Goal: Communication & Community: Share content

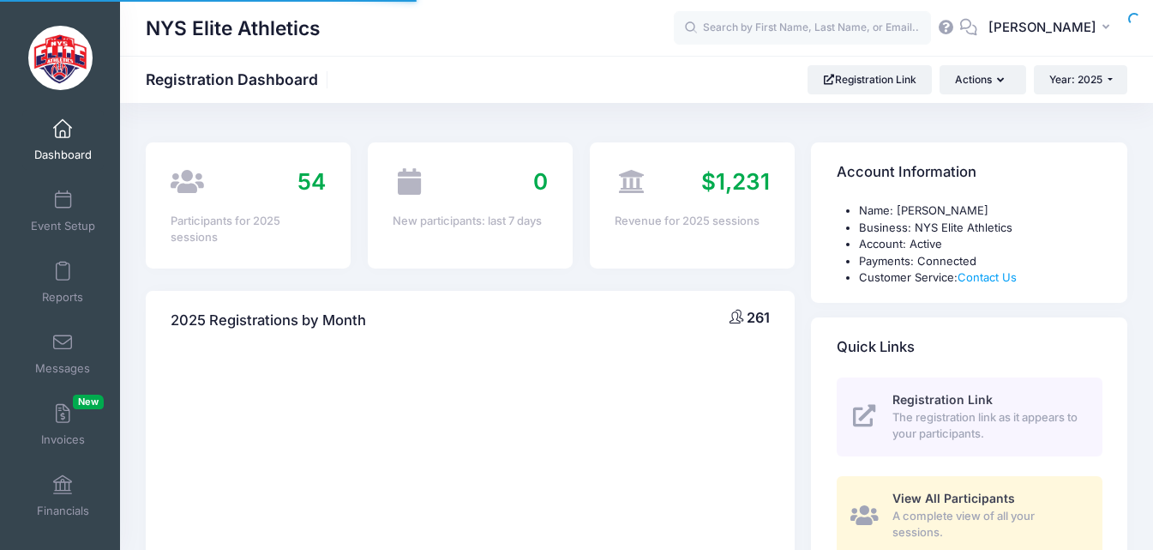
select select
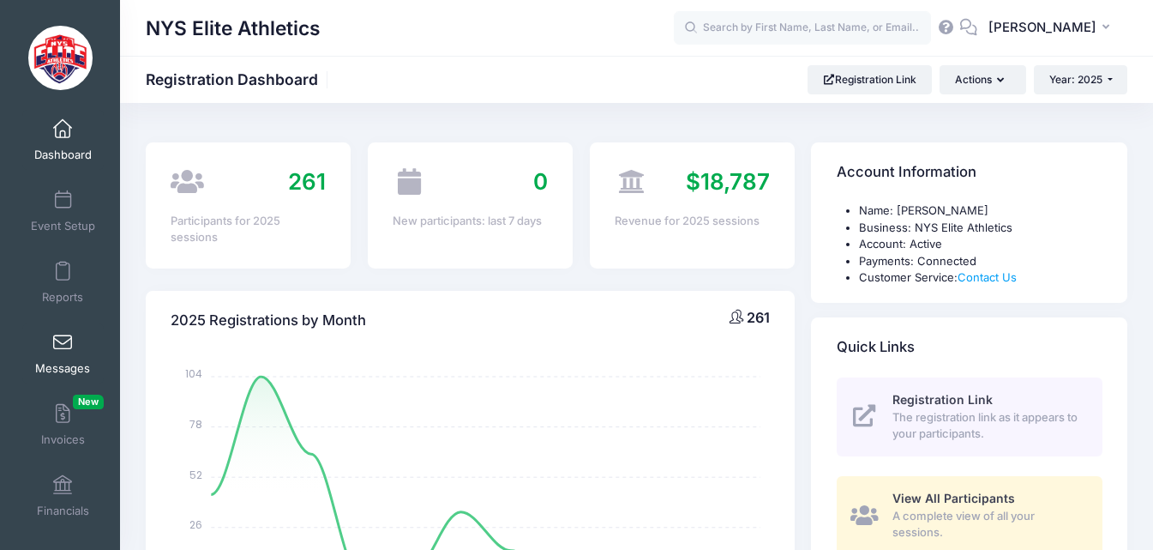
click at [65, 352] on link "Messages" at bounding box center [62, 353] width 81 height 60
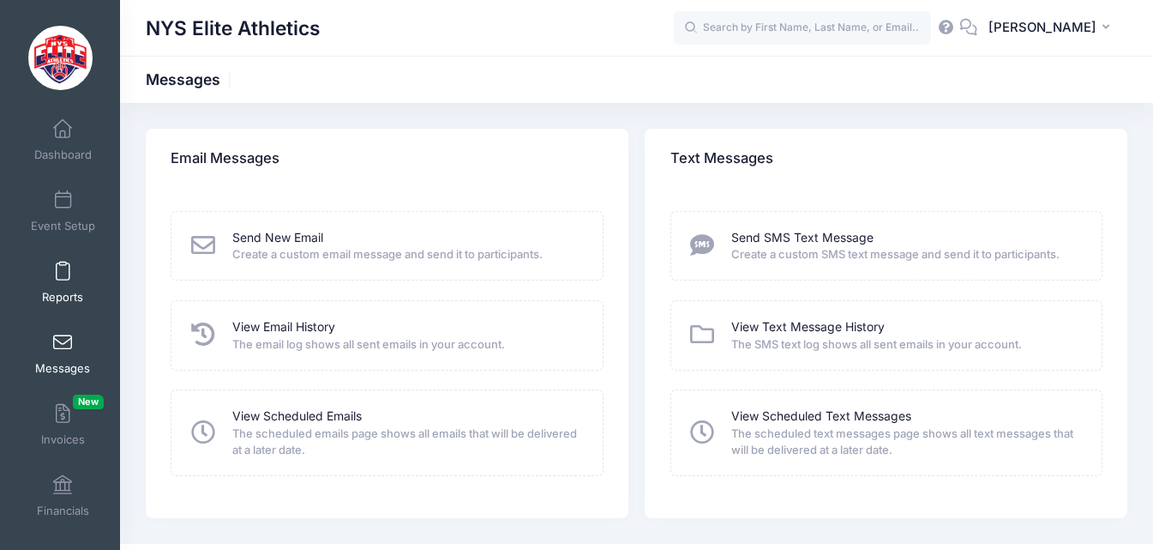
click at [71, 271] on link "Reports" at bounding box center [62, 282] width 81 height 60
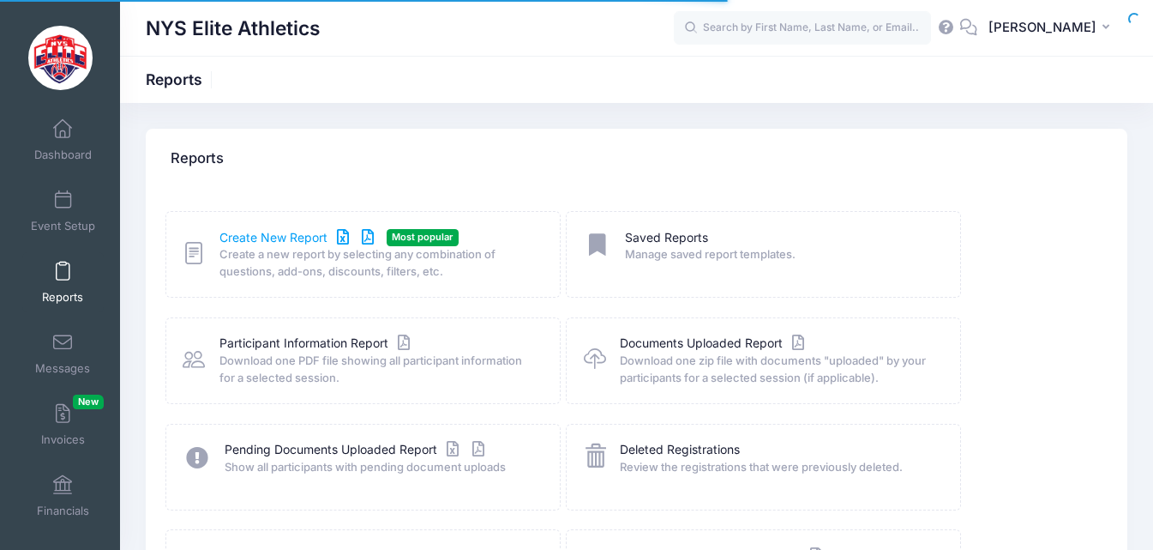
click at [280, 240] on link "Create New Report" at bounding box center [300, 238] width 160 height 18
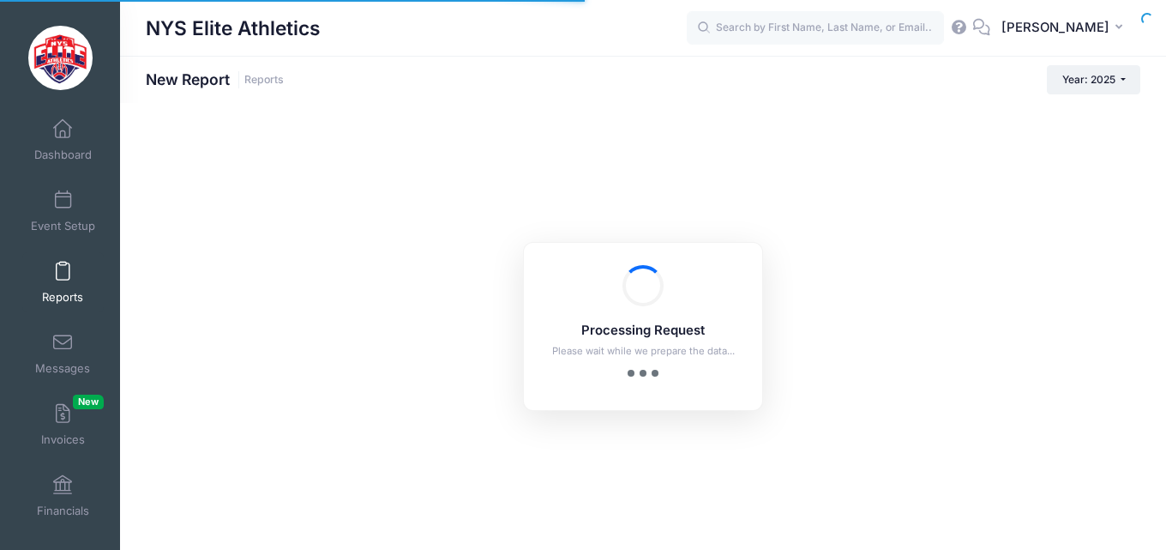
checkbox input "true"
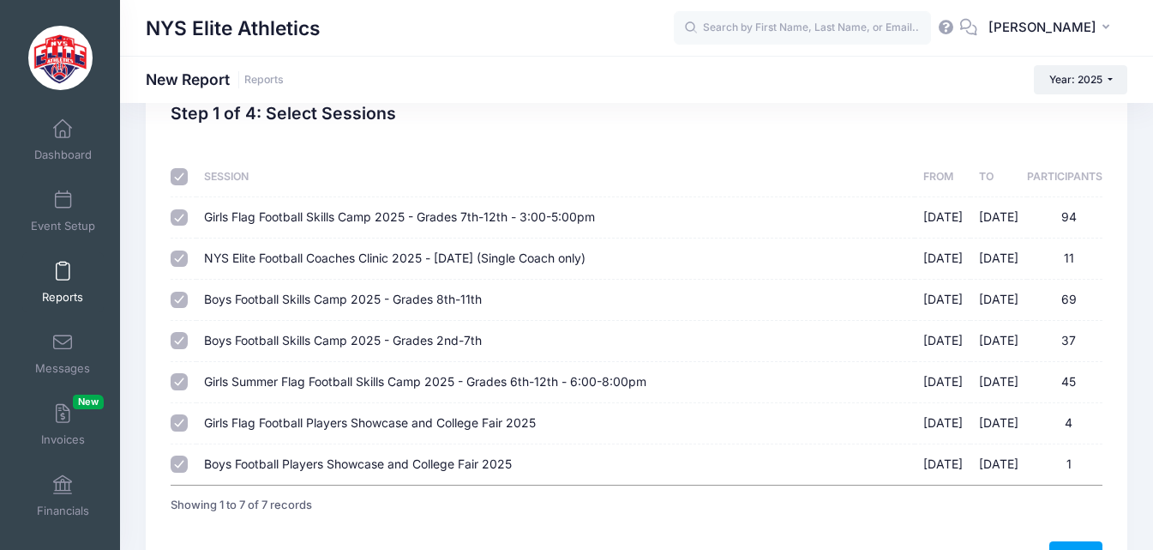
scroll to position [86, 0]
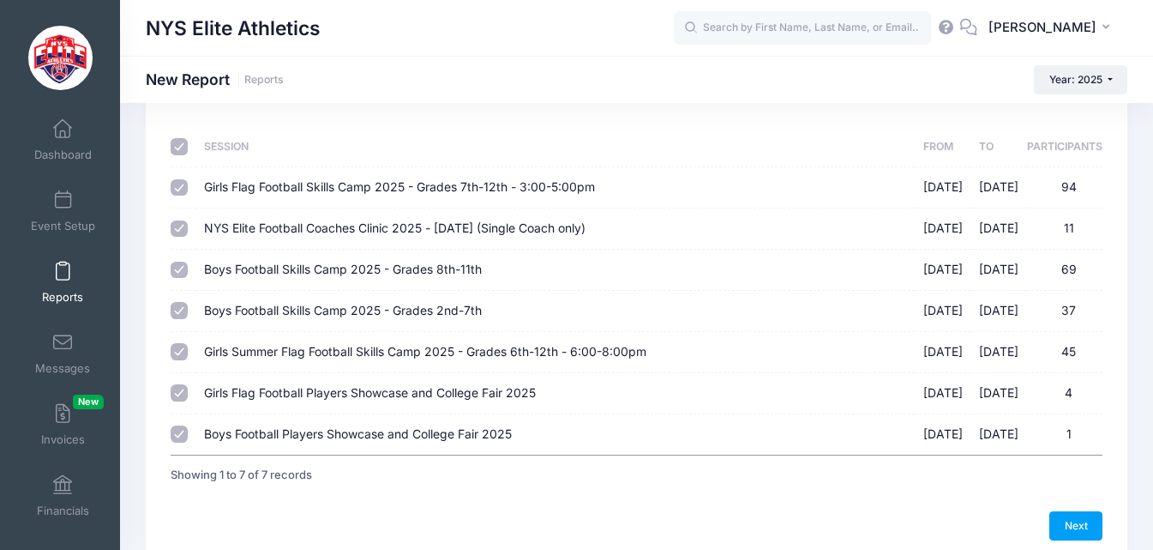
click at [172, 309] on input "Boys Football Skills Camp 2025 - Grades 2nd-7th 03/29/2025 - 03/29/2025 37" at bounding box center [179, 310] width 17 height 17
checkbox input "false"
click at [181, 354] on input "Girls Summer Flag Football Skills Camp 2025 - Grades 6th-12th - 6:00-8:00pm 07/…" at bounding box center [179, 351] width 17 height 17
checkbox input "false"
click at [184, 384] on input "Girls Flag Football Players Showcase and College Fair 2025 11/29/2025 - 11/29/2…" at bounding box center [179, 392] width 17 height 17
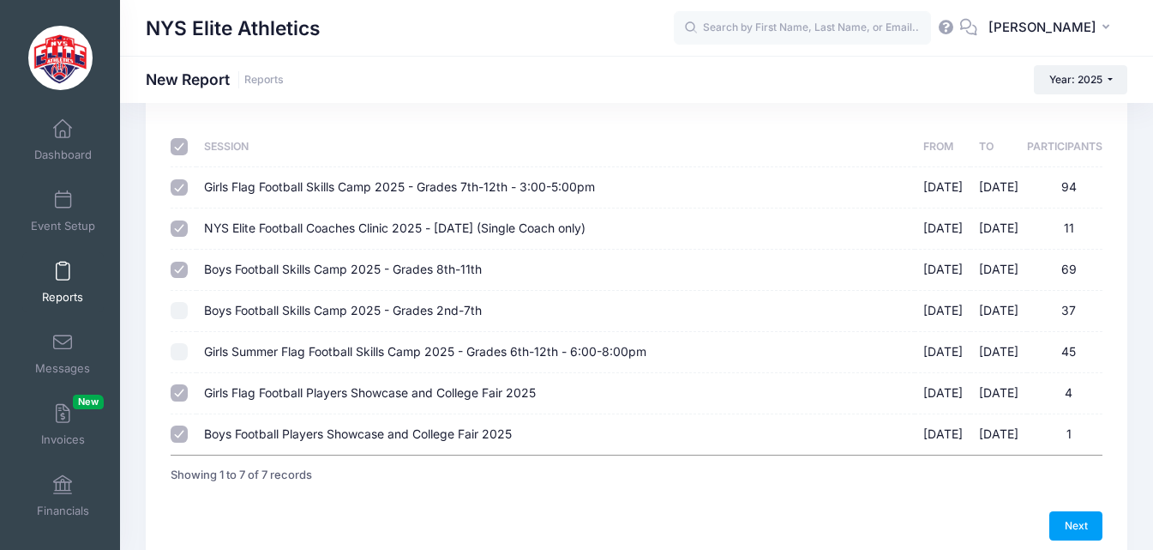
checkbox input "false"
click at [178, 432] on input "Boys Football Players Showcase and College Fair 2025 11/30/2025 - 11/30/2025 1" at bounding box center [179, 433] width 17 height 17
checkbox input "false"
click at [181, 226] on input "NYS Elite Football Coaches Clinic 2025 - March 15th (Single Coach only) 03/15/2…" at bounding box center [179, 228] width 17 height 17
checkbox input "false"
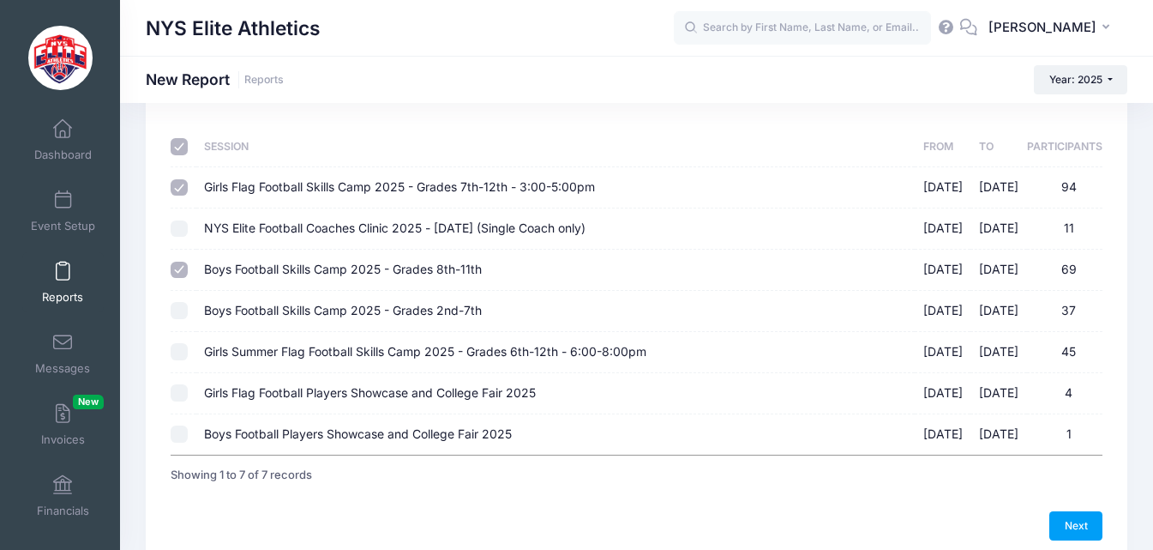
click at [183, 190] on input "Girls Flag Football Skills Camp 2025 - Grades 7th-12th - 3:00-5:00pm 02/22/2025…" at bounding box center [179, 187] width 17 height 17
checkbox input "false"
click at [1081, 529] on link "Next" at bounding box center [1076, 525] width 53 height 29
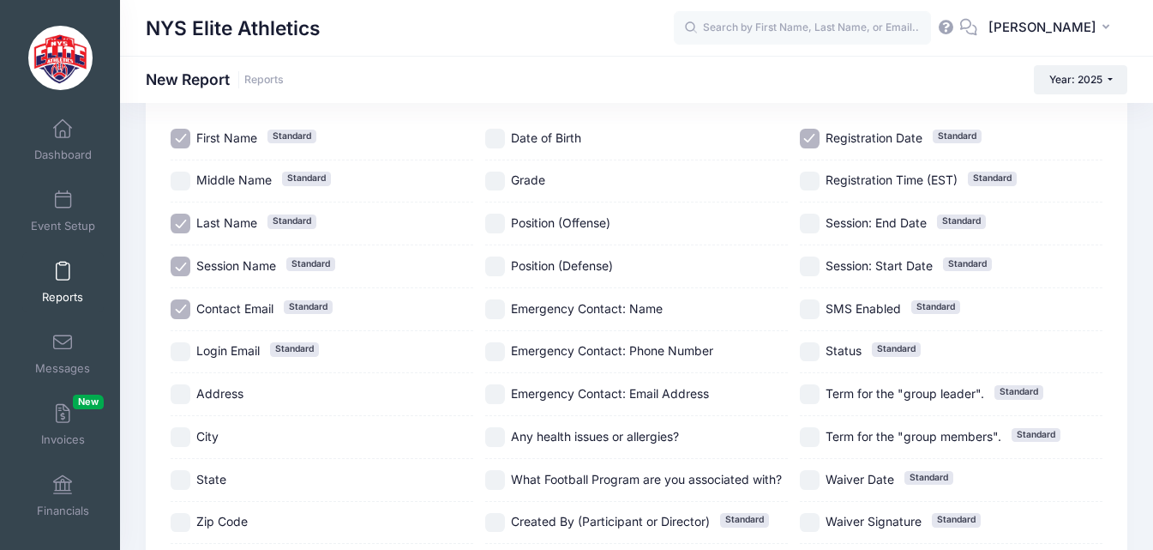
scroll to position [291, 0]
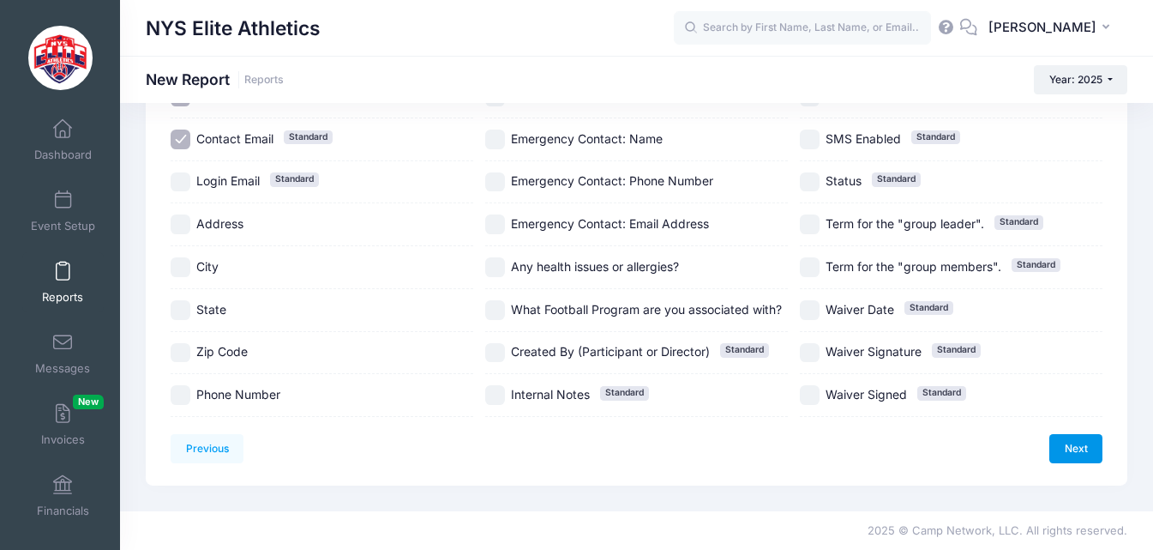
click at [1092, 449] on link "Next" at bounding box center [1076, 448] width 53 height 29
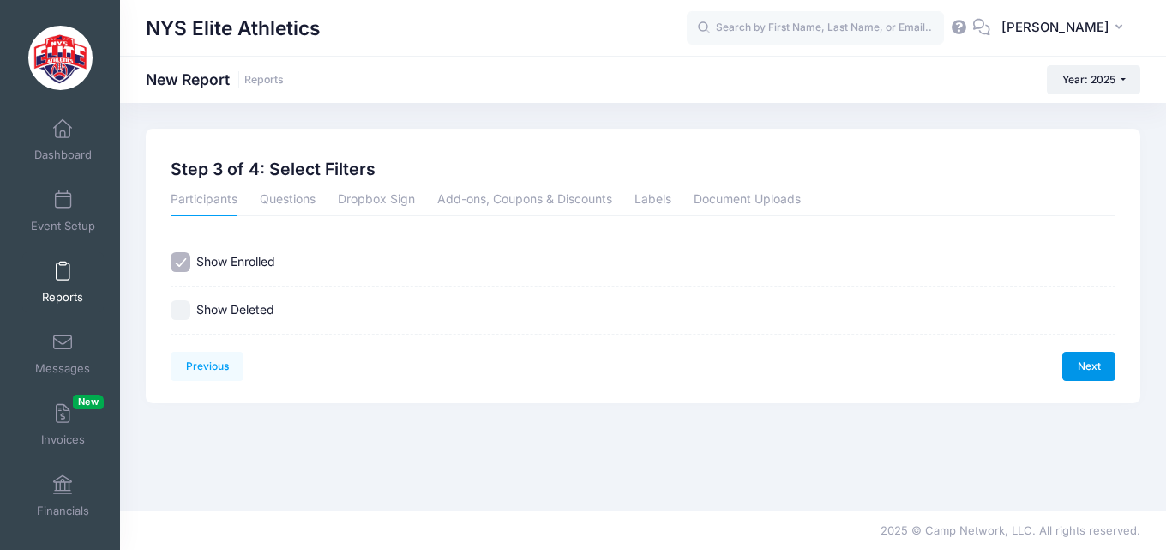
click at [1090, 374] on link "Next" at bounding box center [1089, 366] width 53 height 29
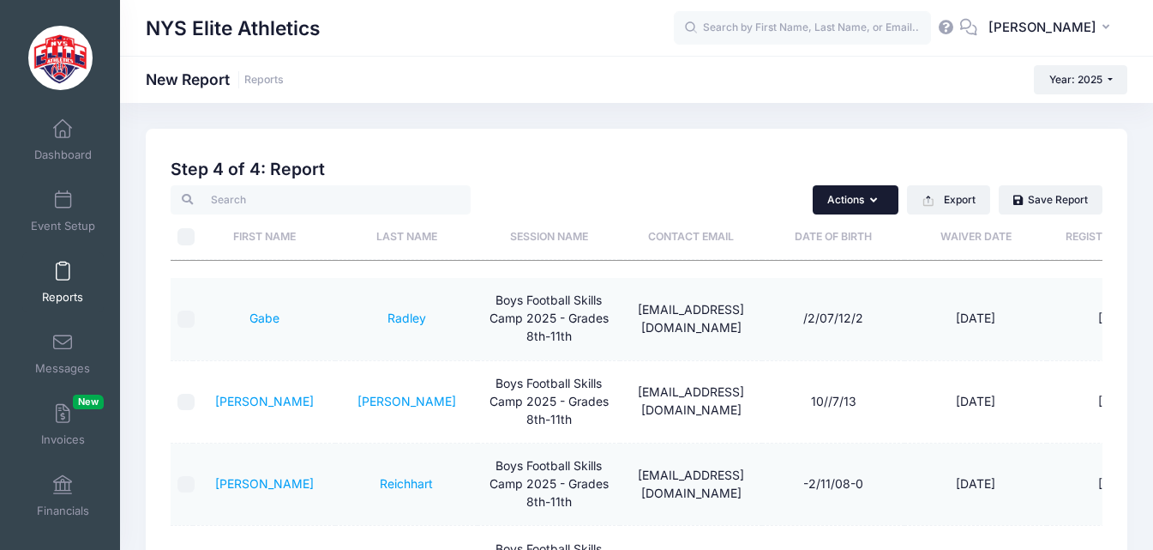
click at [871, 201] on icon "button" at bounding box center [877, 201] width 14 height 0
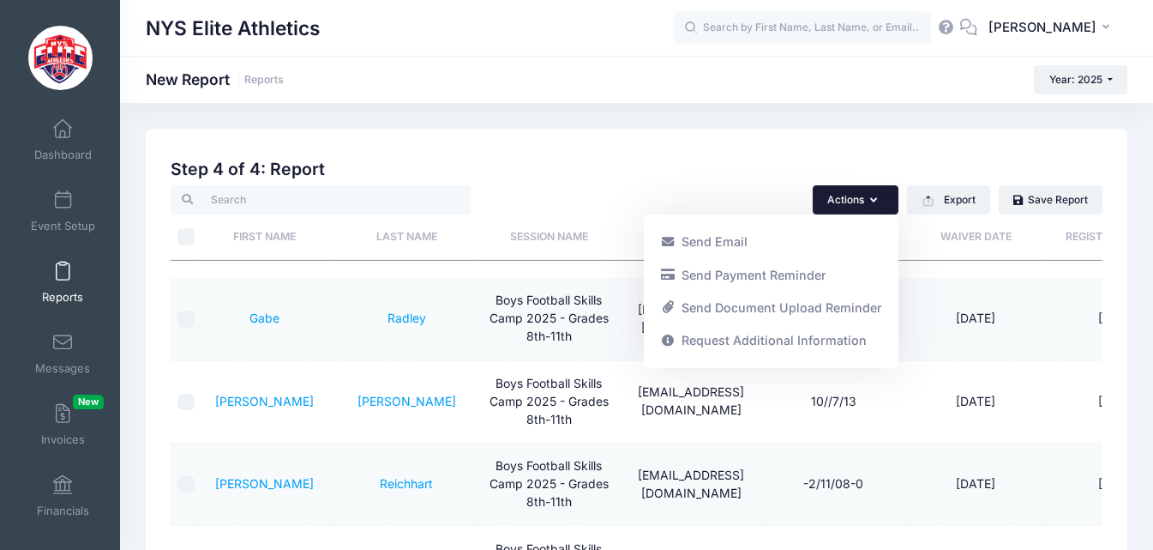
click at [193, 242] on th "First Name" at bounding box center [264, 236] width 142 height 45
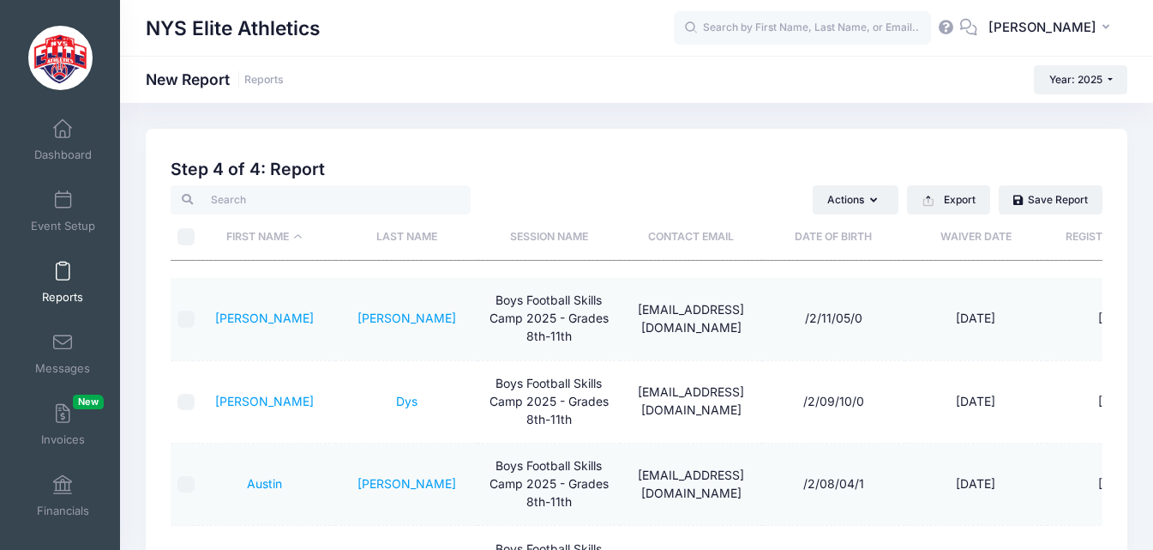
click at [191, 239] on input "\a \a" at bounding box center [186, 236] width 17 height 17
checkbox input "true"
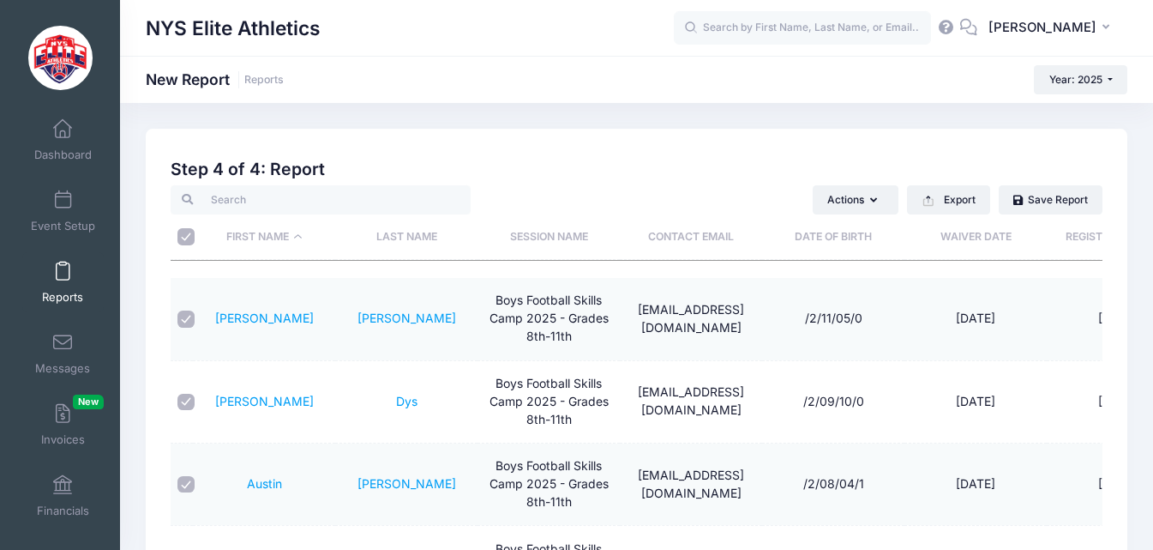
checkbox input "true"
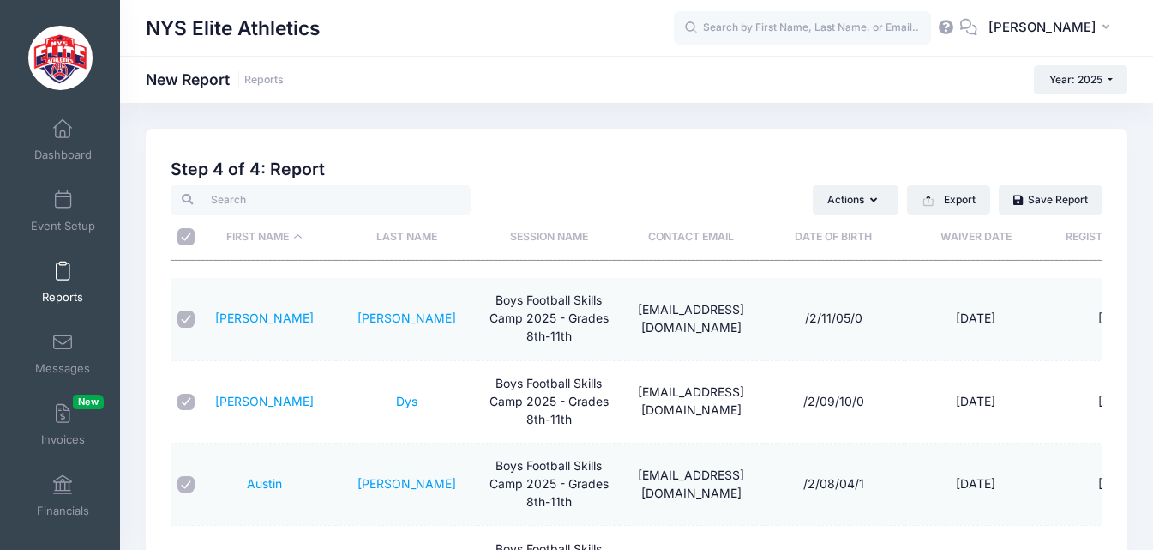
checkbox input "true"
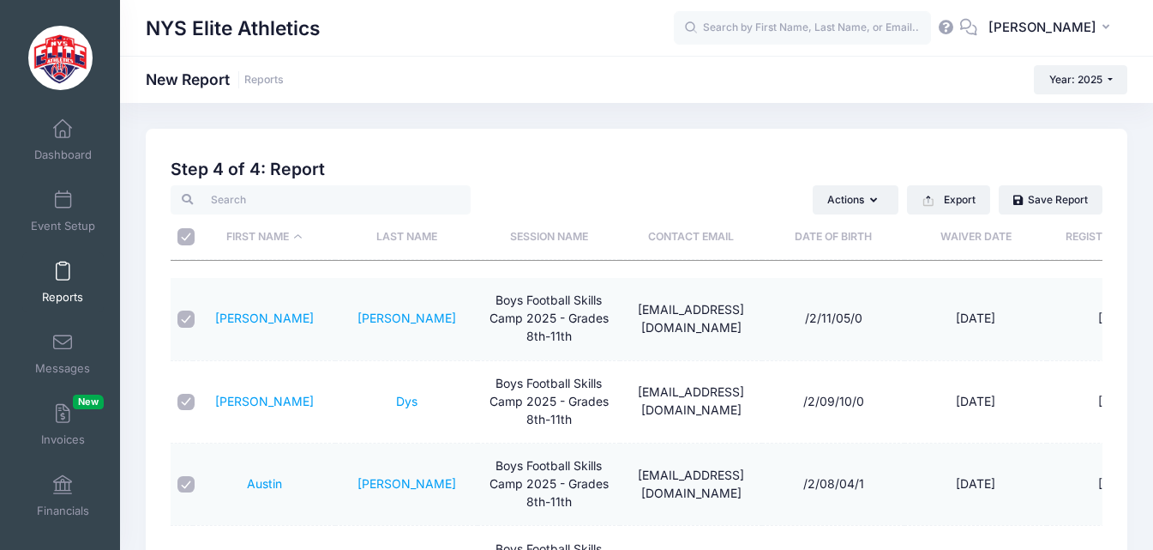
checkbox input "true"
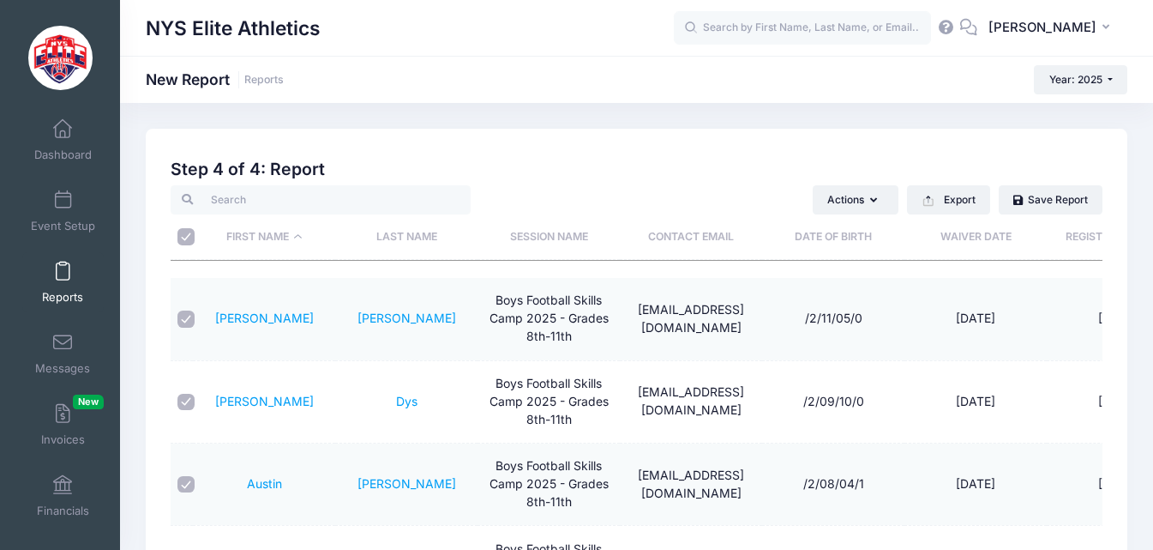
checkbox input "true"
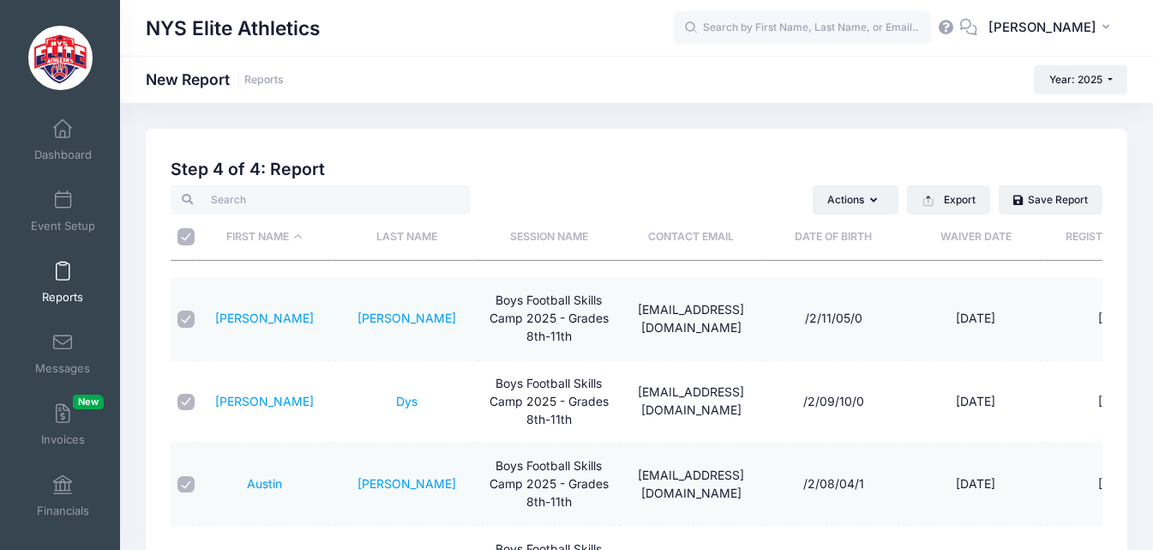
checkbox input "true"
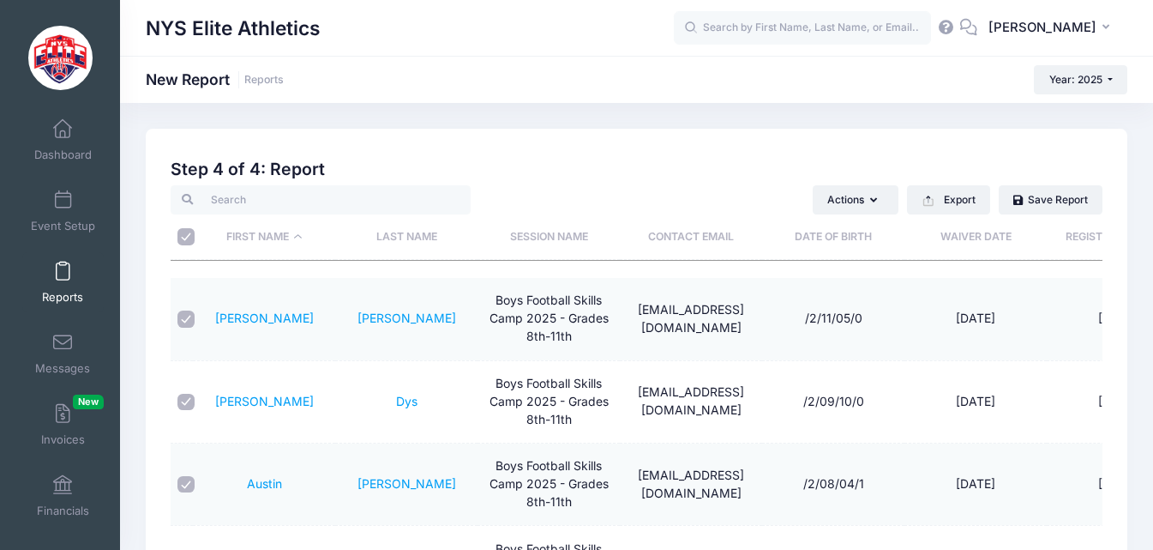
checkbox input "true"
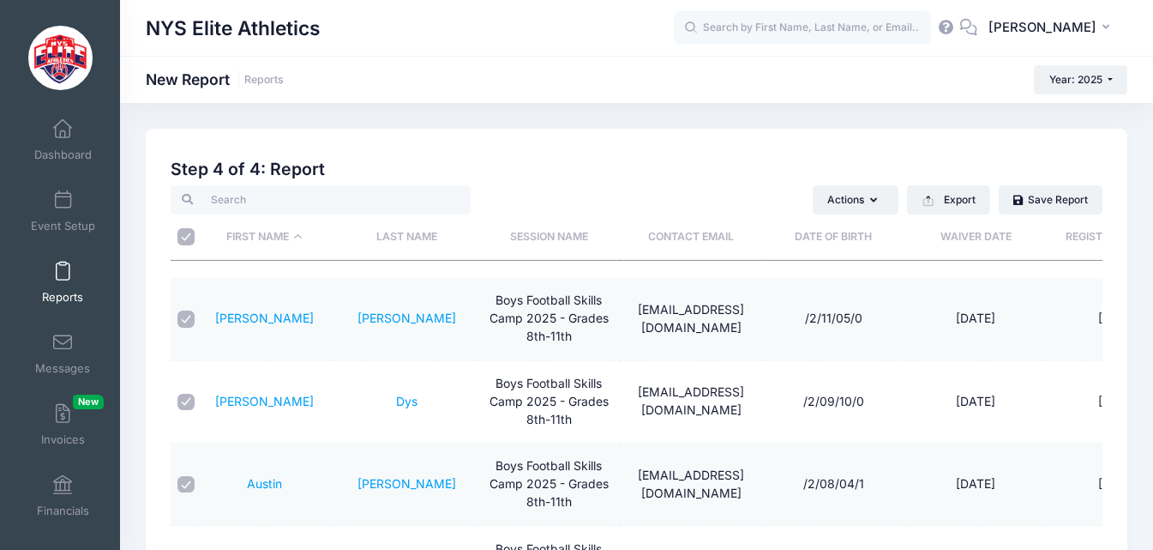
checkbox input "true"
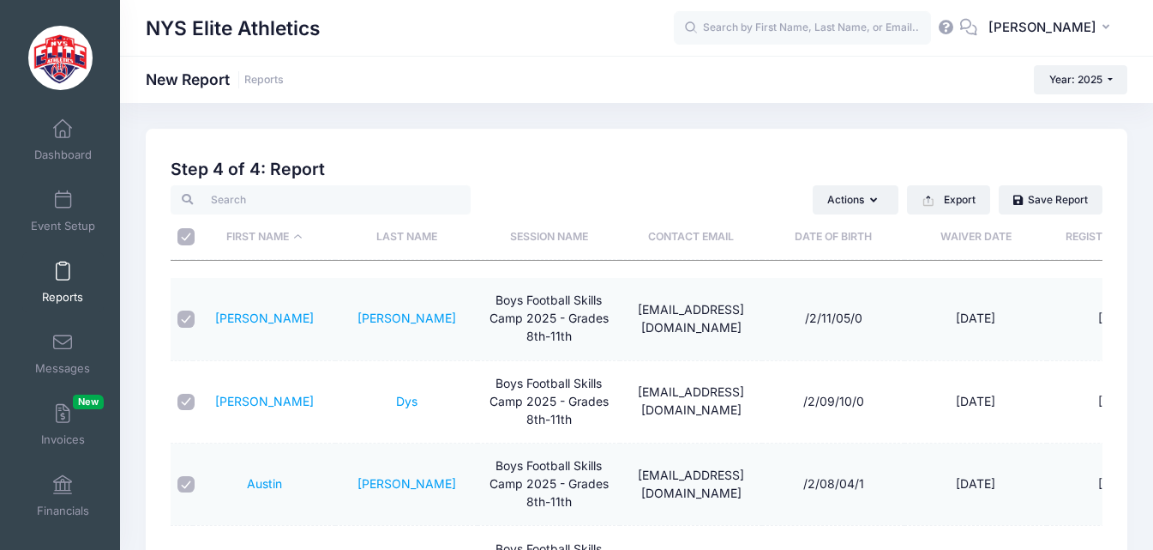
checkbox input "true"
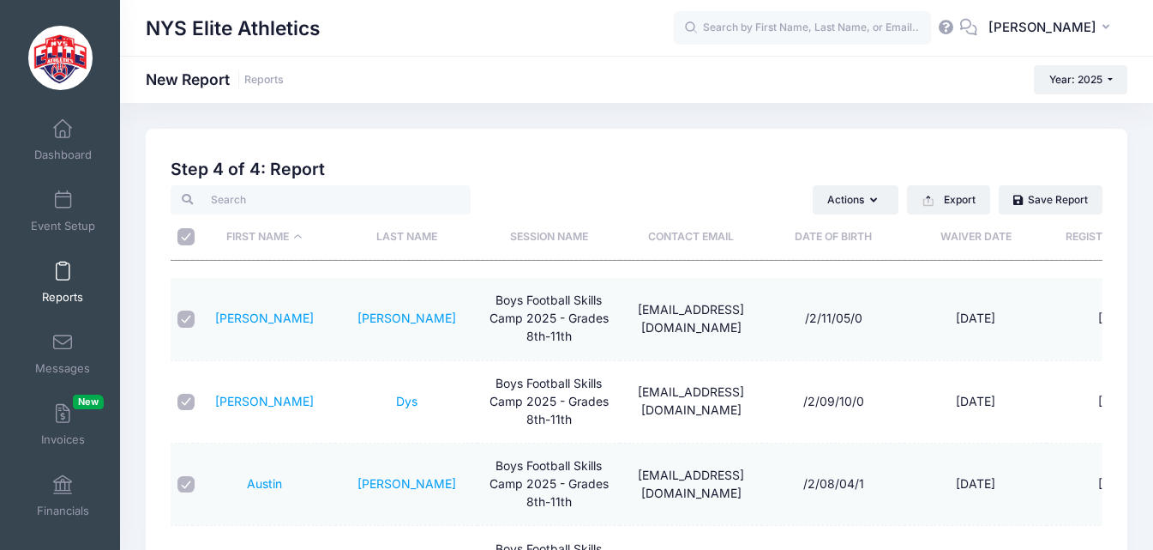
checkbox input "true"
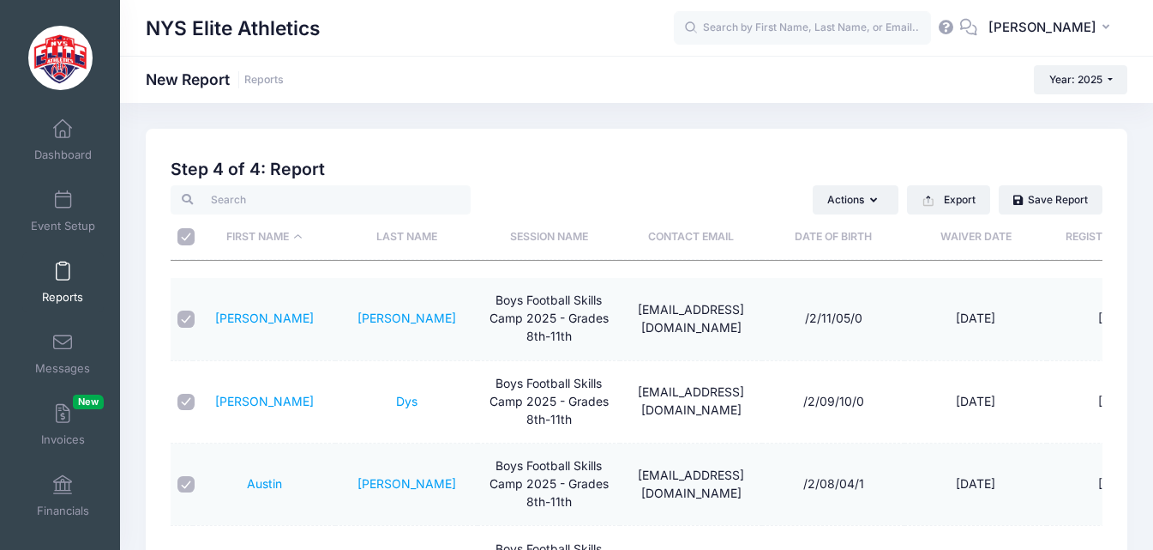
checkbox input "true"
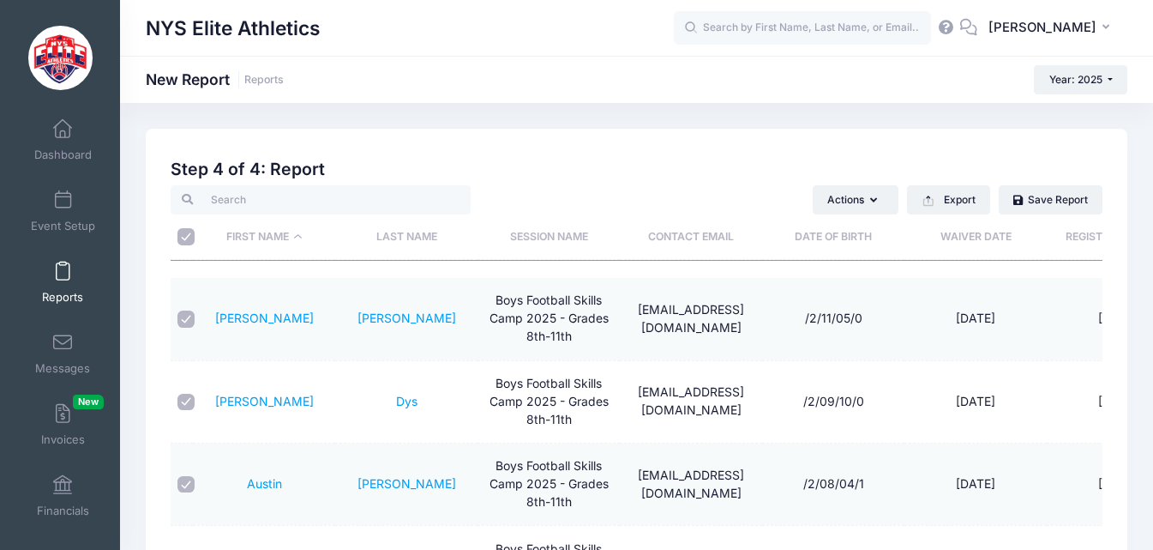
checkbox input "true"
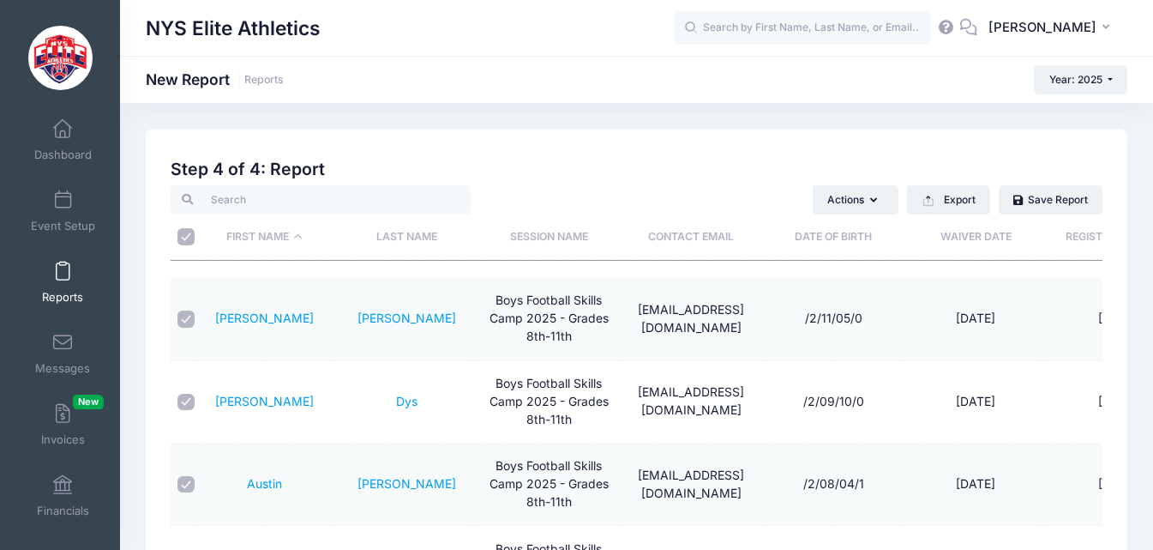
checkbox input "true"
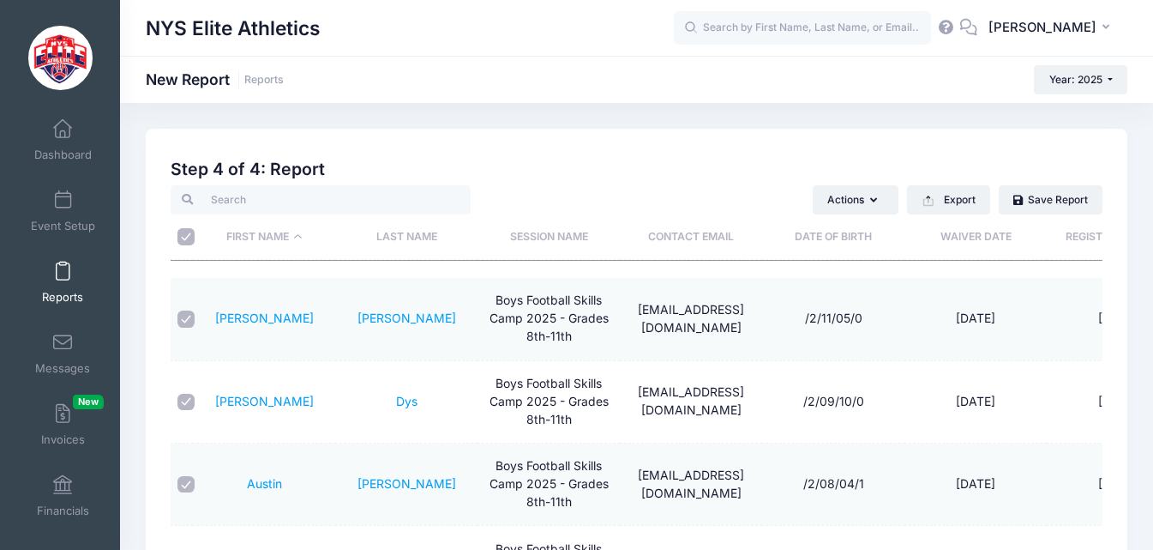
checkbox input "true"
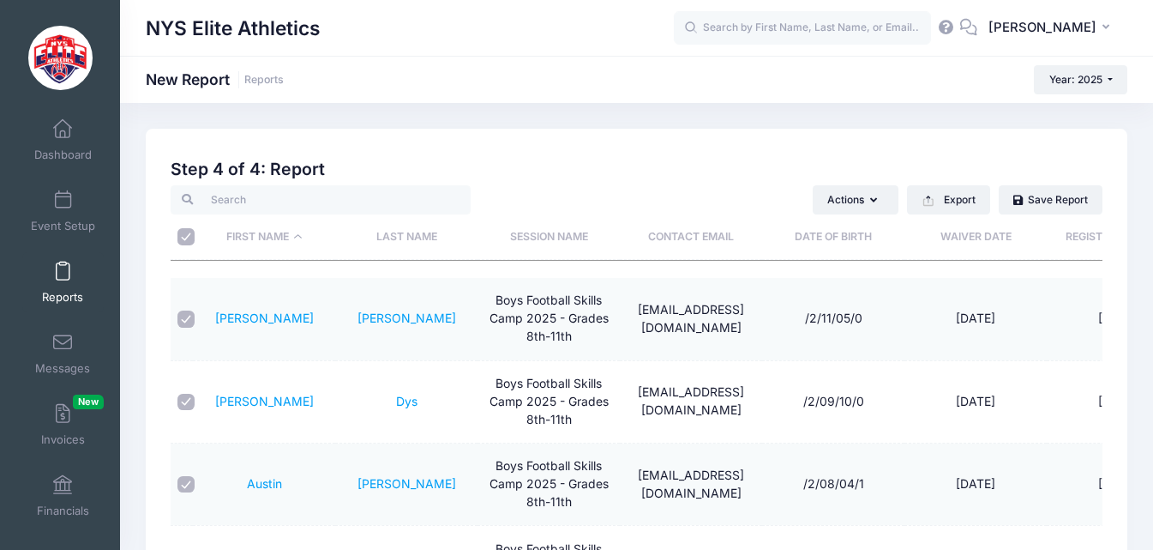
checkbox input "true"
click at [870, 201] on icon "button" at bounding box center [877, 201] width 14 height 0
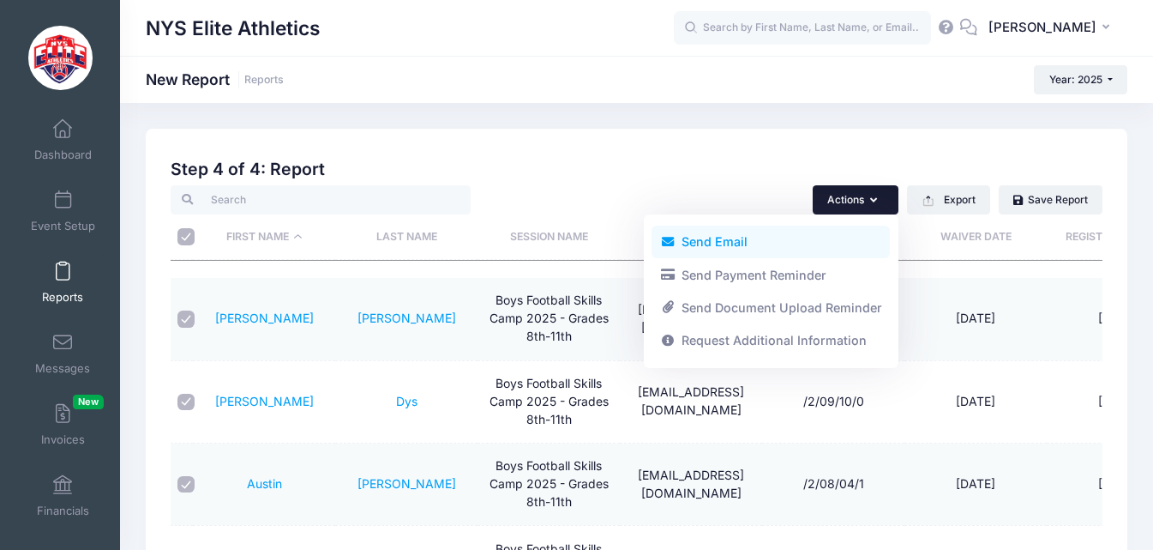
click at [735, 243] on link "Send Email" at bounding box center [771, 242] width 238 height 33
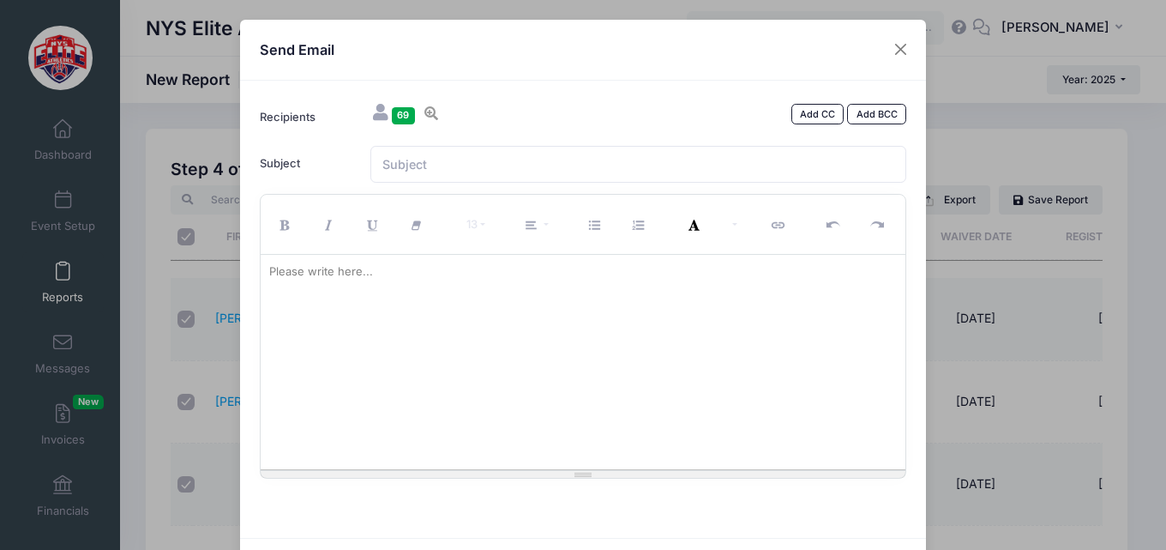
paste div
drag, startPoint x: 415, startPoint y: 277, endPoint x: 244, endPoint y: 275, distance: 171.5
click at [244, 275] on div "Recipients 69 Add CC Add BCC Neitzel, Adam; Dys, Alexander; Thomas, Austin; Wag…" at bounding box center [583, 309] width 686 height 457
click at [449, 270] on p at bounding box center [583, 271] width 629 height 17
drag, startPoint x: 449, startPoint y: 270, endPoint x: 375, endPoint y: 266, distance: 73.9
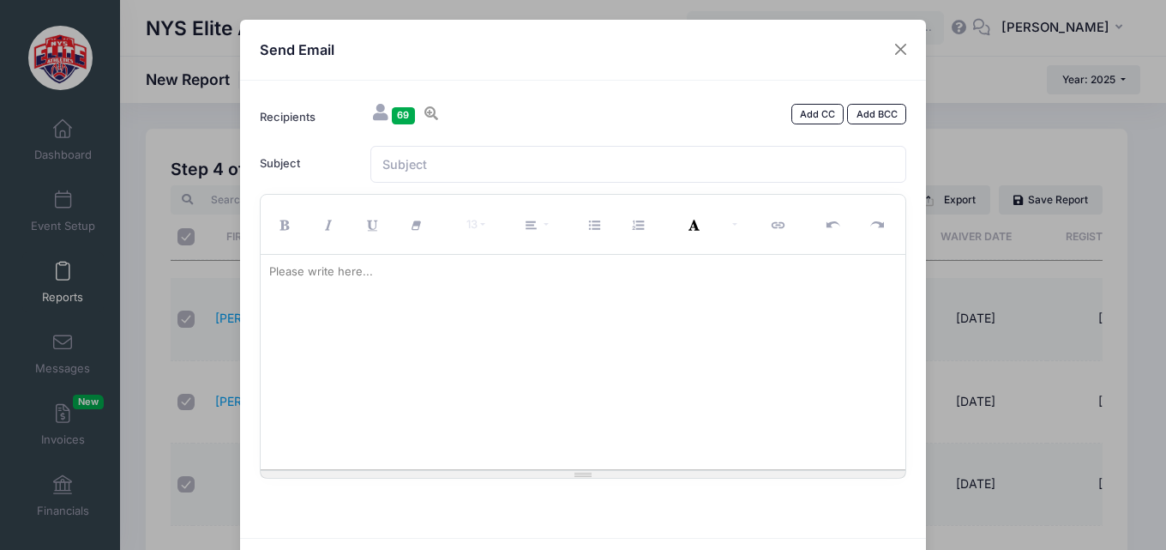
click at [375, 266] on p at bounding box center [583, 271] width 629 height 17
drag, startPoint x: 374, startPoint y: 267, endPoint x: 343, endPoint y: 313, distance: 55.7
click at [277, 276] on p "[⚠️ Suspicious Content]" at bounding box center [583, 271] width 629 height 17
click at [275, 270] on p "[⚠️ Suspicious Content]" at bounding box center [583, 271] width 629 height 17
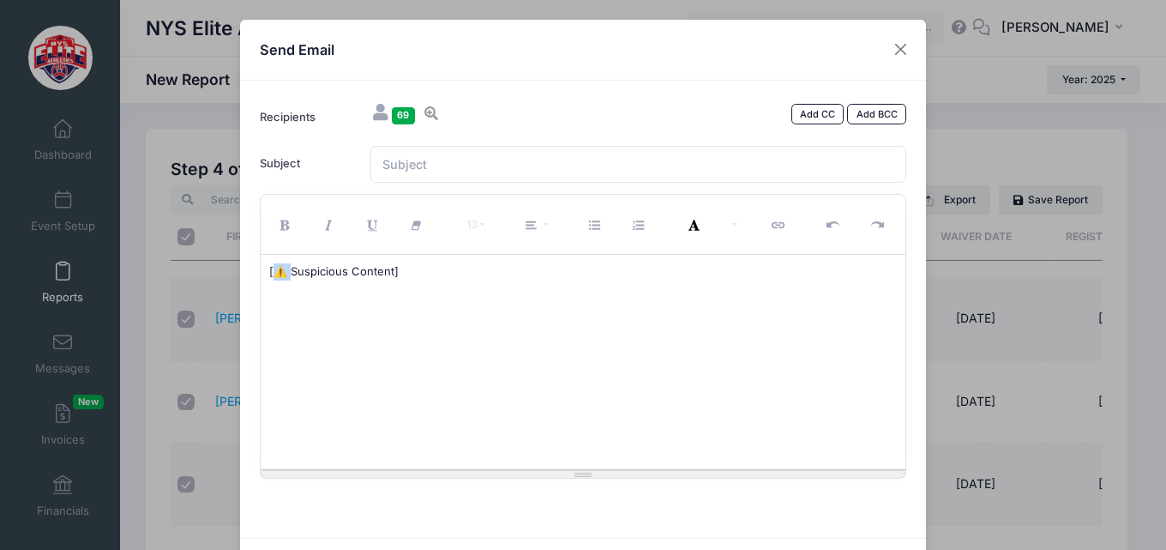
click at [275, 270] on p "[⚠️ Suspicious Content]" at bounding box center [583, 271] width 629 height 17
drag, startPoint x: 357, startPoint y: 279, endPoint x: 236, endPoint y: 281, distance: 120.9
click at [240, 281] on div "Recipients 69 Add CC Add BCC Neitzel, Adam; Dys, Alexander; Thomas, Austin; Wag…" at bounding box center [583, 309] width 686 height 457
drag, startPoint x: 383, startPoint y: 275, endPoint x: 317, endPoint y: 294, distance: 68.7
drag, startPoint x: 400, startPoint y: 273, endPoint x: 204, endPoint y: 259, distance: 196.9
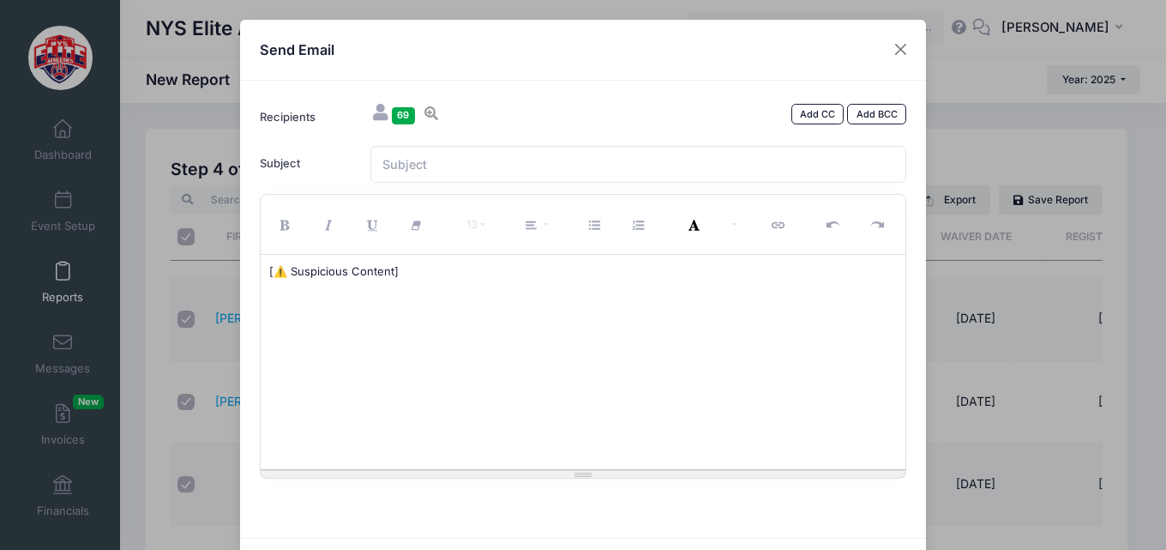
click at [227, 264] on div "Send Email Recipients 69 Add CC Add BCC Neitzel, Adam; Buss, CJ; CC" at bounding box center [583, 275] width 1166 height 550
drag, startPoint x: 388, startPoint y: 273, endPoint x: 314, endPoint y: 282, distance: 75.2
drag, startPoint x: 314, startPoint y: 282, endPoint x: 302, endPoint y: 292, distance: 15.3
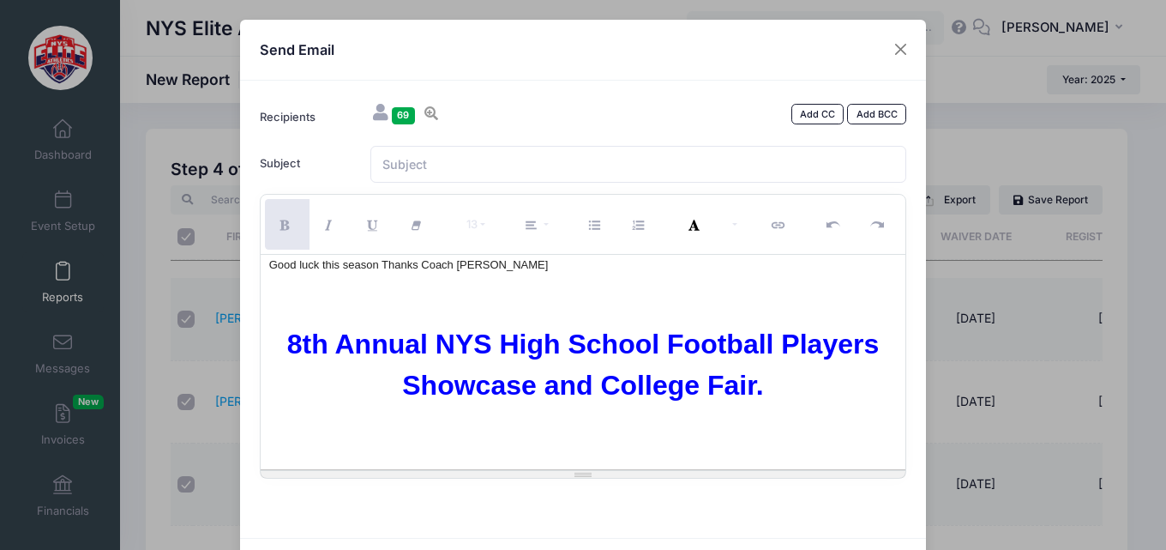
scroll to position [81, 0]
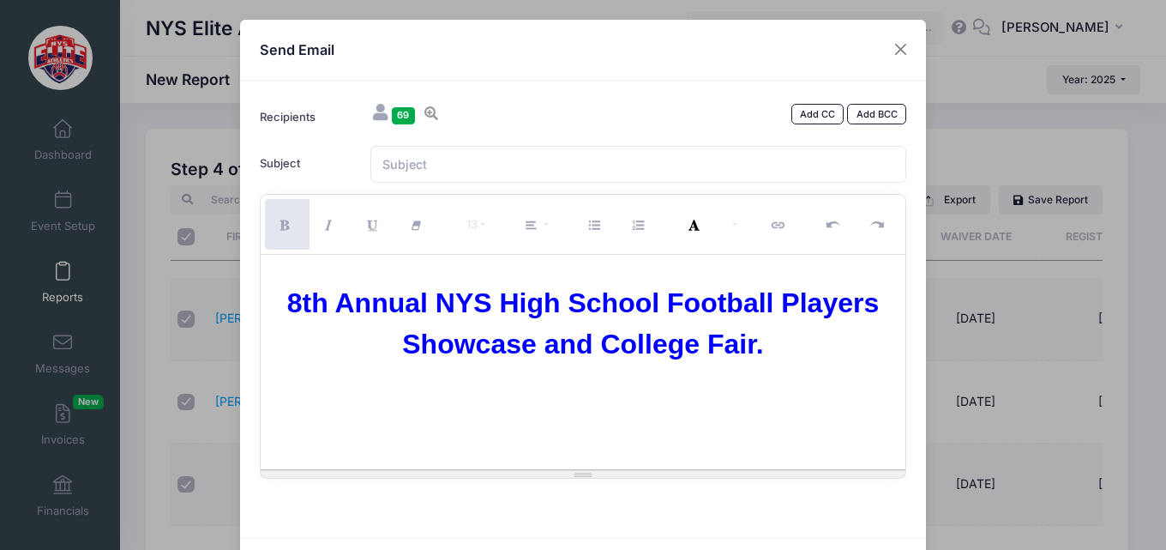
click at [580, 418] on div at bounding box center [583, 426] width 629 height 41
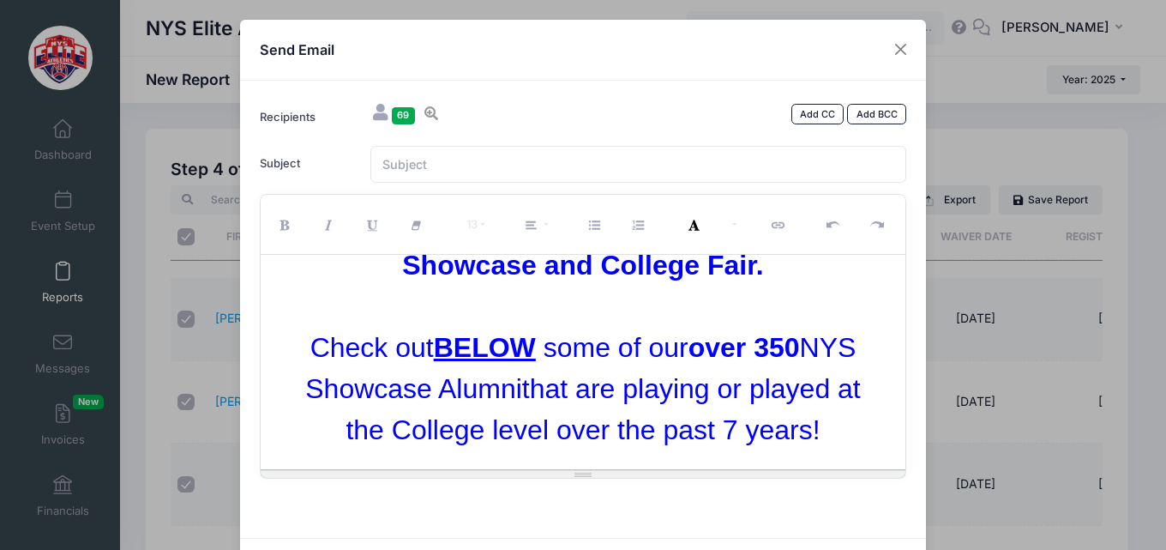
scroll to position [74, 0]
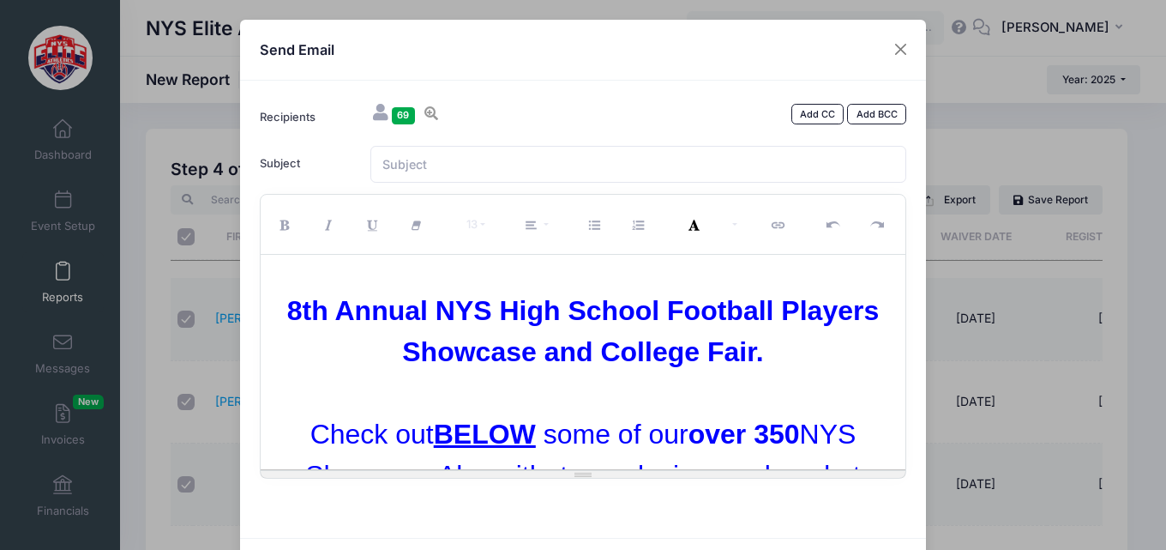
click at [636, 401] on div at bounding box center [583, 392] width 629 height 41
click at [773, 226] on icon "Link (CTRL+K)" at bounding box center [780, 226] width 15 height 0
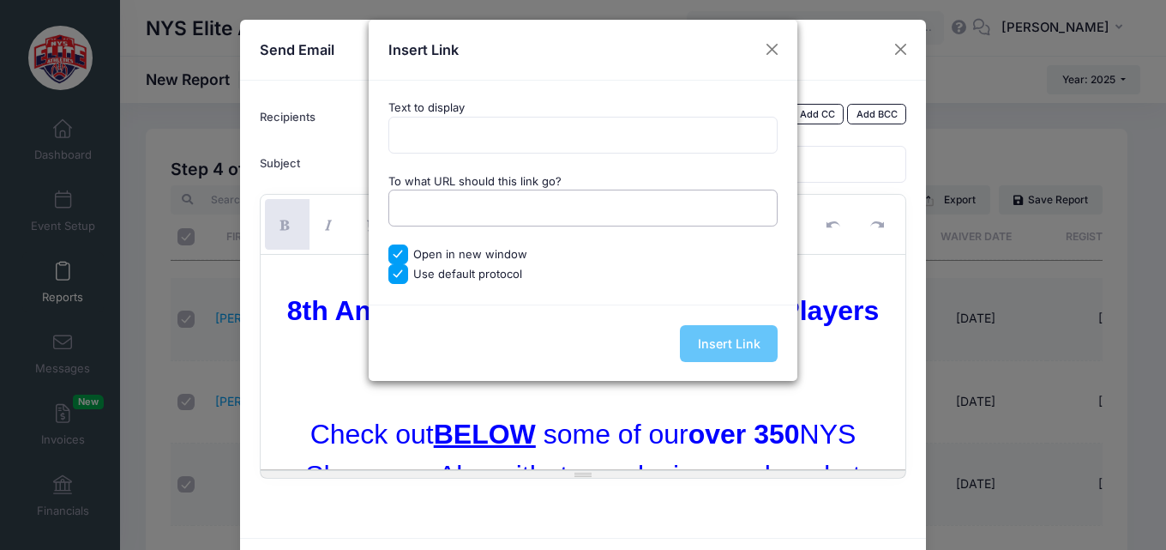
paste input "https://nyseliteathletics.kmailroute.net/x/d?c=47488299&l=1431c9ae-f900-40dc-86…"
type input "https://nyseliteathletics.kmailroute.net/x/d?c=47488299&l=1431c9ae-f900-40dc-86…"
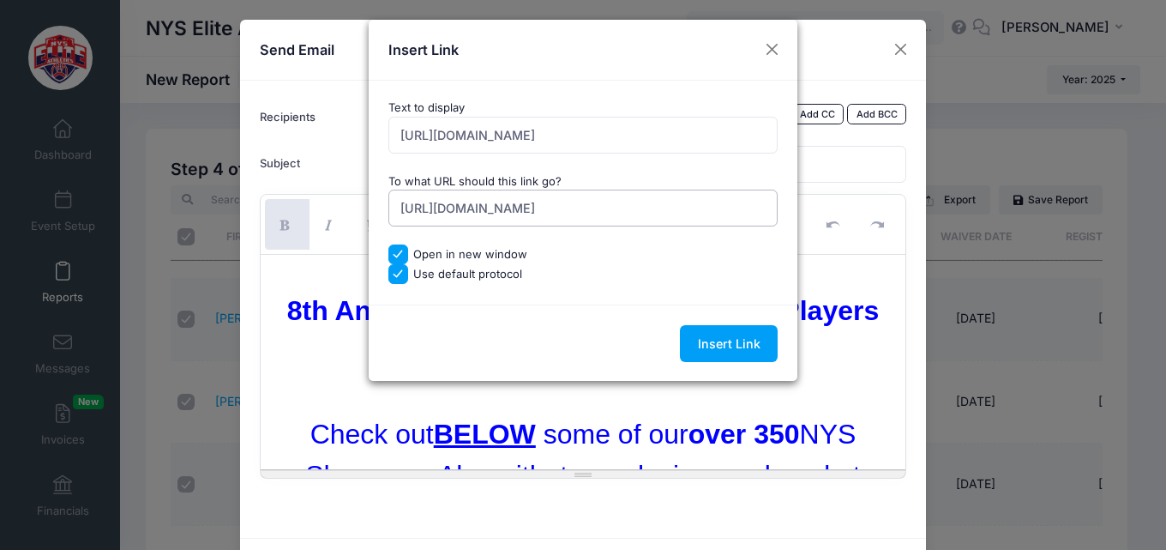
type input "https://nyseliteathletics.kmailroute.net/x/d?c=47488299&l=1431c9ae-f900-40dc-86…"
drag, startPoint x: 762, startPoint y: 133, endPoint x: 341, endPoint y: 105, distance: 422.0
click at [341, 105] on div "Insert Link Text to display https://nyseliteathletics.kmailroute.net/x/d?c=4748…" at bounding box center [583, 275] width 1166 height 550
drag, startPoint x: 768, startPoint y: 137, endPoint x: 331, endPoint y: 123, distance: 436.8
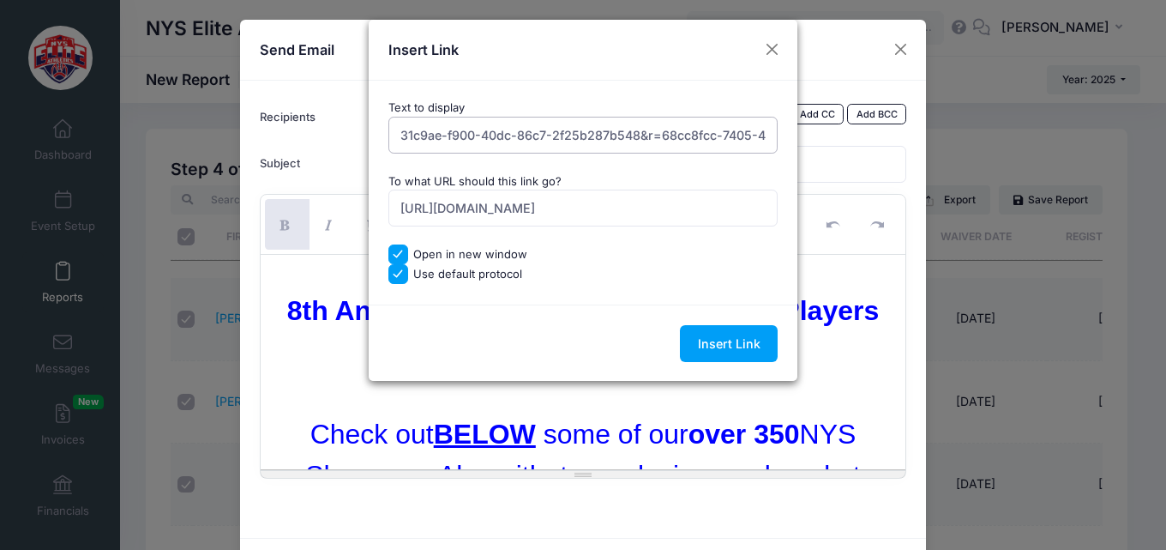
click at [331, 123] on div "Insert Link Text to display 31c9ae-f900-40dc-86c7-2f25b287b548&r=68cc8fcc-7405-…" at bounding box center [583, 275] width 1166 height 550
type input "92-99dd-4541c20d237b"
drag, startPoint x: 589, startPoint y: 139, endPoint x: 354, endPoint y: 145, distance: 235.1
click at [354, 145] on div "Insert Link Text to display 92-99dd-4541c20d237b To what URL should this link g…" at bounding box center [583, 275] width 1166 height 550
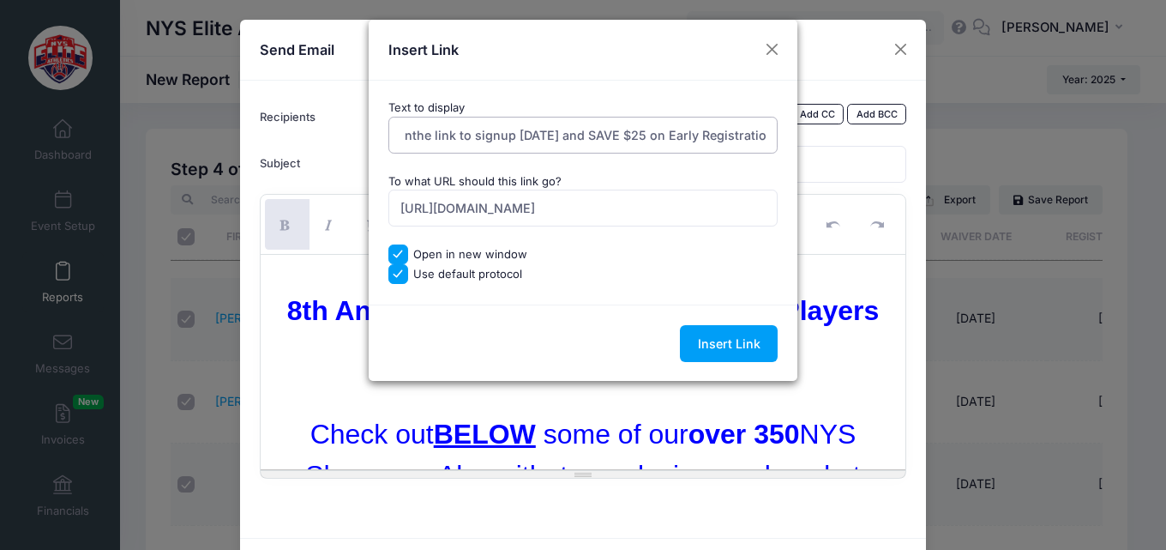
click at [413, 137] on input "Cloick o nthe link to signup TODAY and SAVE $25 on Early Registration" at bounding box center [583, 135] width 390 height 37
click at [411, 140] on input "Cloick oin the link to signup TODAY and SAVE $25 on Early Registration" at bounding box center [583, 135] width 390 height 37
click at [418, 137] on input "Cloick oin the link to signup TODAY and SAVE $25 on Early Registration" at bounding box center [583, 135] width 390 height 37
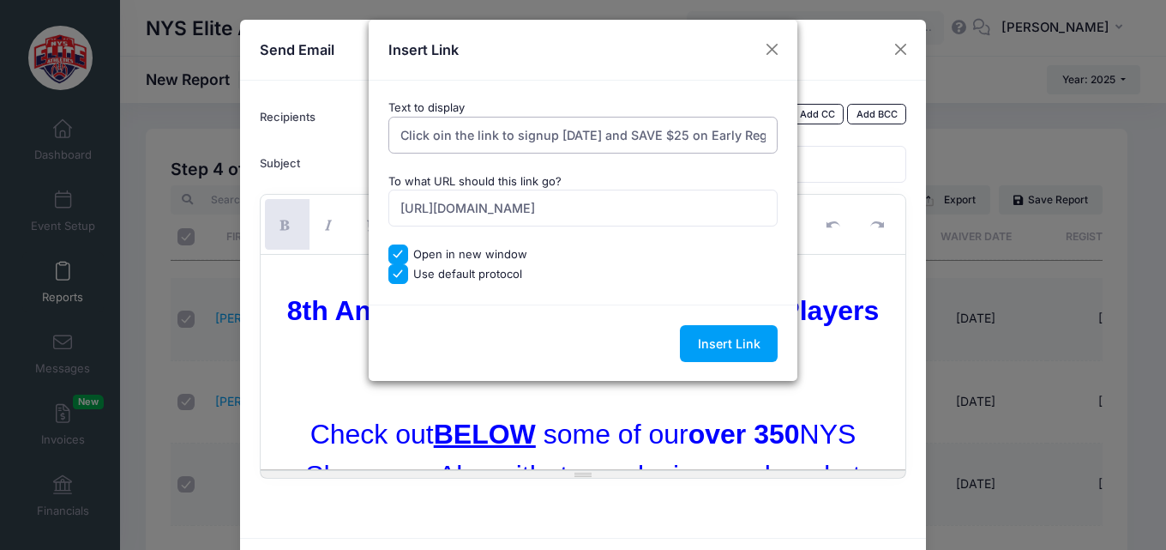
click at [437, 138] on input "Click oin the link to signup TODAY and SAVE $25 on Early Registration" at bounding box center [583, 135] width 390 height 37
click at [711, 137] on input "Click in the link to signup TODAY and SAVE $25 on Early Registration" at bounding box center [583, 135] width 390 height 37
type input "Click in the link to signup TODAY and SAVE $25 on Early Registration"
click at [735, 356] on input "Insert Link" at bounding box center [729, 343] width 98 height 37
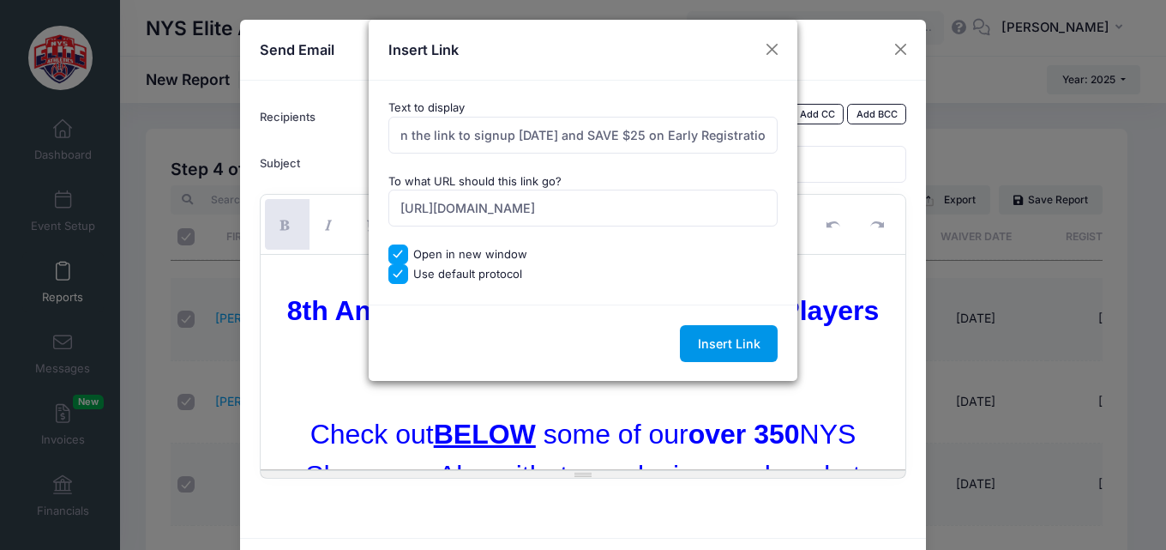
scroll to position [0, 0]
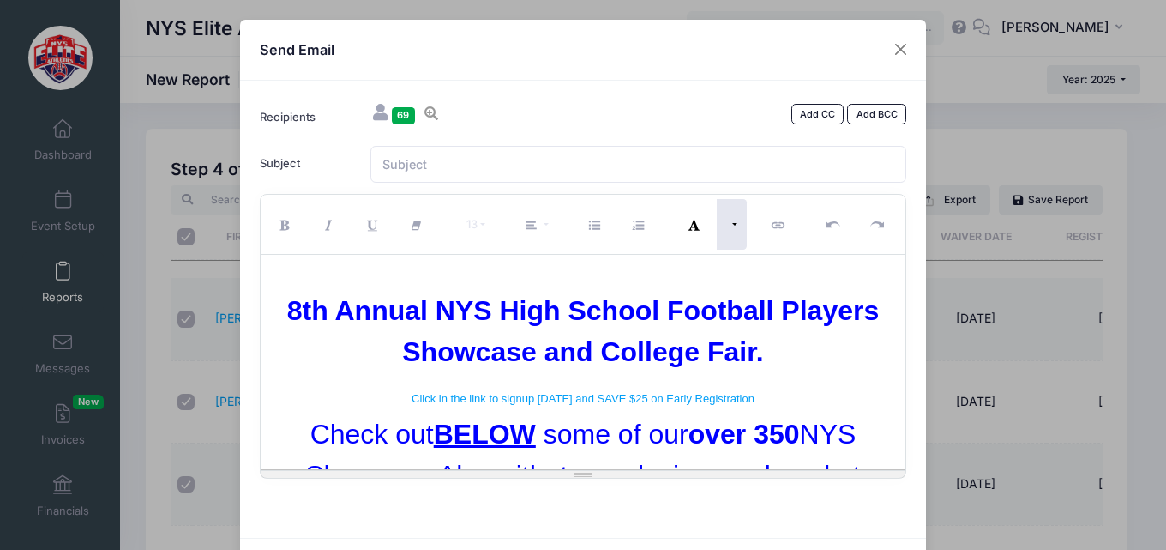
click at [730, 224] on button "More Color" at bounding box center [732, 224] width 30 height 51
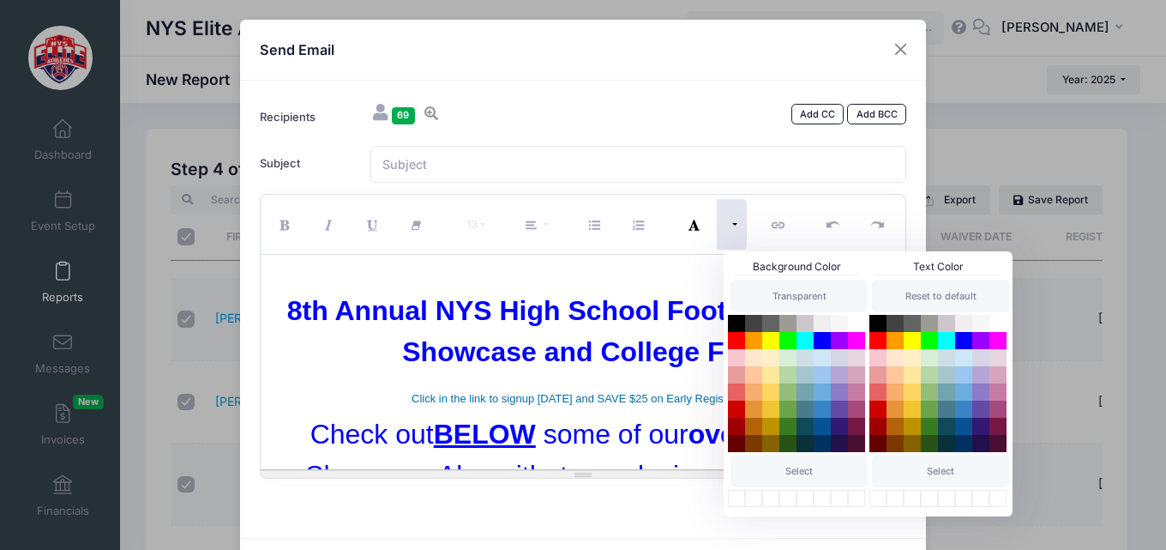
click at [551, 400] on link "Click in the link to signup TODAY and SAVE $25 on Early Registration" at bounding box center [583, 398] width 343 height 13
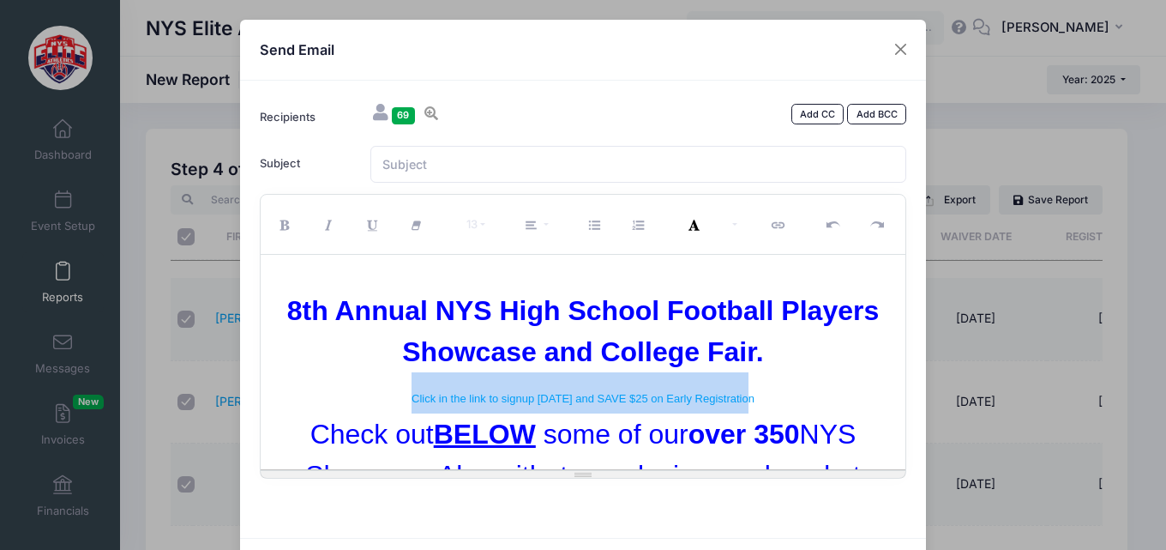
drag, startPoint x: 762, startPoint y: 403, endPoint x: 394, endPoint y: 403, distance: 367.1
click at [394, 403] on div "Click in the link to signup TODAY and SAVE $25 on Early Registration" at bounding box center [583, 392] width 629 height 41
click at [292, 225] on button "Bold (CTRL+B)" at bounding box center [287, 224] width 45 height 51
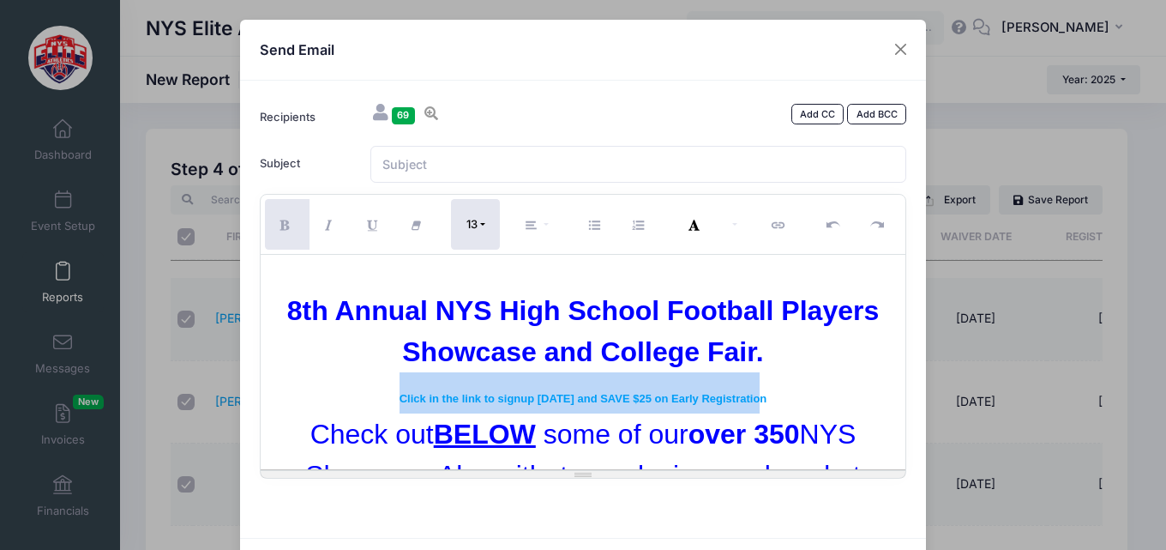
click at [474, 222] on button "13" at bounding box center [475, 224] width 49 height 51
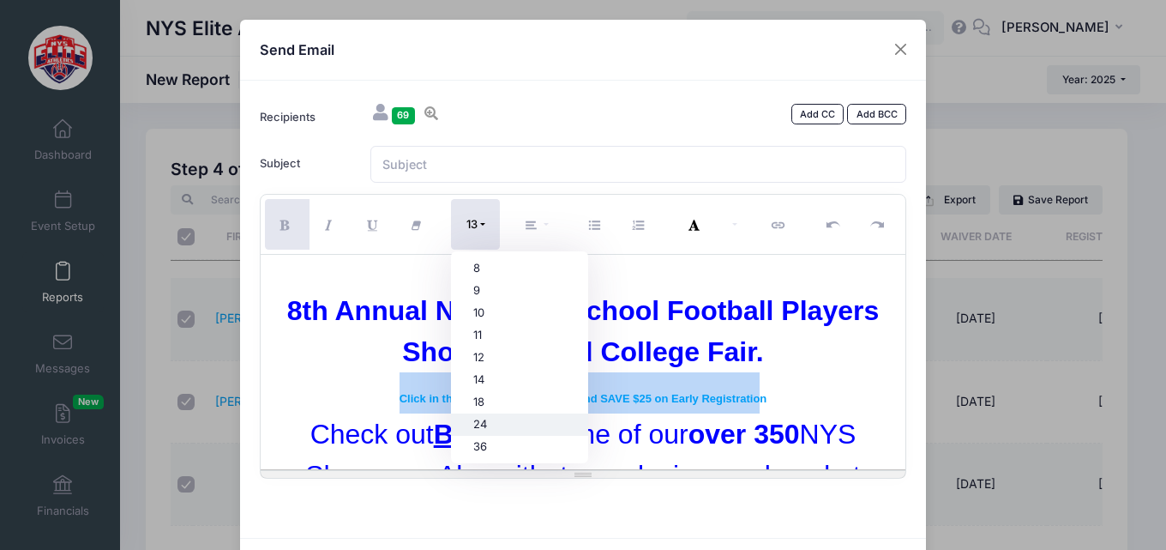
click at [485, 425] on link "24" at bounding box center [519, 424] width 137 height 22
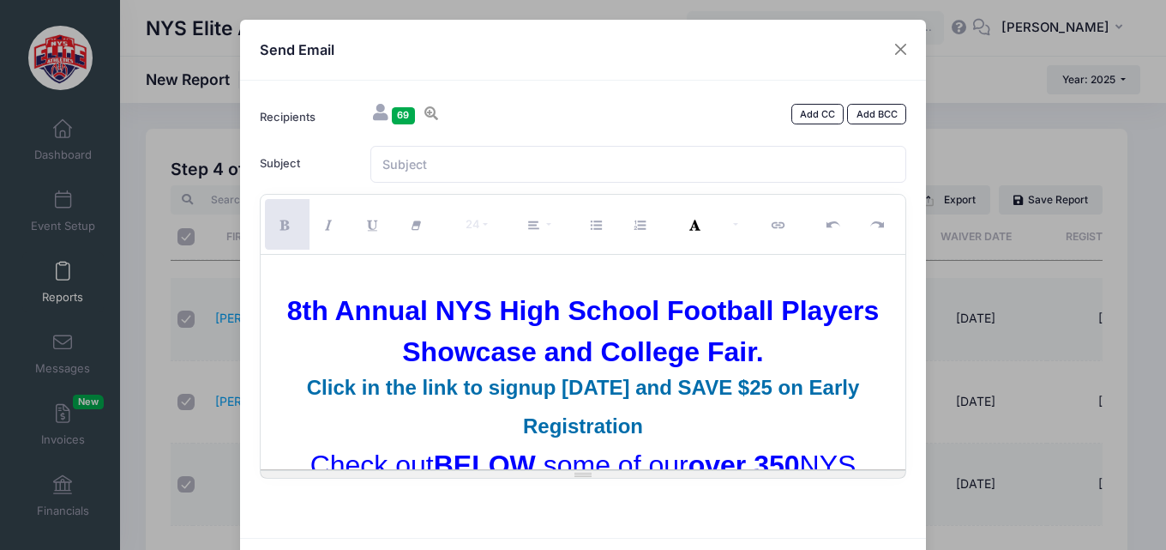
click at [576, 422] on span "Click in the link to signup TODAY and SAVE $25 on Early Registration" at bounding box center [583, 407] width 553 height 62
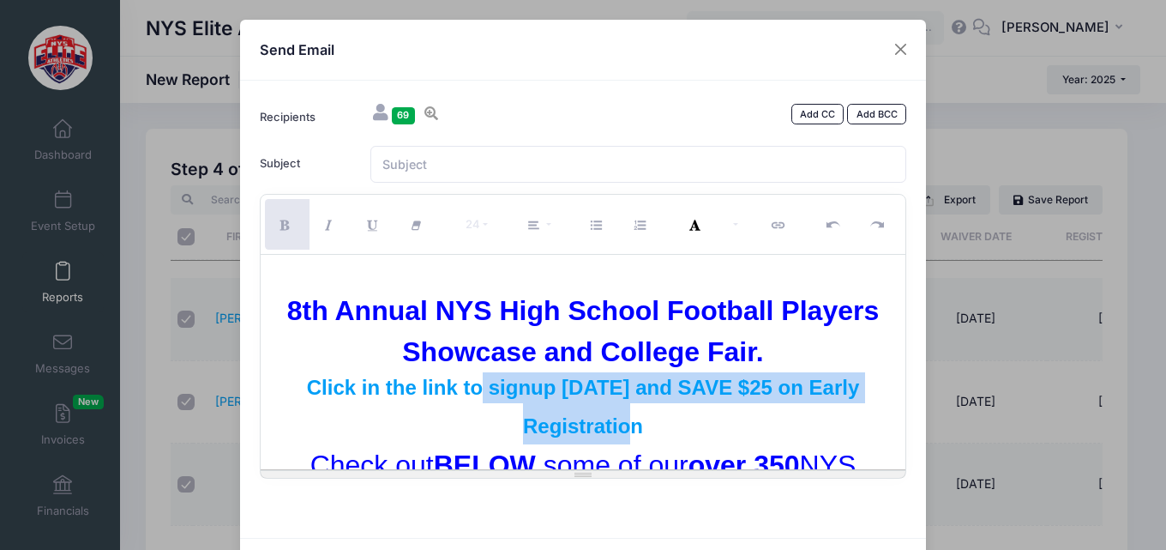
drag, startPoint x: 665, startPoint y: 432, endPoint x: 471, endPoint y: 400, distance: 196.5
click at [471, 400] on div "Click in the link to signup TODAY and SAVE $25 on Early Registration" at bounding box center [583, 408] width 629 height 72
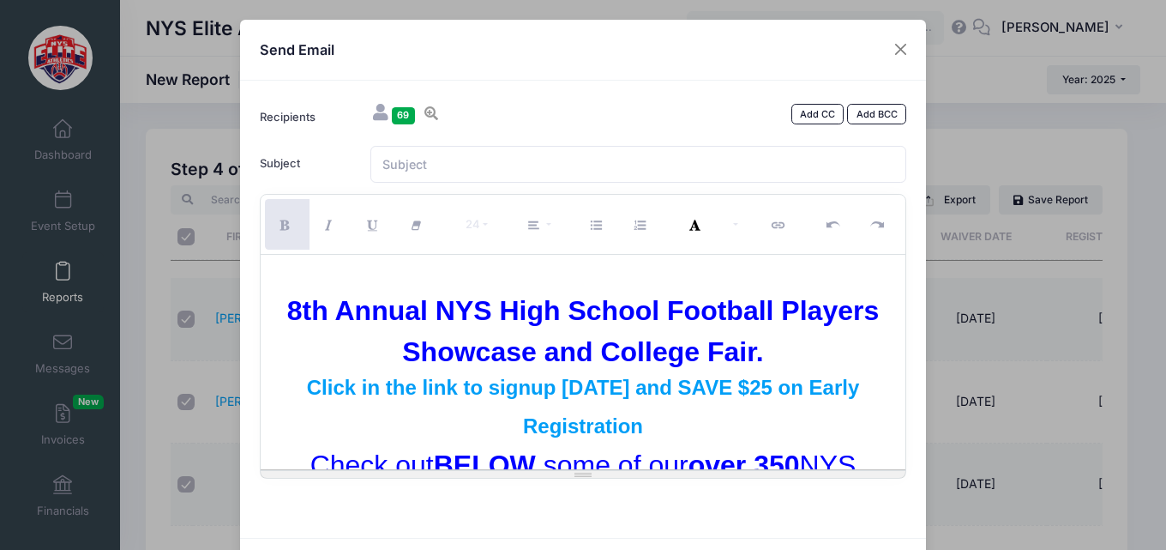
click at [768, 358] on div "8th Annual NYS High School Football Players Showcase and College Fair." at bounding box center [583, 331] width 629 height 82
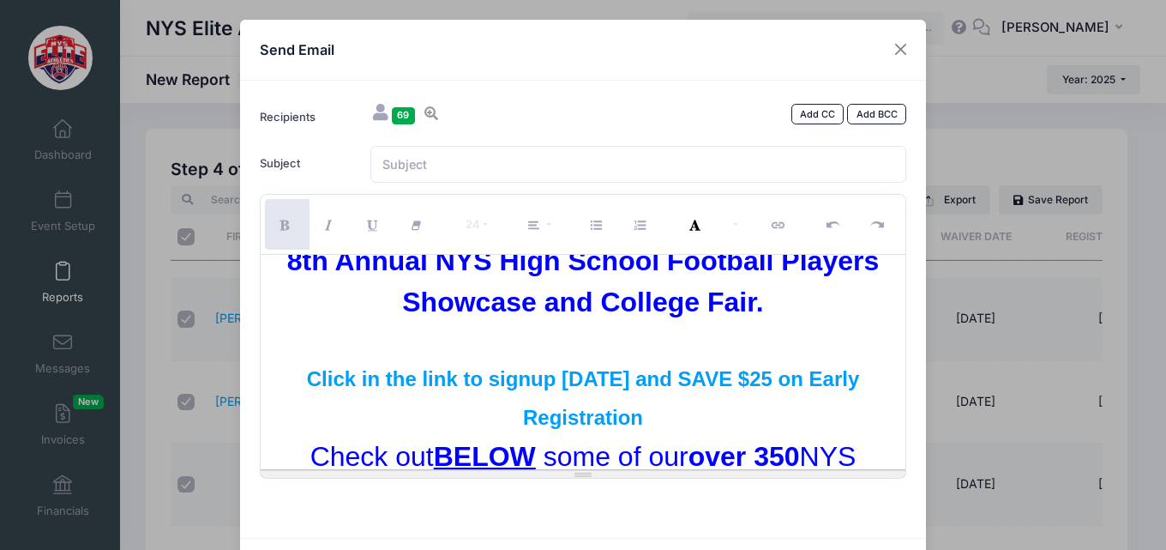
scroll to position [160, 0]
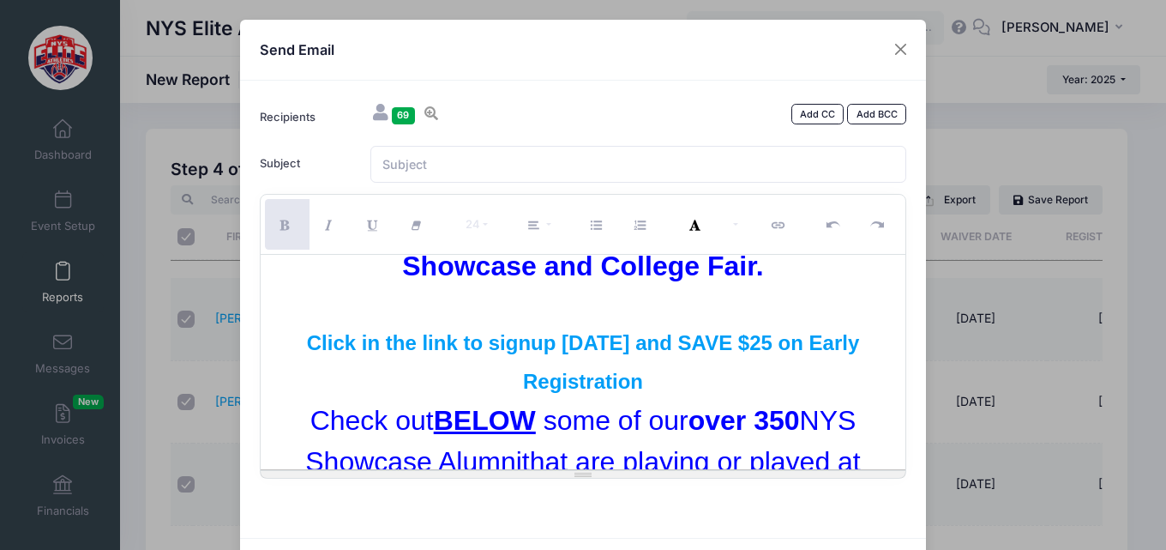
click at [663, 376] on div "Click in the link to signup TODAY and SAVE $25 on Early Registration" at bounding box center [583, 364] width 629 height 72
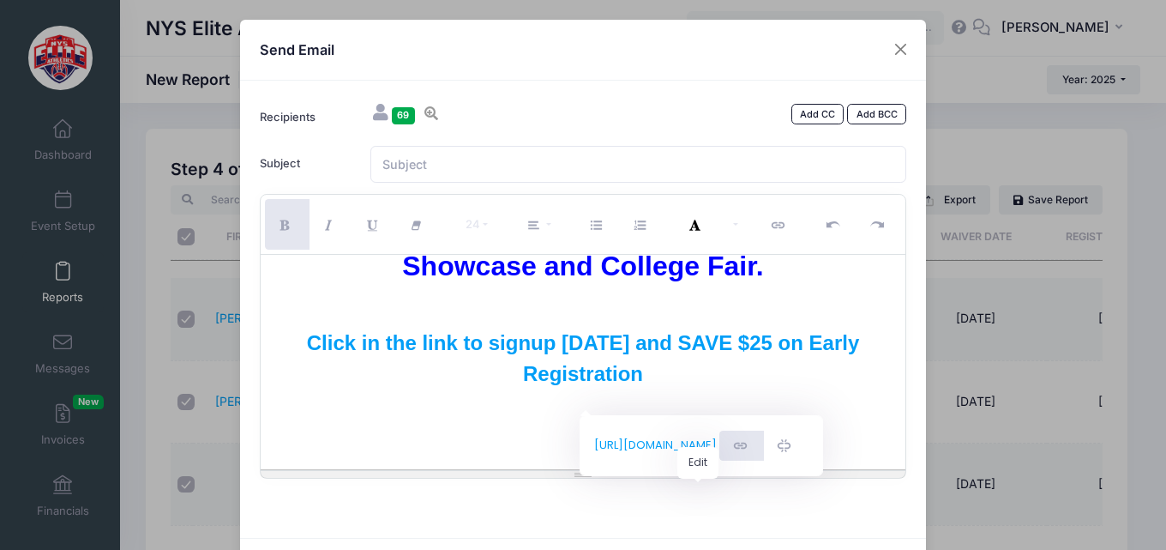
click at [735, 446] on icon "Edit" at bounding box center [742, 446] width 15 height 0
checkbox input "false"
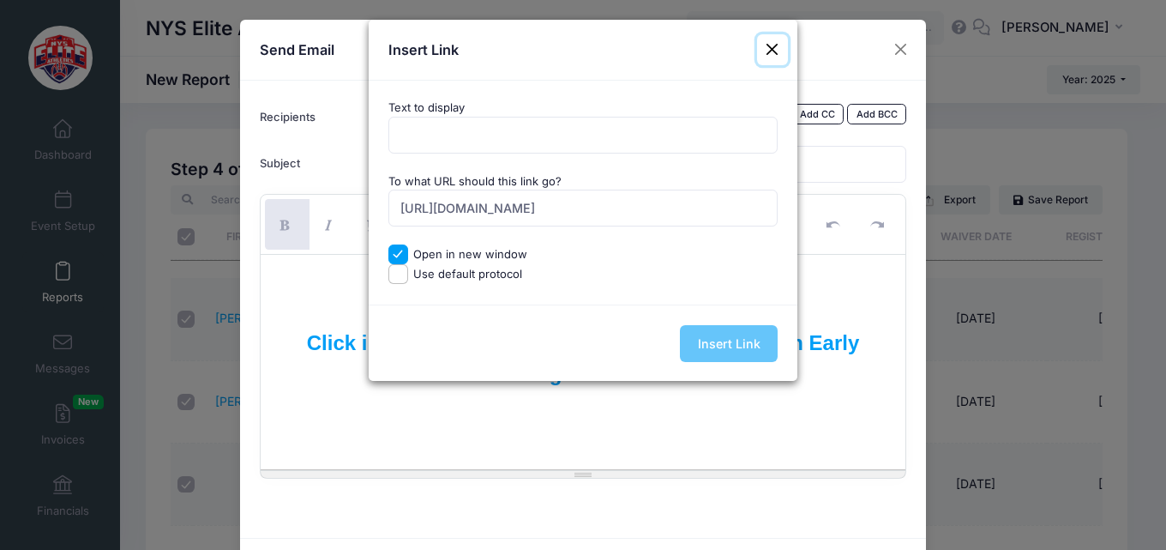
click at [772, 51] on button "Close" at bounding box center [772, 49] width 31 height 31
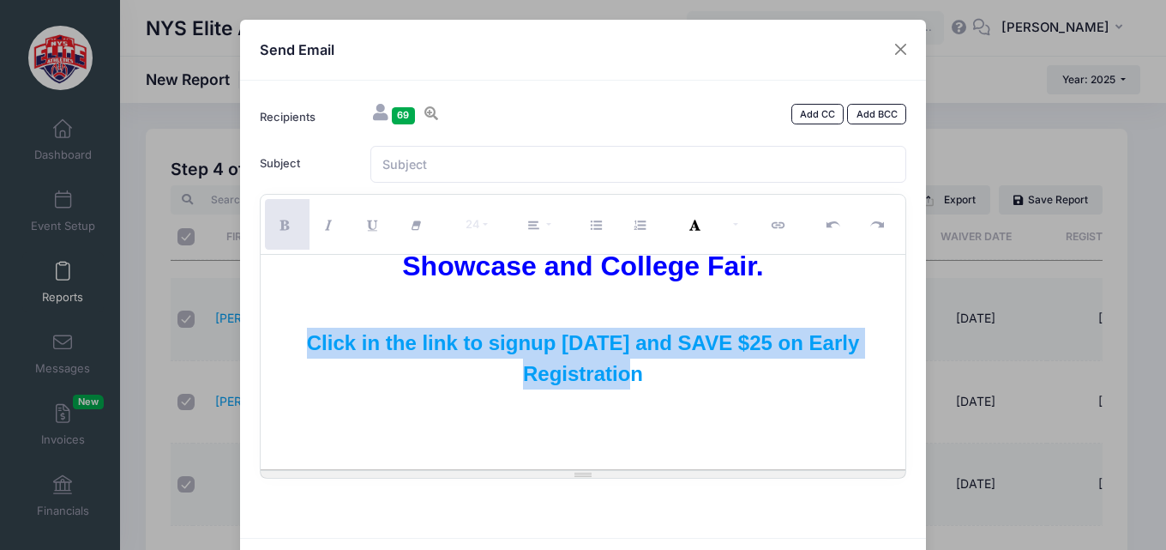
drag, startPoint x: 638, startPoint y: 379, endPoint x: 283, endPoint y: 326, distance: 359.0
click at [777, 226] on icon "Link (CTRL+K)" at bounding box center [780, 226] width 15 height 0
type input "Click in the link to signup TODAY and SAVE $25 on Early Registration"
checkbox input "true"
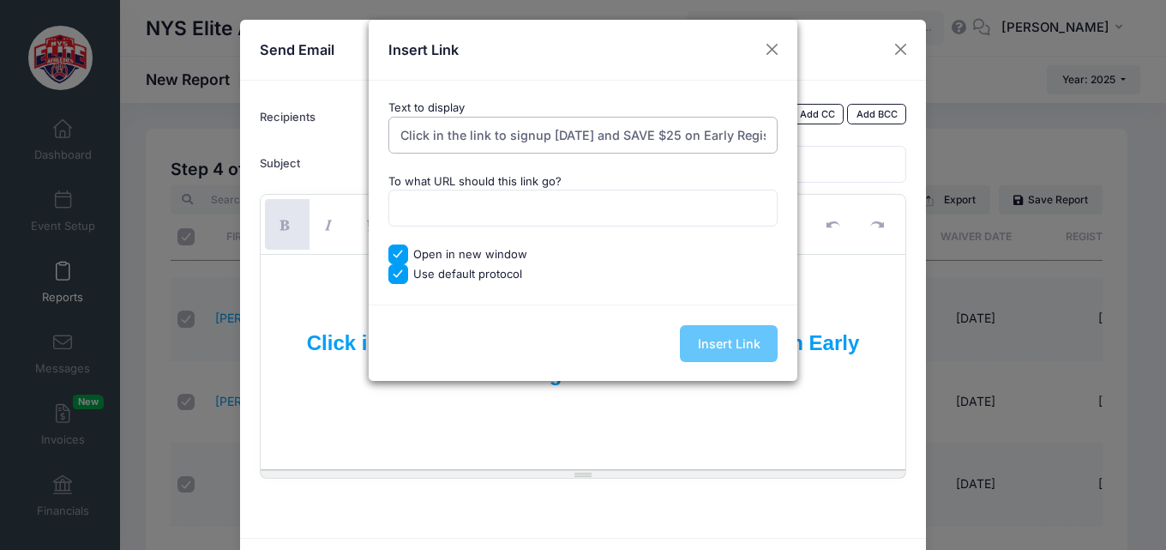
drag, startPoint x: 503, startPoint y: 133, endPoint x: 433, endPoint y: 136, distance: 70.4
click at [433, 136] on input "Click in the link to signup TODAY and SAVE $25 on Early Registration" at bounding box center [583, 135] width 390 height 37
type input "Click here to signup [DATE] and SAVE $25 on Early Registration"
paste input "https://nyseliteathletics.kmailroute.net/x/d?c=47488299&l=1431c9ae-f900-40dc-86…"
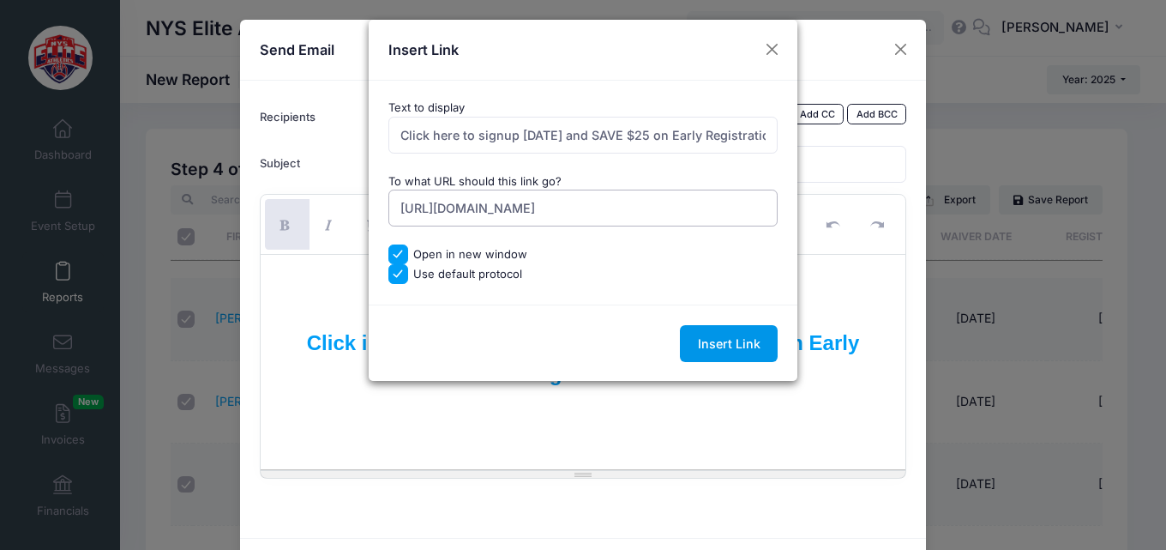
type input "https://nyseliteathletics.kmailroute.net/x/d?c=47488299&l=1431c9ae-f900-40dc-86…"
click at [726, 343] on input "Insert Link" at bounding box center [729, 343] width 98 height 37
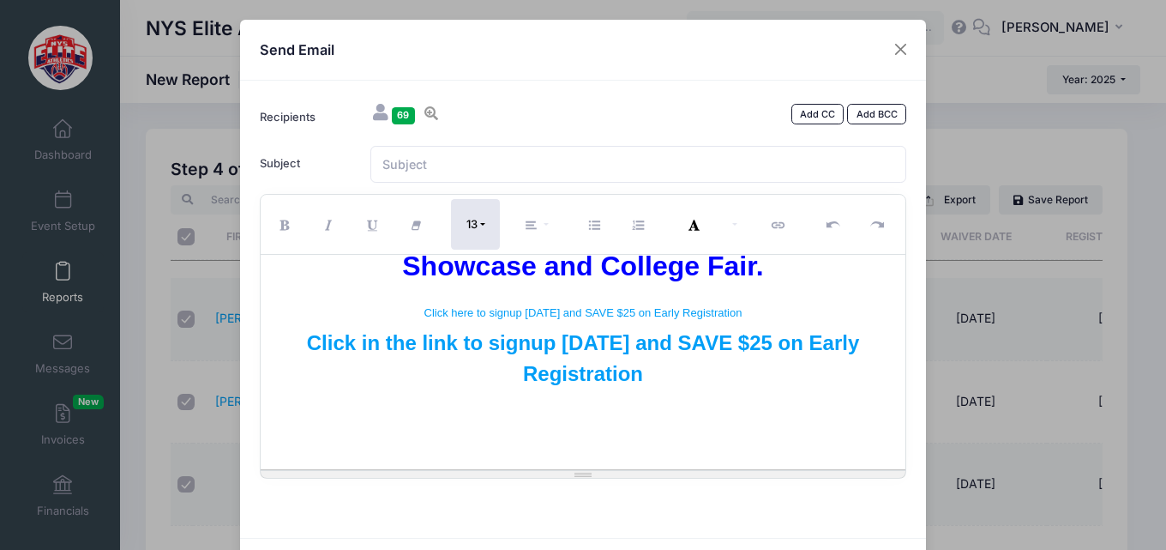
click at [483, 222] on button "13" at bounding box center [475, 224] width 49 height 51
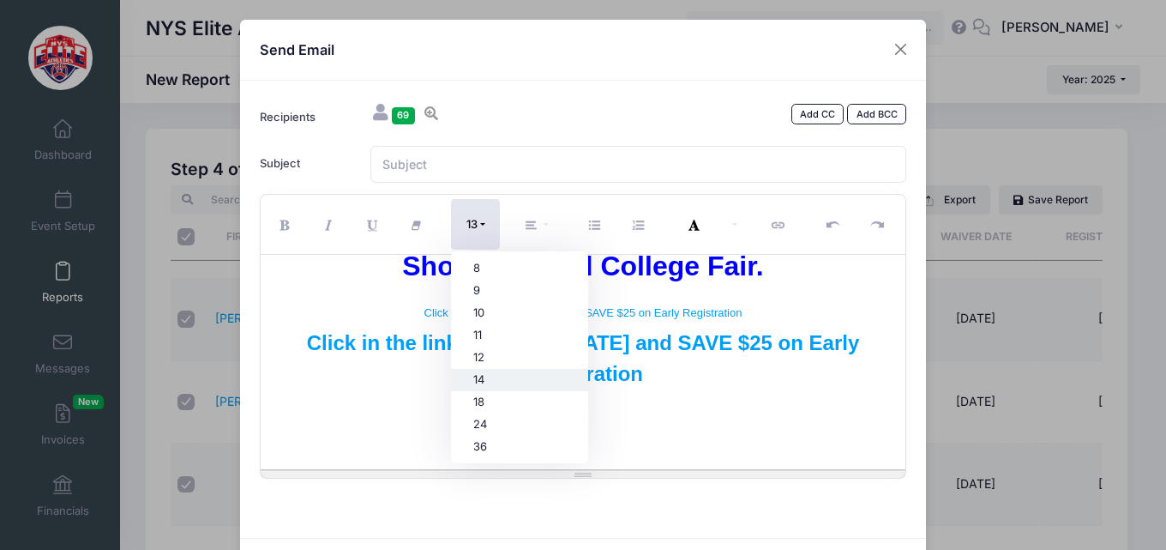
click at [480, 383] on link "14" at bounding box center [519, 380] width 137 height 22
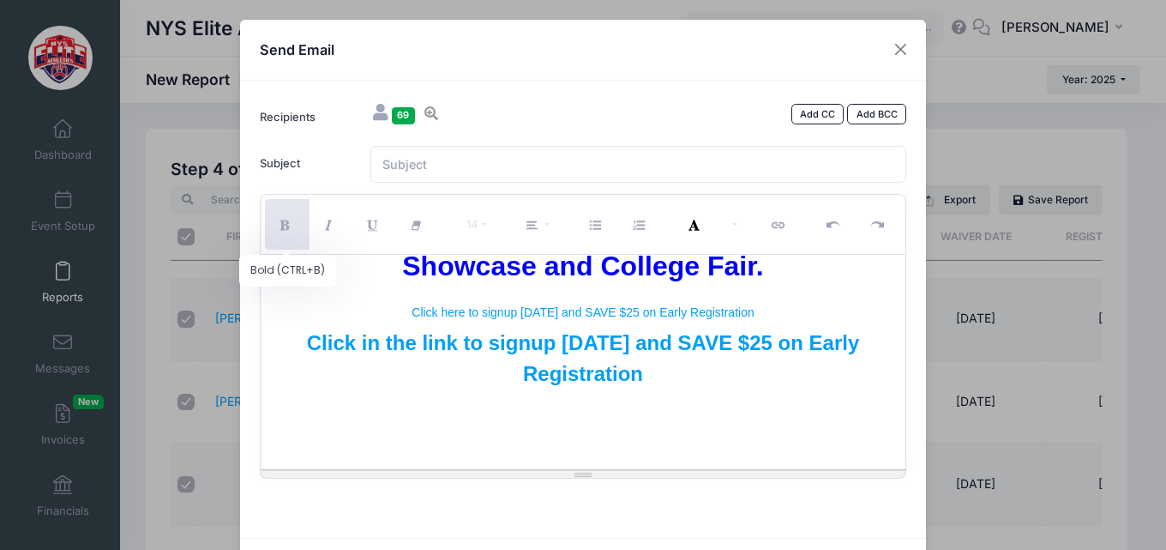
click at [280, 226] on icon "Bold (CTRL+B)" at bounding box center [287, 226] width 15 height 0
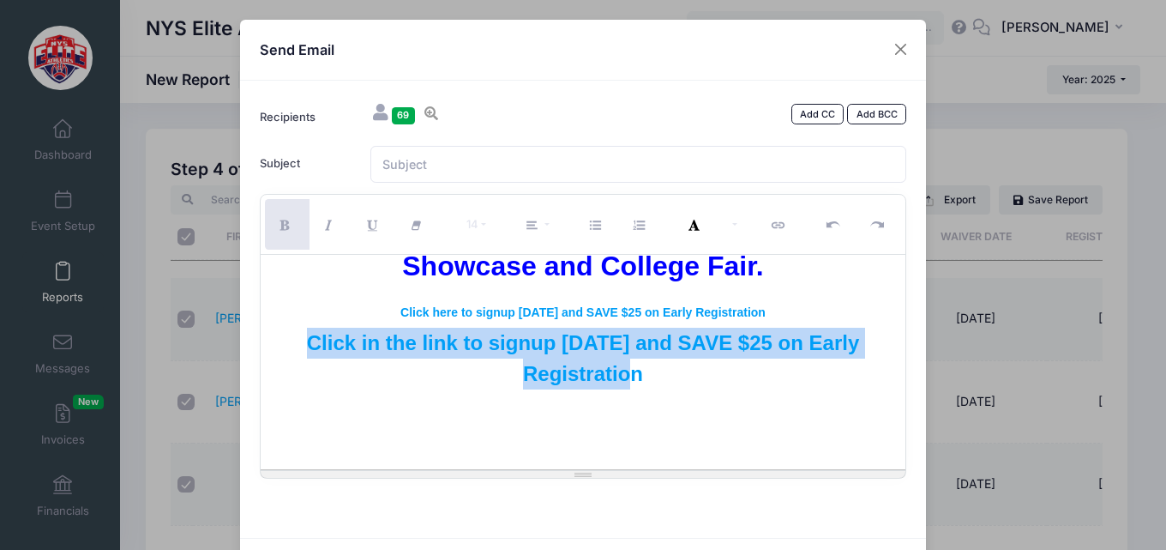
drag, startPoint x: 647, startPoint y: 379, endPoint x: 291, endPoint y: 331, distance: 359.1
click at [291, 331] on div "Click in the link to signup TODAY and SAVE $25 on Early Registration" at bounding box center [583, 359] width 629 height 62
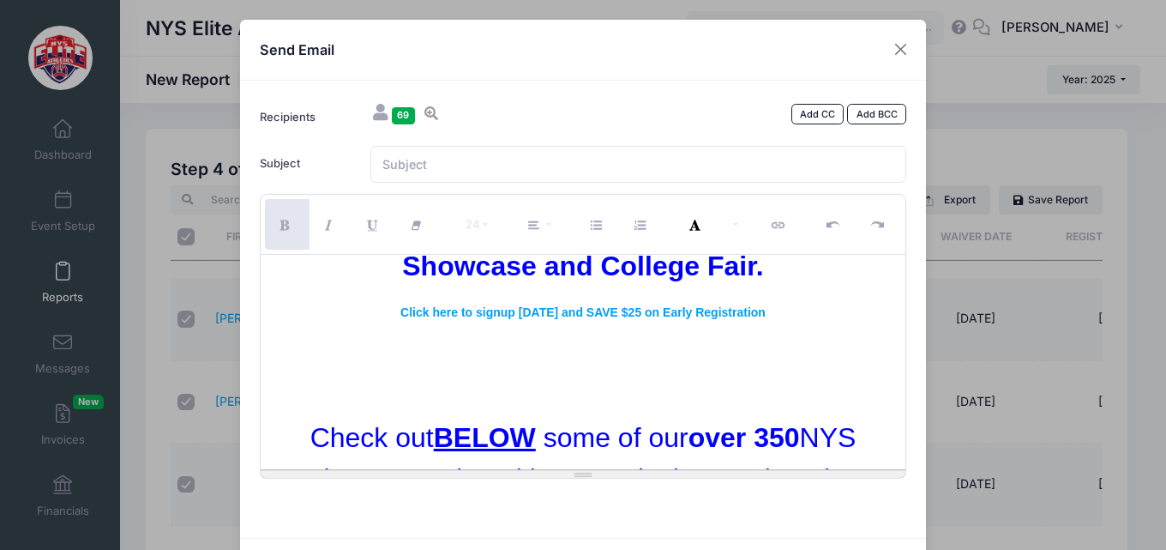
click at [548, 401] on div at bounding box center [583, 381] width 629 height 72
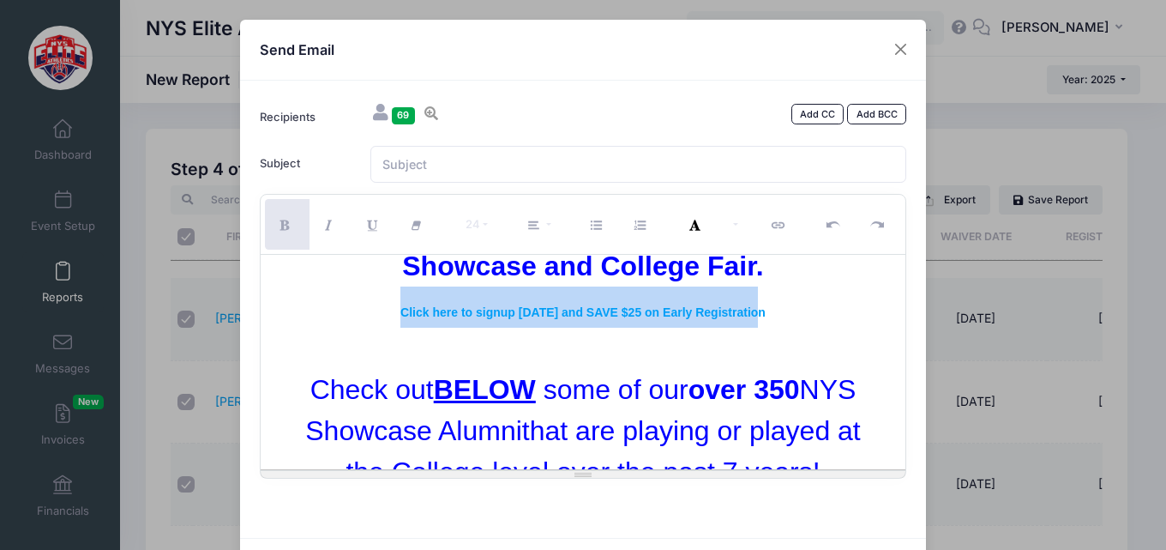
drag, startPoint x: 771, startPoint y: 314, endPoint x: 371, endPoint y: 314, distance: 399.6
click at [371, 314] on div "Click here to signup [DATE] and SAVE $25 on Early Registration" at bounding box center [583, 306] width 629 height 41
click at [483, 226] on button "14" at bounding box center [476, 224] width 50 height 51
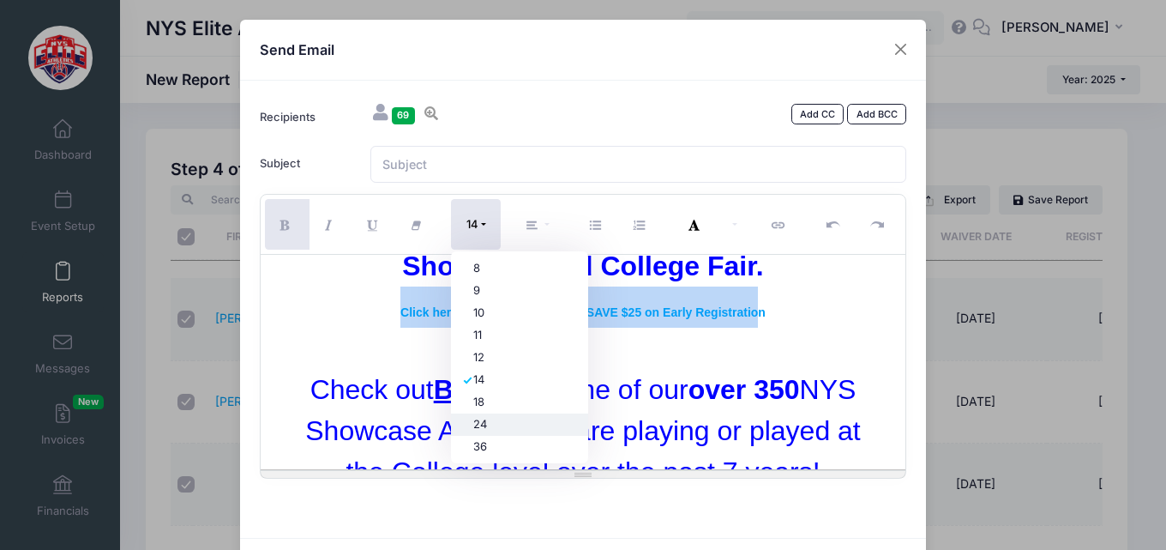
click at [488, 423] on link "24" at bounding box center [519, 424] width 137 height 22
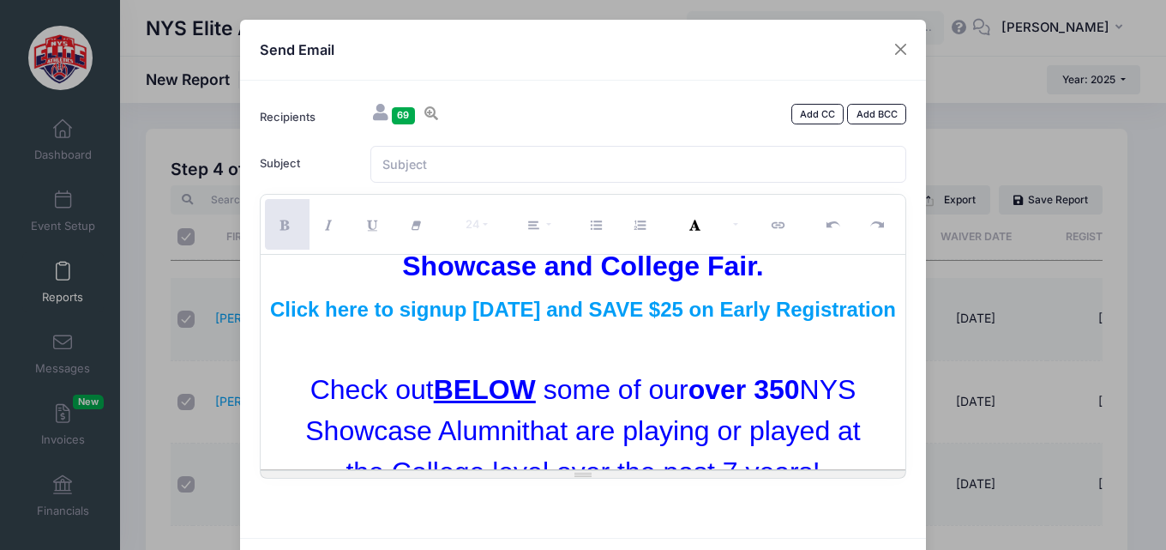
click at [630, 367] on div at bounding box center [583, 348] width 629 height 41
click at [316, 300] on div "Click here to signup [DATE] and SAVE $25 on Early Registration" at bounding box center [583, 306] width 629 height 41
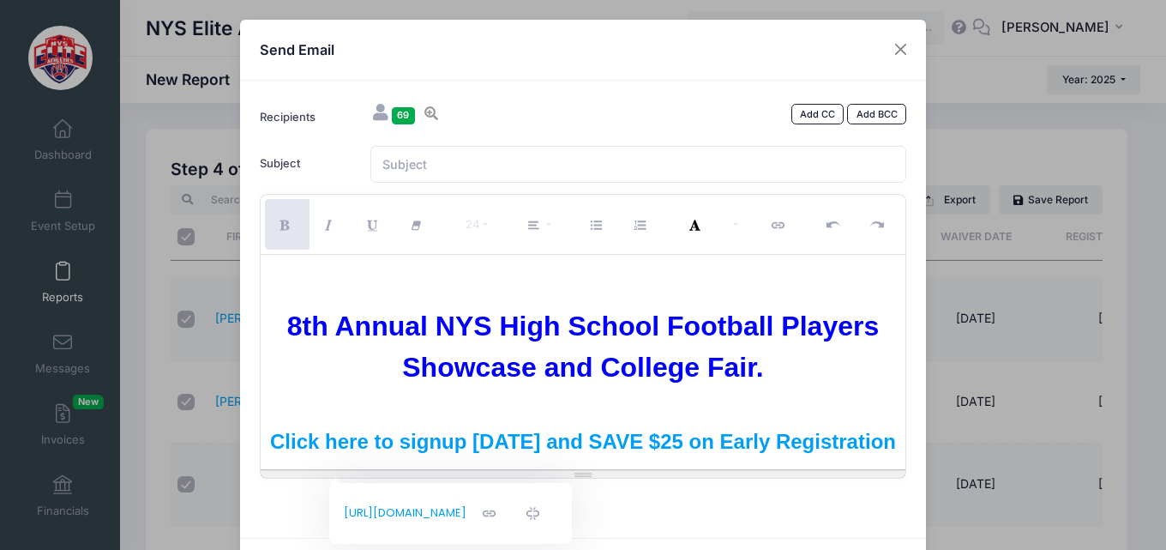
scroll to position [86, 0]
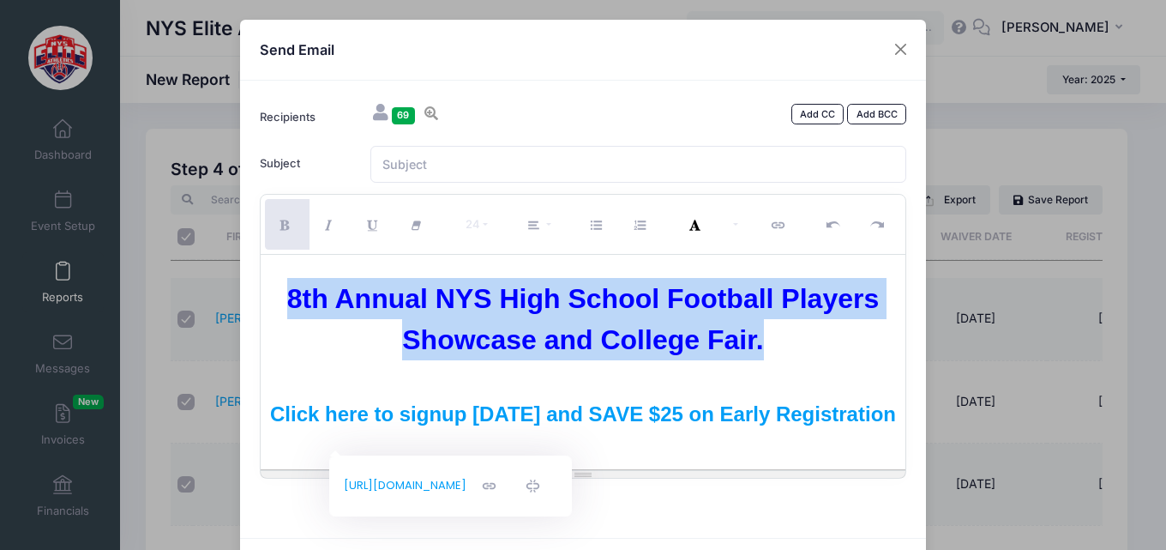
drag, startPoint x: 768, startPoint y: 334, endPoint x: 257, endPoint y: 296, distance: 511.7
click at [261, 296] on div "With the 2025 Football Season starting we wanted to reach out to let you know t…" at bounding box center [584, 362] width 646 height 214
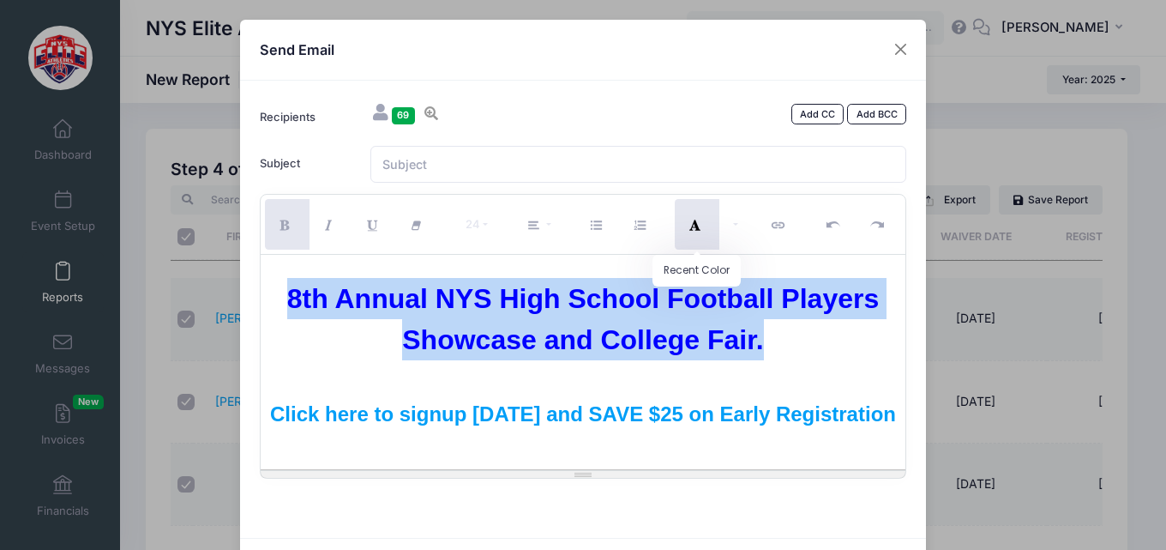
click at [713, 232] on button "Recent Color" at bounding box center [697, 224] width 45 height 51
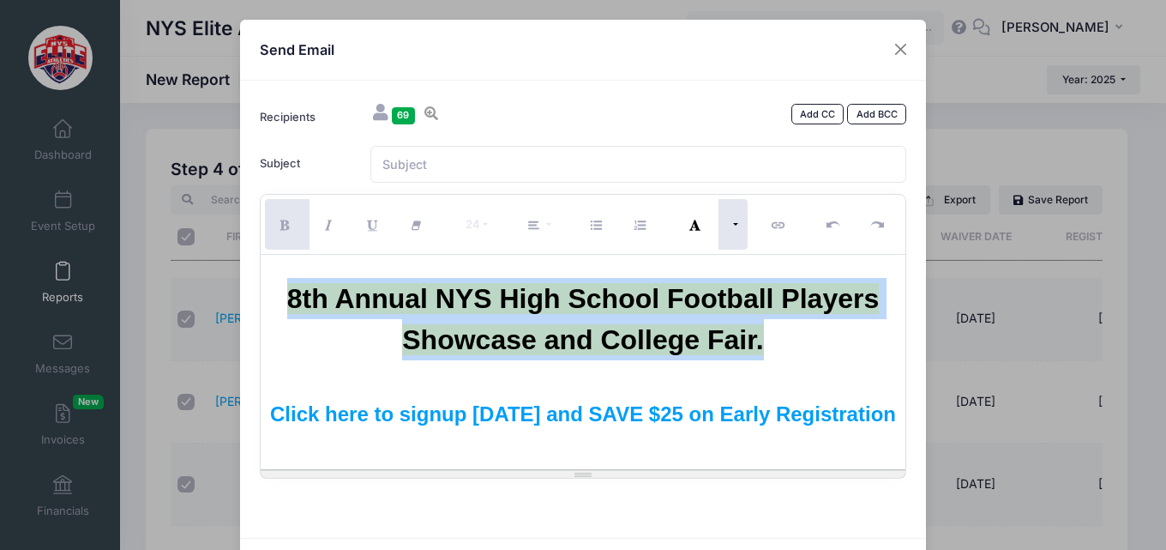
click at [730, 224] on button "More Color" at bounding box center [734, 224] width 30 height 51
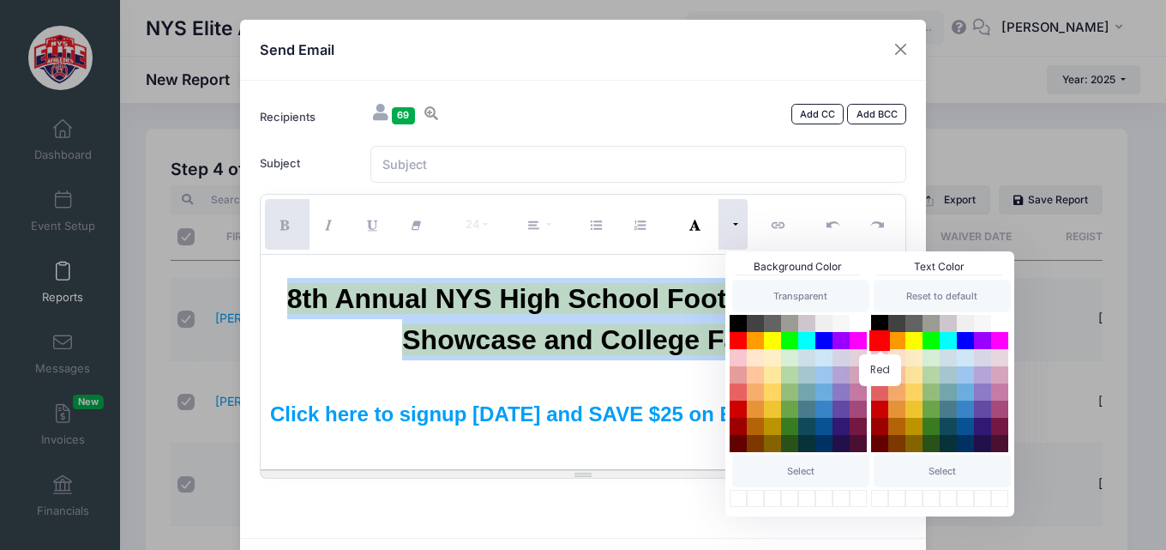
click at [879, 339] on button "Red" at bounding box center [880, 340] width 21 height 21
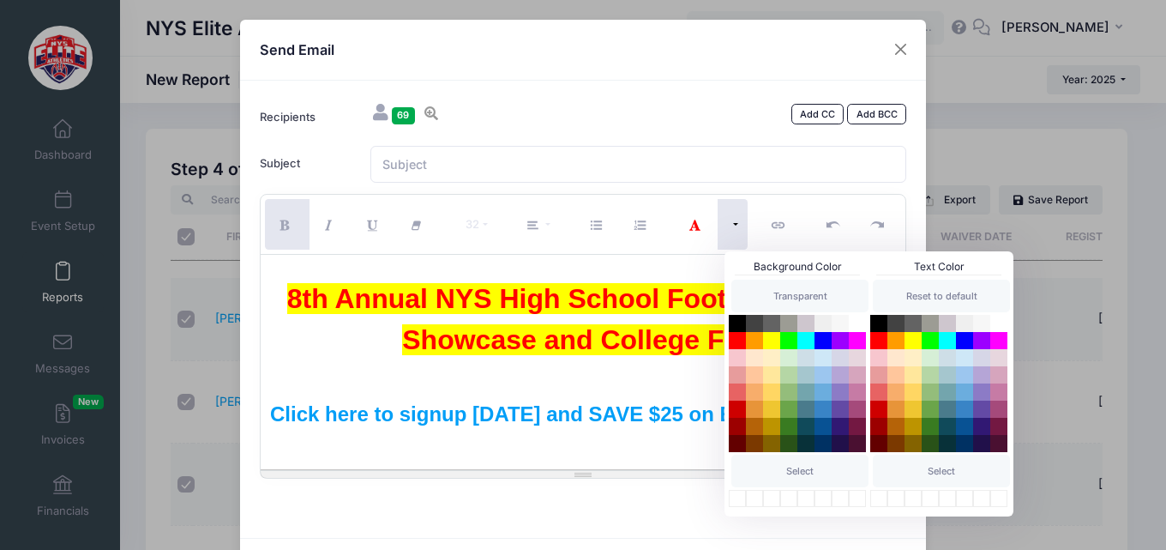
click at [629, 363] on div at bounding box center [583, 375] width 629 height 31
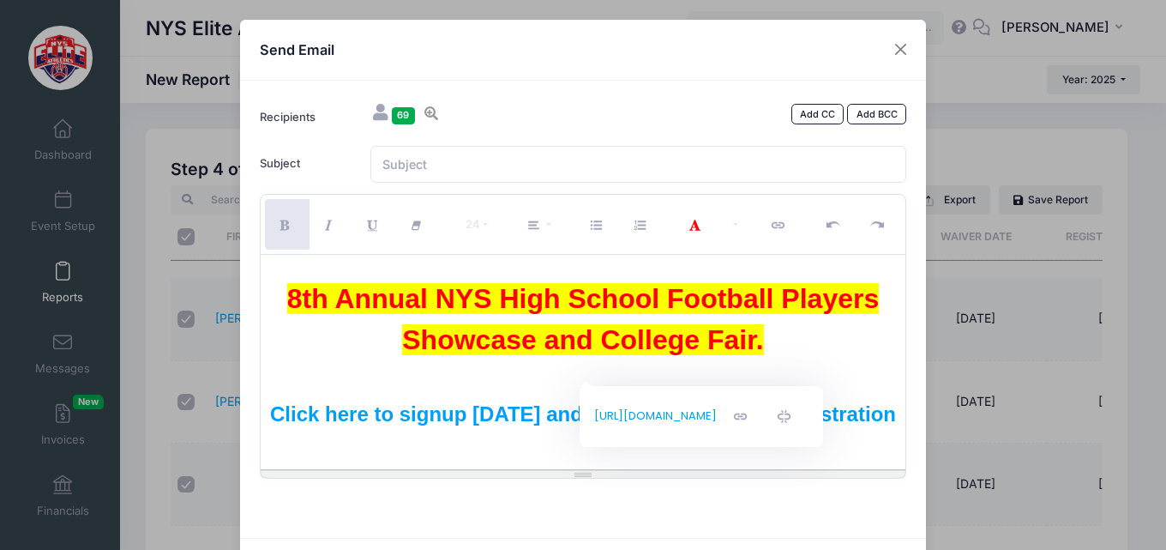
click at [555, 359] on div "8th Annual NYS High School Football Players Showcase and College Fair." at bounding box center [583, 319] width 629 height 82
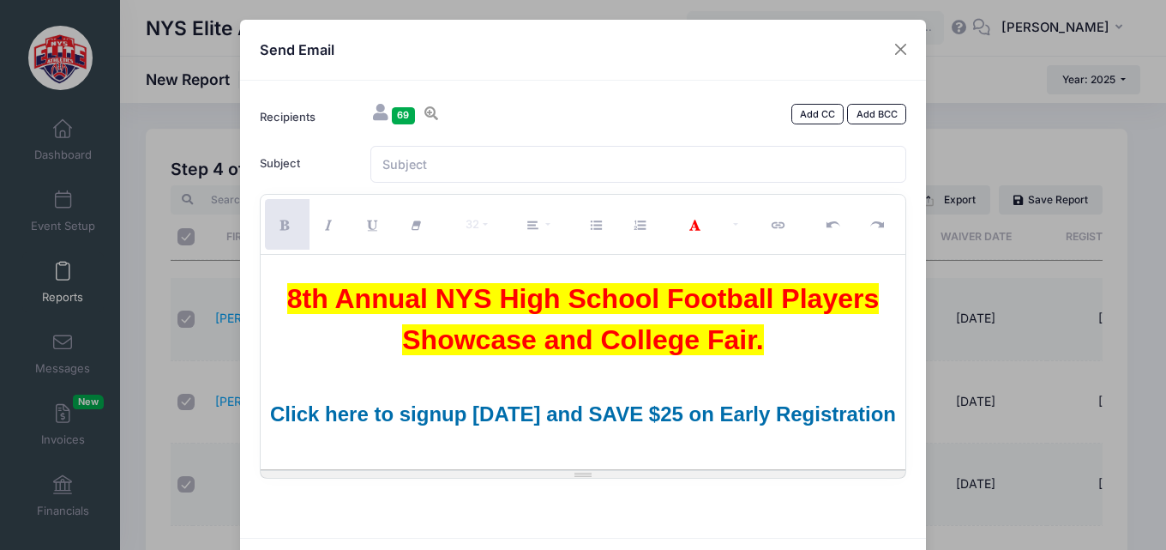
scroll to position [172, 0]
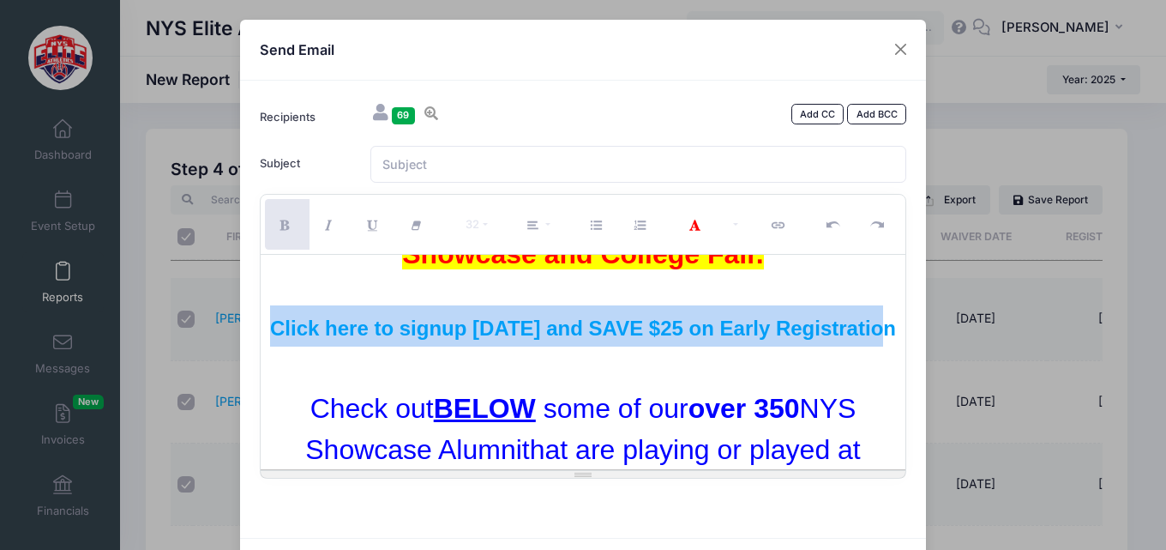
drag, startPoint x: 586, startPoint y: 348, endPoint x: 304, endPoint y: 304, distance: 284.7
click at [736, 226] on button "More Color" at bounding box center [734, 224] width 30 height 51
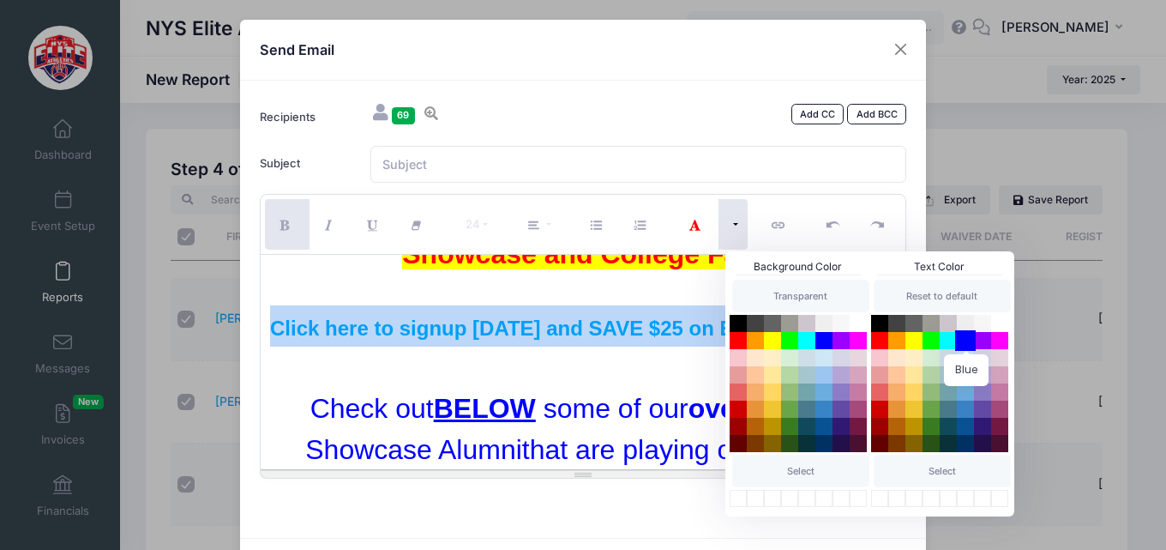
click at [961, 337] on button "Blue" at bounding box center [965, 340] width 21 height 21
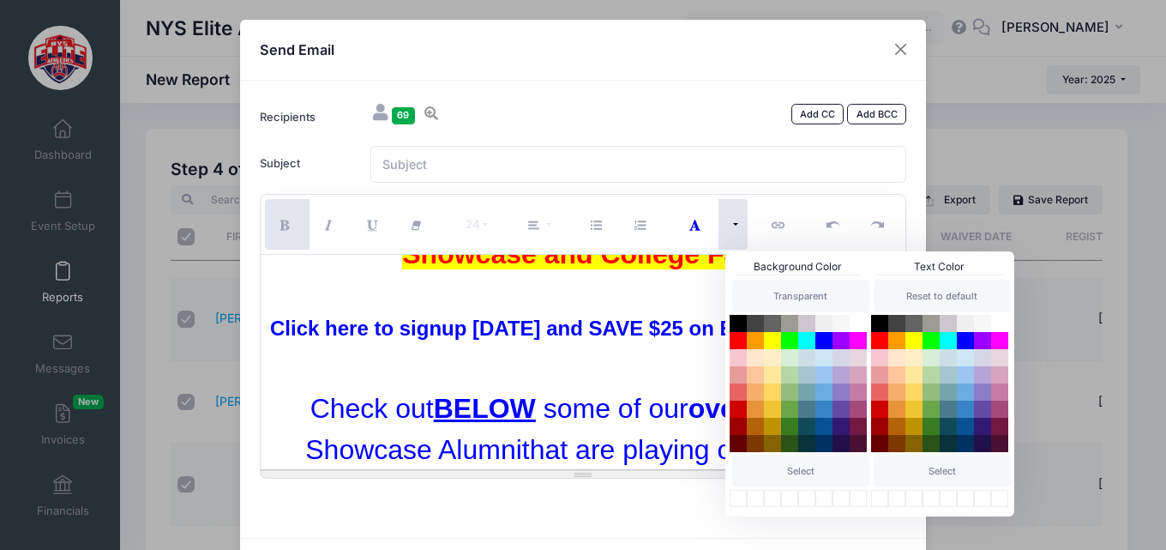
click at [683, 338] on div "Click here to signup [DATE] and SAVE $25 on Early Registration" at bounding box center [583, 325] width 629 height 41
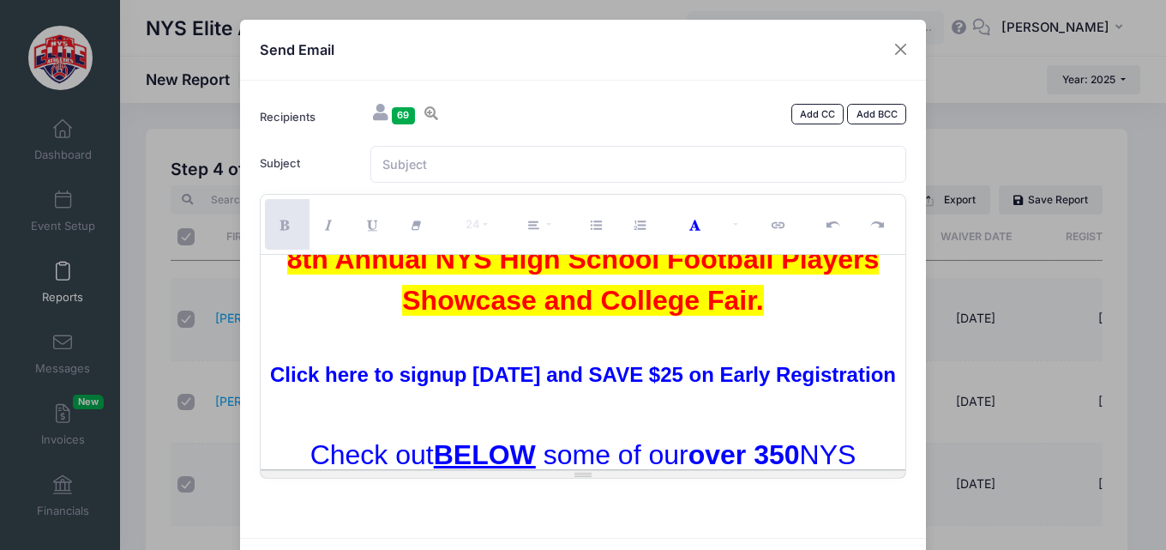
scroll to position [86, 0]
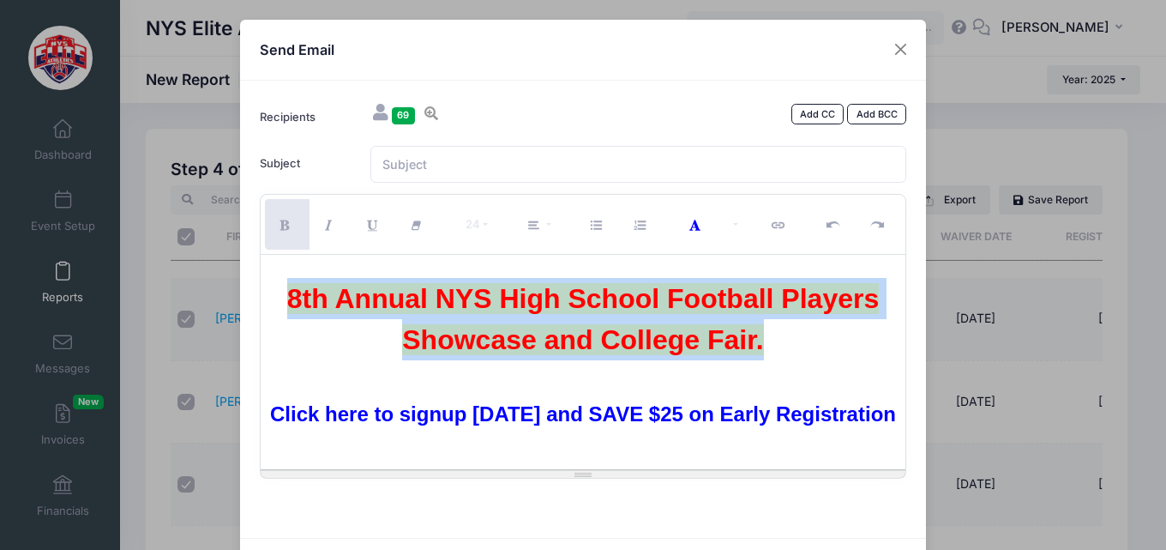
drag, startPoint x: 780, startPoint y: 347, endPoint x: 271, endPoint y: 297, distance: 511.9
click at [271, 297] on div "8th Annual NYS High School Football Players Showcase and College Fair." at bounding box center [583, 319] width 629 height 82
click at [732, 227] on button "More Color" at bounding box center [733, 224] width 30 height 51
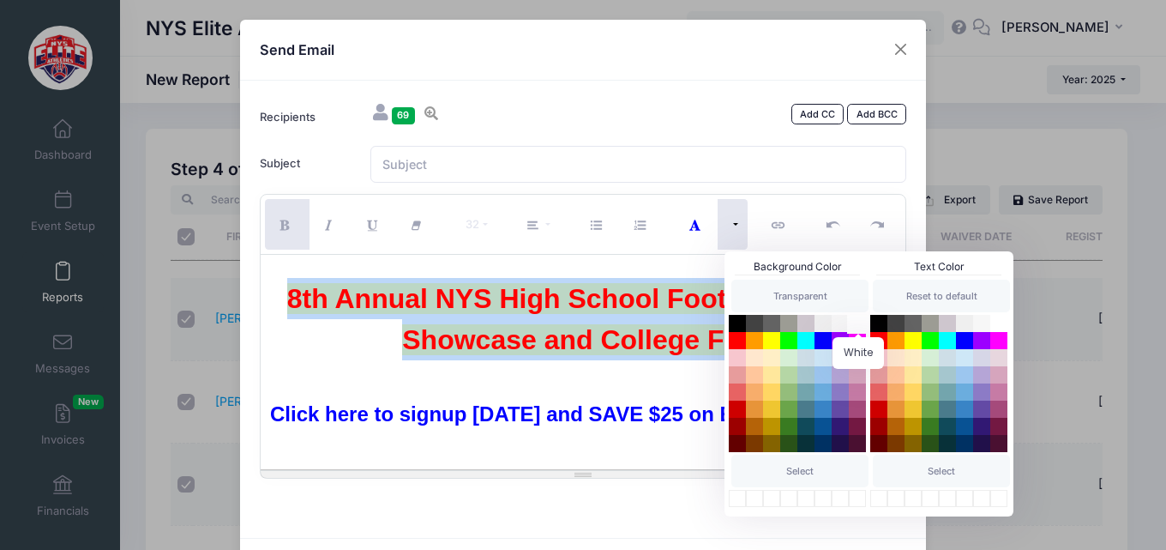
click at [856, 316] on button "White" at bounding box center [857, 323] width 21 height 21
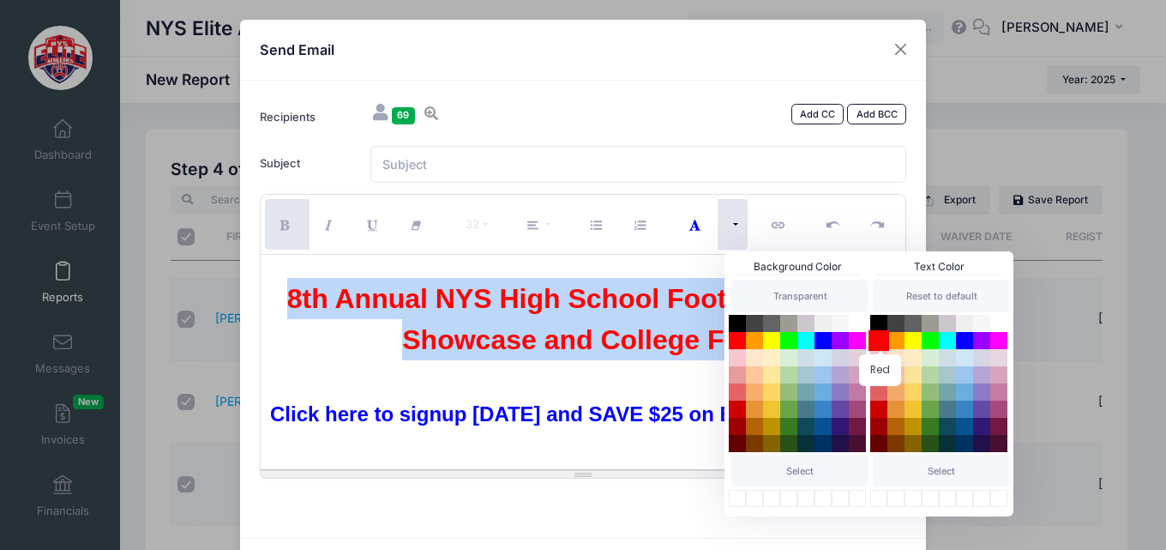
click at [876, 338] on button "Red" at bounding box center [879, 340] width 21 height 21
click at [639, 355] on div "8th Annual NYS High School Football Players Showcase and College Fair." at bounding box center [583, 319] width 629 height 82
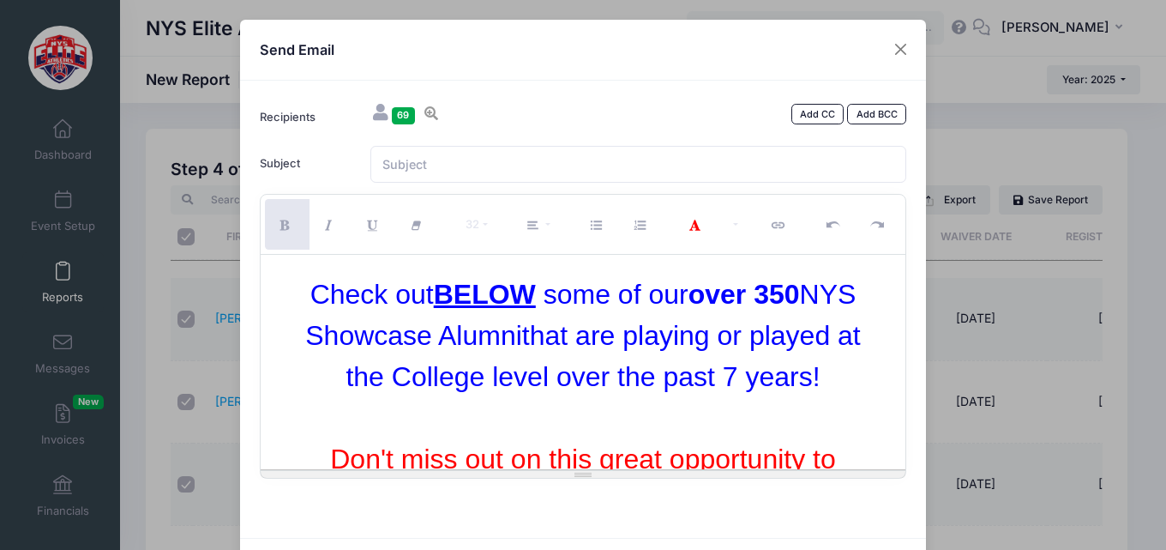
scroll to position [257, 0]
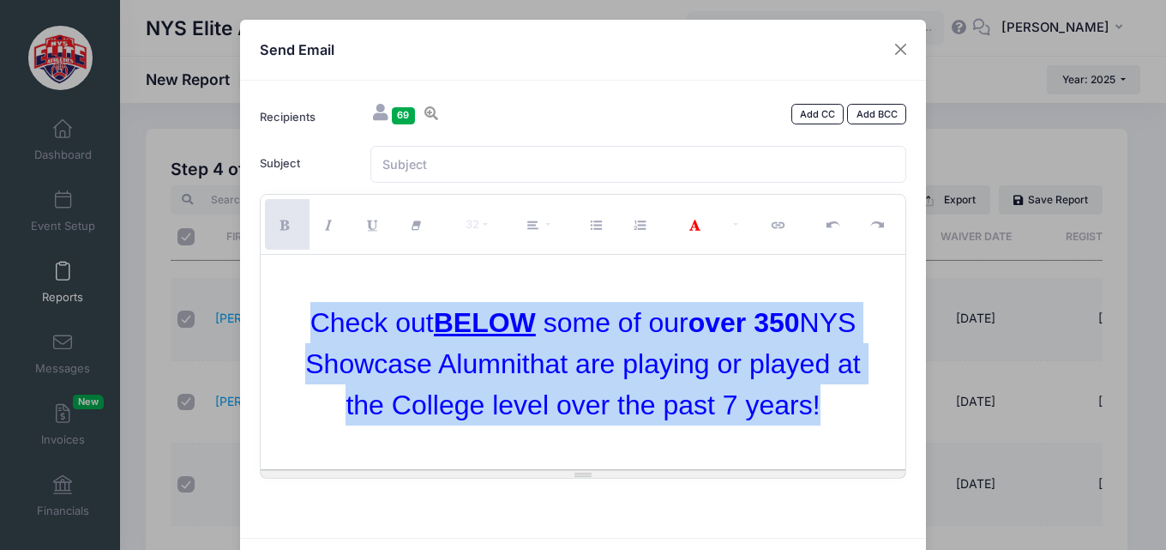
drag, startPoint x: 821, startPoint y: 433, endPoint x: 294, endPoint y: 344, distance: 534.1
click at [294, 344] on div "Check out BELOW some of our over 350 NYS Showcase Alumni that are playing or pl…" at bounding box center [583, 363] width 629 height 123
click at [731, 224] on button "More Color" at bounding box center [733, 224] width 30 height 51
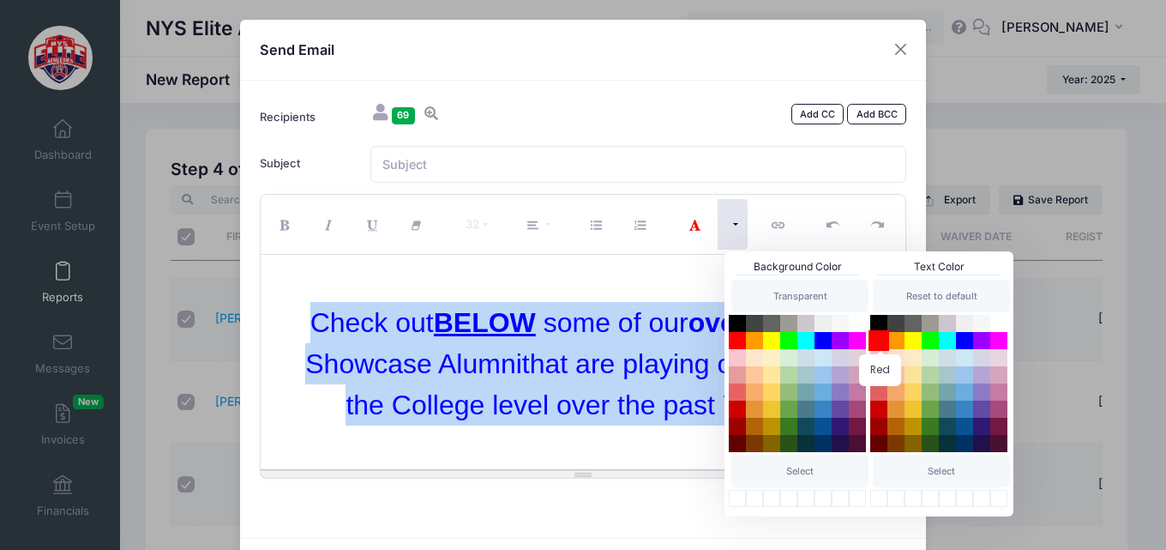
click at [874, 338] on button "Red" at bounding box center [879, 340] width 21 height 21
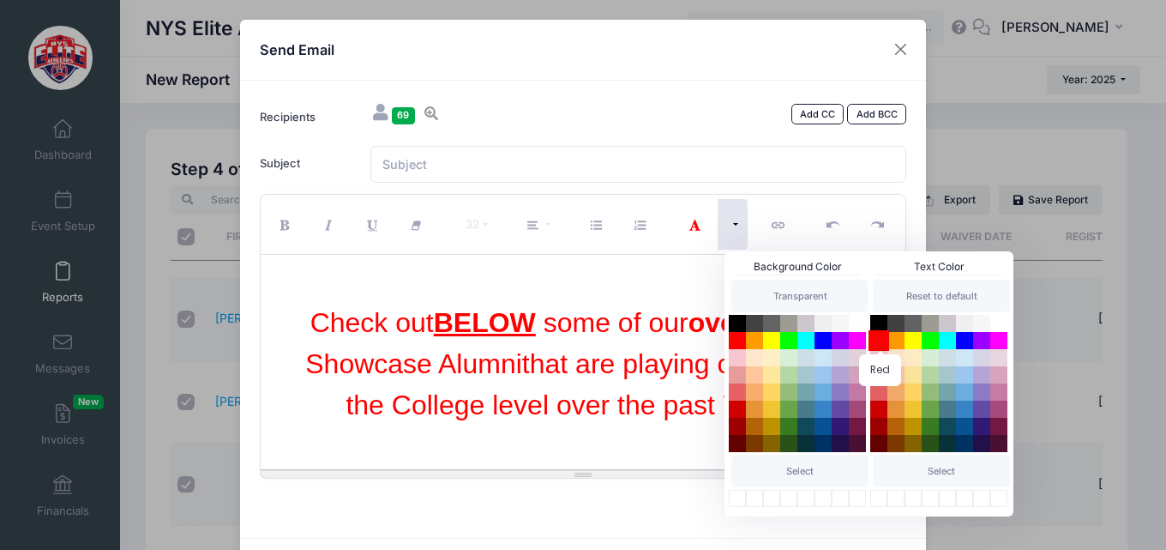
click at [881, 341] on button "Red" at bounding box center [879, 340] width 21 height 21
click at [649, 302] on div at bounding box center [583, 281] width 629 height 41
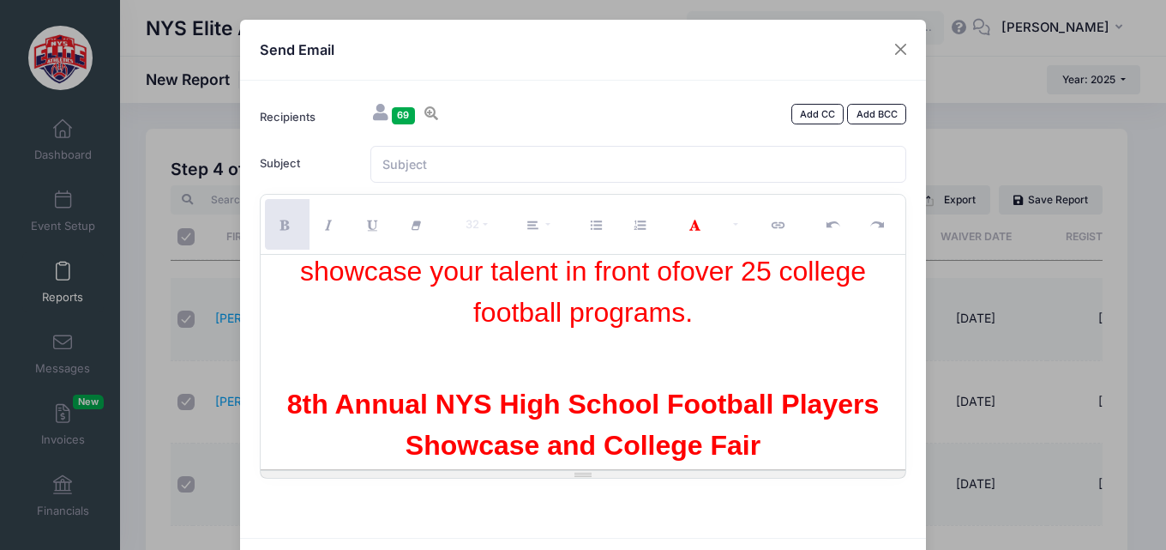
scroll to position [429, 0]
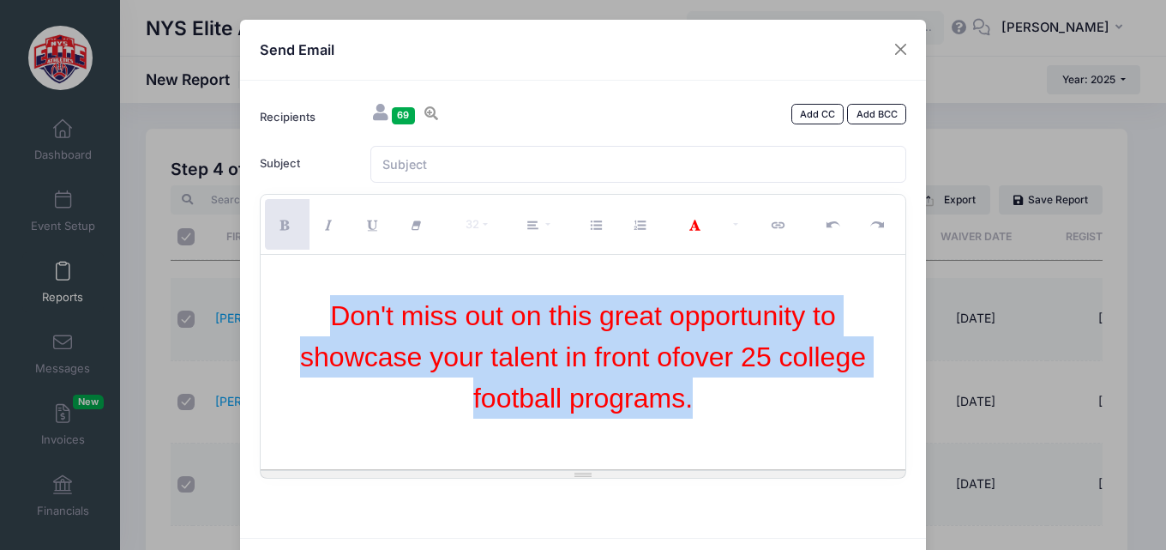
drag, startPoint x: 699, startPoint y: 430, endPoint x: 311, endPoint y: 328, distance: 400.8
click at [311, 328] on div "Don't miss out on this great opportunity to showcase your talent in front of ov…" at bounding box center [583, 356] width 629 height 123
click at [734, 228] on button "More Color" at bounding box center [733, 224] width 30 height 51
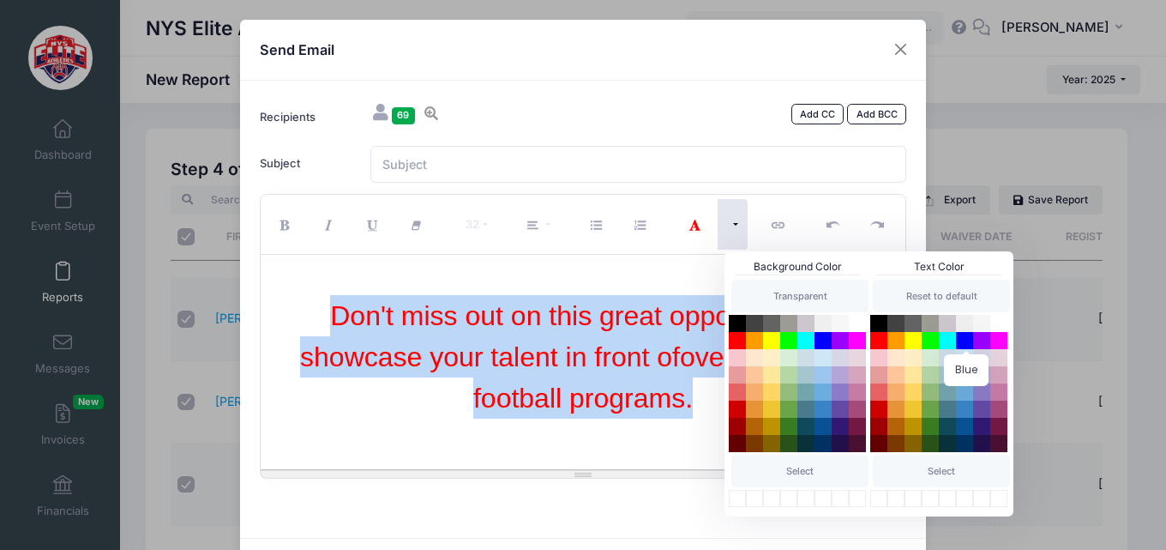
click at [956, 335] on button "Blue" at bounding box center [964, 340] width 17 height 17
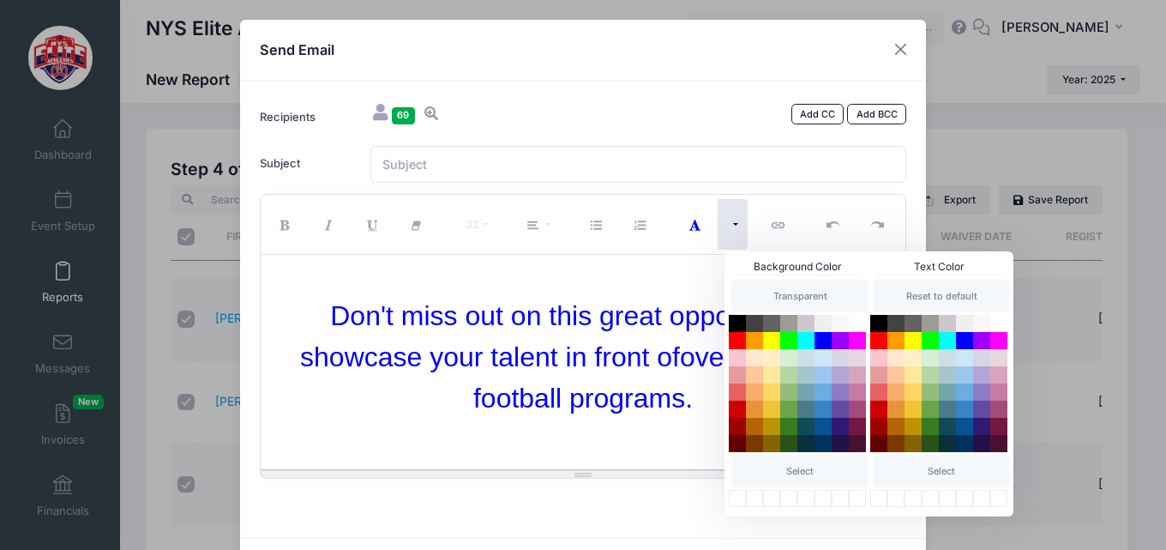
click at [666, 337] on span "Don't miss out on this great opportunity to showcase your talent in front of" at bounding box center [568, 336] width 536 height 72
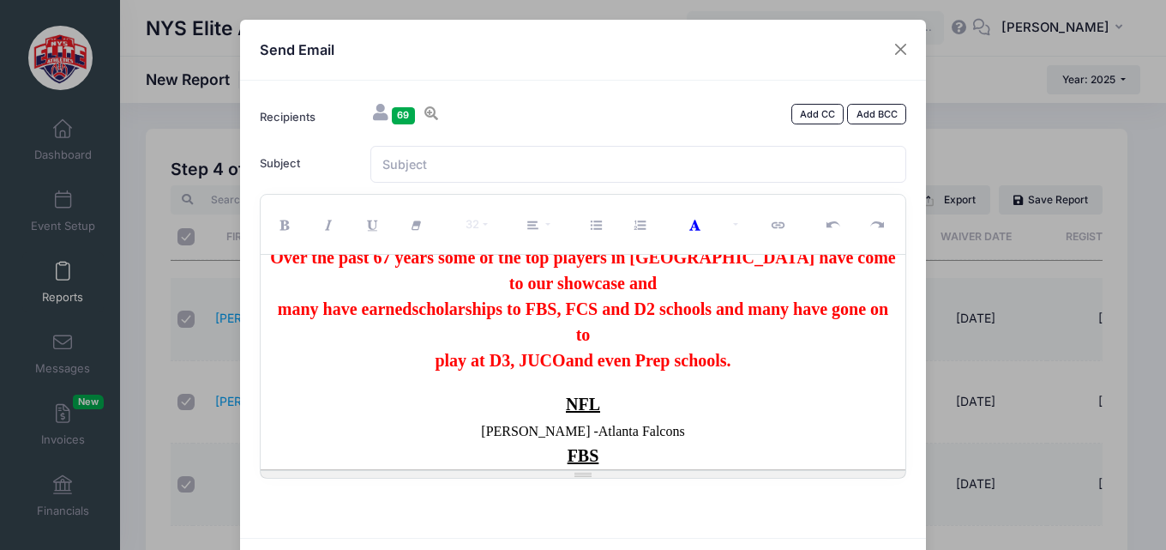
scroll to position [1115, 0]
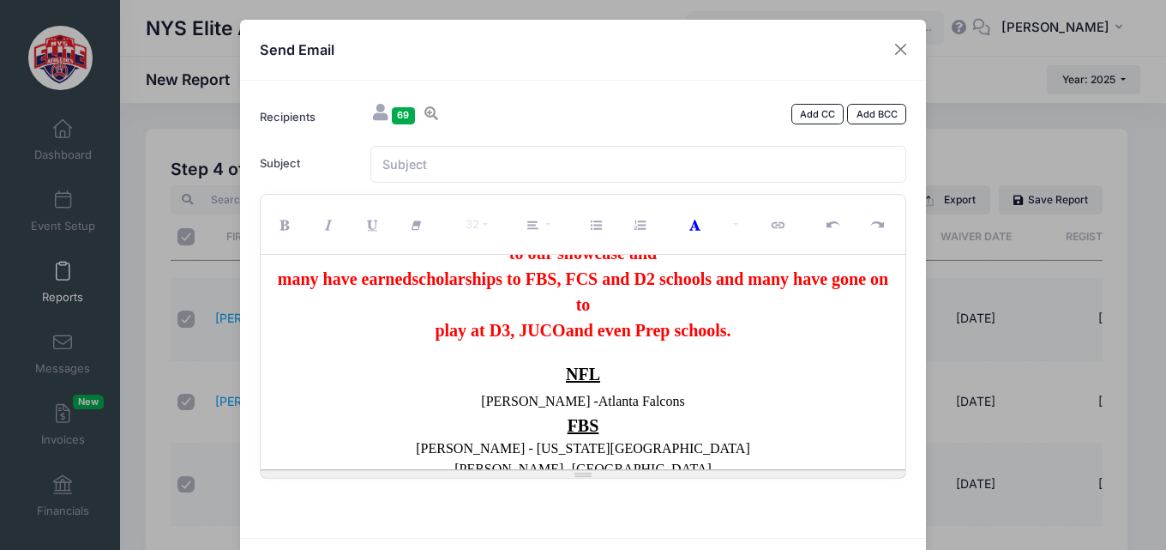
click at [278, 288] on b "many have earned" at bounding box center [345, 278] width 135 height 19
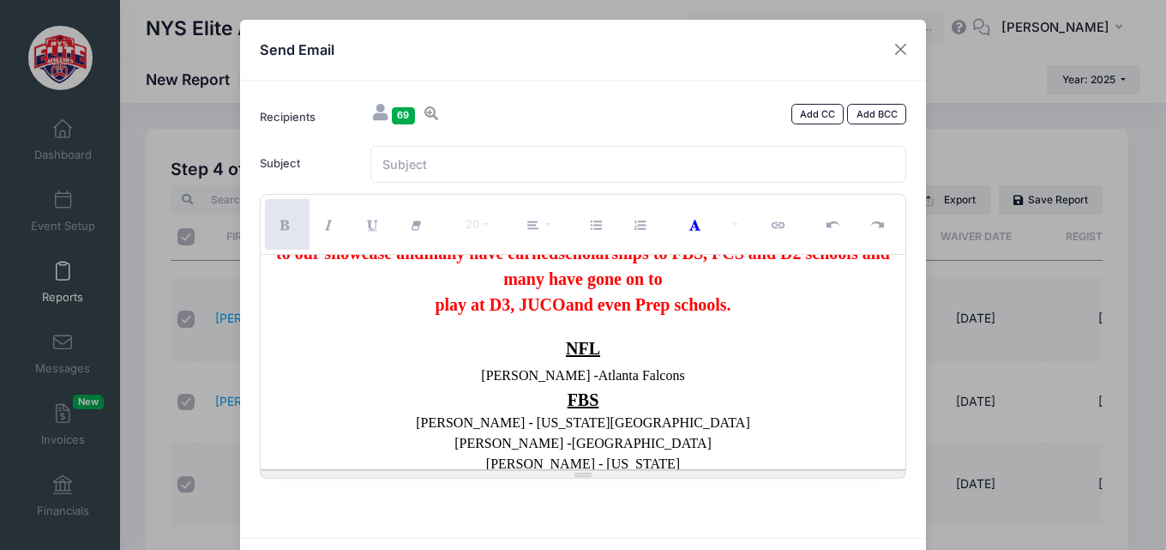
click at [417, 317] on div "play at D3, JUCO and even Prep schools." at bounding box center [583, 305] width 629 height 26
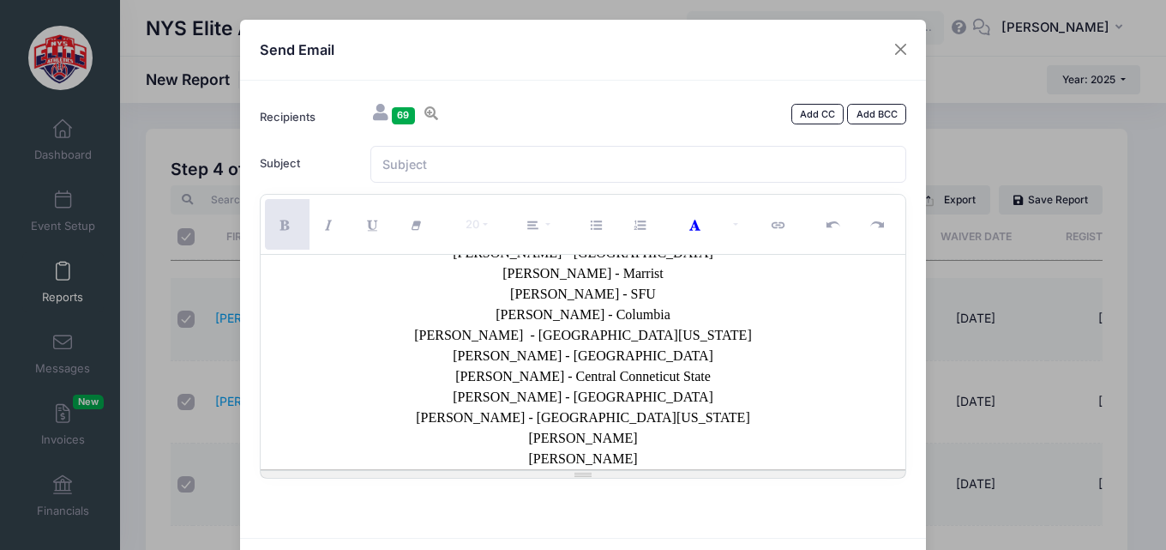
scroll to position [1972, 0]
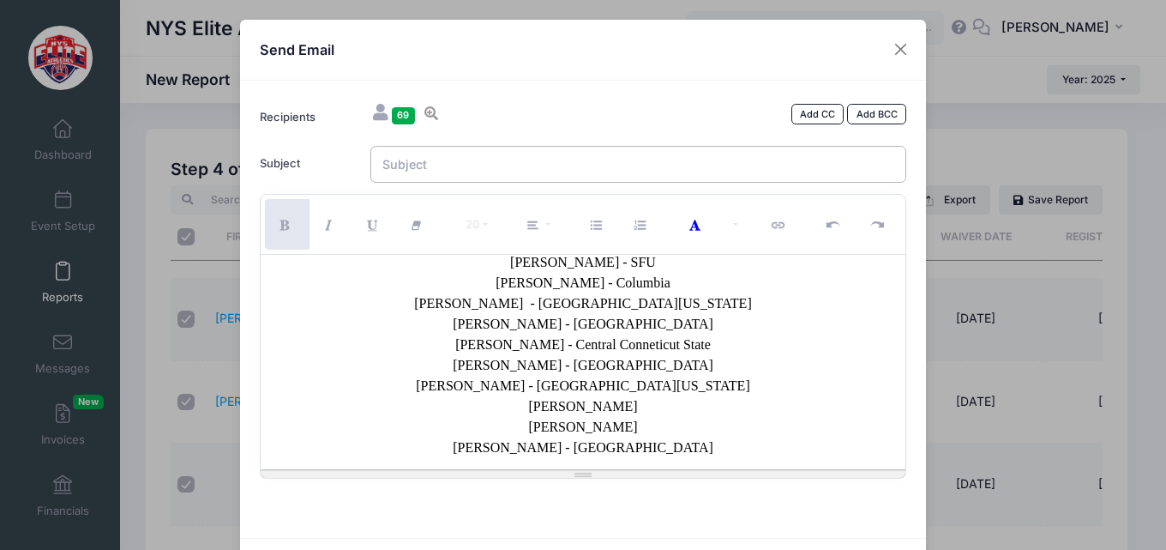
click at [526, 171] on input "Subject" at bounding box center [638, 164] width 537 height 37
click at [503, 165] on input "8th Annual NYS Elite Football Showcase" at bounding box center [638, 164] width 537 height 37
click at [626, 165] on input "8th Annual NYS Elite High school Football Showcase" at bounding box center [638, 164] width 537 height 37
click at [630, 168] on input "8th Annual NYS Elite High school Football players Showcase" at bounding box center [638, 164] width 537 height 37
click at [543, 165] on input "8th Annual NYS Elite High school Football Players Showcase" at bounding box center [638, 164] width 537 height 37
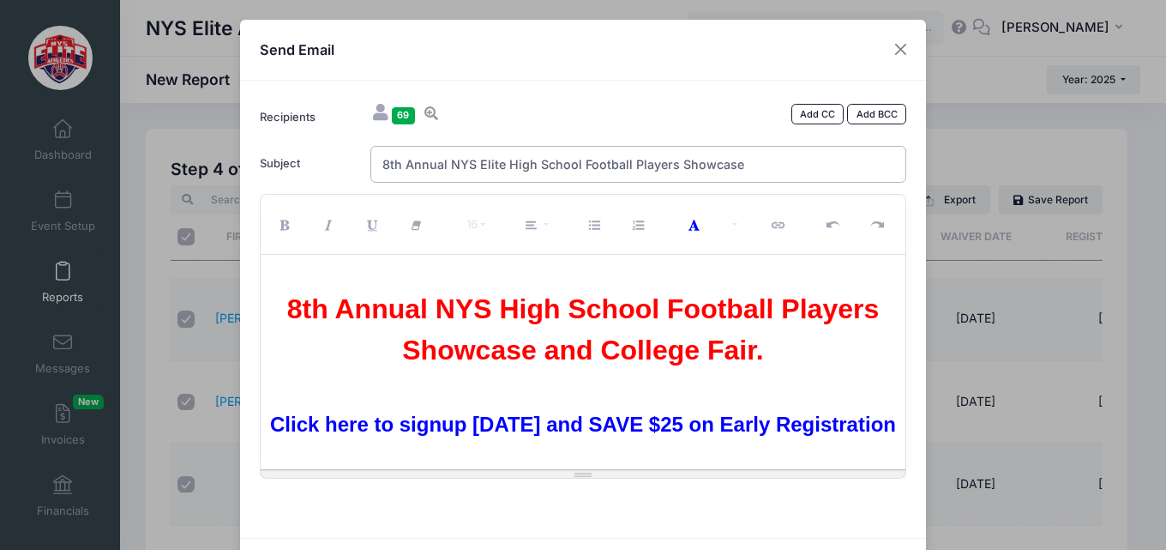
scroll to position [0, 0]
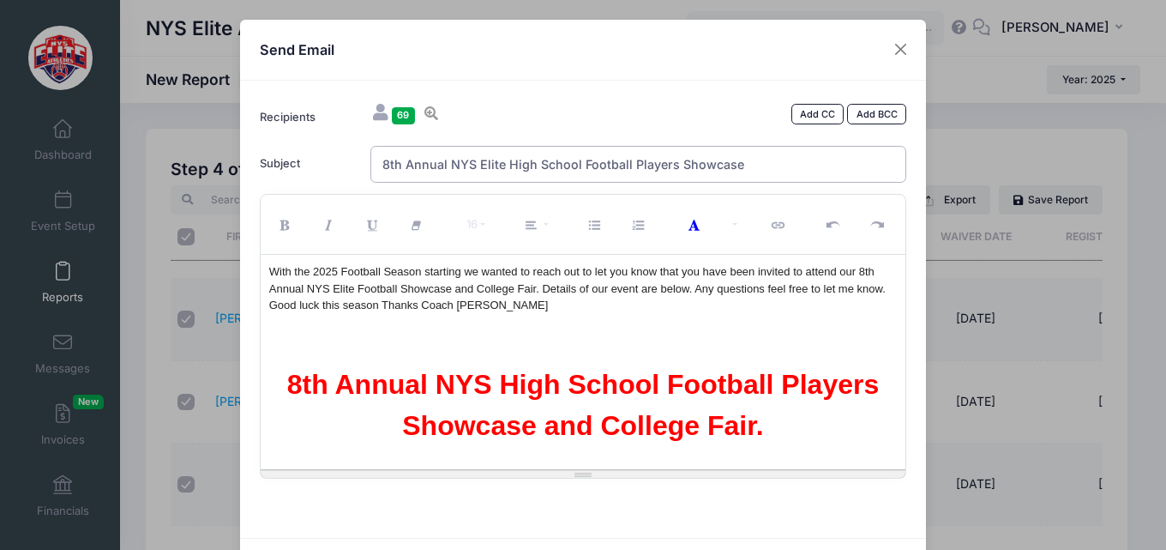
type input "8th Annual NYS Elite High School Football Players Showcase"
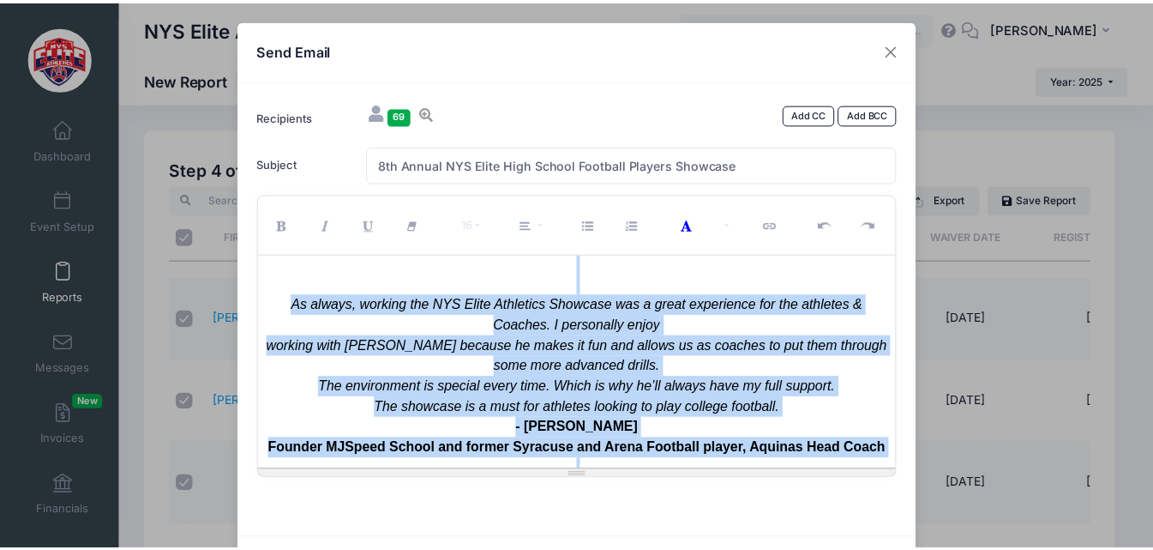
scroll to position [84, 0]
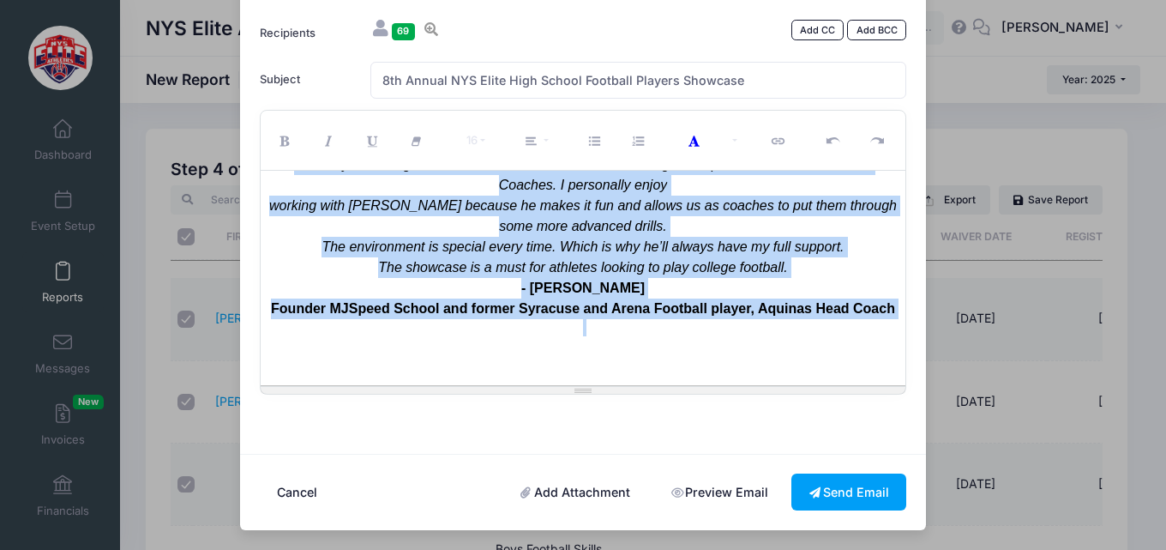
drag, startPoint x: 263, startPoint y: 272, endPoint x: 780, endPoint y: 522, distance: 574.6
click at [784, 527] on div "Send Email Recipients 69 Add CC Add BCC Neitzel, Adam; Dys, Alexander; Buss, CJ;" at bounding box center [583, 233] width 686 height 594
copy div "With the 2025 Football Season starting we wanted to reach out to let you know t…"
click at [834, 489] on button "Send Email" at bounding box center [849, 491] width 115 height 37
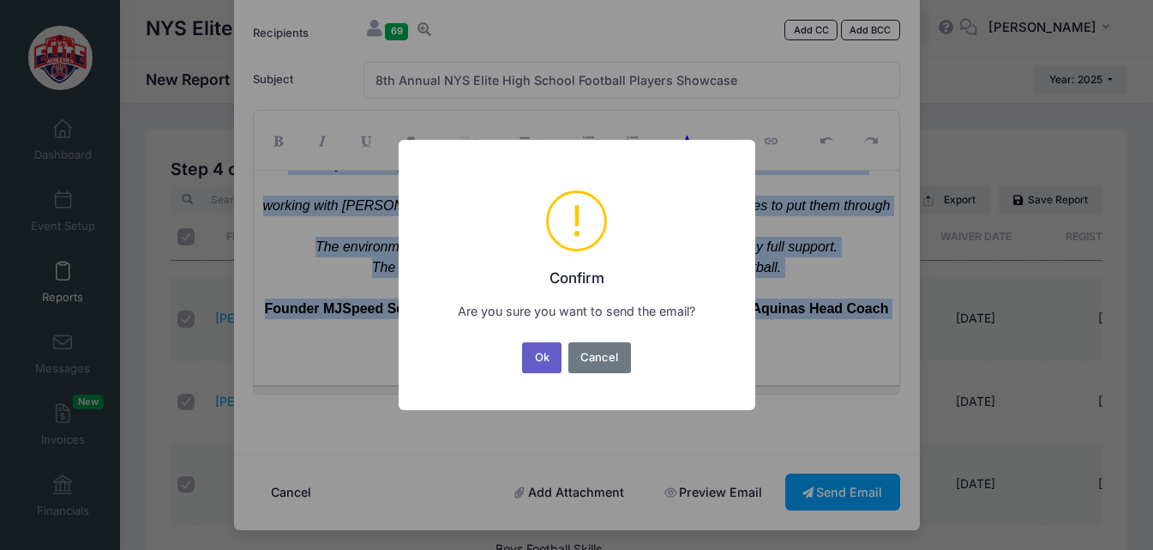
click at [535, 361] on button "Ok" at bounding box center [541, 357] width 39 height 31
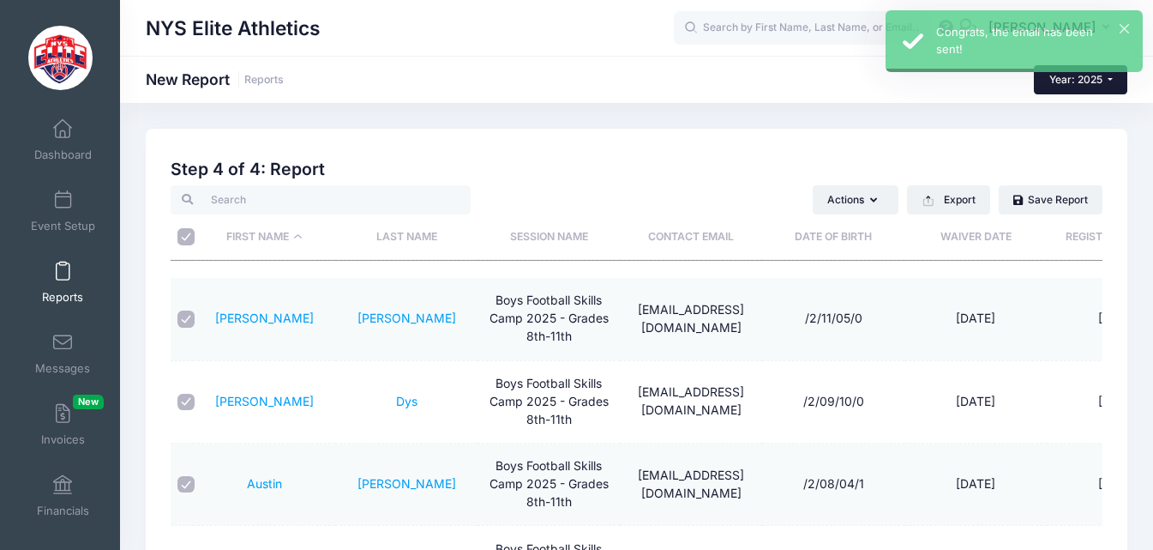
click at [1112, 87] on button "Year: 2025" at bounding box center [1080, 79] width 93 height 29
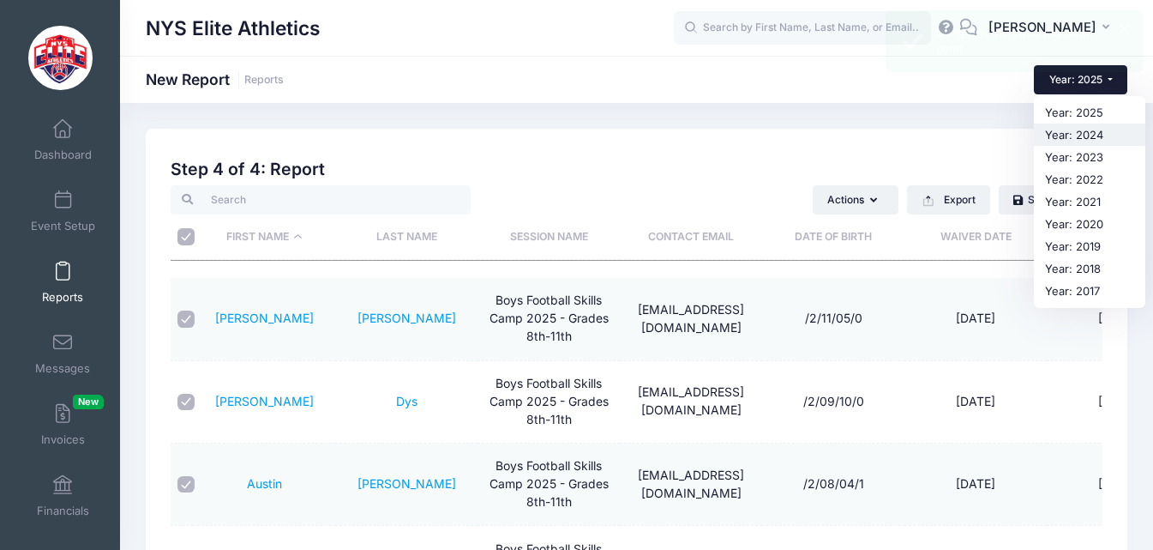
click at [1104, 136] on link "Year: 2024" at bounding box center [1089, 134] width 111 height 22
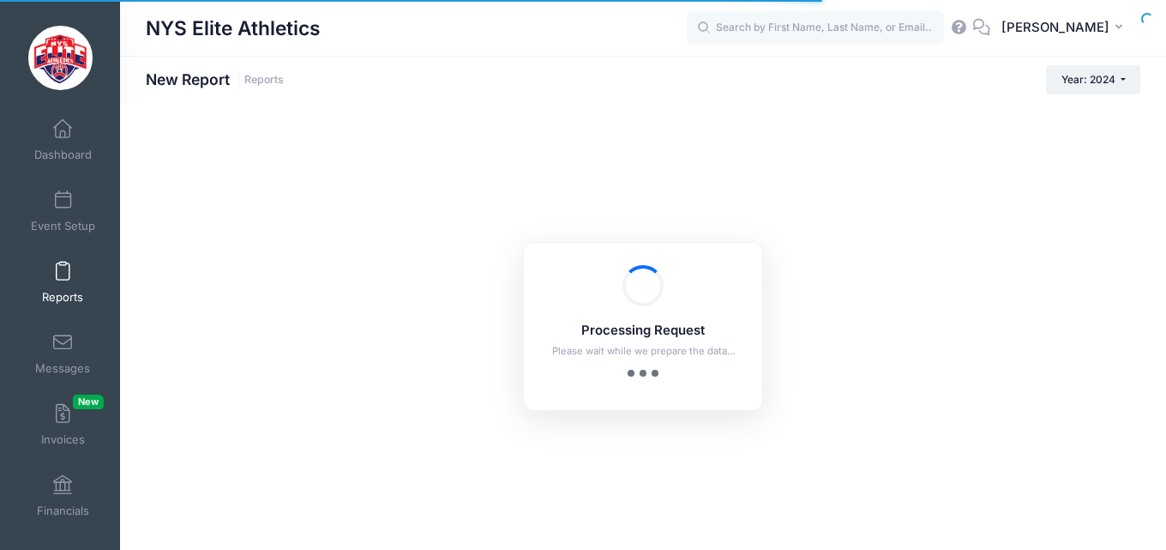
checkbox input "true"
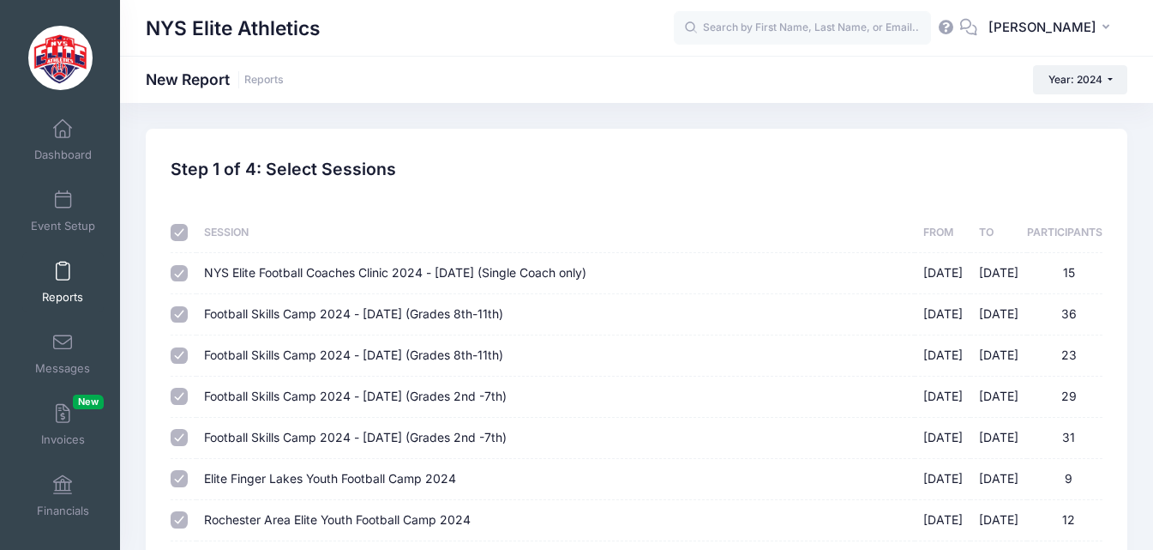
click at [183, 277] on input "NYS Elite Football Coaches Clinic 2024 - March 9th (Single Coach only) 03/09/20…" at bounding box center [179, 273] width 17 height 17
checkbox input "false"
click at [179, 475] on input "Elite Finger Lakes Youth Football Camp 2024 07/08/2024 - 07/09/2024 9" at bounding box center [179, 478] width 17 height 17
click at [182, 484] on input "Elite Finger Lakes Youth Football Camp 2024 07/08/2024 - 07/09/2024 9" at bounding box center [179, 478] width 17 height 17
checkbox input "true"
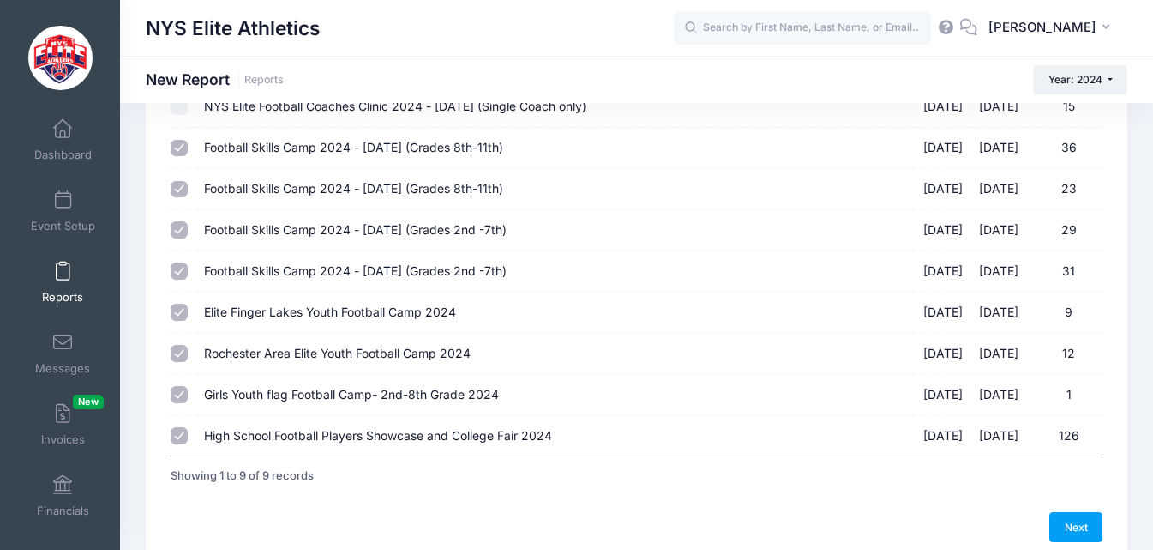
scroll to position [172, 0]
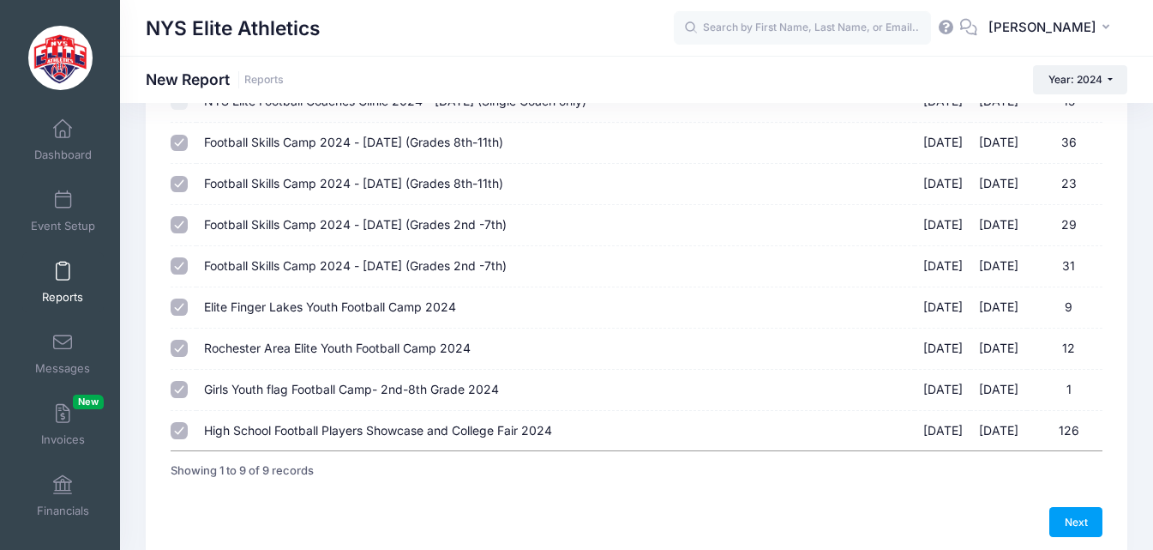
click at [180, 388] on input "Girls Youth flag Football Camp- 2nd-8th Grade 2024 07/15/2024 - 07/16/2024 1" at bounding box center [179, 389] width 17 height 17
checkbox input "false"
click at [184, 433] on input "High School Football Players Showcase and College Fair 2024 [DATE] - [DATE] 126" at bounding box center [179, 430] width 17 height 17
checkbox input "false"
drag, startPoint x: 1083, startPoint y: 527, endPoint x: 976, endPoint y: 479, distance: 117.5
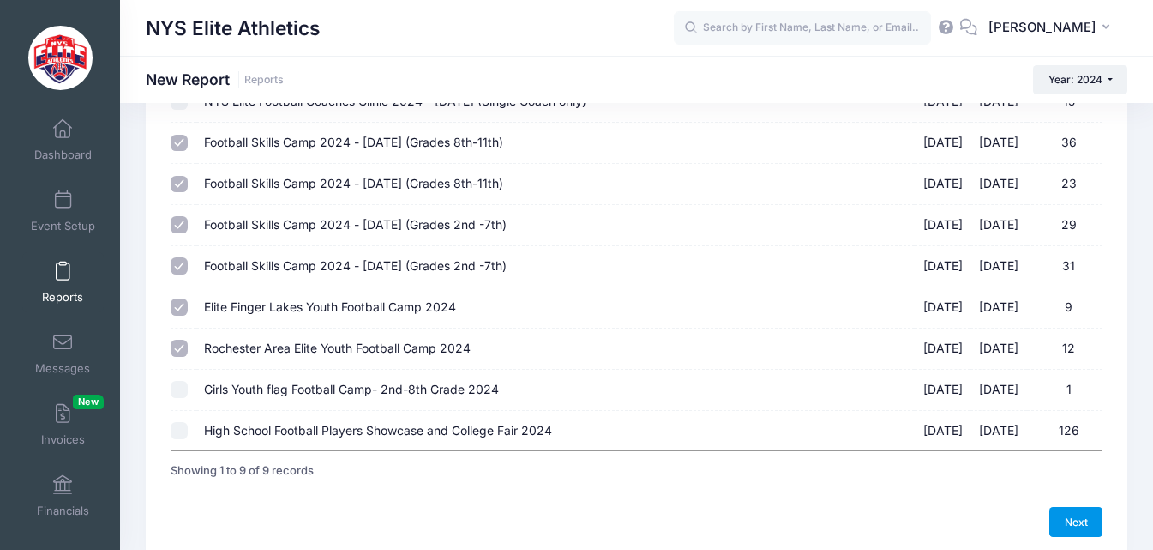
click at [1083, 527] on link "Next" at bounding box center [1076, 521] width 53 height 29
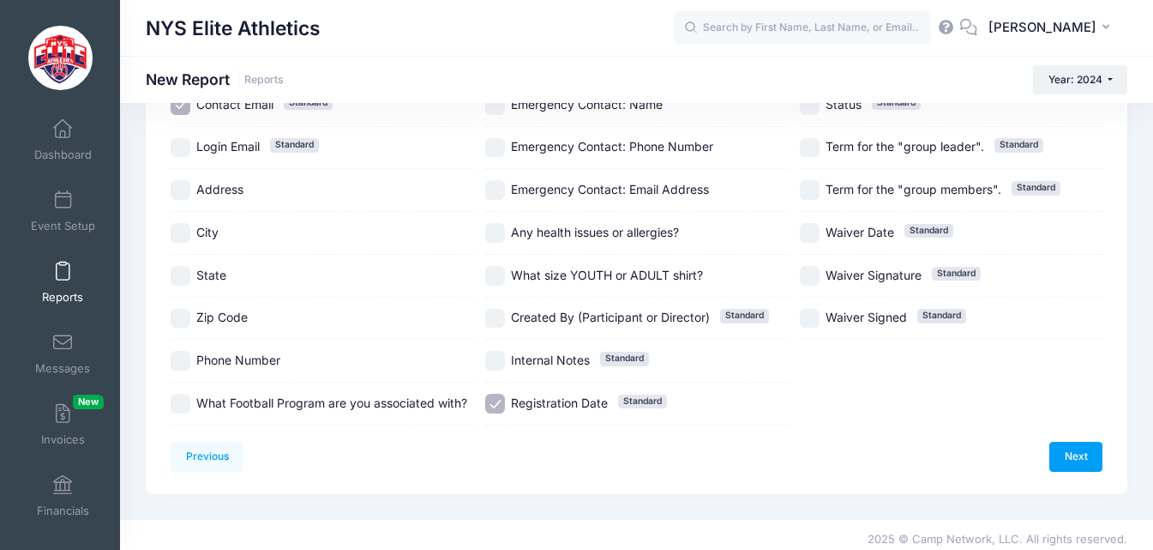
scroll to position [334, 0]
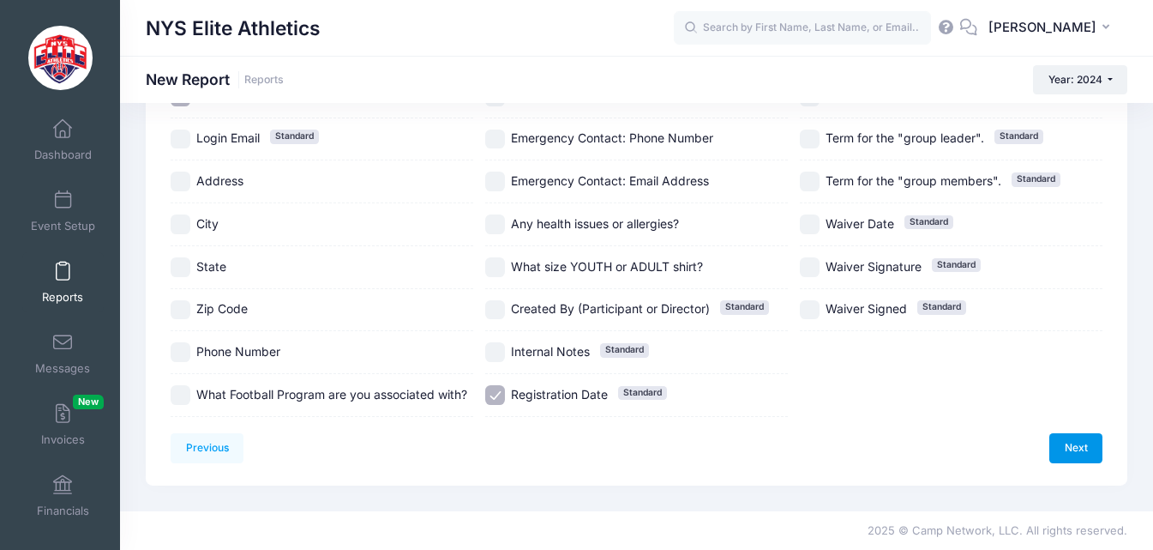
click at [1085, 441] on link "Next" at bounding box center [1076, 447] width 53 height 29
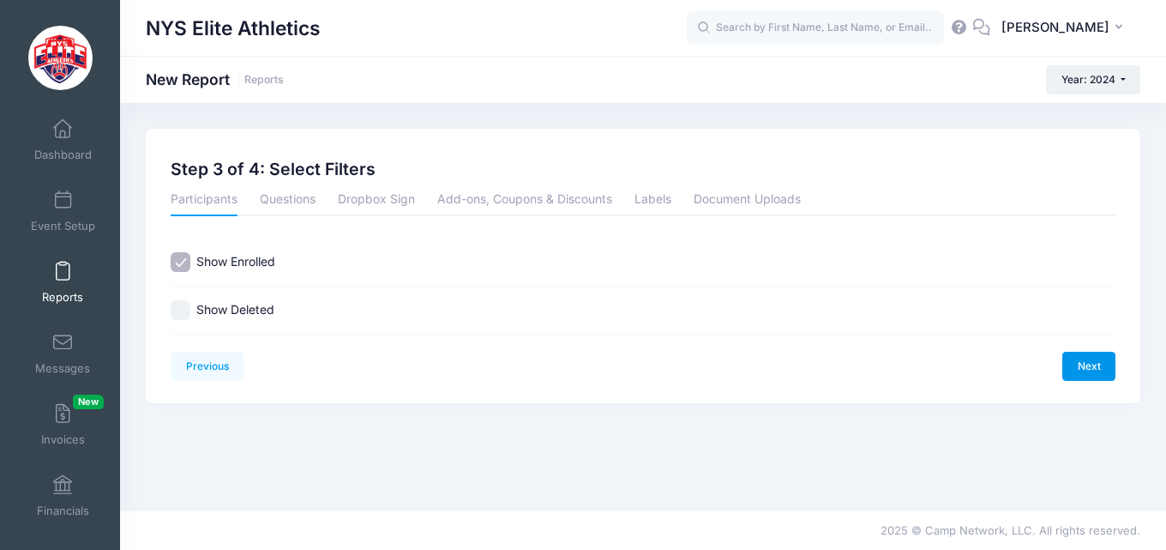
click at [1087, 367] on link "Next" at bounding box center [1089, 366] width 53 height 29
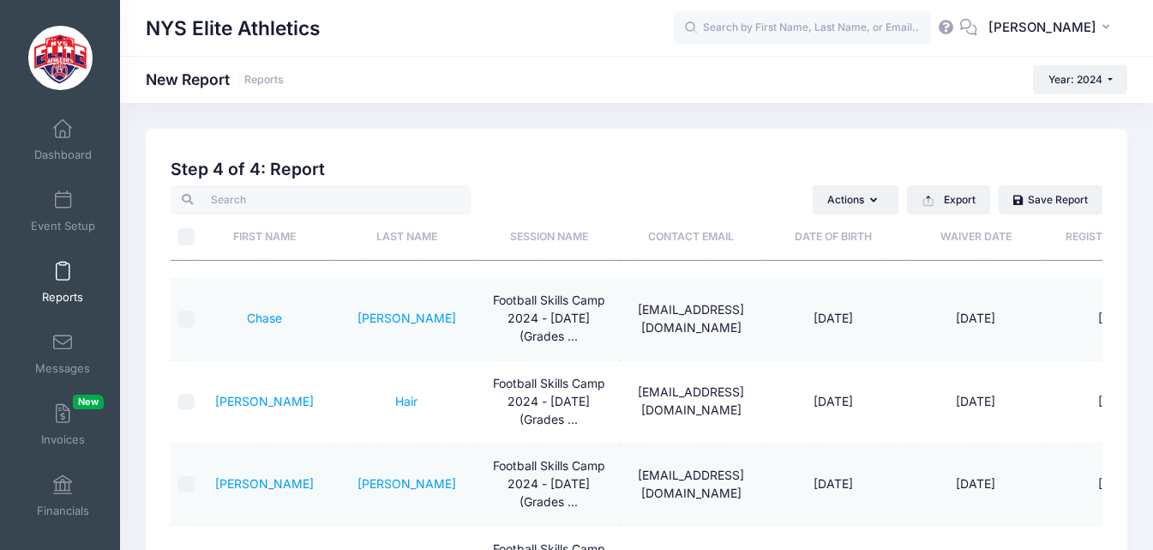
click at [186, 237] on input "\a \a" at bounding box center [186, 236] width 17 height 17
checkbox input "true"
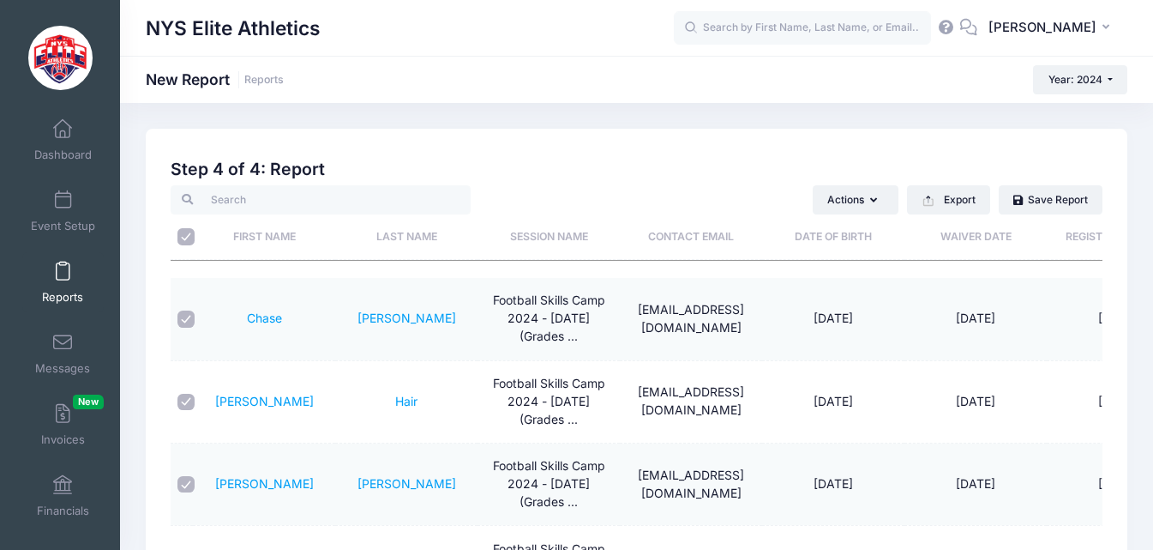
checkbox input "true"
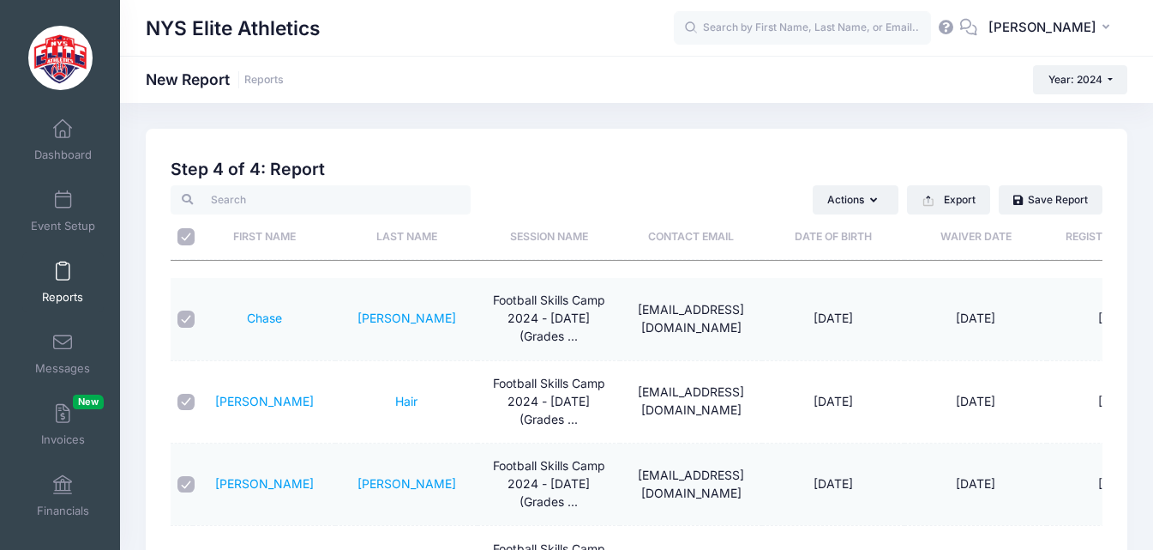
checkbox input "true"
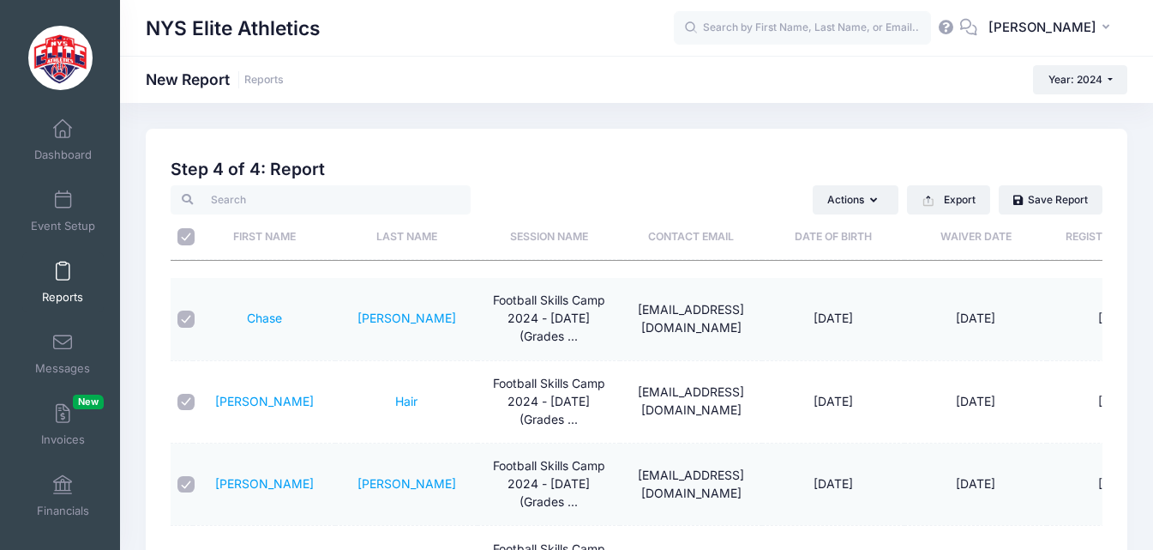
checkbox input "true"
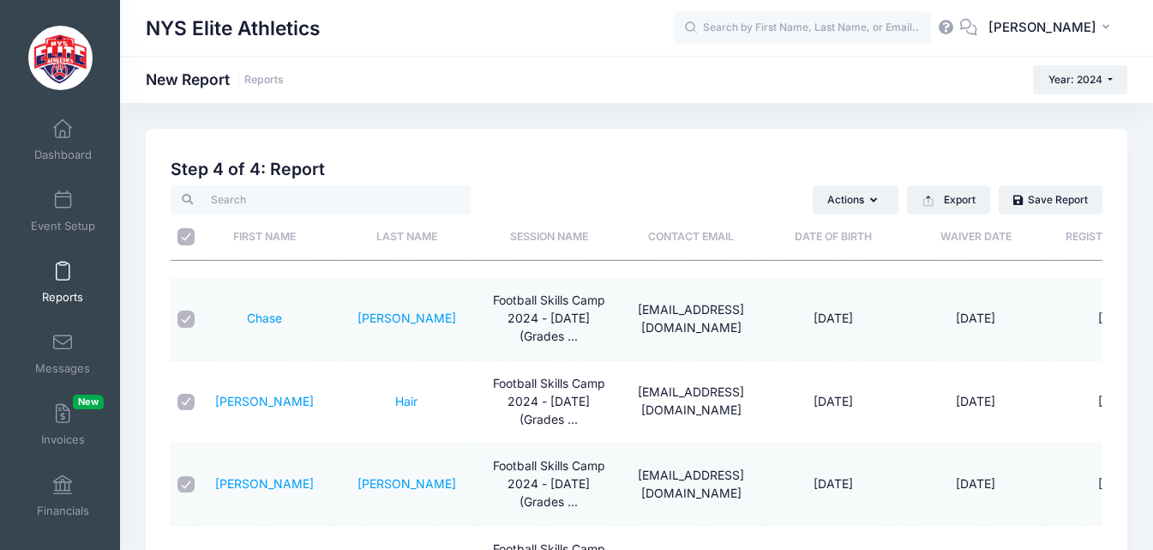
checkbox input "true"
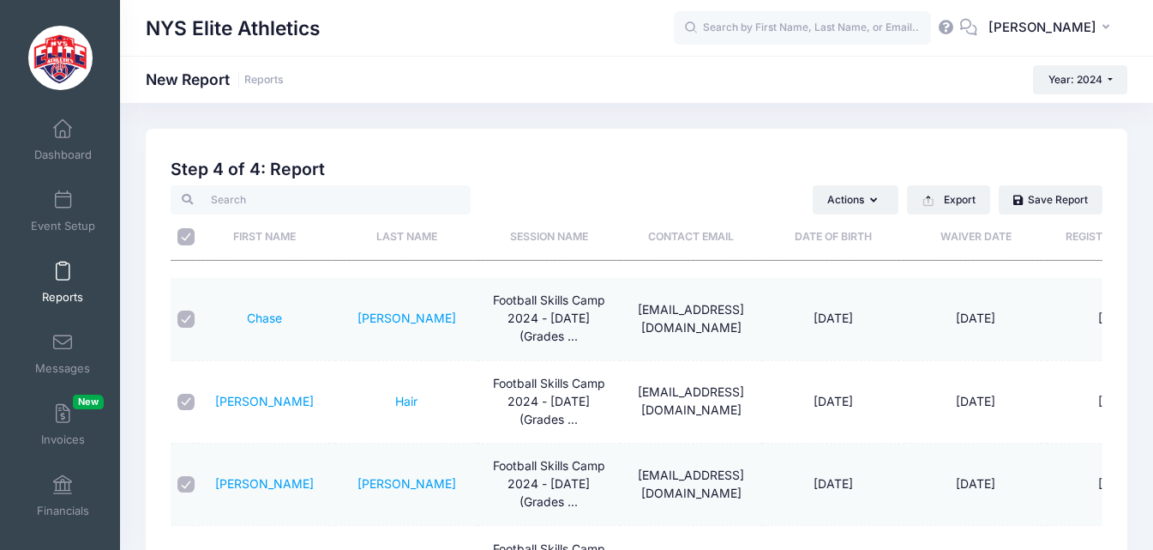
checkbox input "true"
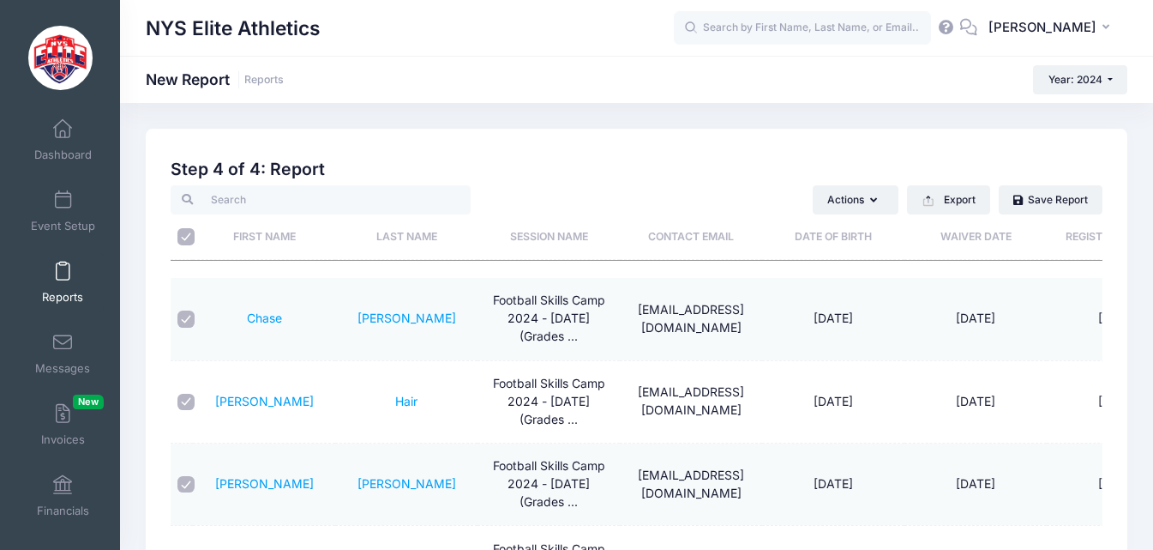
checkbox input "true"
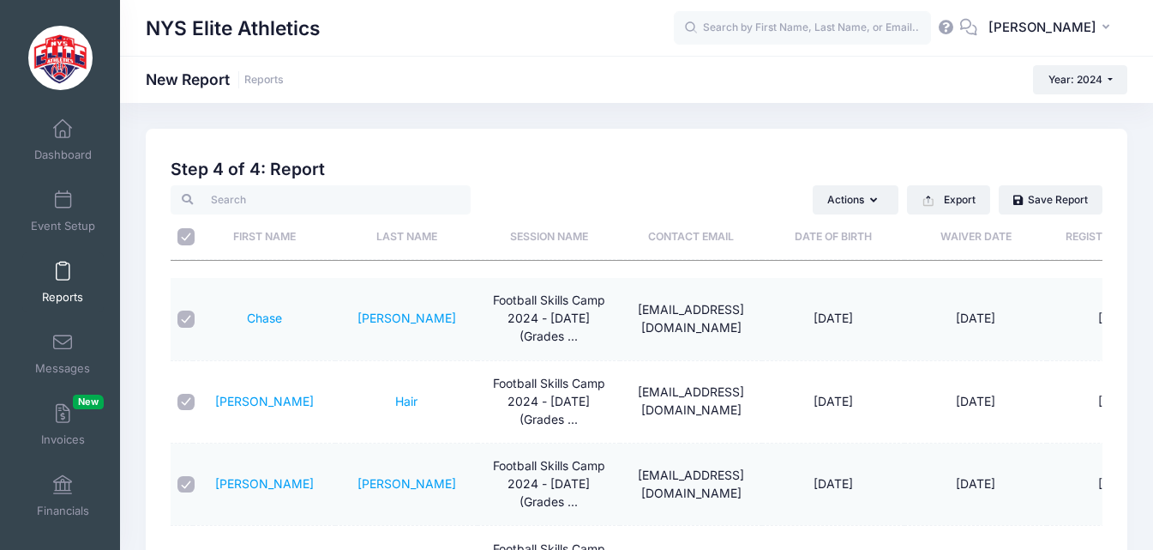
checkbox input "true"
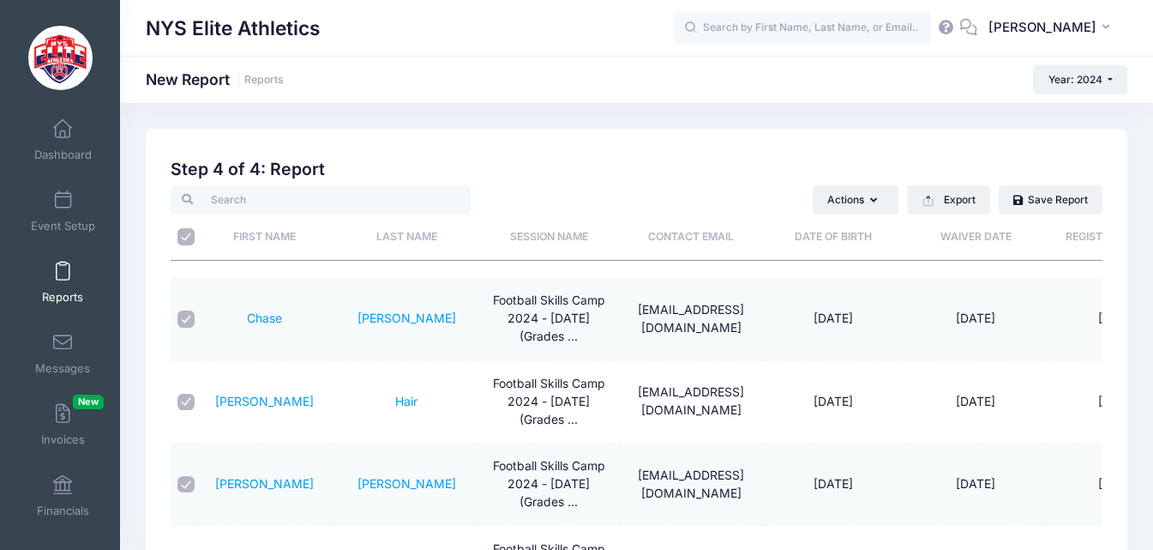
checkbox input "true"
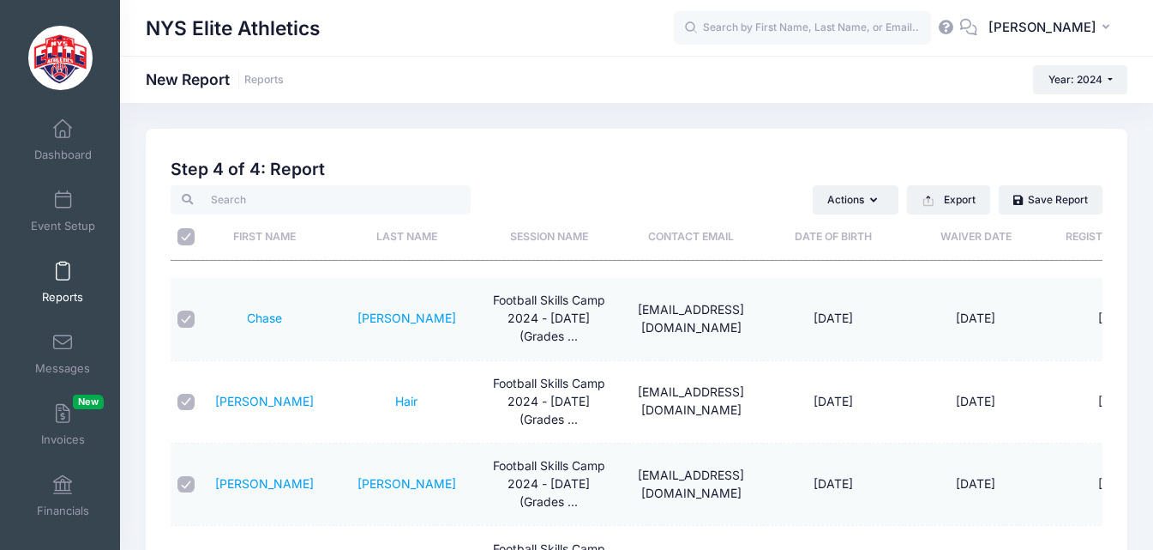
checkbox input "true"
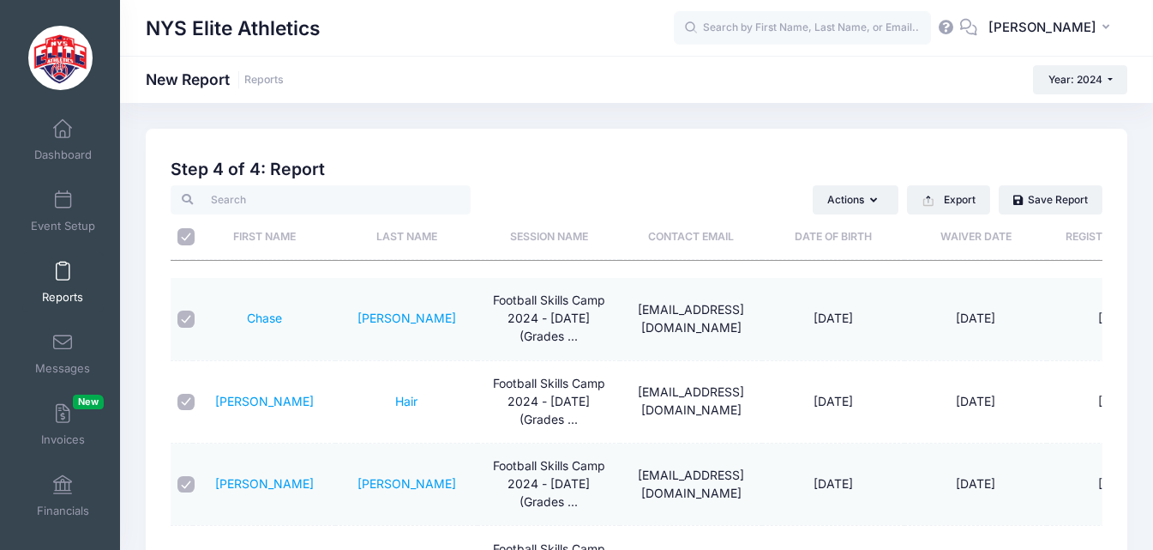
checkbox input "true"
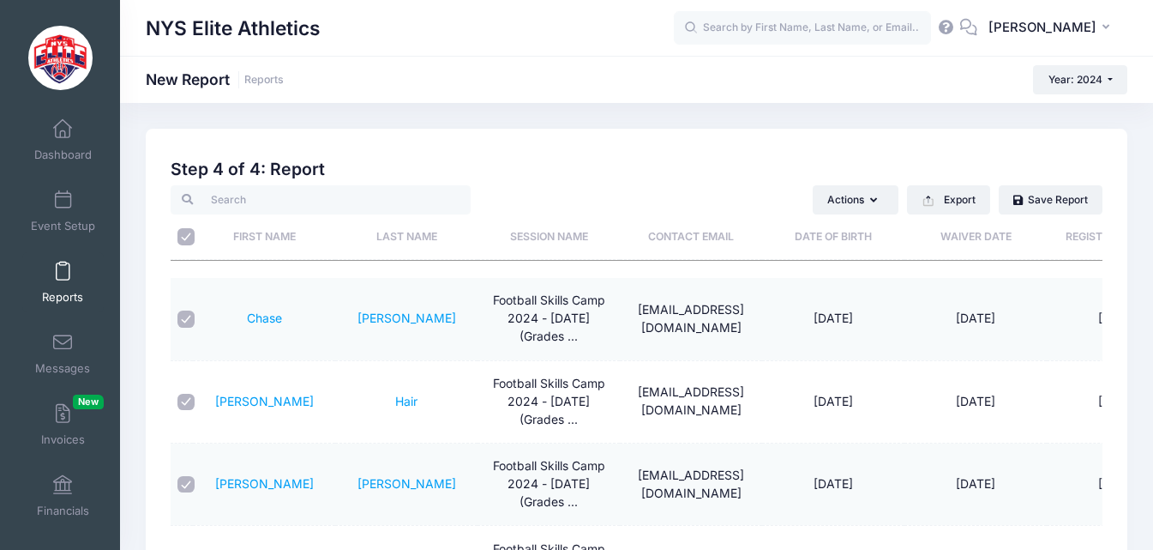
checkbox input "true"
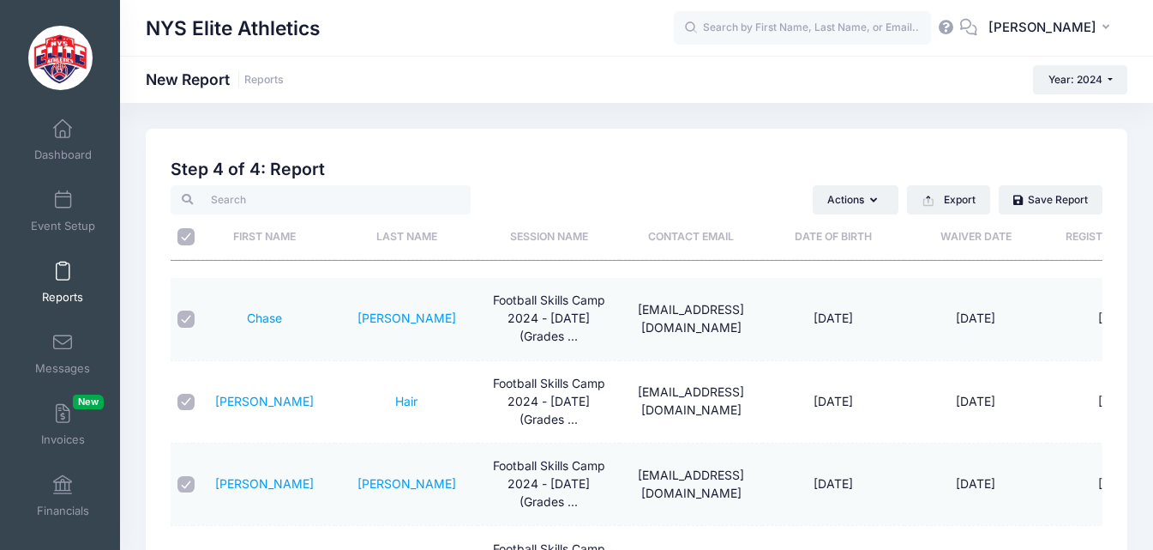
checkbox input "true"
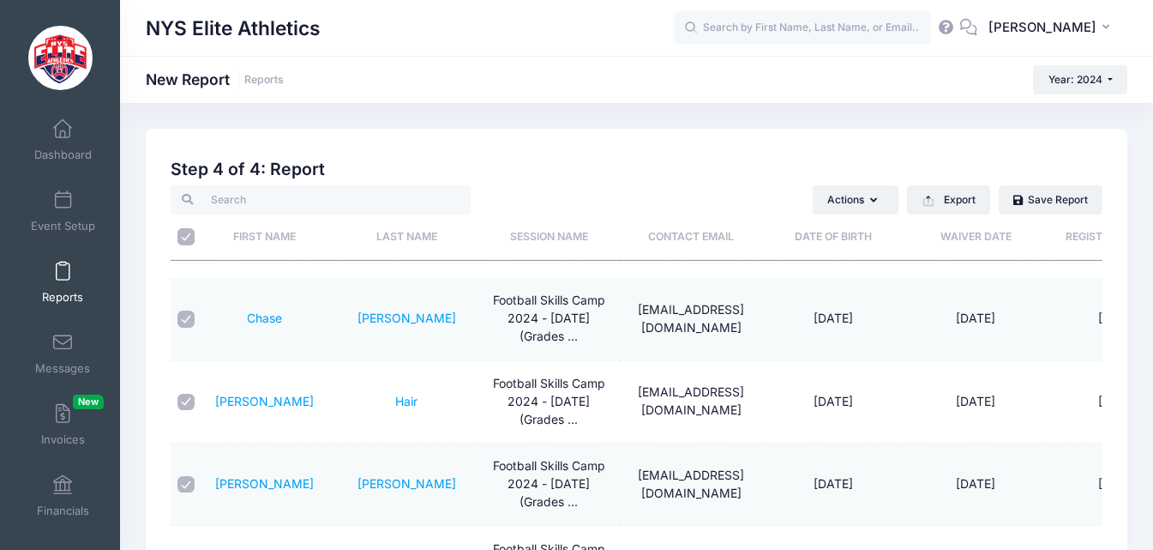
checkbox input "true"
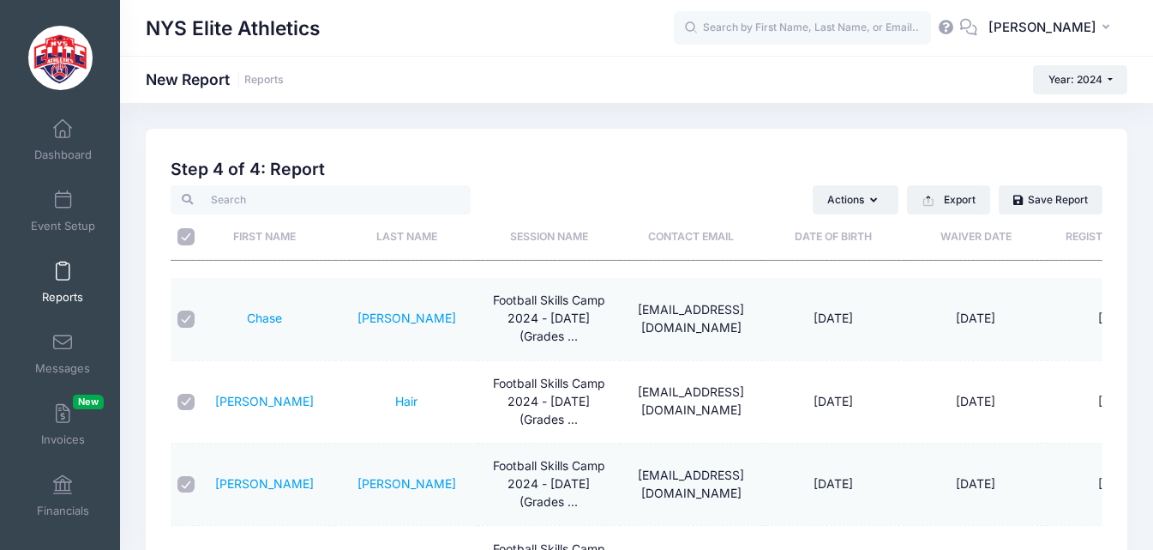
checkbox input "true"
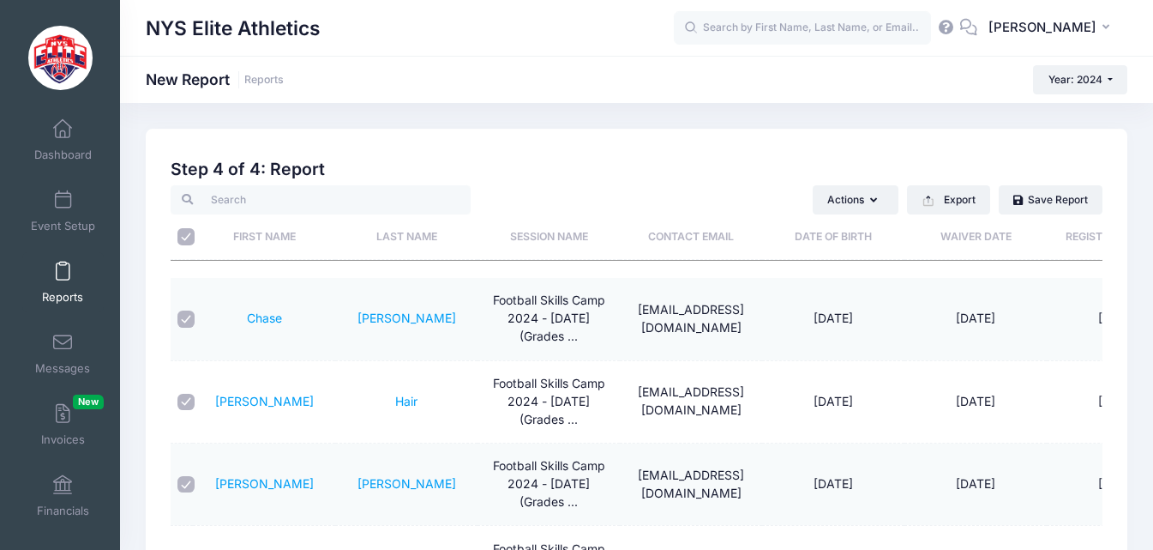
checkbox input "true"
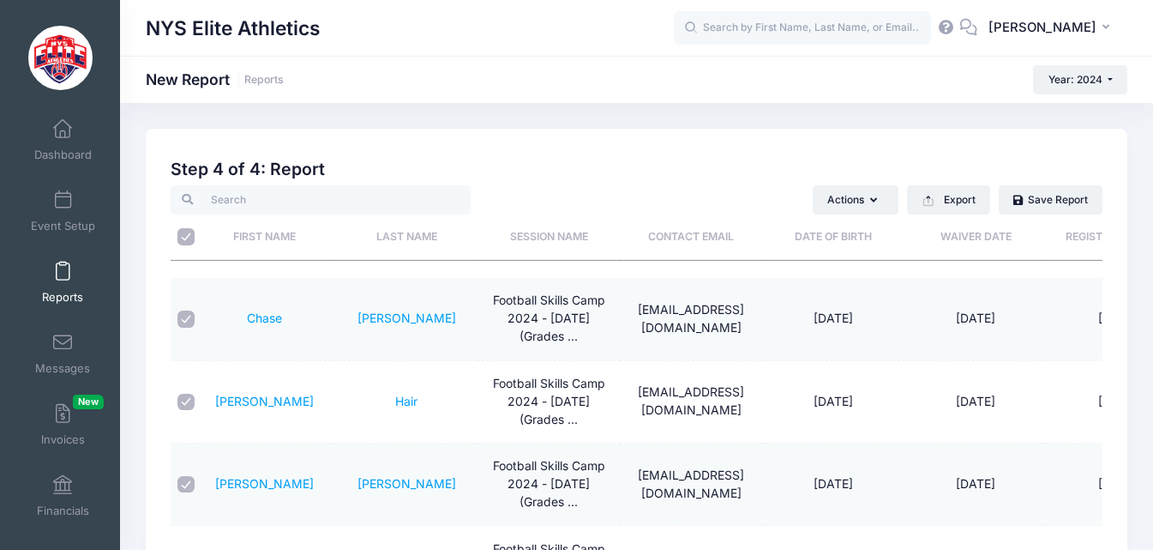
checkbox input "true"
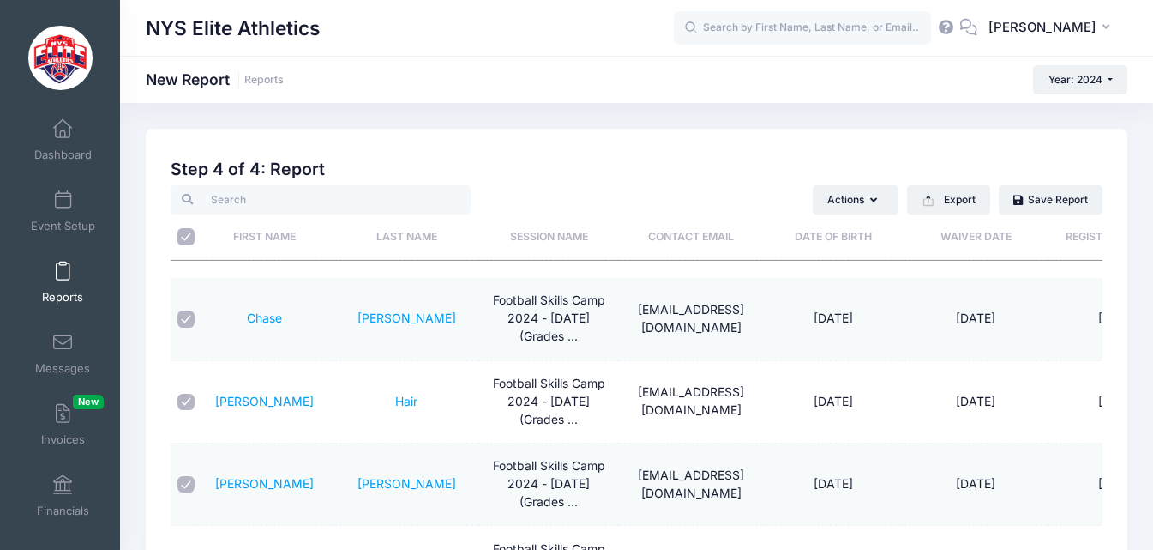
checkbox input "true"
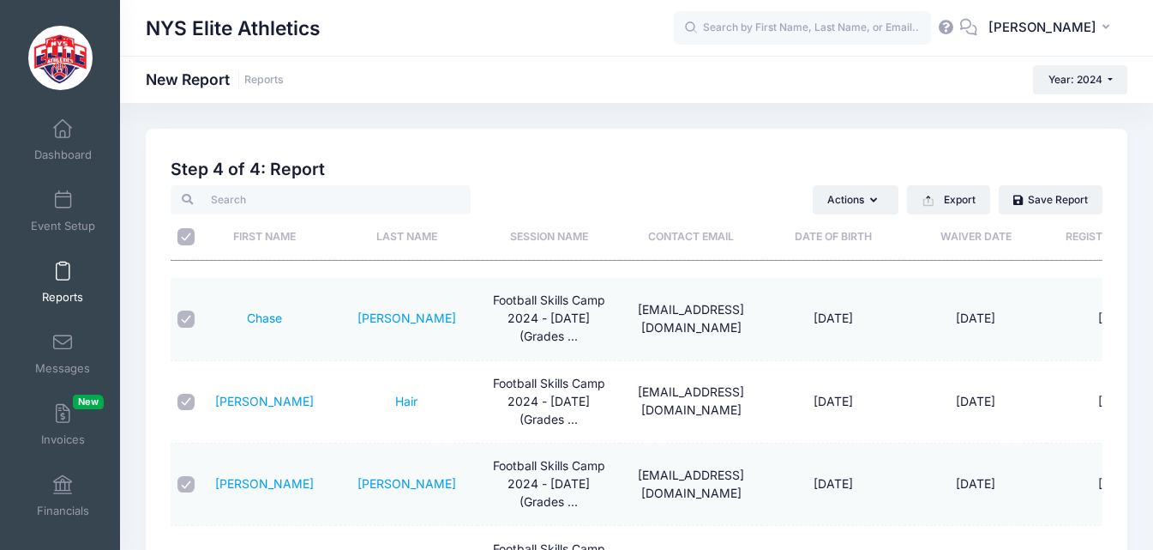
checkbox input "true"
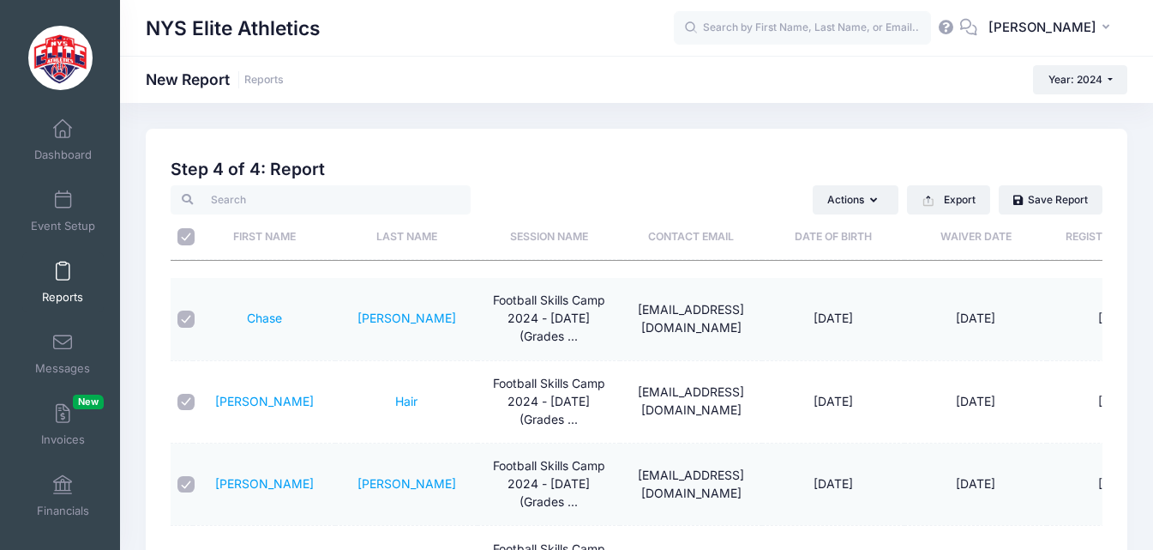
checkbox input "true"
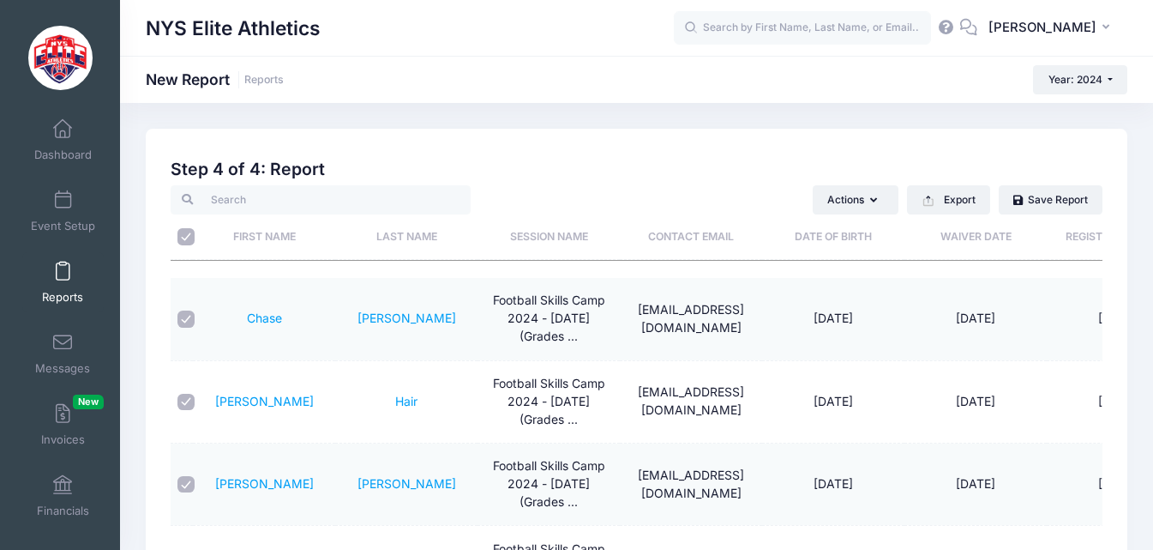
checkbox input "true"
click at [183, 322] on input "checkbox" at bounding box center [186, 318] width 17 height 17
checkbox input "false"
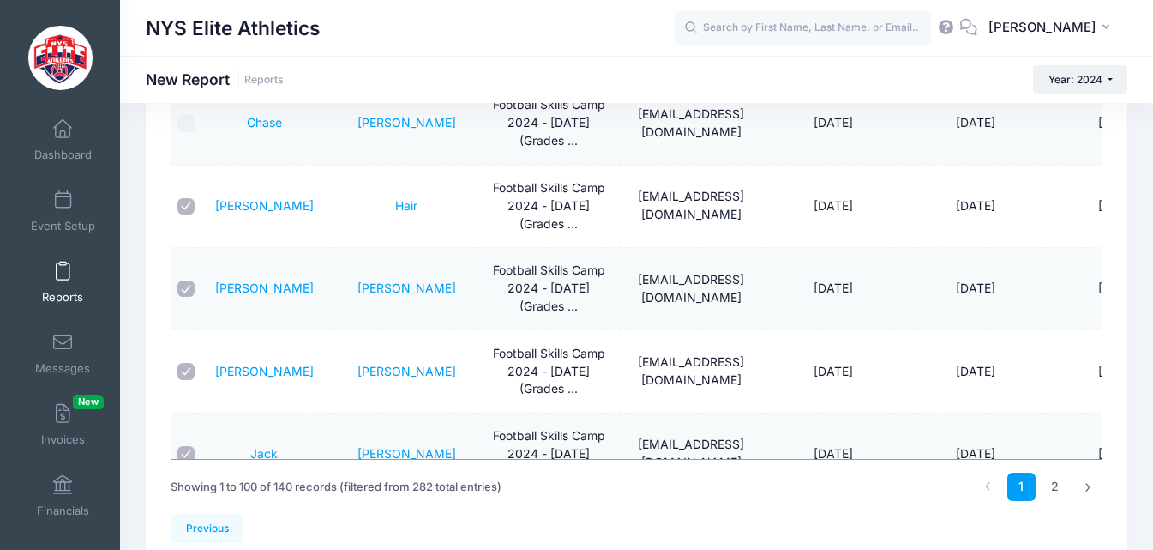
scroll to position [276, 0]
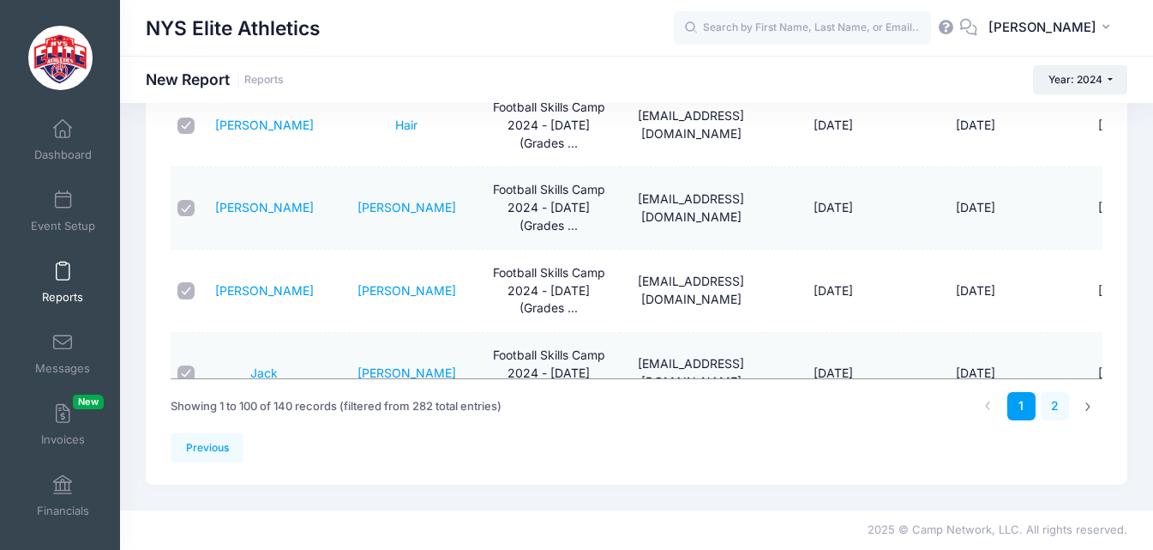
click at [1062, 406] on link "2" at bounding box center [1055, 406] width 28 height 28
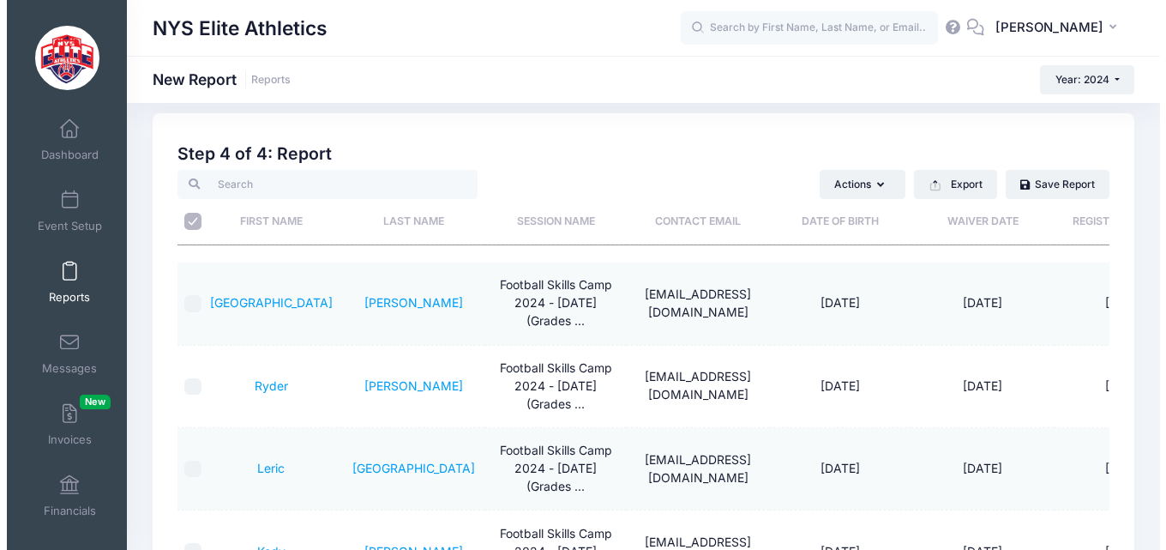
scroll to position [0, 0]
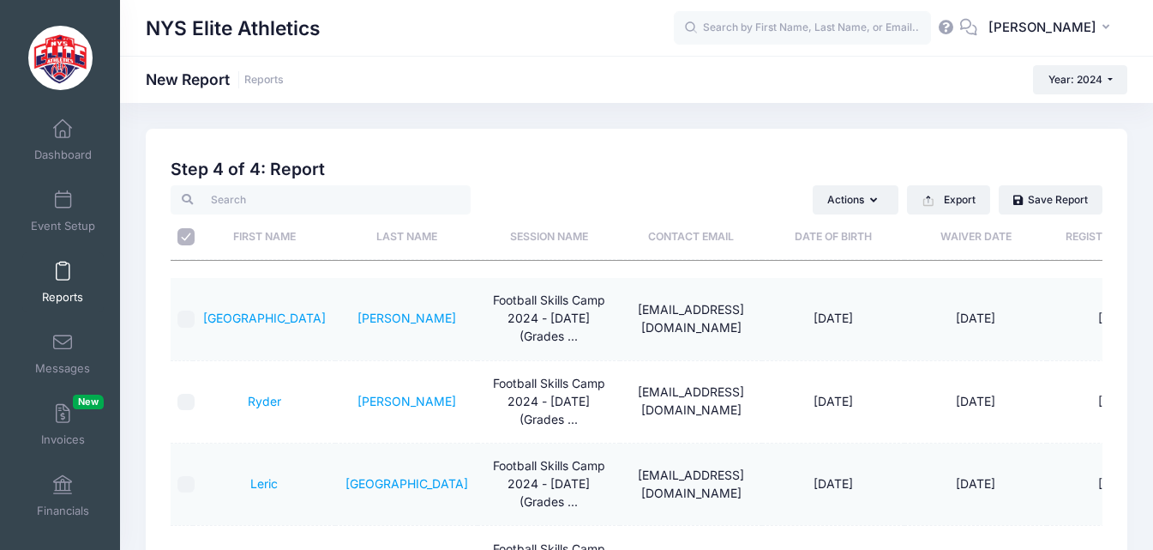
click at [183, 236] on input "\a \a" at bounding box center [186, 236] width 17 height 17
checkbox input "true"
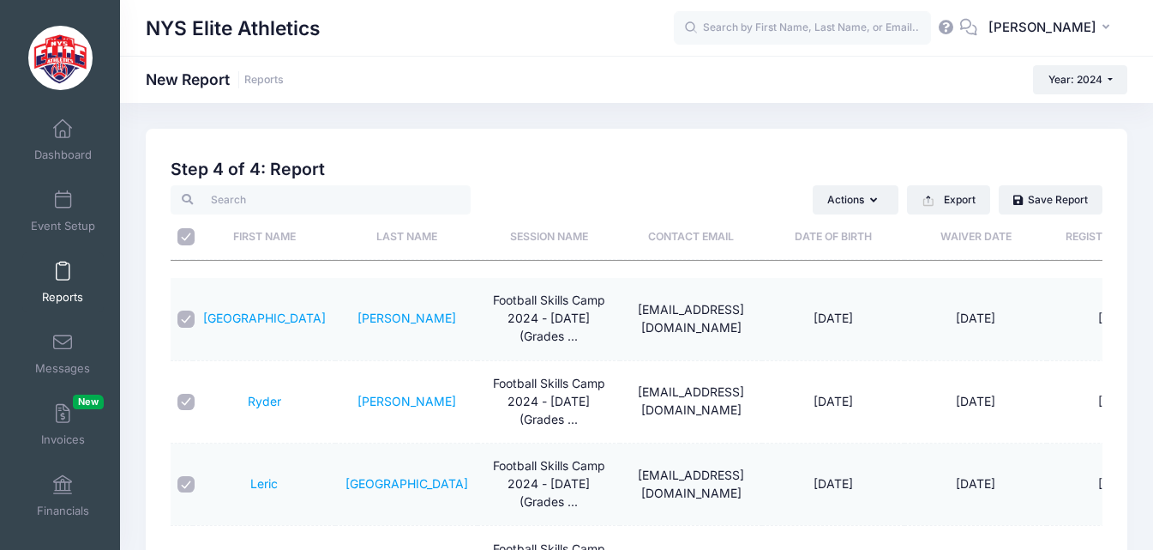
checkbox input "true"
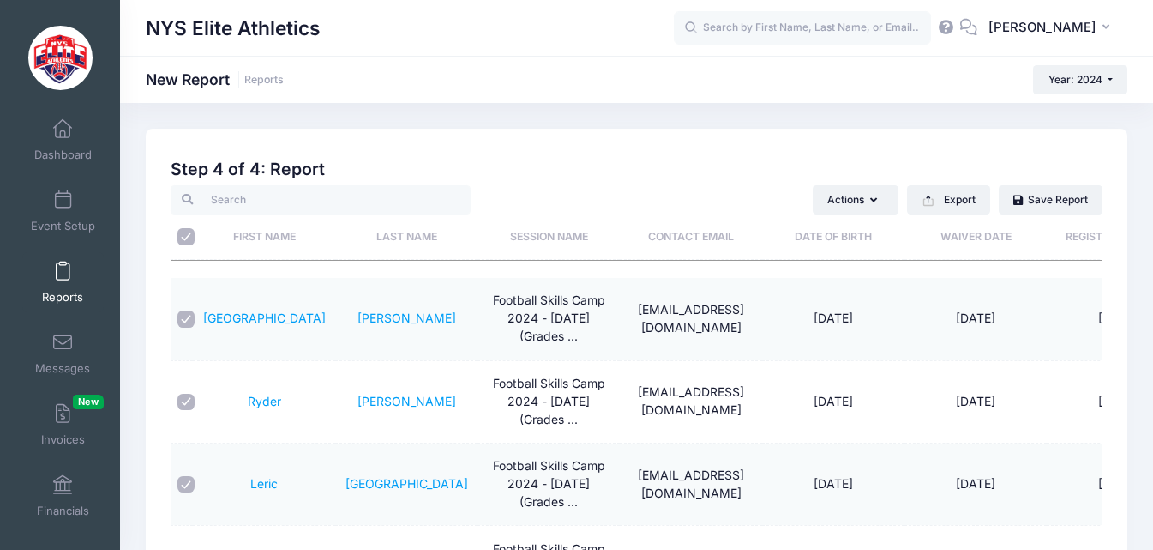
checkbox input "true"
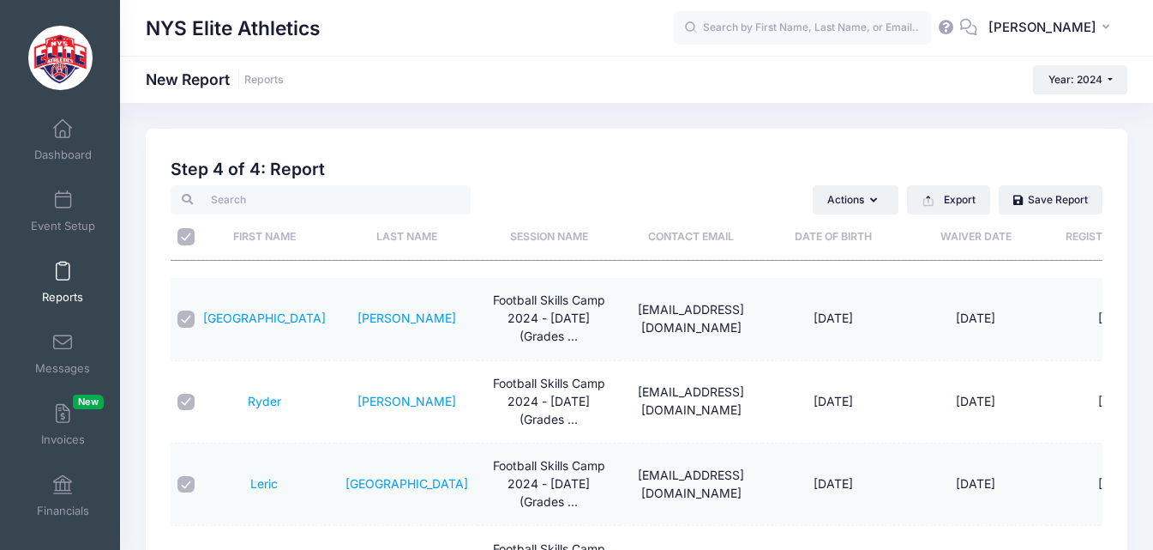
checkbox input "true"
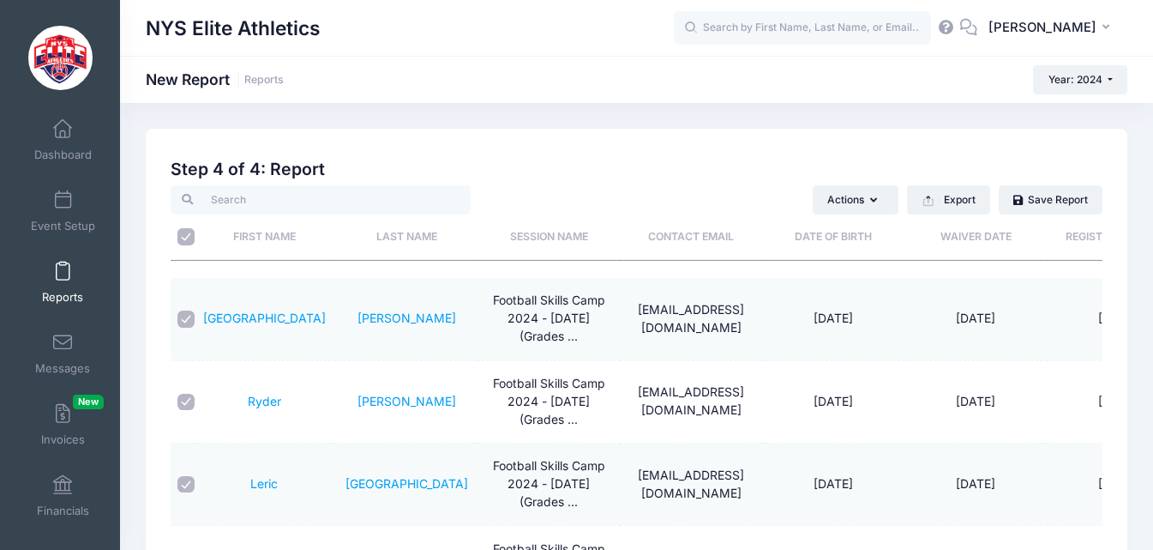
checkbox input "true"
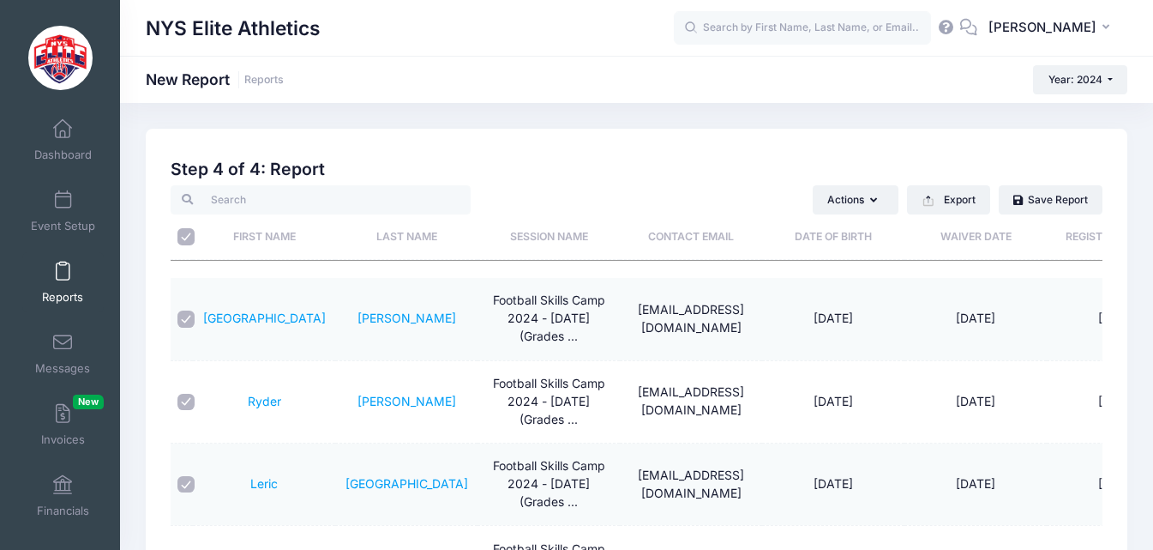
checkbox input "true"
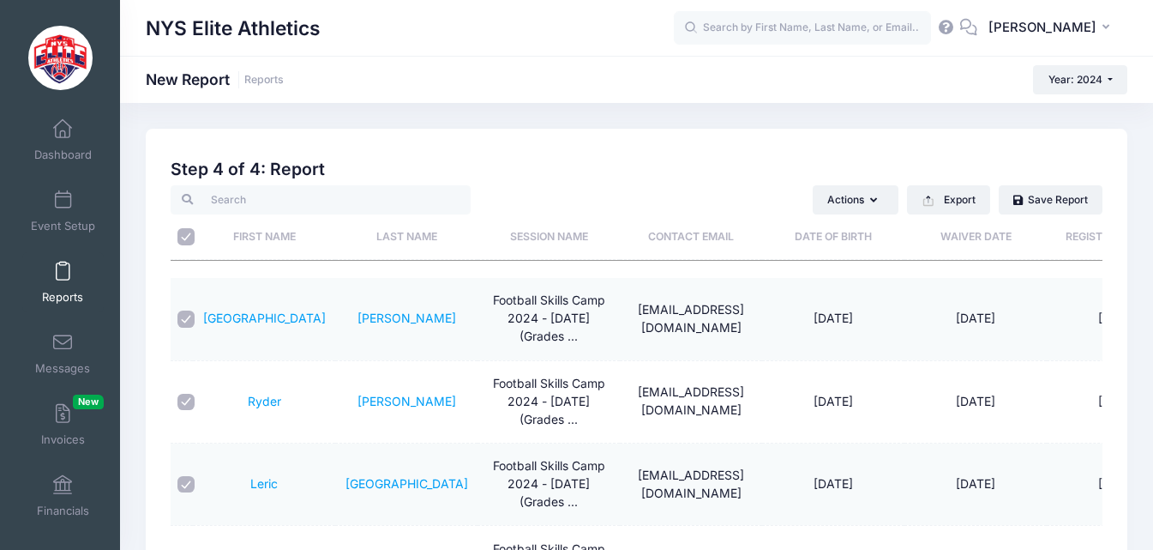
checkbox input "true"
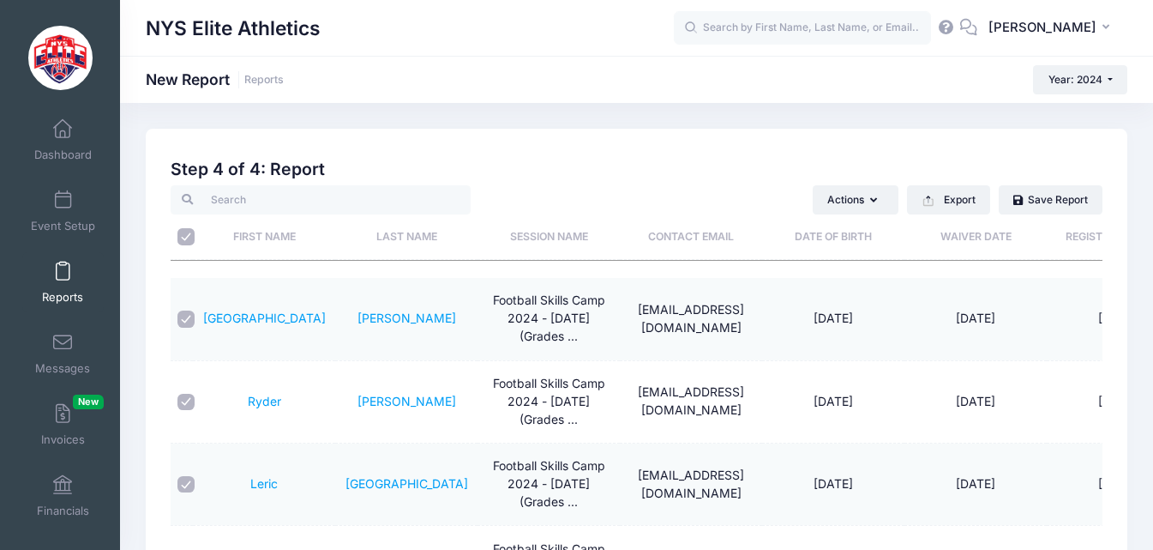
checkbox input "true"
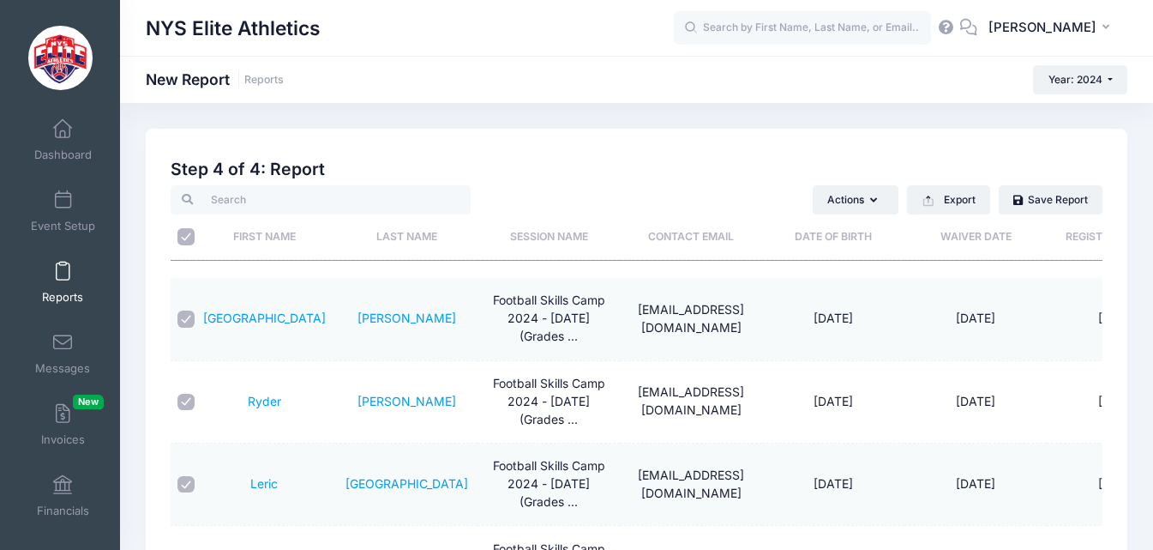
checkbox input "true"
click at [871, 201] on icon "button" at bounding box center [877, 201] width 14 height 0
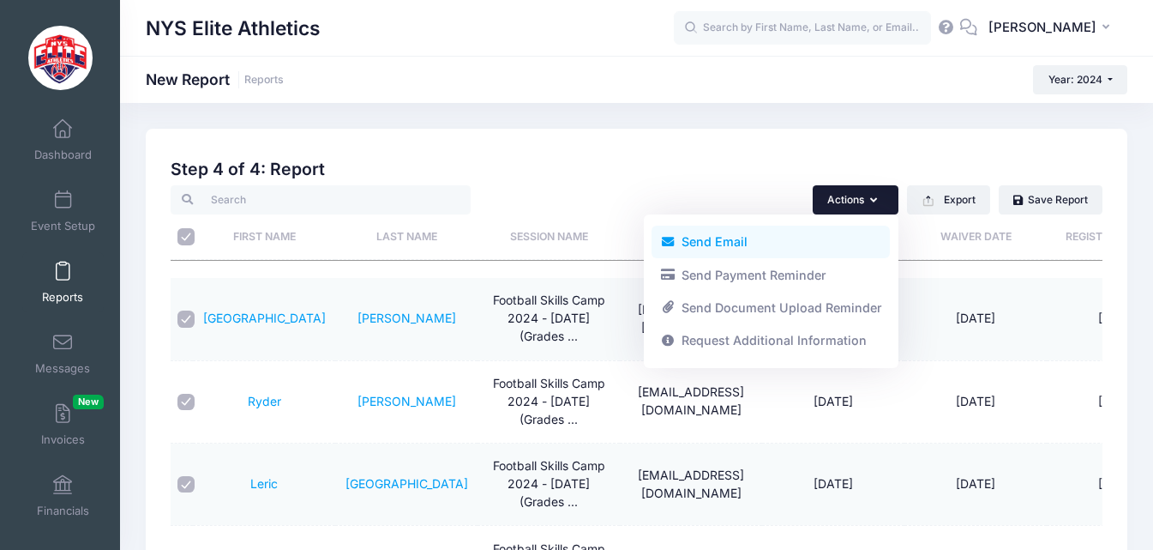
click at [774, 237] on link "Send Email" at bounding box center [771, 242] width 238 height 33
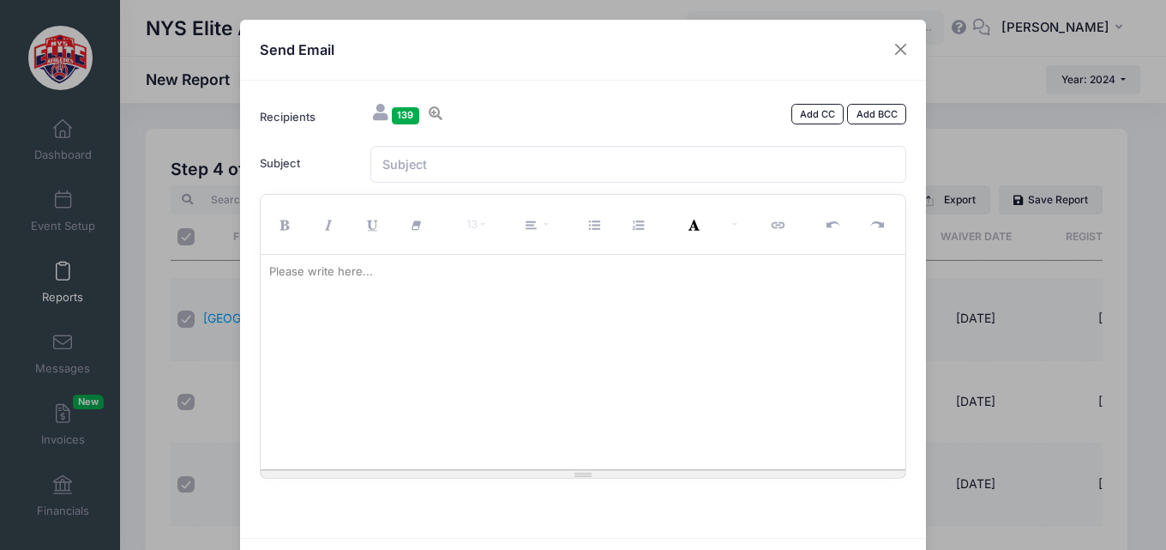
drag, startPoint x: 487, startPoint y: 272, endPoint x: 410, endPoint y: 289, distance: 79.1
paste div
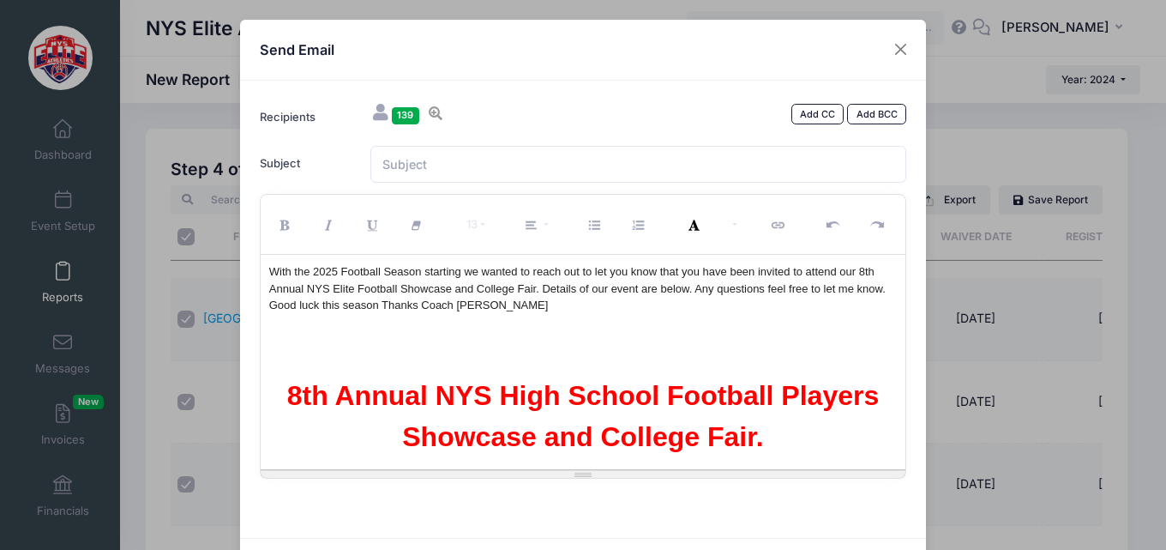
scroll to position [7855, 0]
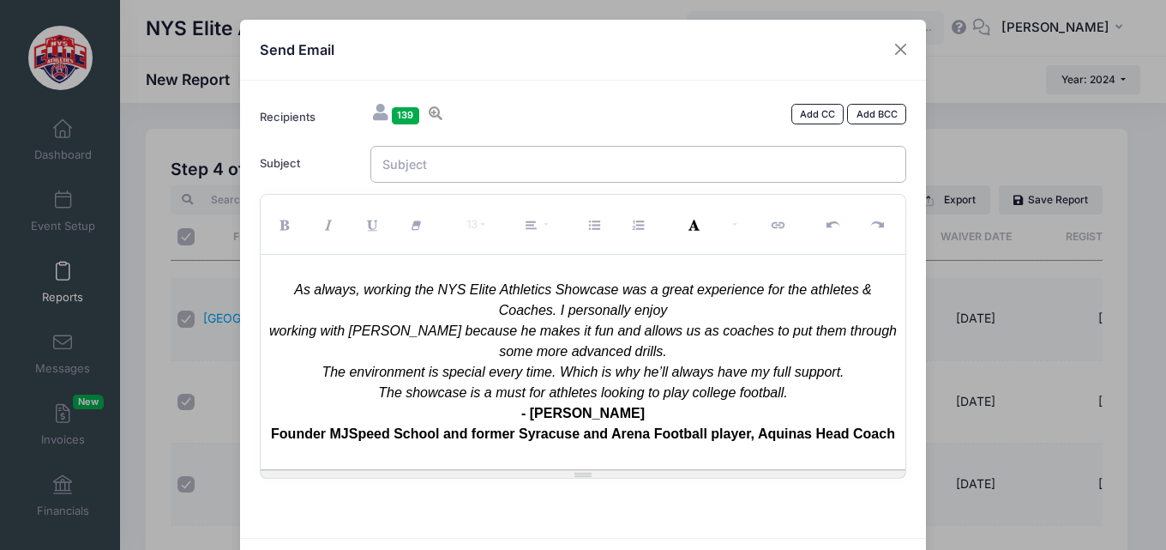
click at [585, 171] on input "Subject" at bounding box center [638, 164] width 537 height 37
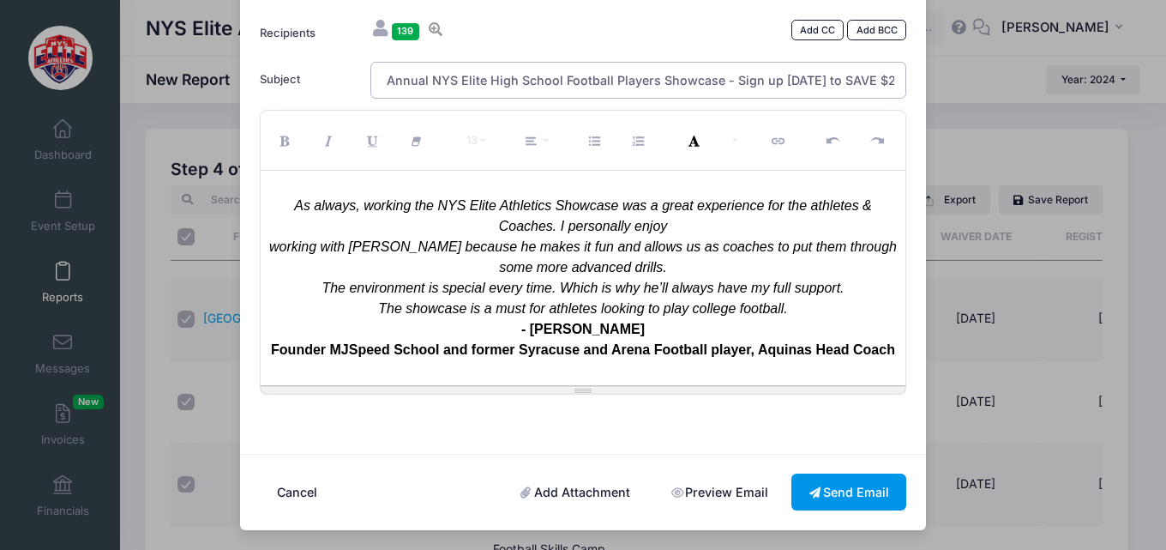
type input "8th Annual NYS Elite High School Football Players Showcase - Sign up [DATE] to …"
click at [814, 485] on button "Send Email" at bounding box center [849, 491] width 115 height 37
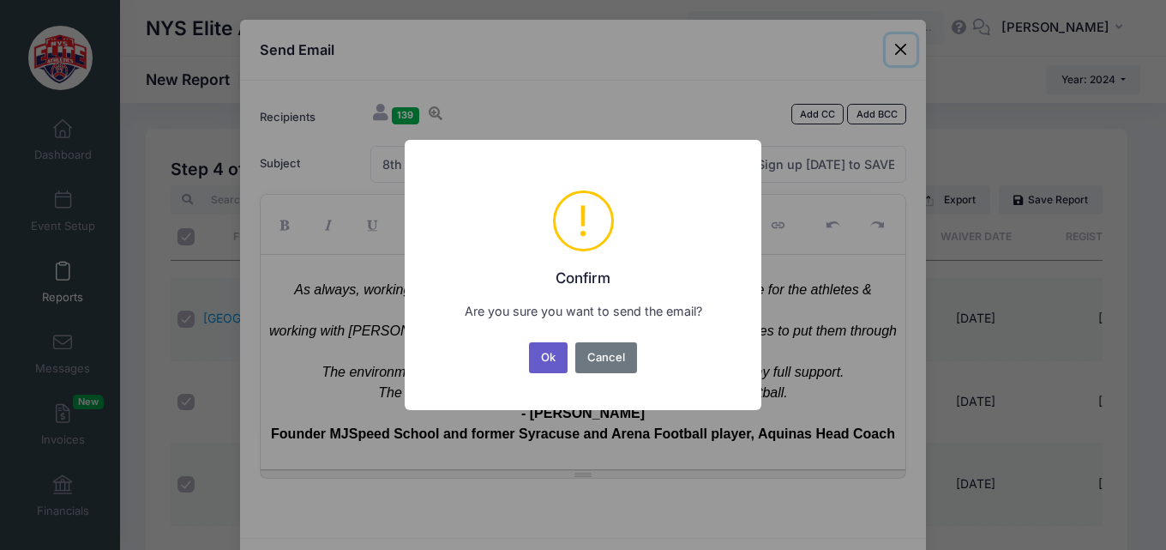
click at [553, 362] on button "Ok" at bounding box center [548, 357] width 39 height 31
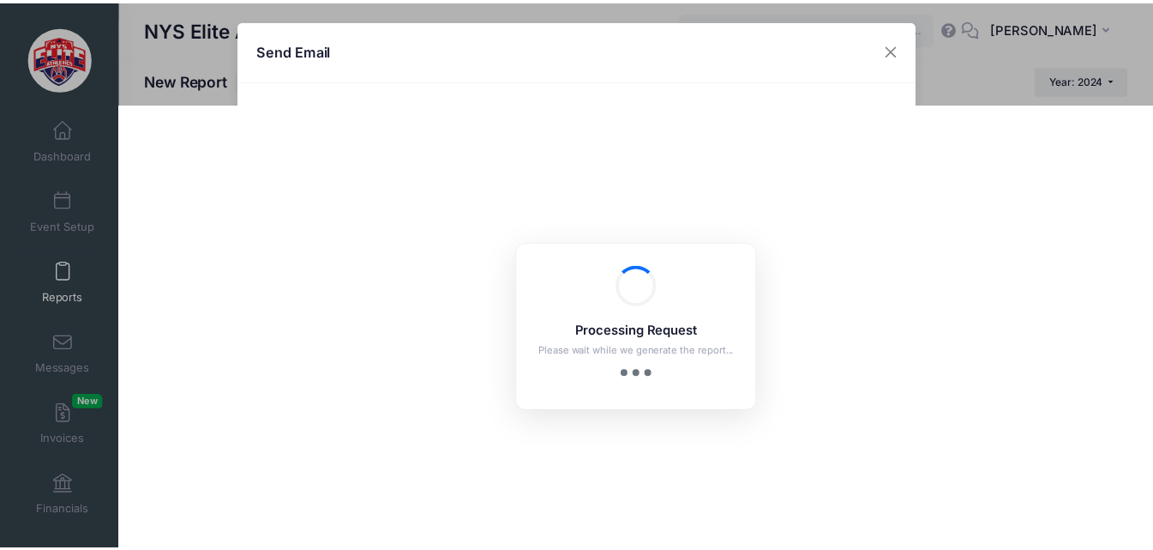
scroll to position [84, 0]
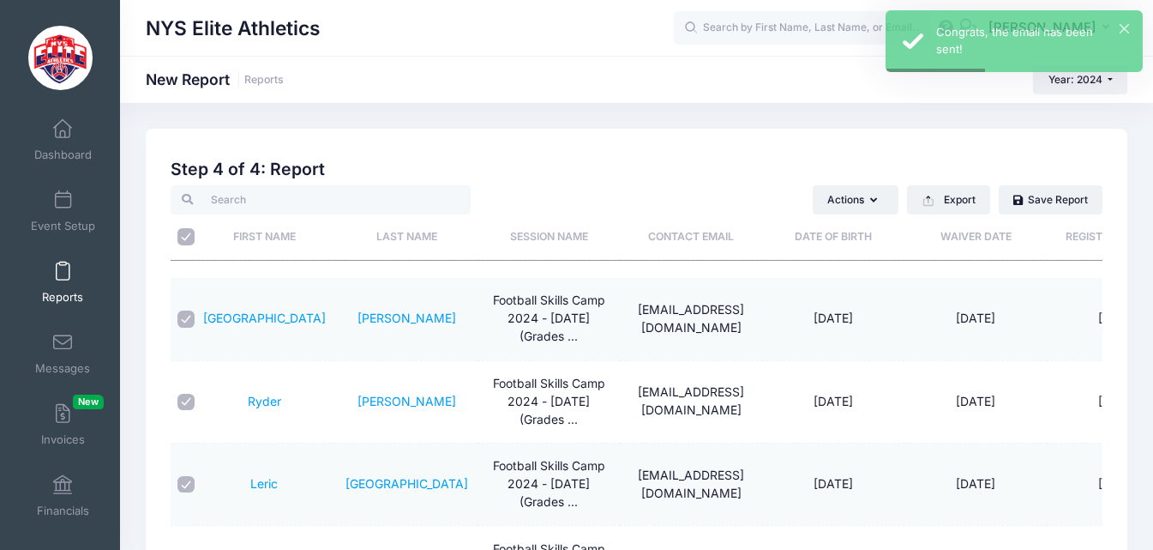
scroll to position [172, 0]
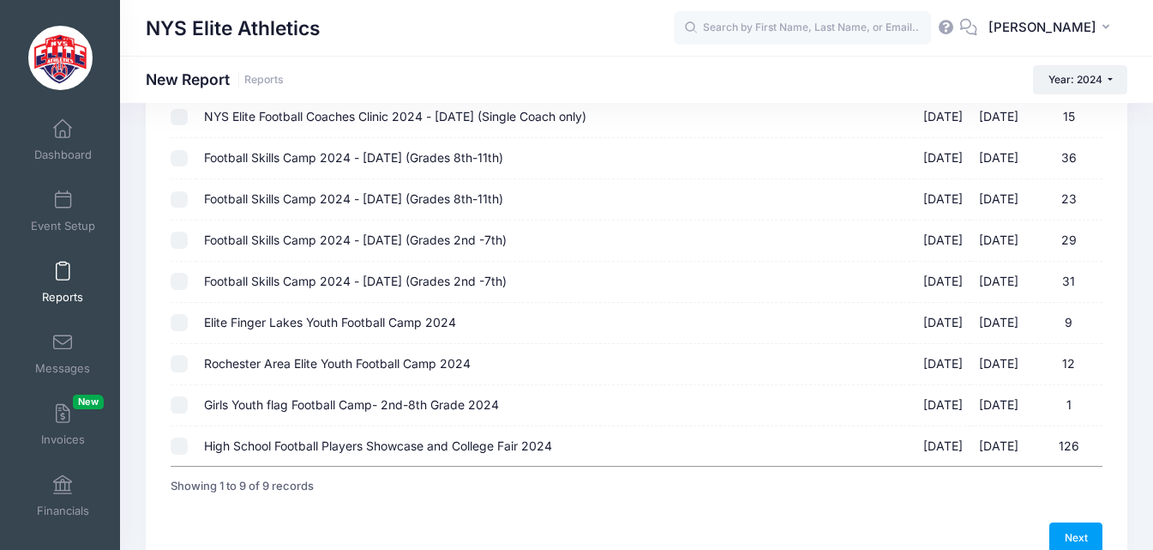
scroll to position [172, 0]
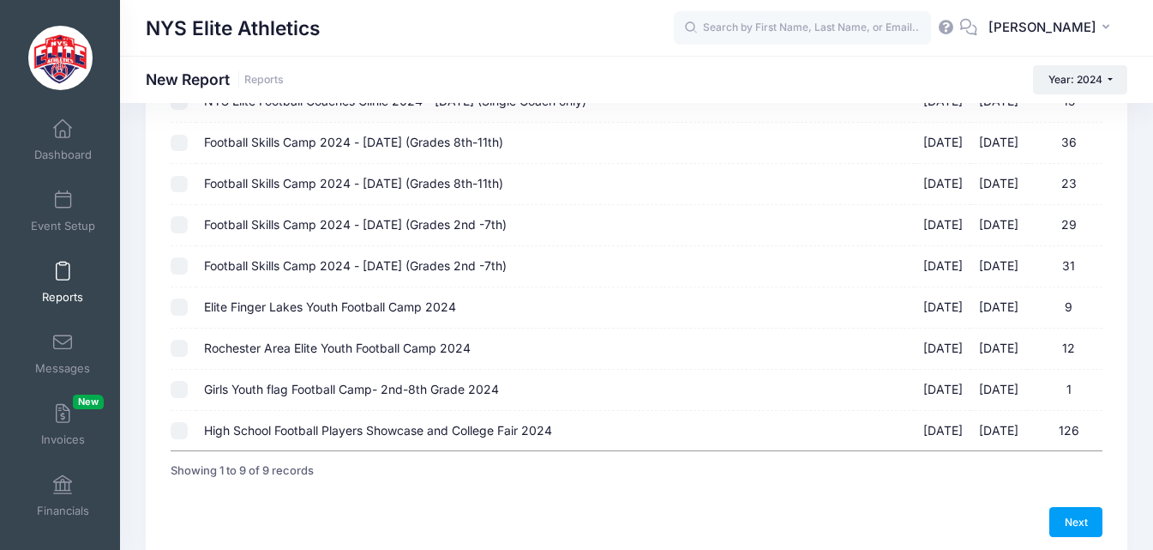
click at [175, 426] on input "High School Football Players Showcase and College Fair 2024 12/01/2024 - 12/02/…" at bounding box center [179, 430] width 17 height 17
checkbox input "true"
click at [1087, 522] on link "Next" at bounding box center [1076, 521] width 53 height 29
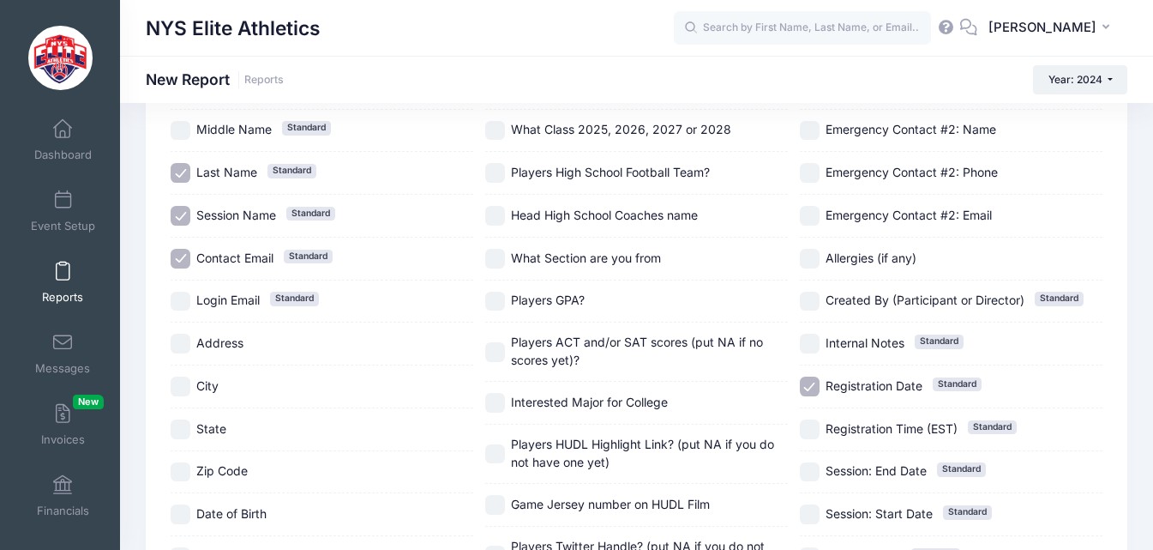
scroll to position [0, 0]
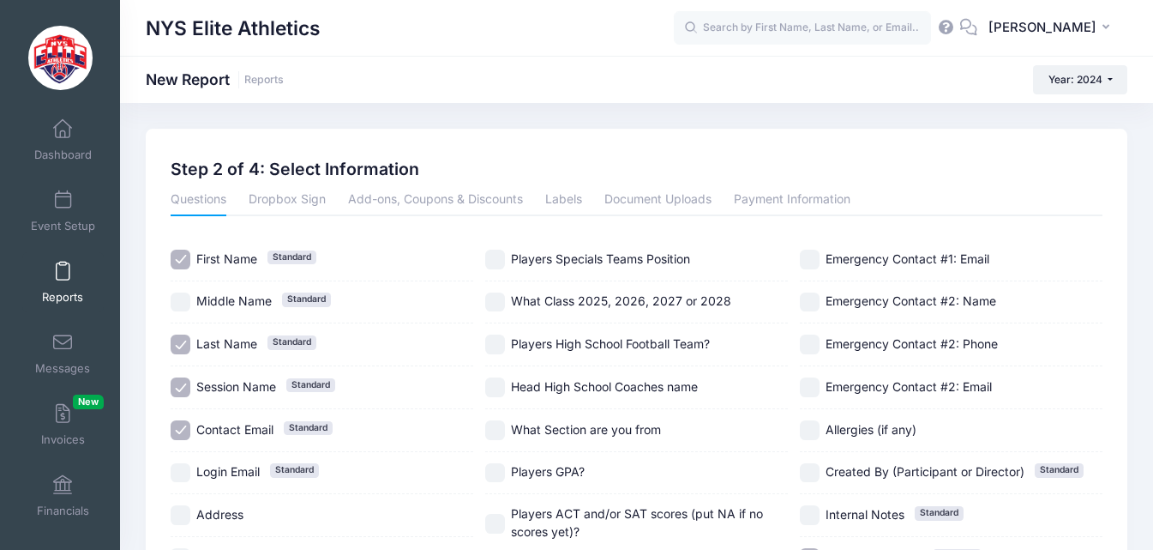
click at [179, 393] on input "Session Name Standard" at bounding box center [181, 387] width 20 height 20
checkbox input "false"
click at [175, 433] on input "Contact Email Standard" at bounding box center [181, 430] width 20 height 20
checkbox input "false"
click at [641, 301] on span "What Class 2025, 2026, 2027 or 2028" at bounding box center [621, 300] width 220 height 15
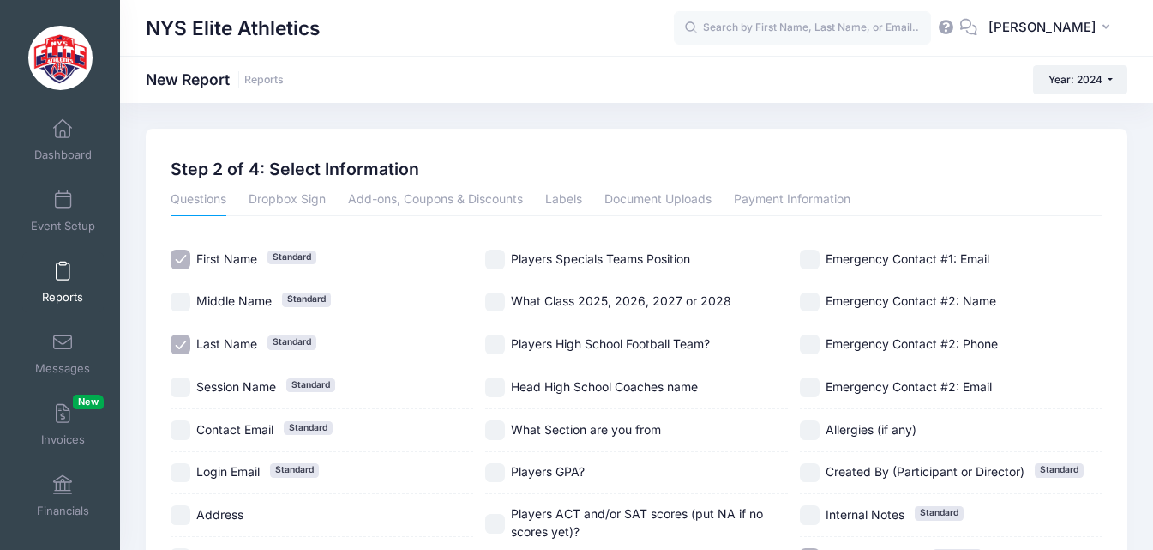
checkbox input "true"
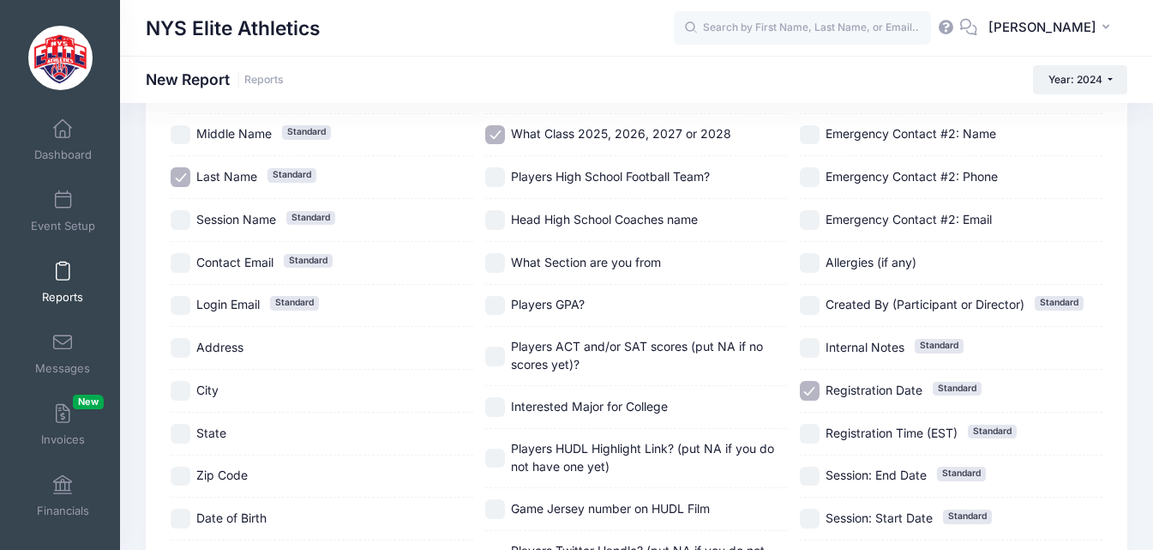
scroll to position [172, 0]
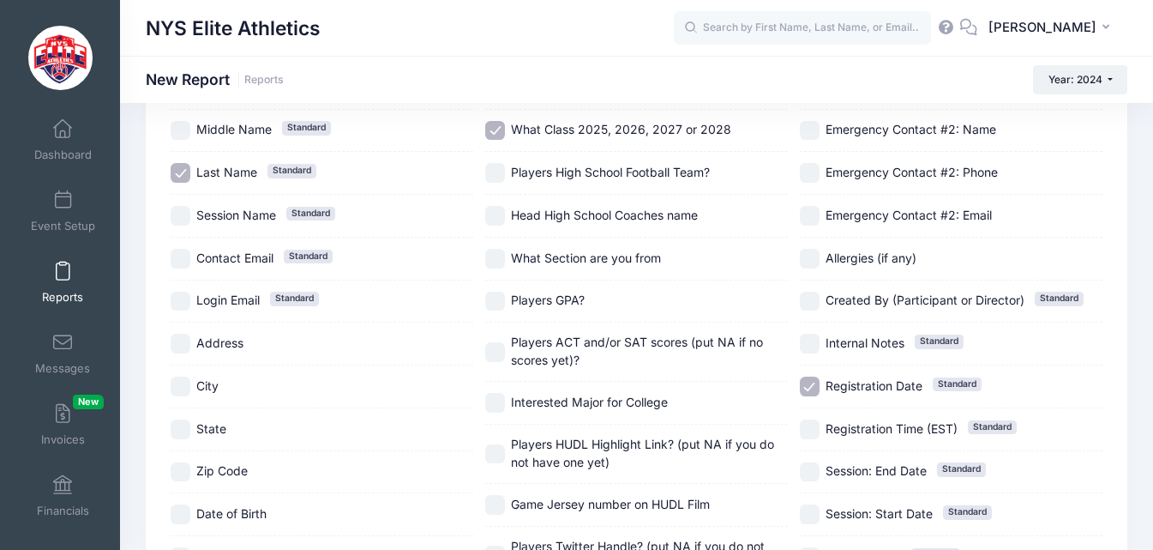
click at [865, 382] on span "Registration Date" at bounding box center [874, 385] width 97 height 15
checkbox input "false"
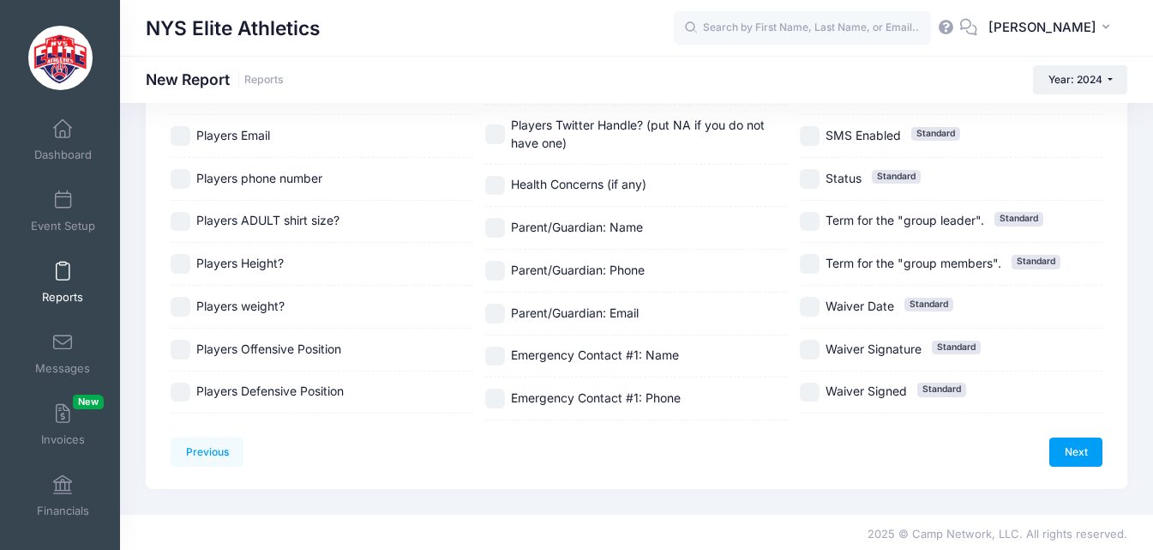
scroll to position [596, 0]
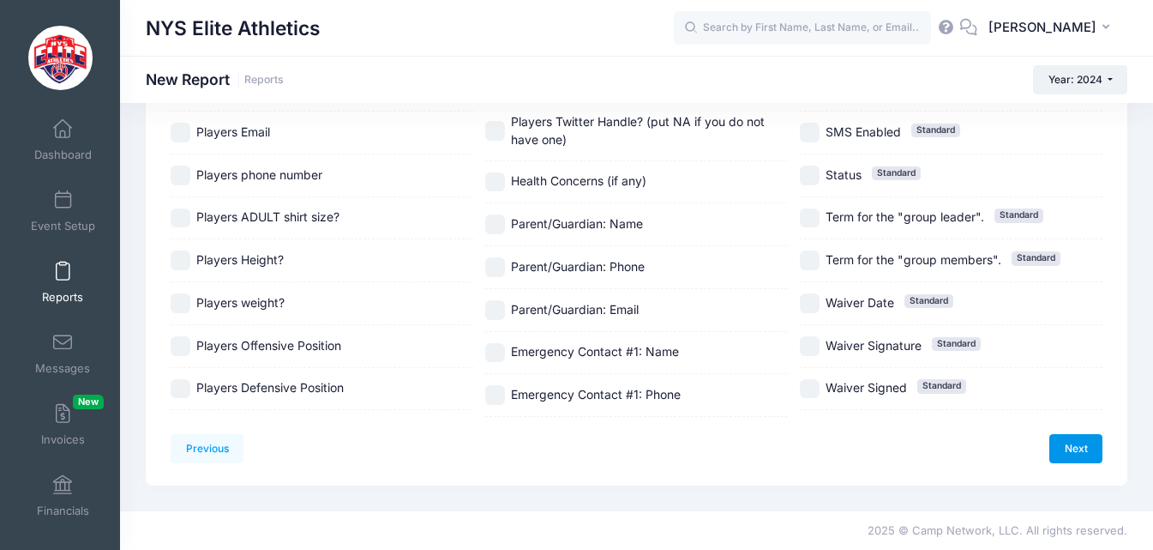
click at [1078, 453] on link "Next" at bounding box center [1076, 448] width 53 height 29
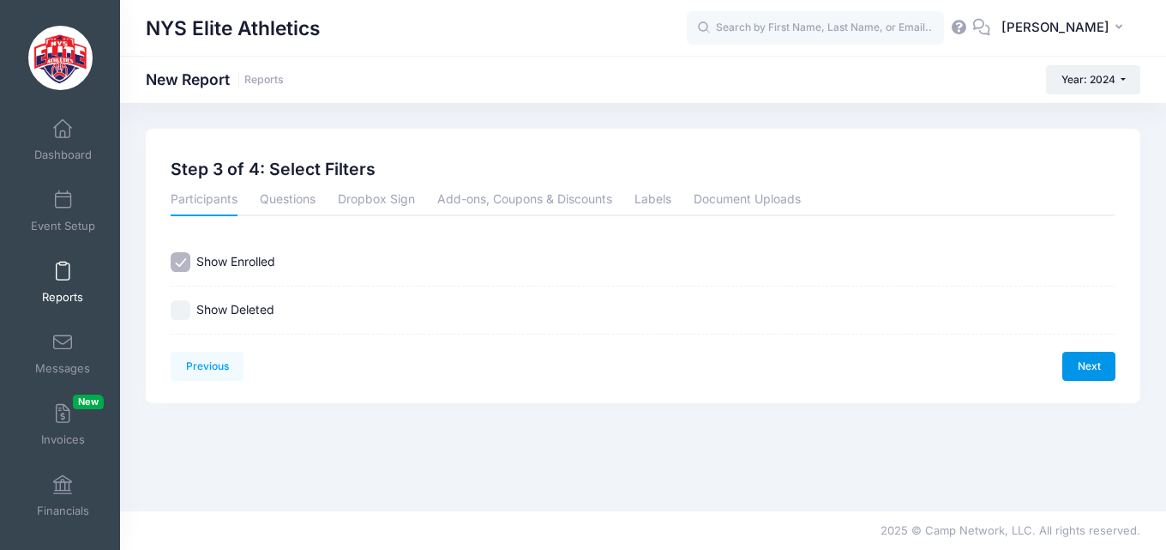
click at [1099, 366] on link "Next" at bounding box center [1089, 366] width 53 height 29
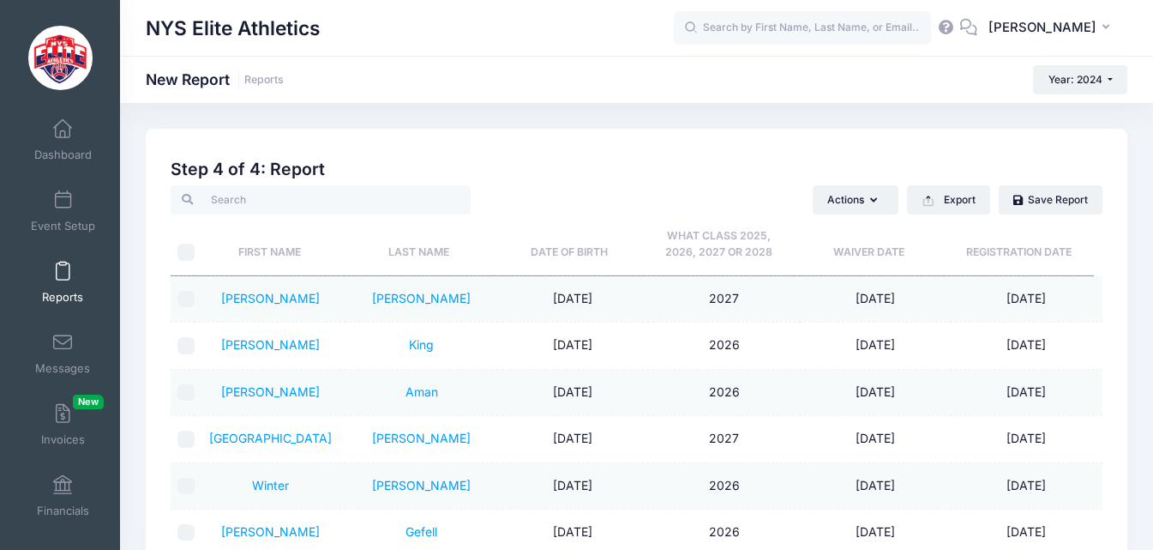
click at [737, 244] on th "What Class 2025, 2026, 2027 or 2028" at bounding box center [719, 244] width 150 height 61
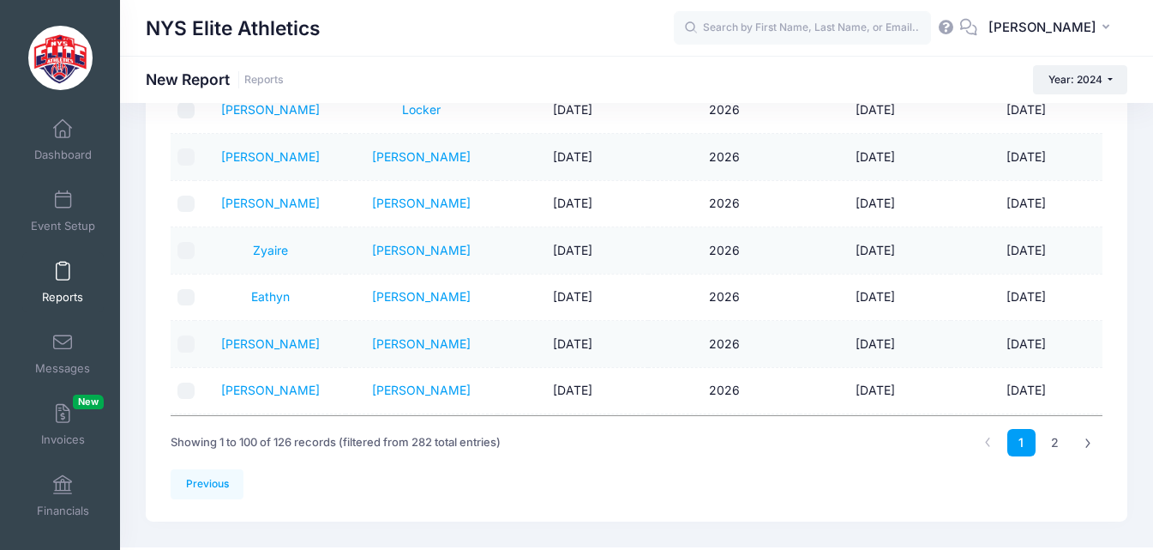
scroll to position [257, 0]
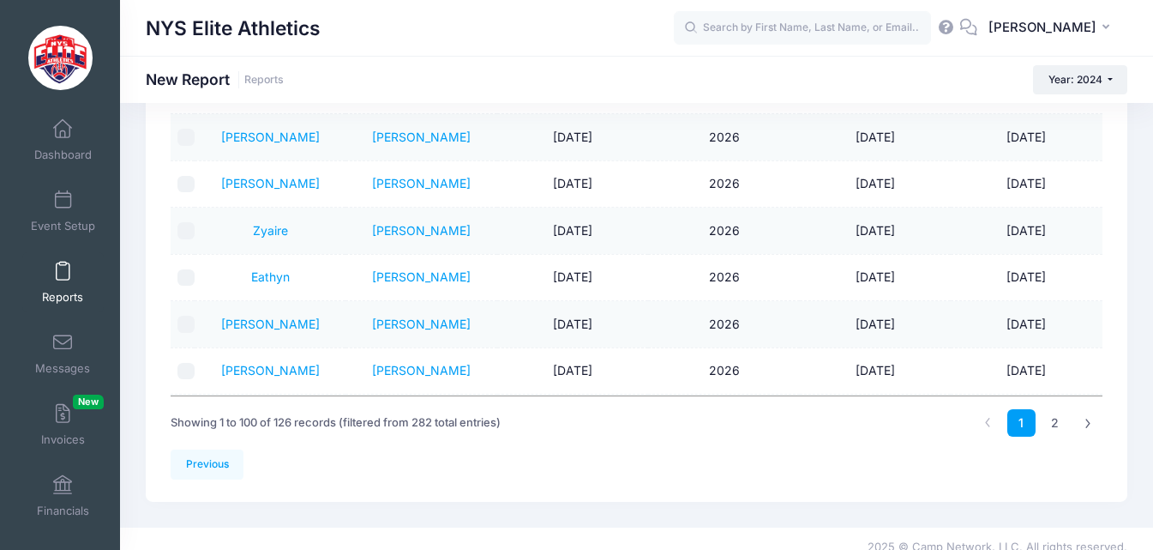
click at [188, 371] on input "checkbox" at bounding box center [186, 371] width 17 height 17
checkbox input "true"
click at [181, 330] on input "checkbox" at bounding box center [186, 324] width 17 height 17
checkbox input "true"
click at [184, 289] on td at bounding box center [183, 278] width 24 height 46
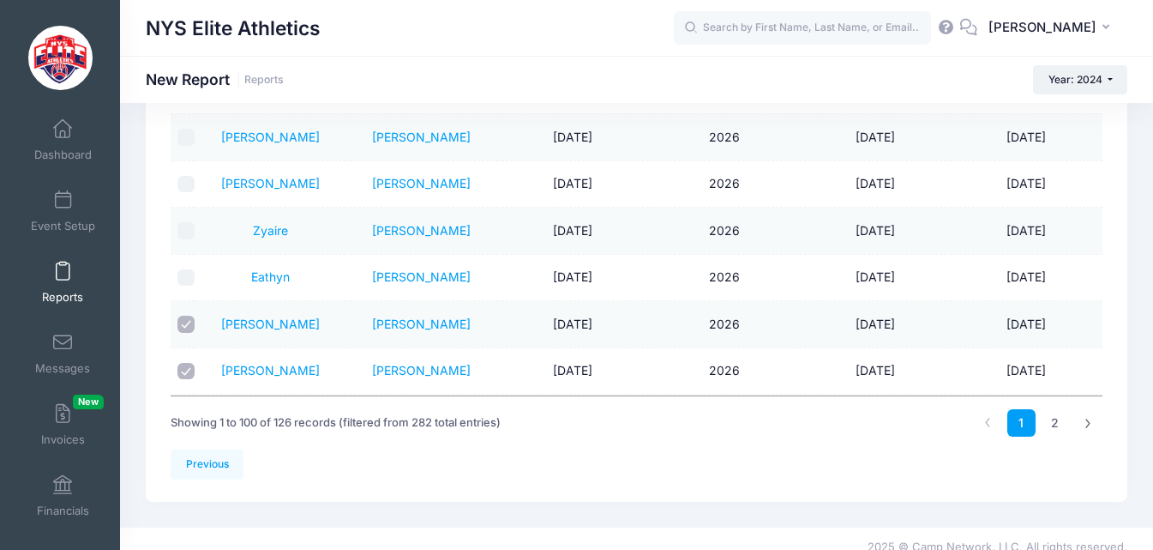
click at [190, 234] on input "checkbox" at bounding box center [186, 230] width 17 height 17
checkbox input "true"
click at [184, 275] on input "checkbox" at bounding box center [186, 277] width 17 height 17
checkbox input "true"
click at [187, 186] on input "checkbox" at bounding box center [186, 184] width 17 height 17
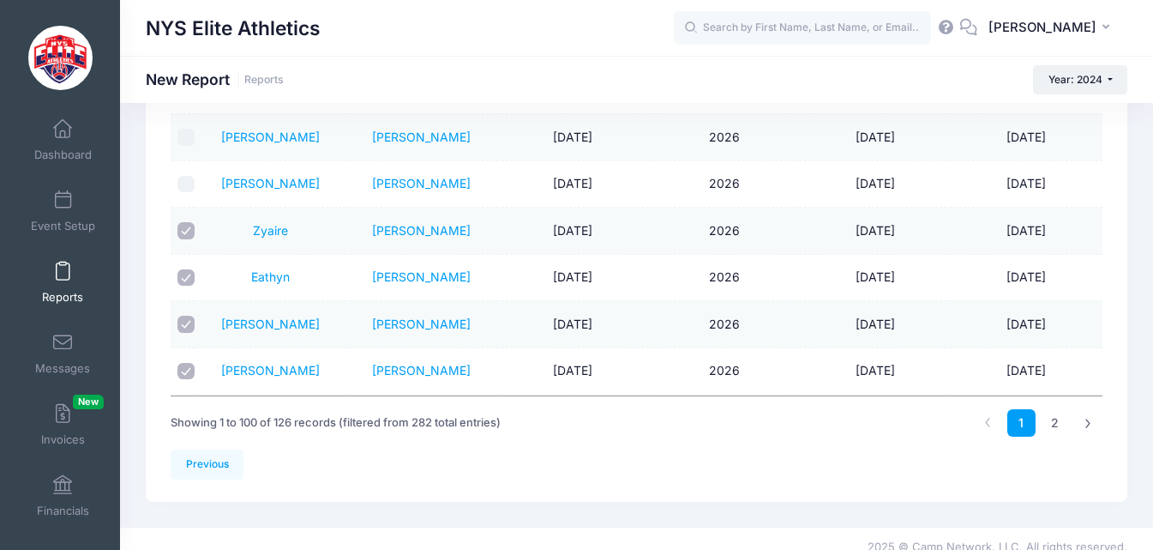
checkbox input "true"
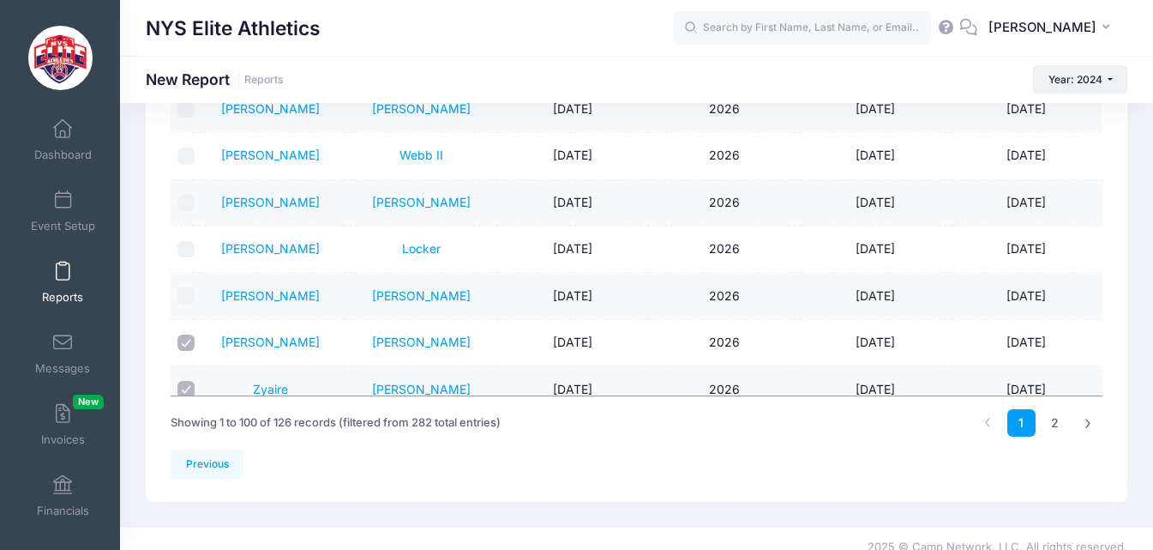
scroll to position [3002, 0]
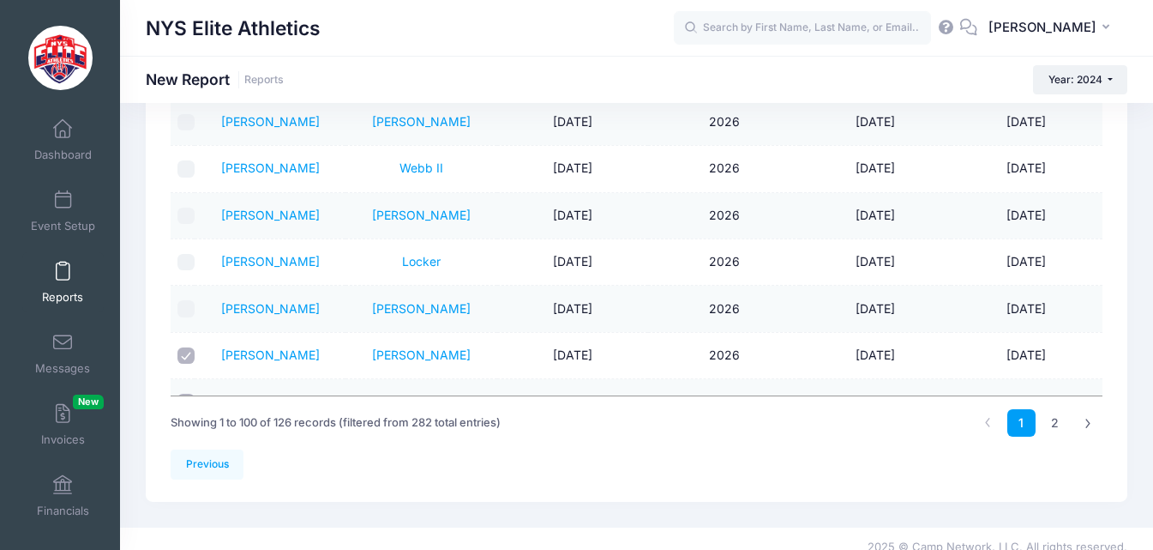
click at [190, 311] on input "checkbox" at bounding box center [186, 308] width 17 height 17
checkbox input "true"
click at [192, 260] on input "checkbox" at bounding box center [186, 262] width 17 height 17
checkbox input "true"
click at [182, 218] on input "checkbox" at bounding box center [186, 216] width 17 height 17
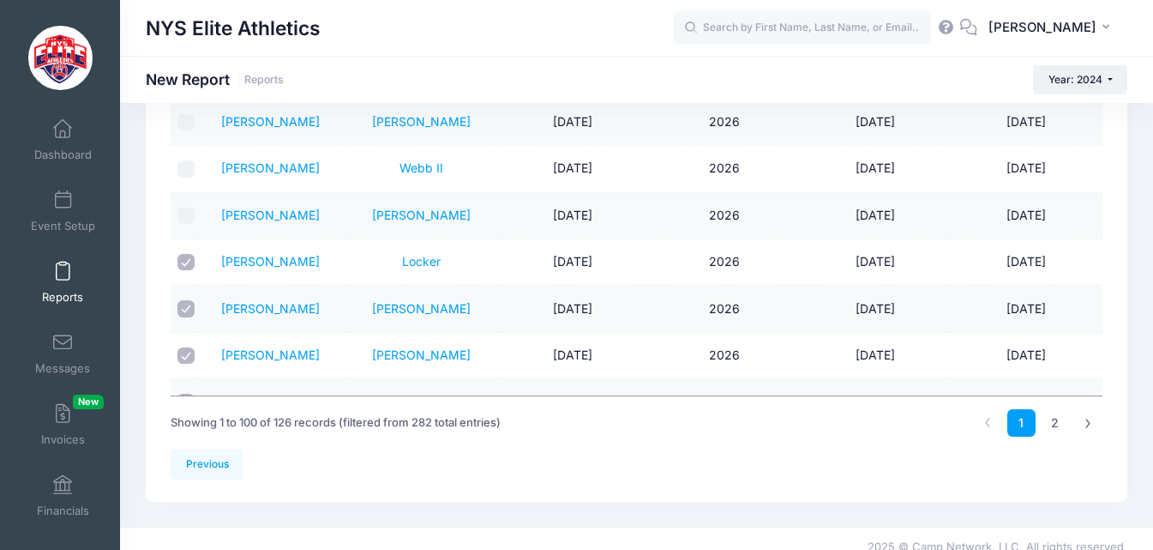
checkbox input "true"
click at [181, 172] on input "checkbox" at bounding box center [186, 168] width 17 height 17
checkbox input "true"
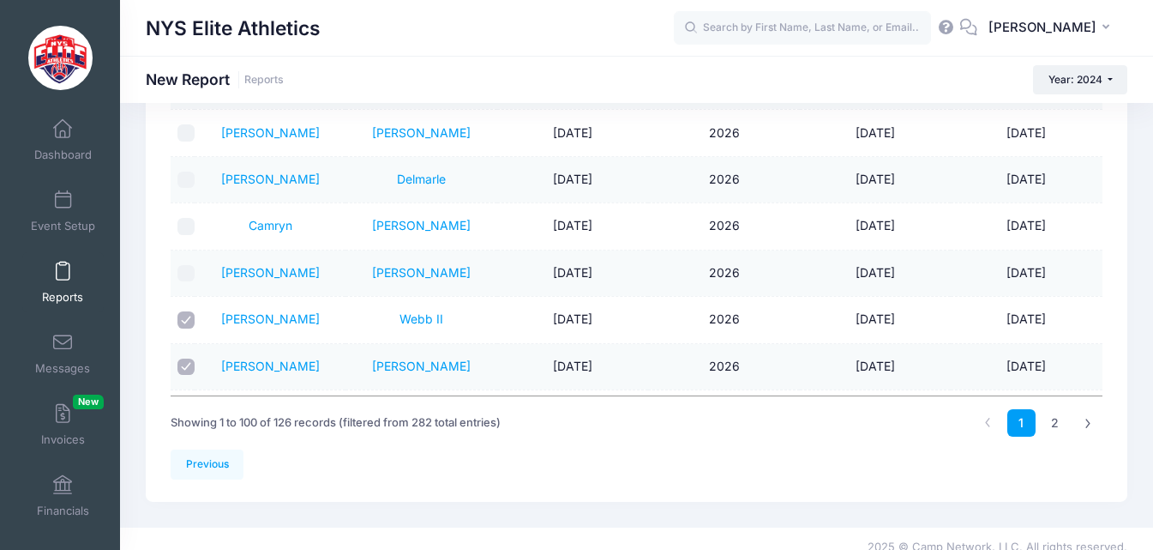
scroll to position [2830, 0]
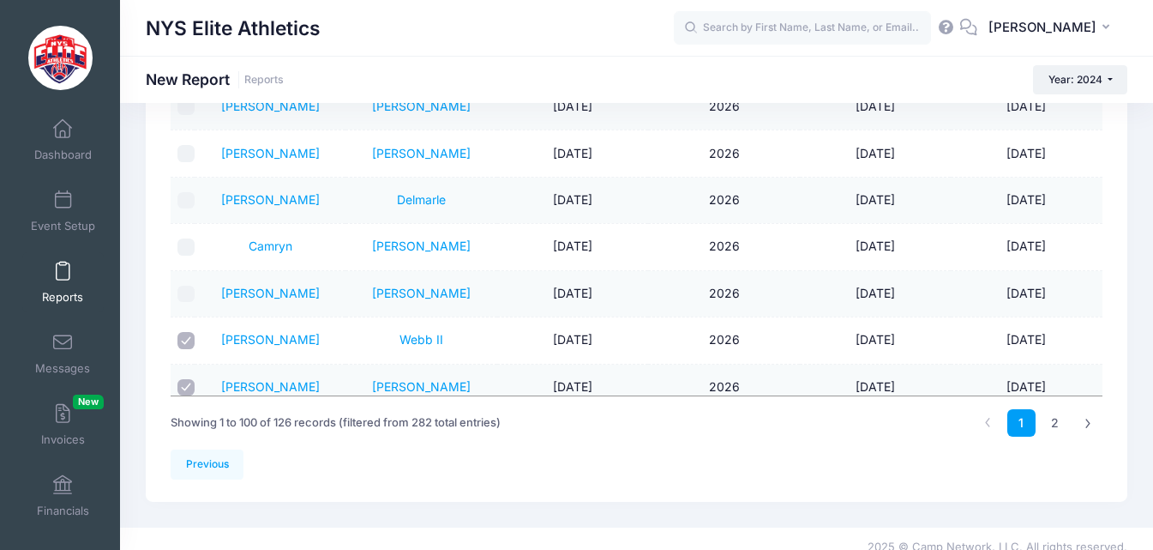
click at [185, 292] on input "checkbox" at bounding box center [186, 294] width 17 height 17
checkbox input "true"
click at [186, 238] on input "checkbox" at bounding box center [186, 246] width 17 height 17
checkbox input "true"
drag, startPoint x: 189, startPoint y: 194, endPoint x: 189, endPoint y: 164, distance: 30.0
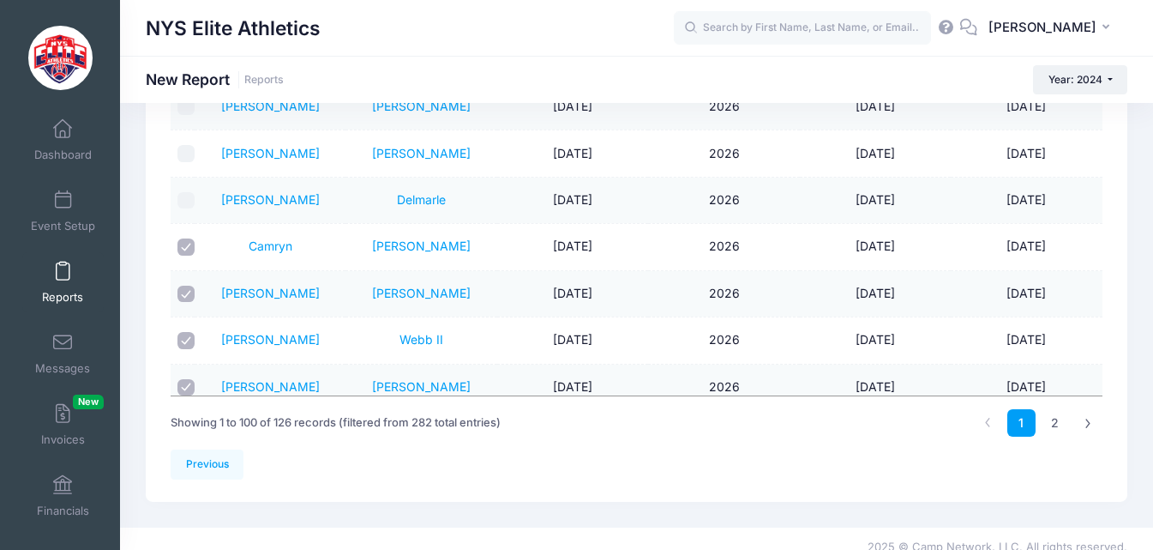
click at [189, 189] on td at bounding box center [183, 201] width 24 height 46
click at [186, 142] on td at bounding box center [183, 153] width 24 height 46
click at [189, 196] on input "checkbox" at bounding box center [186, 200] width 17 height 17
checkbox input "true"
click at [196, 154] on td "[PERSON_NAME]" at bounding box center [270, 153] width 151 height 46
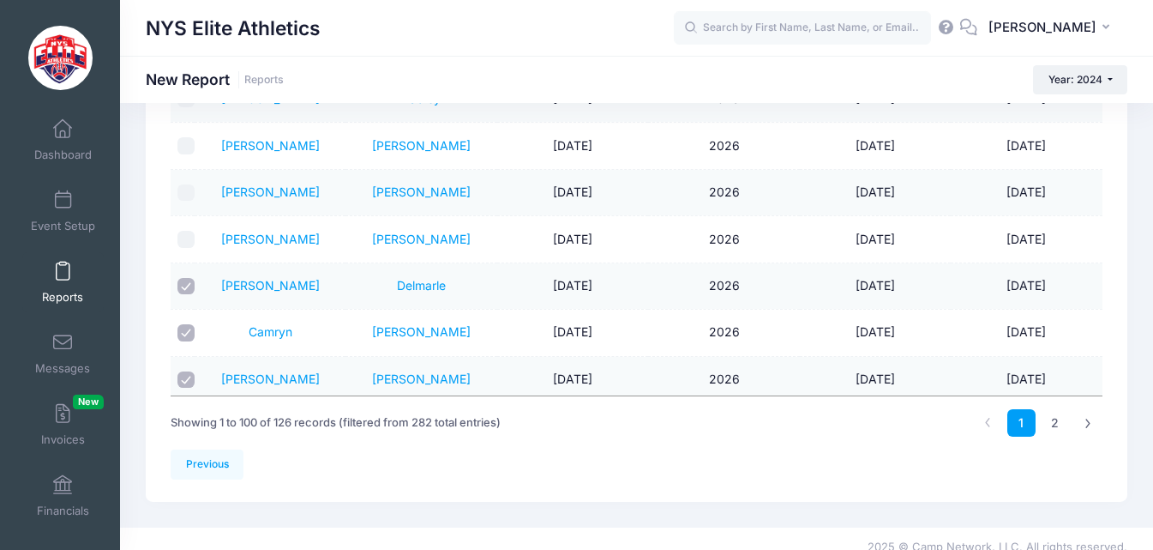
scroll to position [2659, 0]
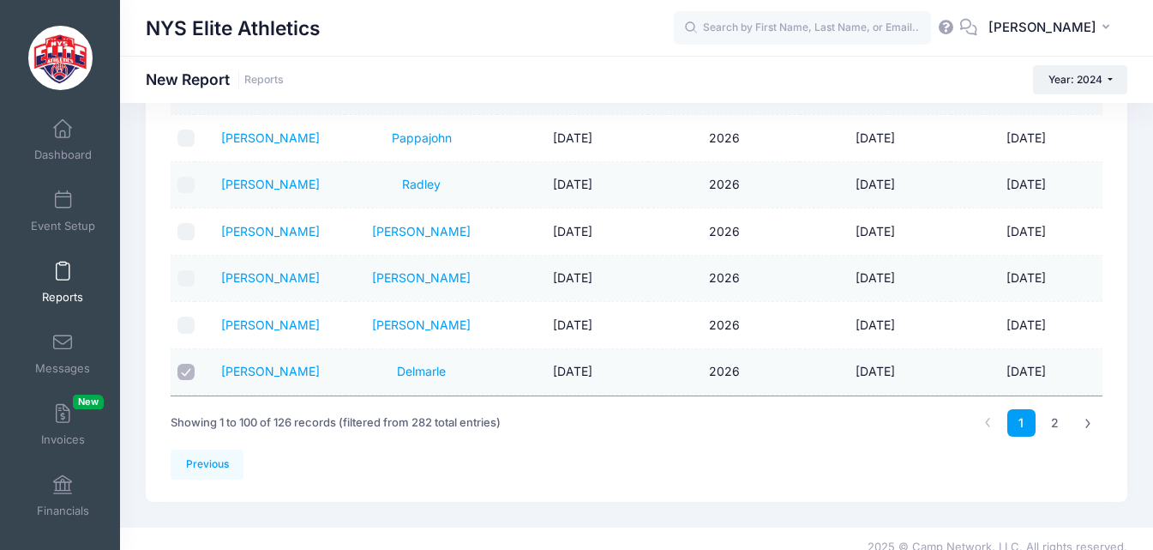
click at [186, 320] on input "checkbox" at bounding box center [186, 324] width 17 height 17
checkbox input "true"
click at [186, 274] on input "checkbox" at bounding box center [186, 278] width 17 height 17
checkbox input "true"
click at [190, 230] on input "checkbox" at bounding box center [186, 231] width 17 height 17
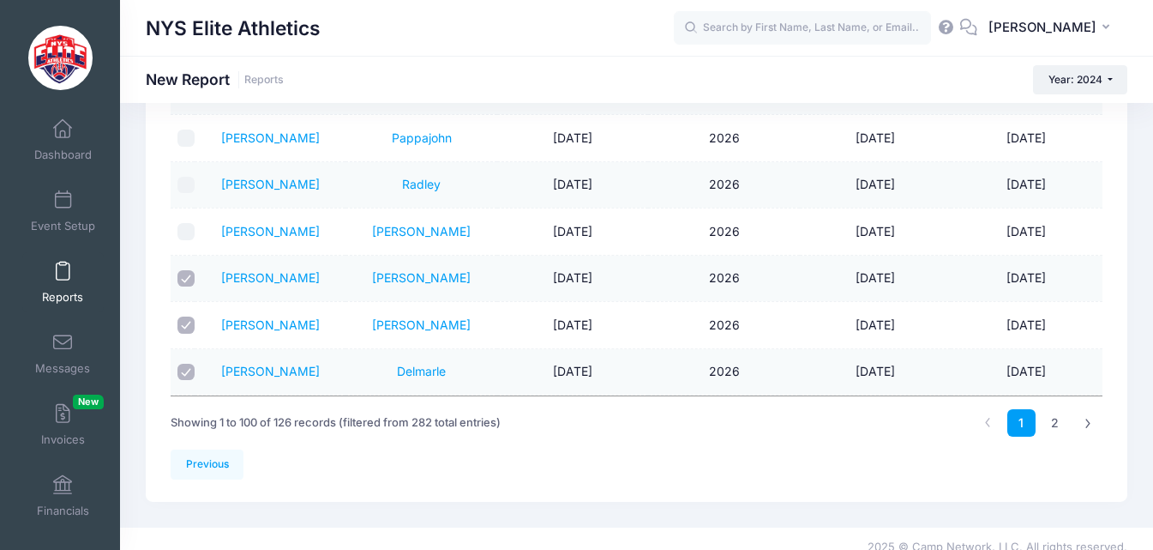
checkbox input "true"
click at [184, 183] on input "checkbox" at bounding box center [186, 185] width 17 height 17
checkbox input "true"
click at [188, 135] on input "checkbox" at bounding box center [186, 137] width 17 height 17
checkbox input "true"
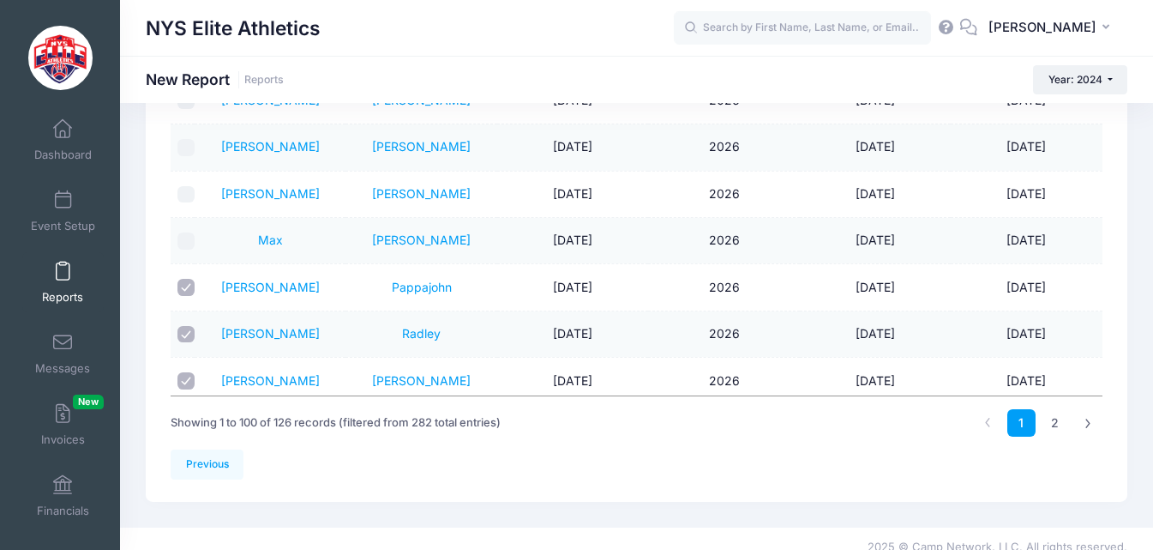
scroll to position [2487, 0]
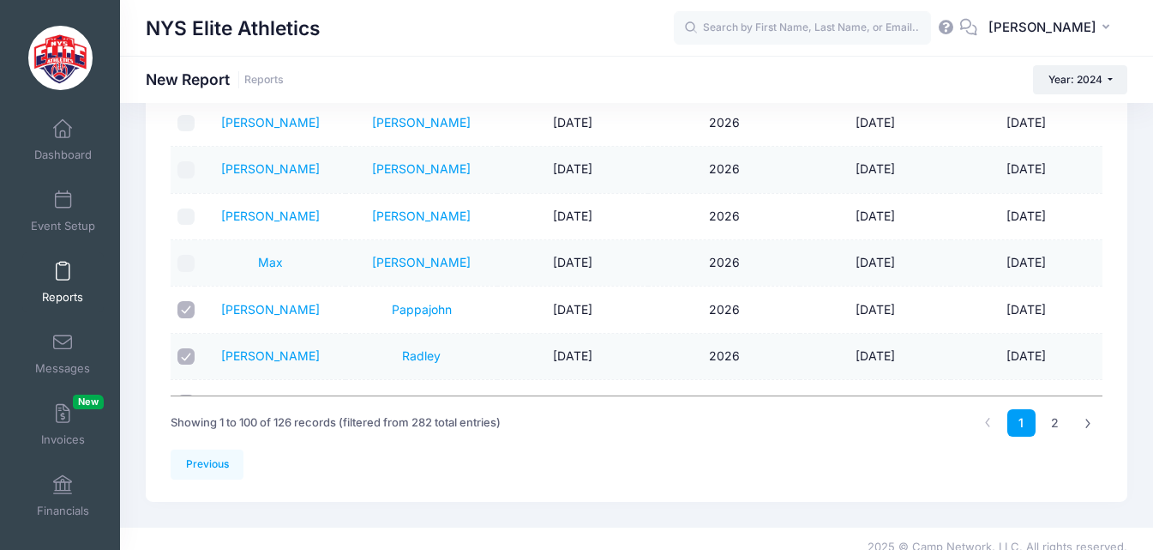
click at [182, 265] on input "checkbox" at bounding box center [186, 263] width 17 height 17
checkbox input "true"
click at [188, 209] on input "checkbox" at bounding box center [186, 216] width 17 height 17
checkbox input "true"
click at [186, 166] on input "checkbox" at bounding box center [186, 169] width 17 height 17
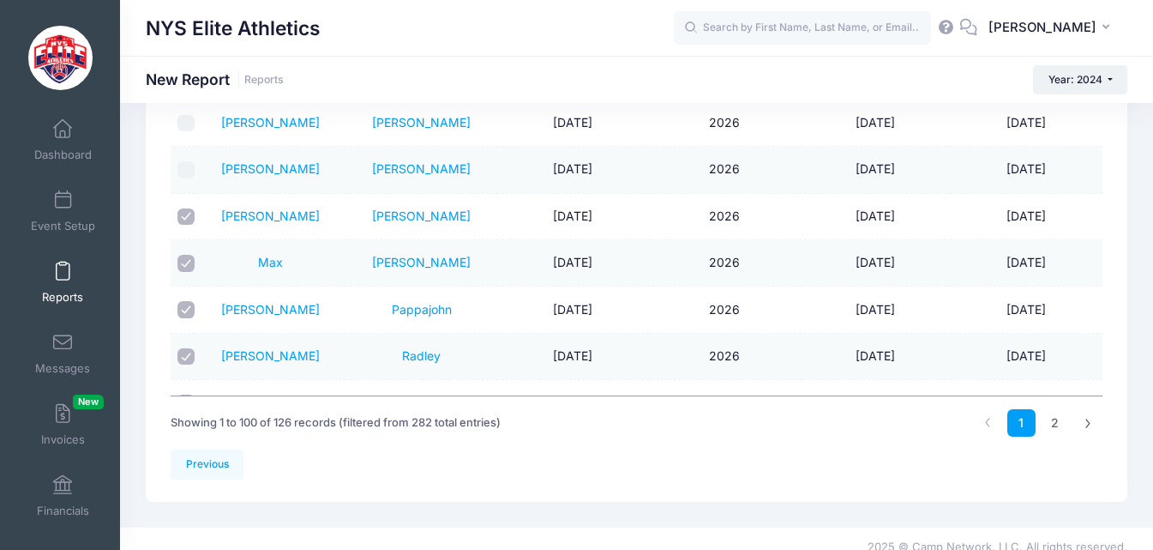
checkbox input "true"
click at [185, 122] on input "checkbox" at bounding box center [186, 123] width 17 height 17
checkbox input "true"
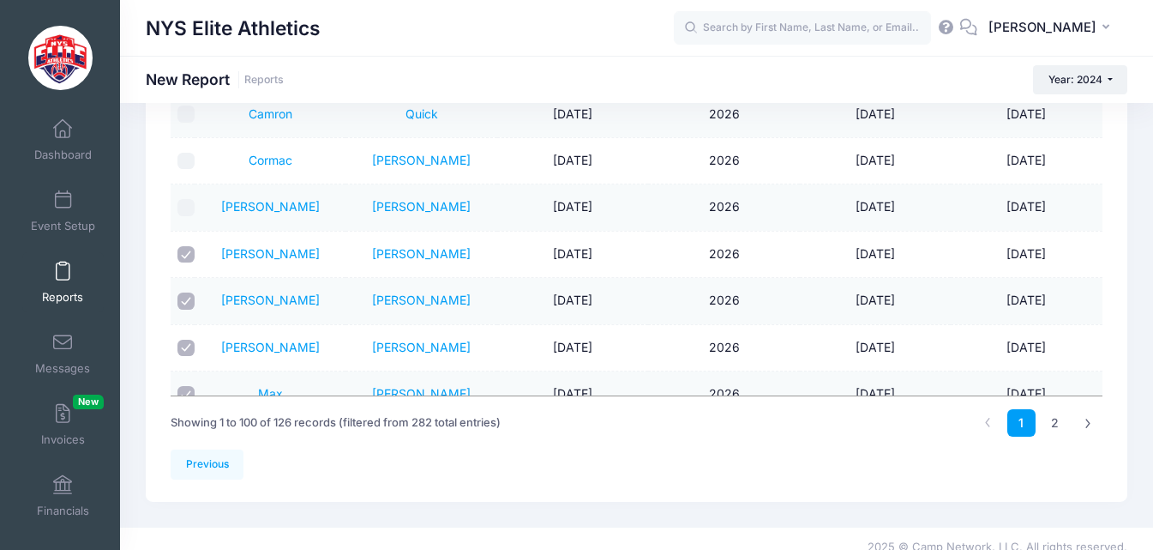
scroll to position [2316, 0]
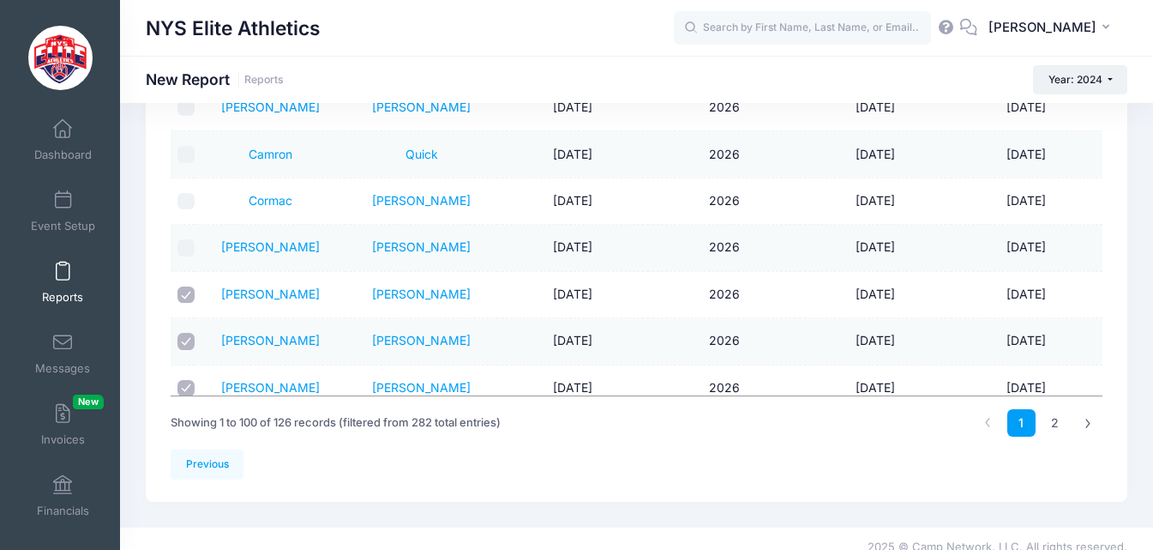
drag, startPoint x: 191, startPoint y: 249, endPoint x: 190, endPoint y: 220, distance: 29.2
click at [191, 248] on input "checkbox" at bounding box center [186, 247] width 17 height 17
checkbox input "true"
click at [184, 193] on input "checkbox" at bounding box center [186, 201] width 17 height 17
checkbox input "true"
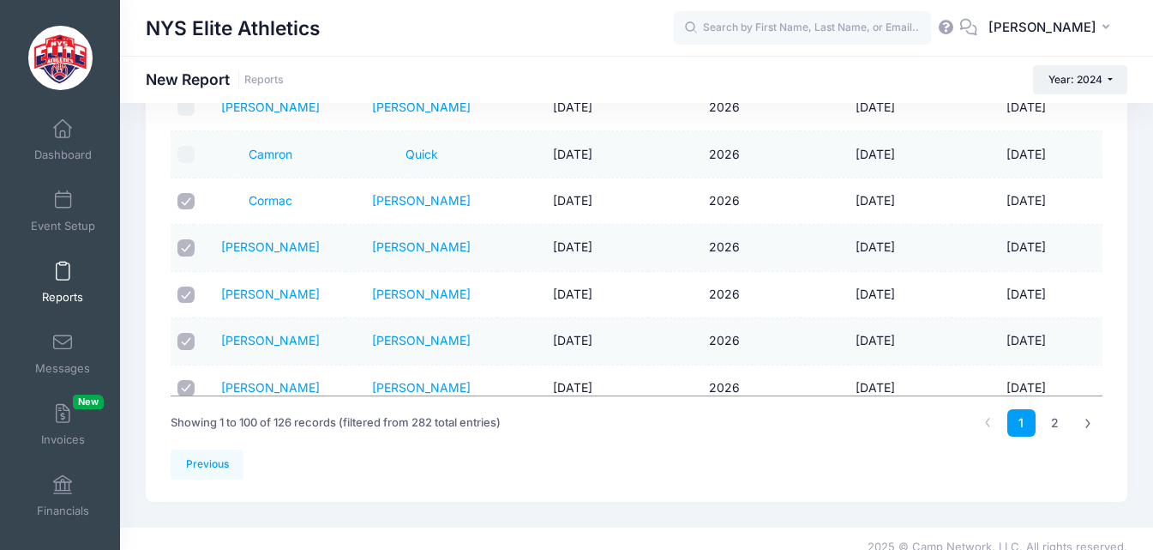
click at [188, 144] on td at bounding box center [183, 154] width 24 height 46
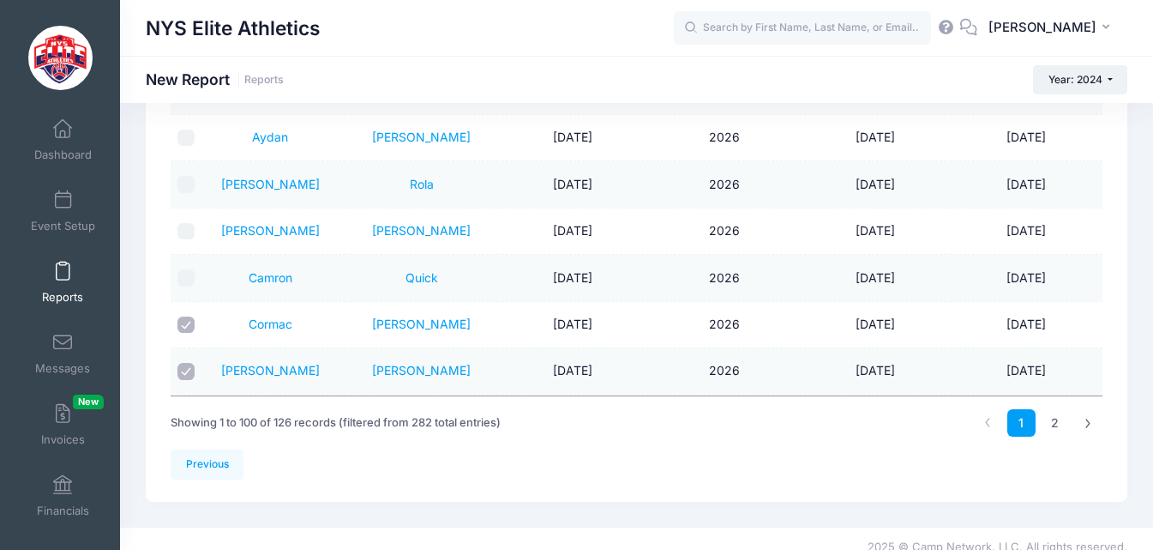
scroll to position [2144, 0]
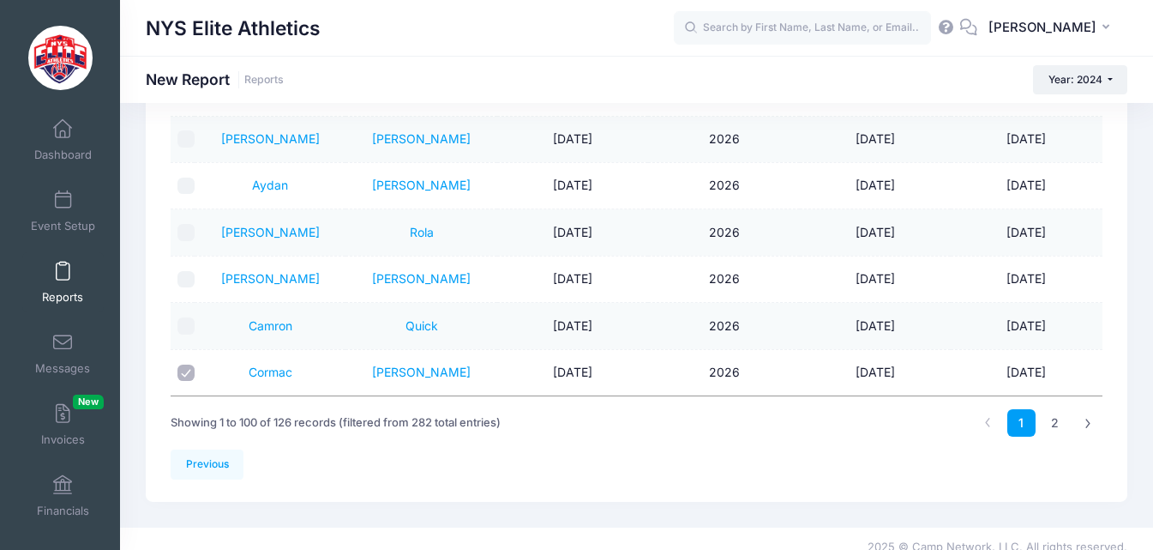
click at [188, 320] on input "checkbox" at bounding box center [186, 325] width 17 height 17
checkbox input "true"
click at [192, 273] on input "checkbox" at bounding box center [186, 279] width 17 height 17
checkbox input "true"
drag, startPoint x: 187, startPoint y: 229, endPoint x: 187, endPoint y: 220, distance: 9.4
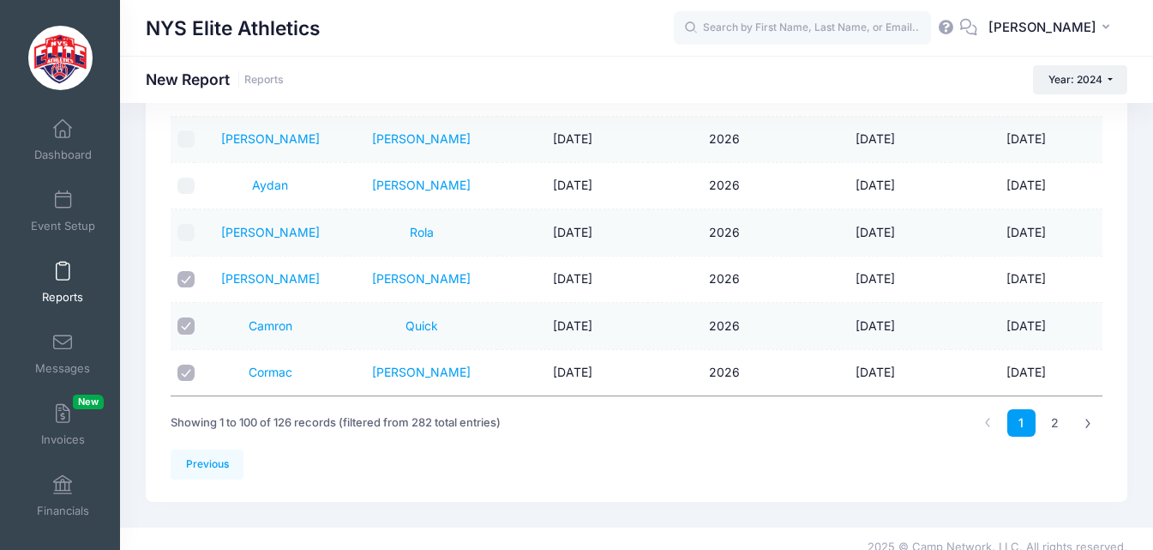
click at [187, 227] on input "checkbox" at bounding box center [186, 232] width 17 height 17
checkbox input "true"
click at [190, 188] on input "checkbox" at bounding box center [186, 186] width 17 height 17
checkbox input "true"
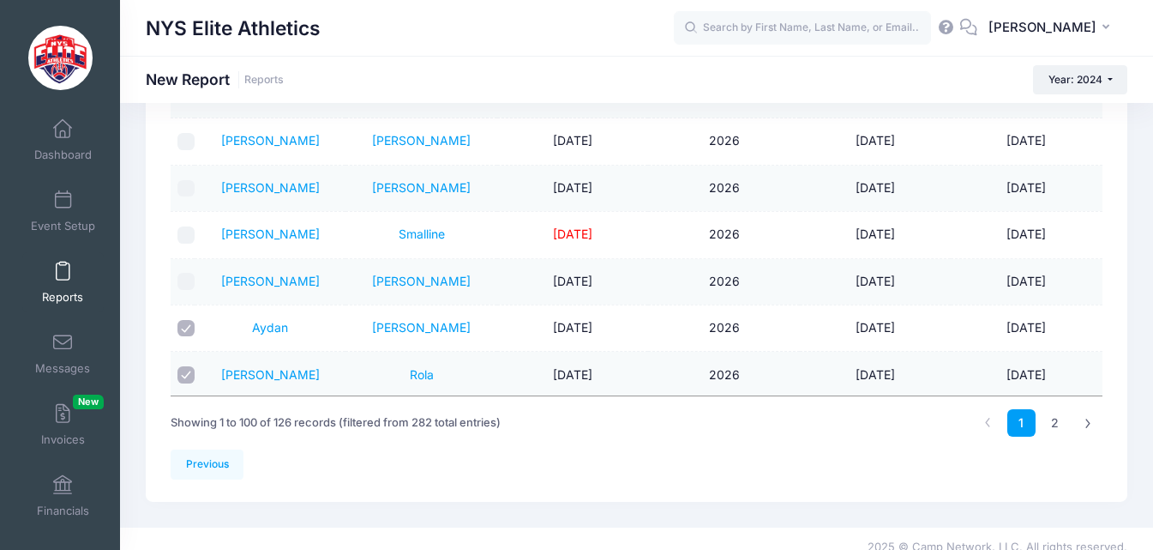
scroll to position [1972, 0]
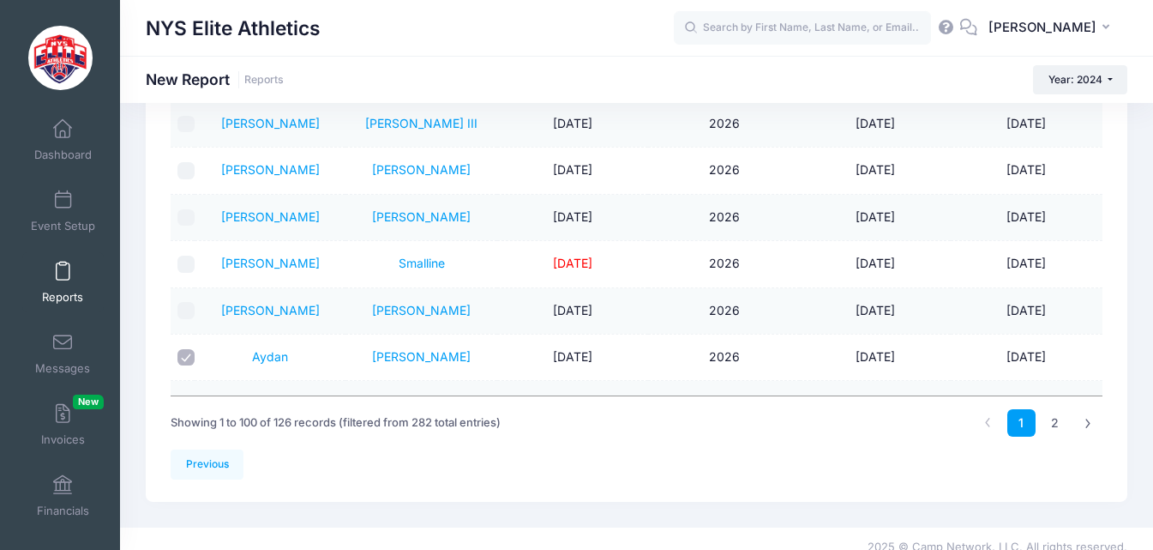
click at [188, 309] on input "checkbox" at bounding box center [186, 310] width 17 height 17
checkbox input "true"
click at [189, 261] on input "checkbox" at bounding box center [186, 264] width 17 height 17
checkbox input "true"
click at [189, 219] on input "checkbox" at bounding box center [186, 217] width 17 height 17
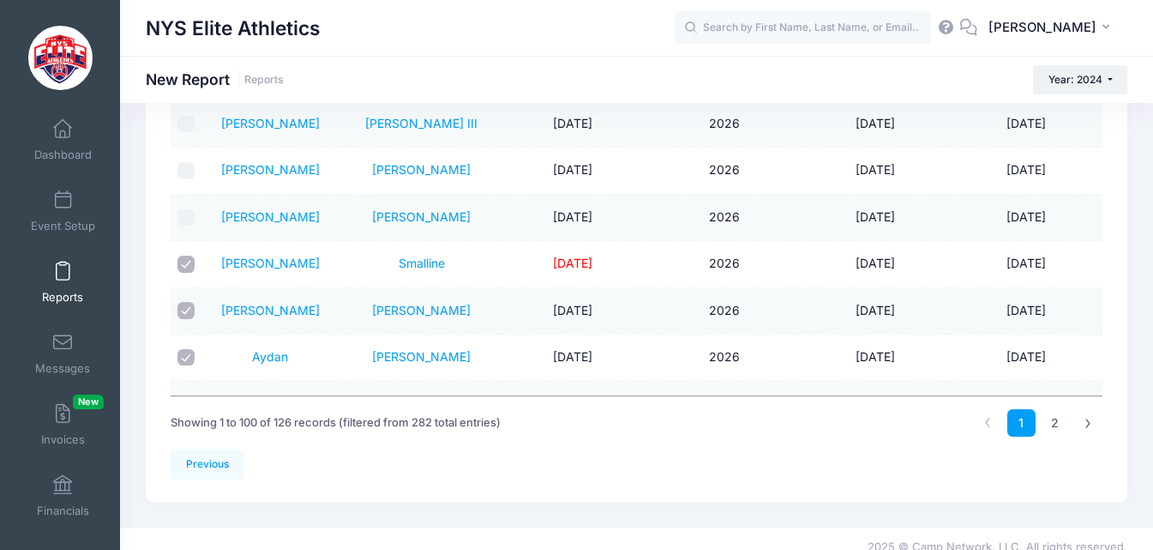
checkbox input "true"
click at [185, 172] on input "checkbox" at bounding box center [186, 170] width 17 height 17
checkbox input "true"
click at [183, 125] on input "checkbox" at bounding box center [186, 124] width 17 height 17
checkbox input "true"
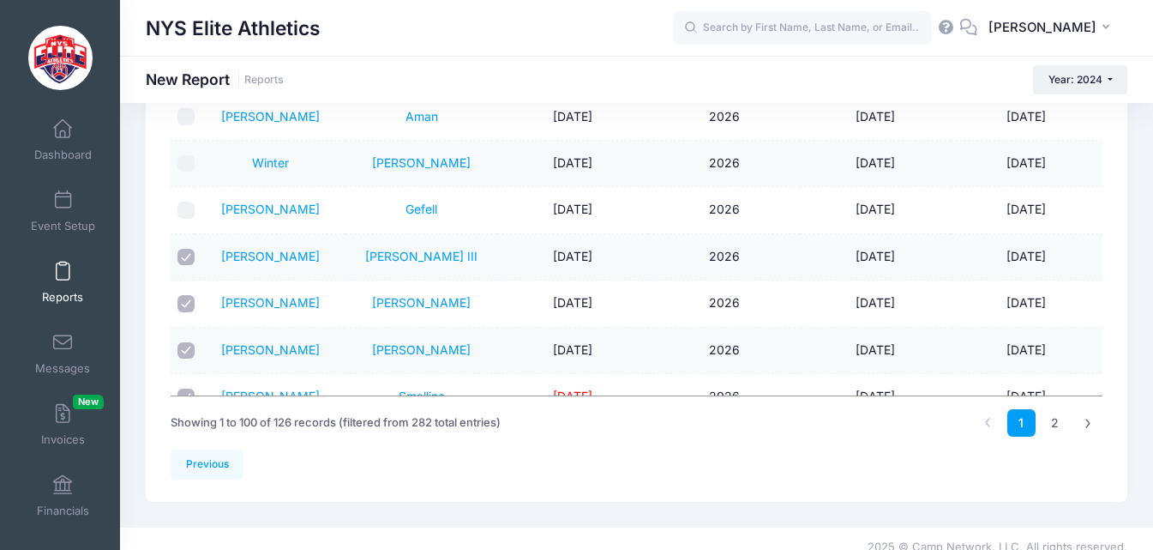
scroll to position [1801, 0]
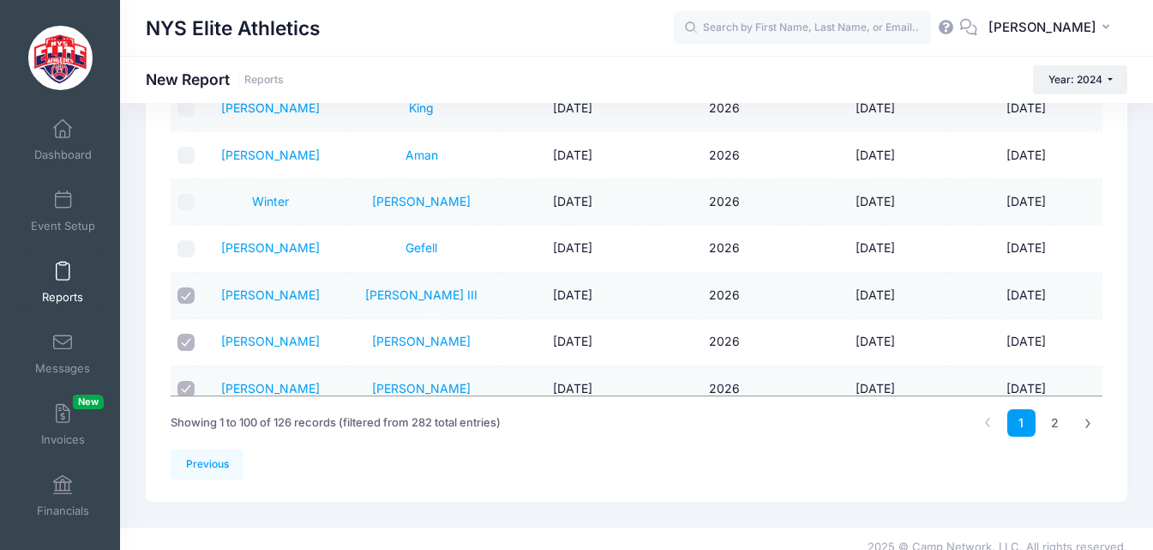
click at [189, 245] on input "checkbox" at bounding box center [186, 248] width 17 height 17
checkbox input "true"
click at [191, 196] on input "checkbox" at bounding box center [186, 202] width 17 height 17
checkbox input "true"
click at [193, 154] on input "checkbox" at bounding box center [186, 155] width 17 height 17
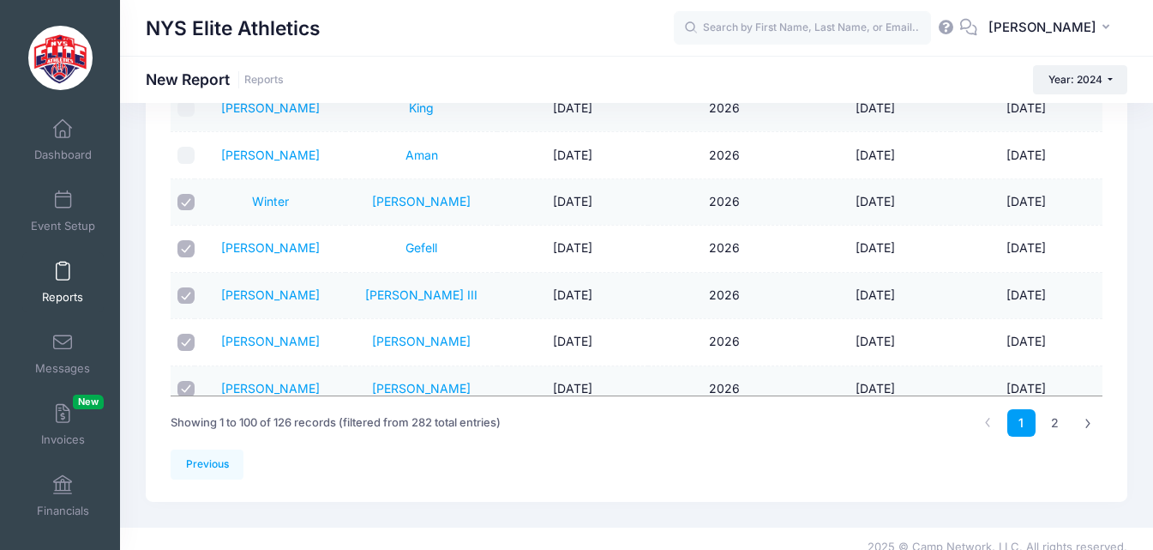
checkbox input "true"
click at [186, 105] on input "checkbox" at bounding box center [186, 108] width 17 height 17
checkbox input "true"
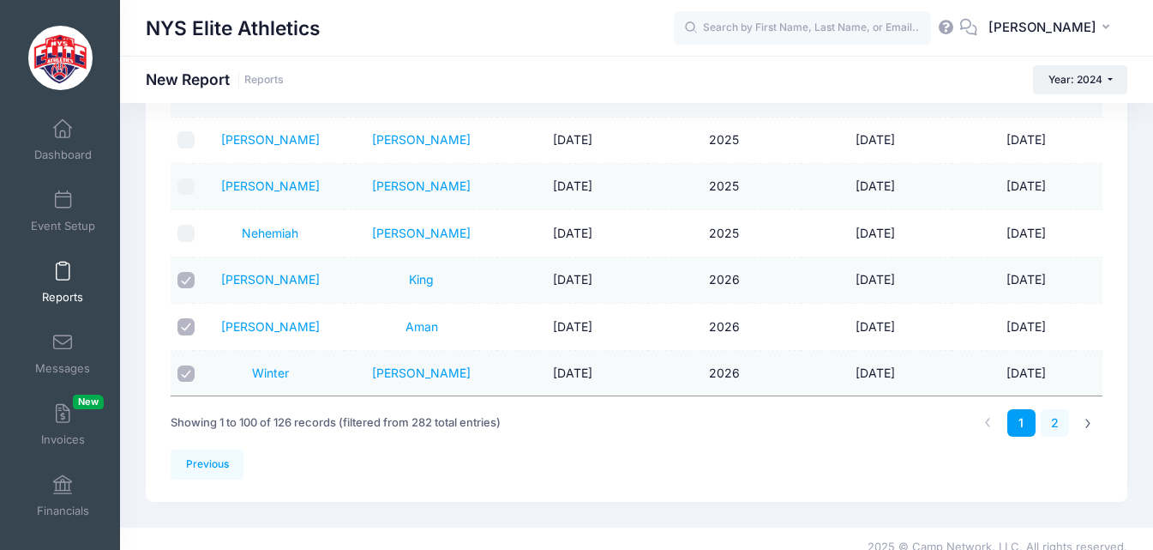
click at [1059, 422] on link "2" at bounding box center [1055, 423] width 28 height 28
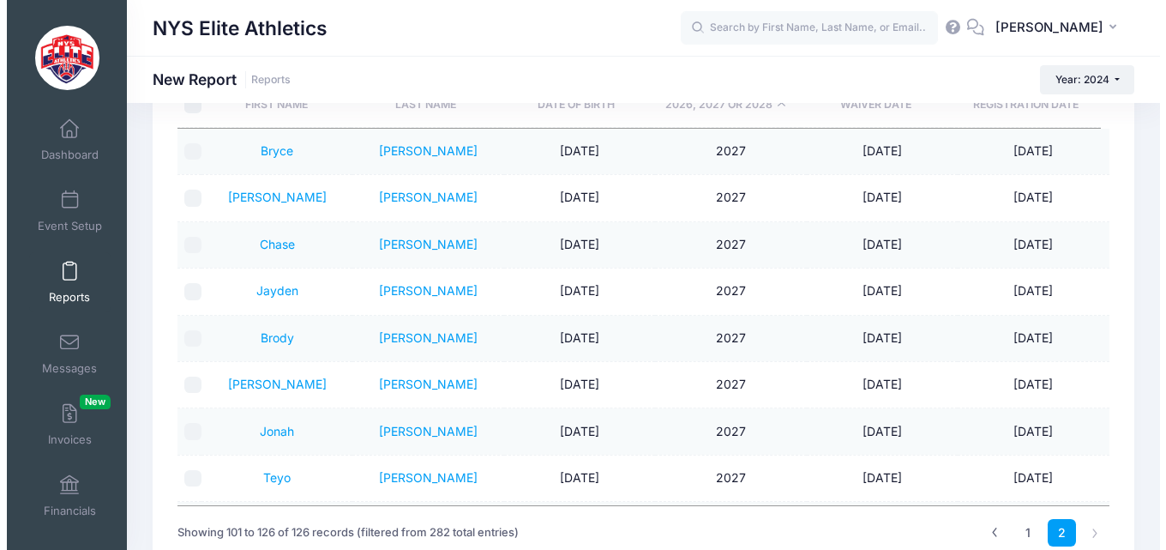
scroll to position [0, 0]
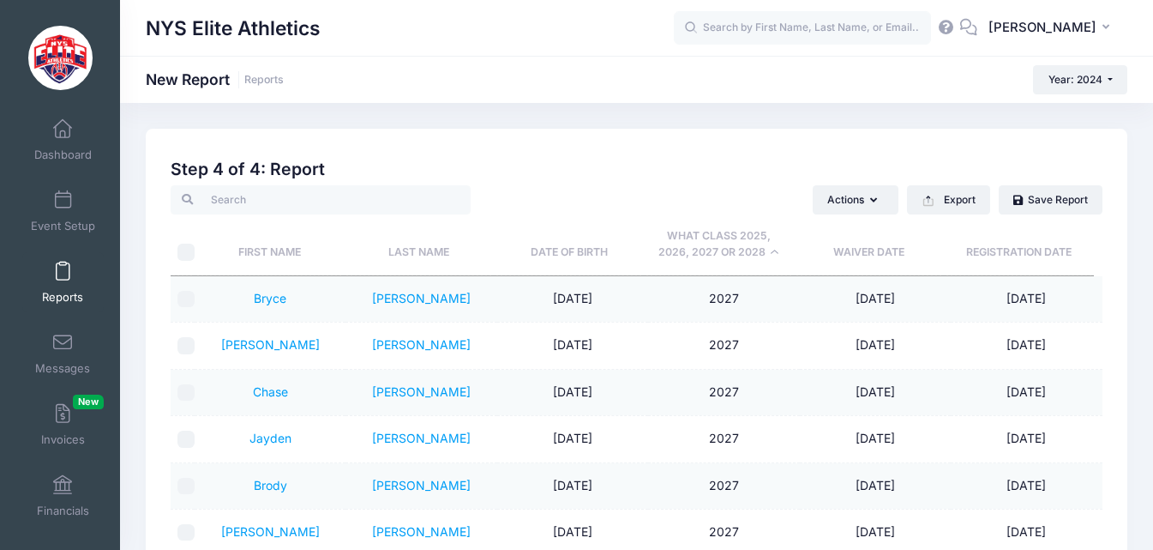
click at [187, 245] on input "\a \a" at bounding box center [186, 252] width 17 height 17
checkbox input "true"
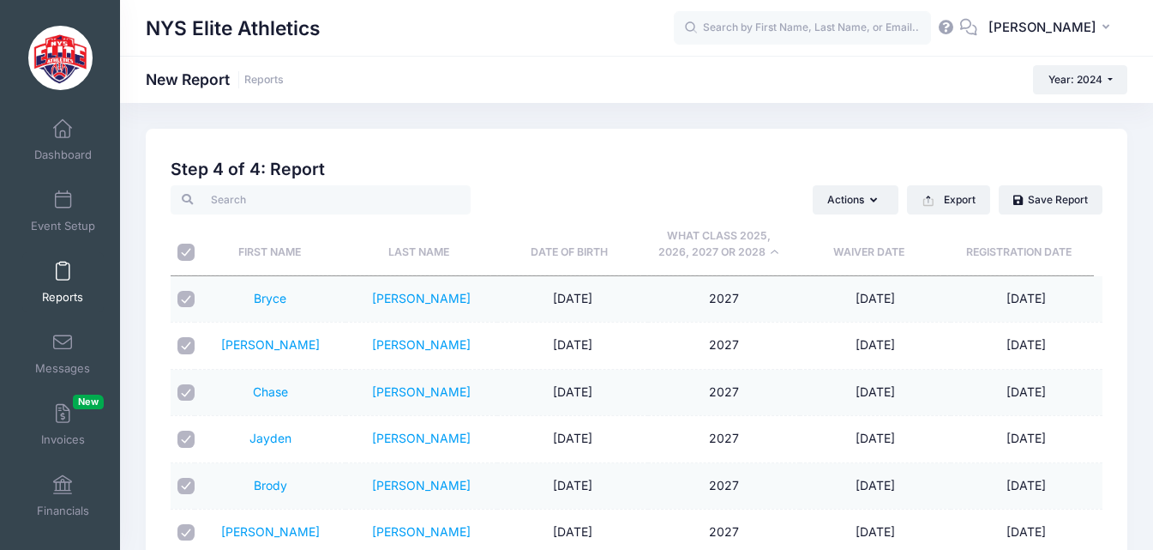
checkbox input "true"
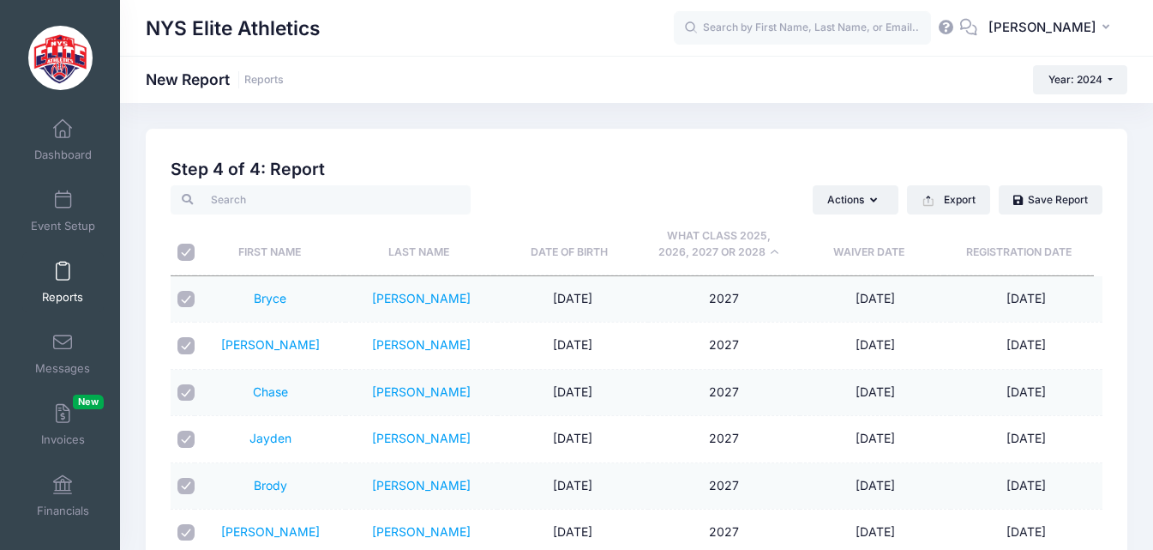
checkbox input "true"
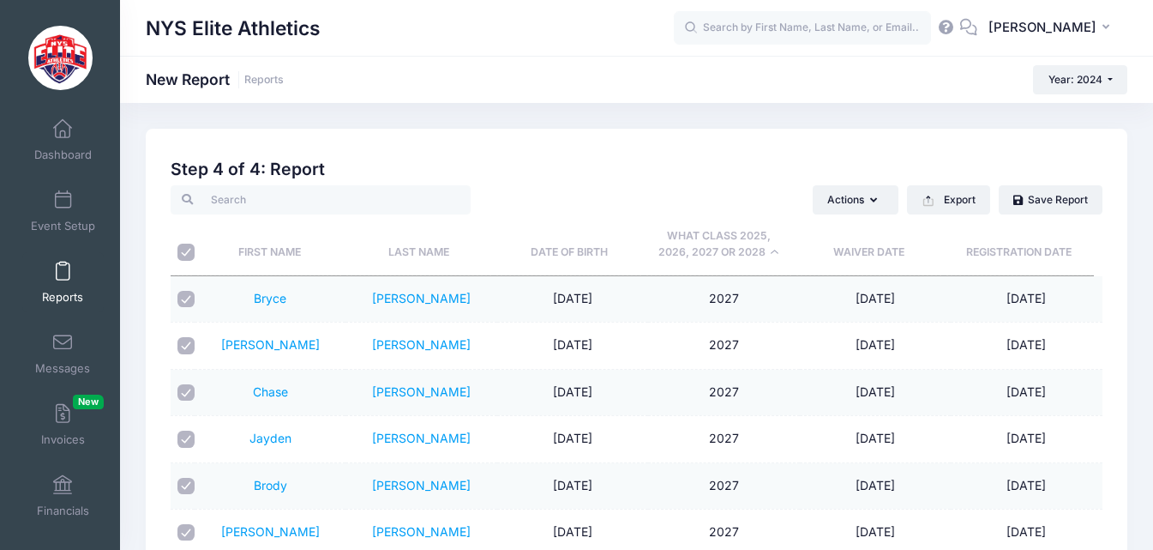
checkbox input "true"
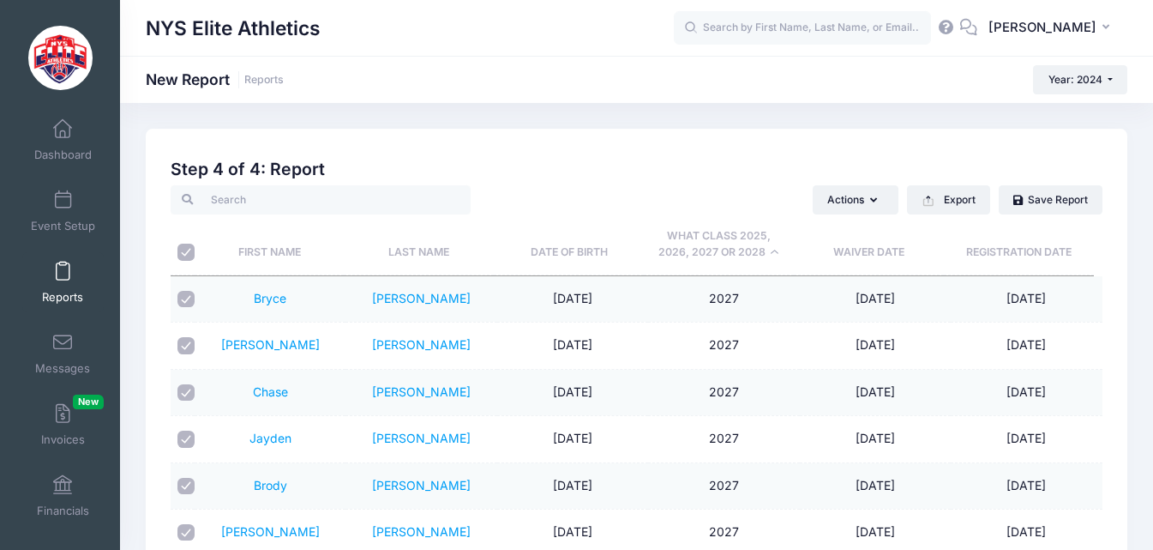
checkbox input "true"
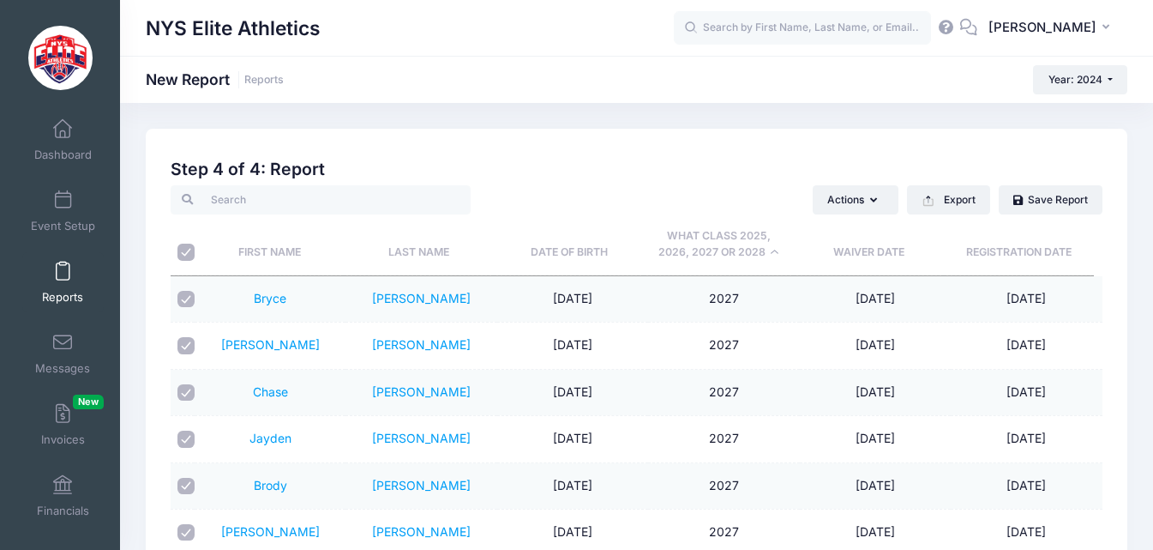
checkbox input "true"
click at [883, 202] on button "Actions" at bounding box center [856, 199] width 86 height 29
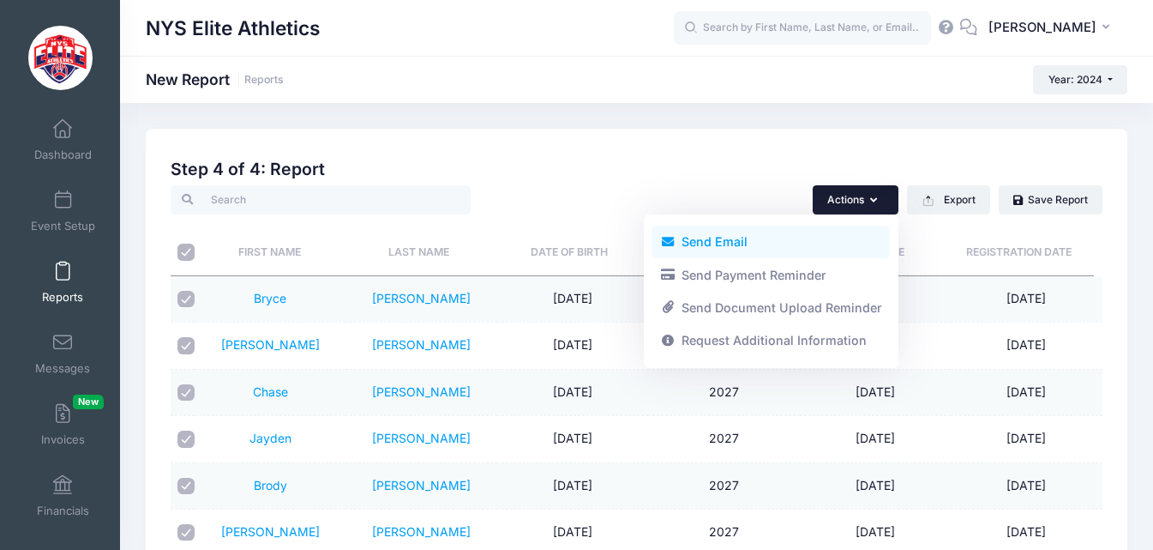
click at [784, 241] on link "Send Email" at bounding box center [771, 242] width 238 height 33
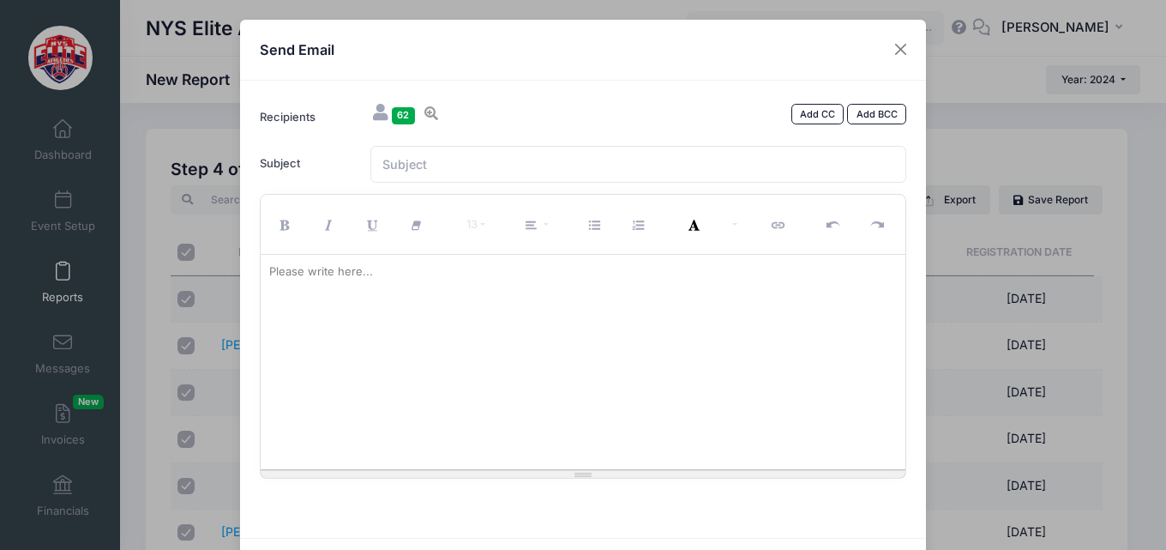
paste div
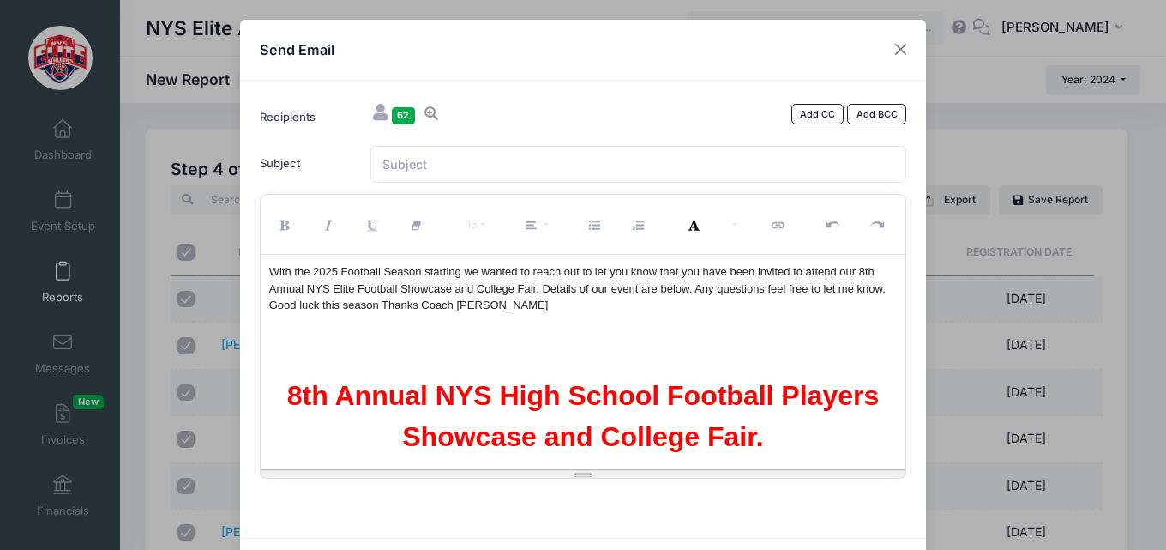
scroll to position [7855, 0]
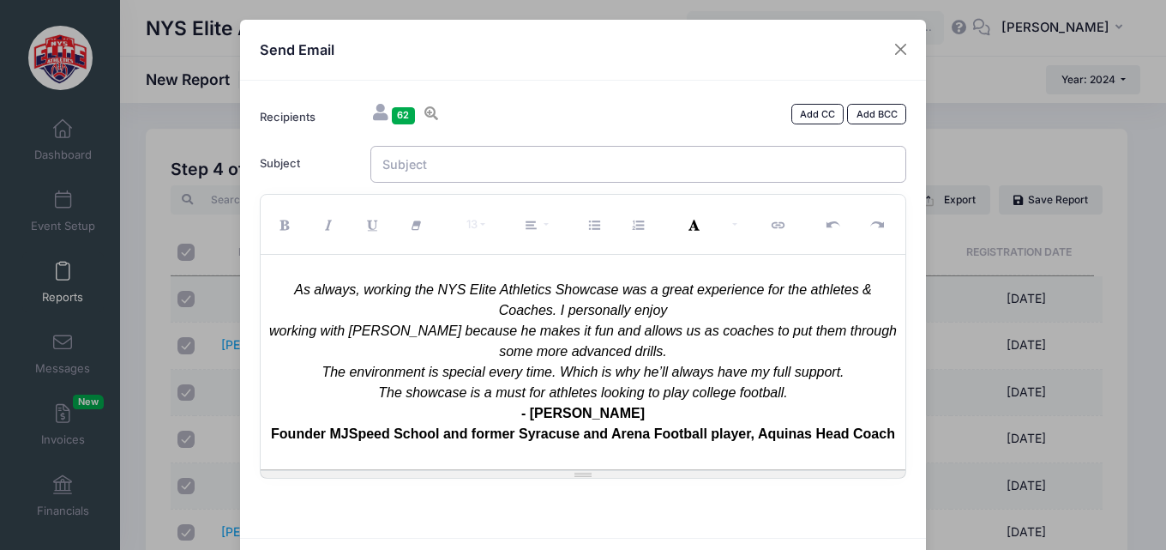
click at [570, 168] on input "Subject" at bounding box center [638, 164] width 537 height 37
type input "8th Annual NYS Elite High School Football Players Showcase - Sign up [DATE] to …"
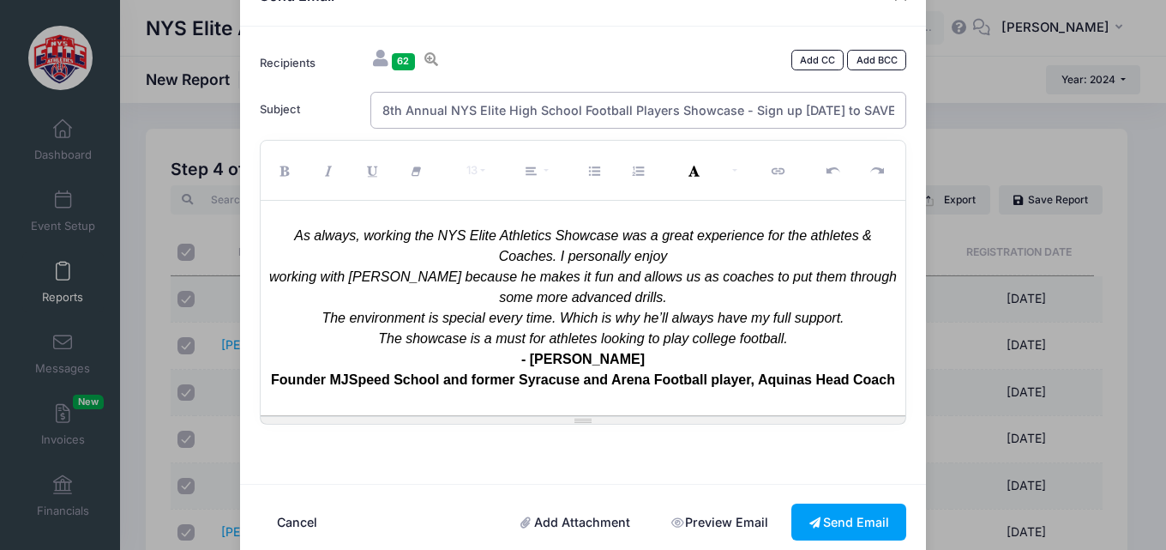
scroll to position [84, 0]
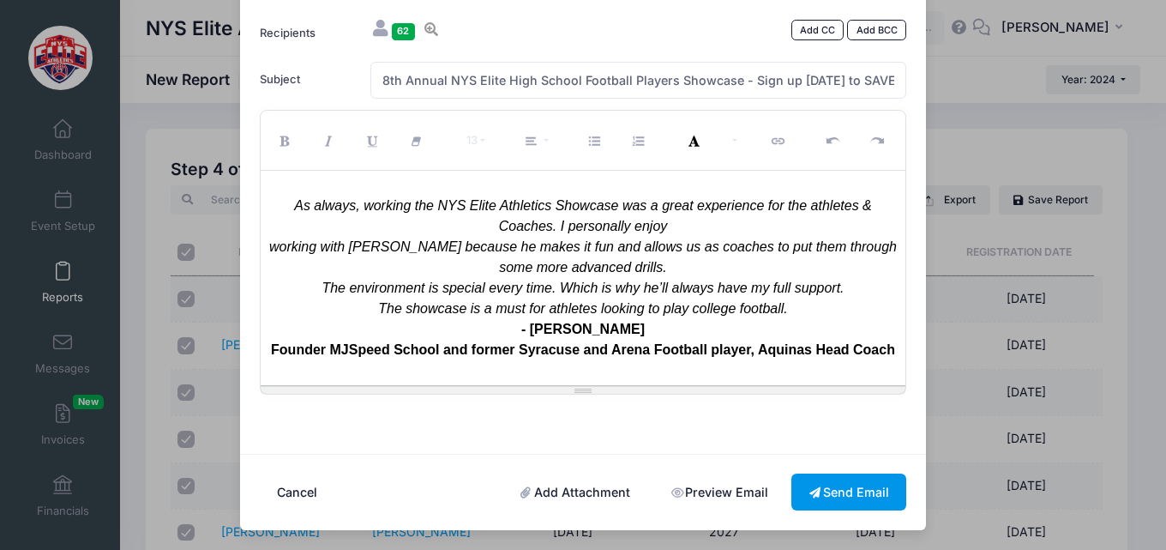
click at [861, 493] on button "Send Email" at bounding box center [849, 491] width 115 height 37
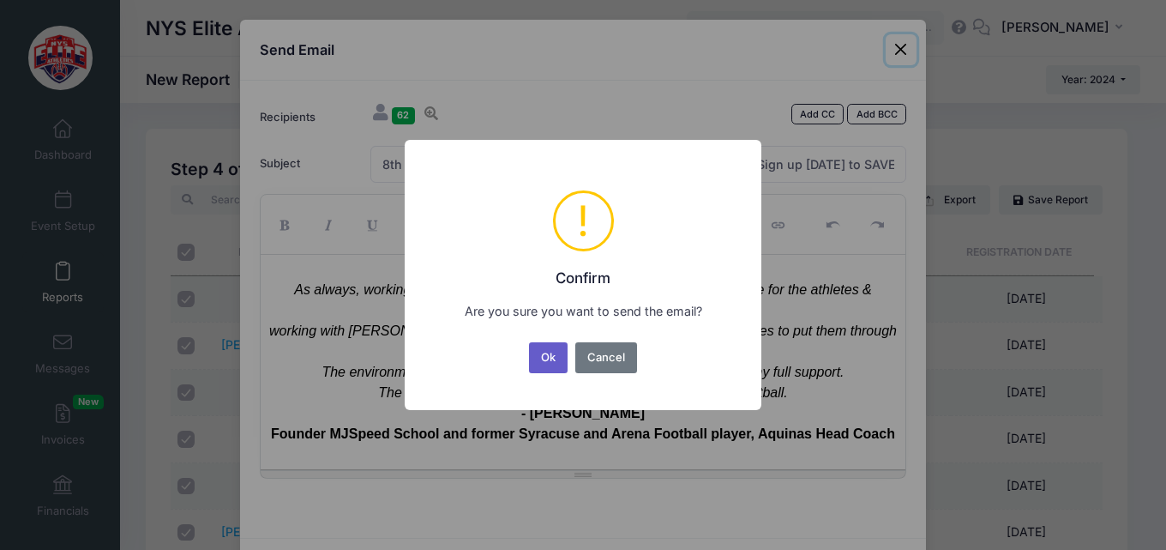
click at [557, 364] on button "Ok" at bounding box center [548, 357] width 39 height 31
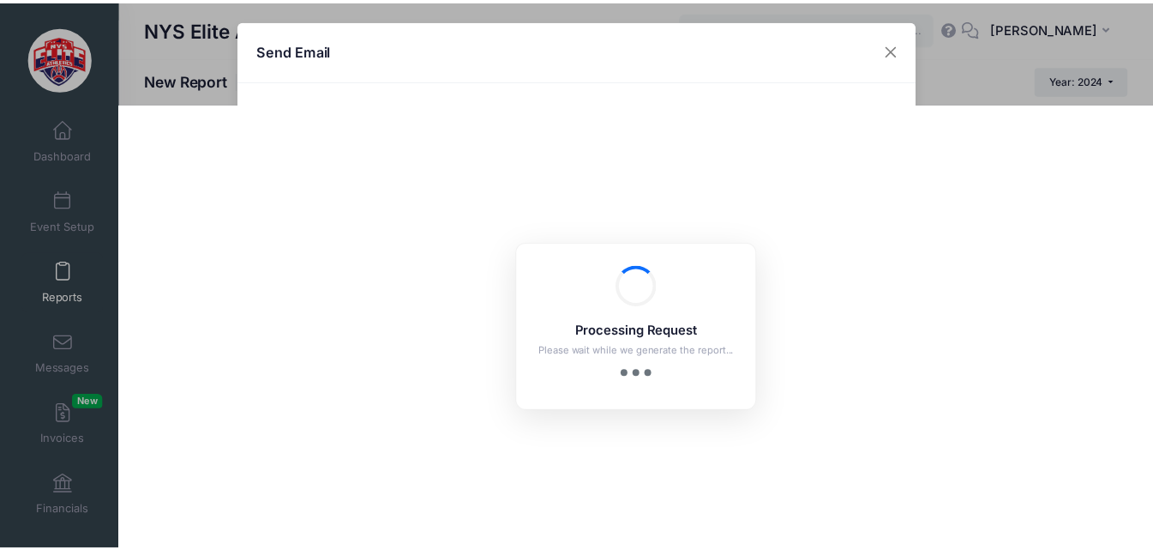
scroll to position [84, 0]
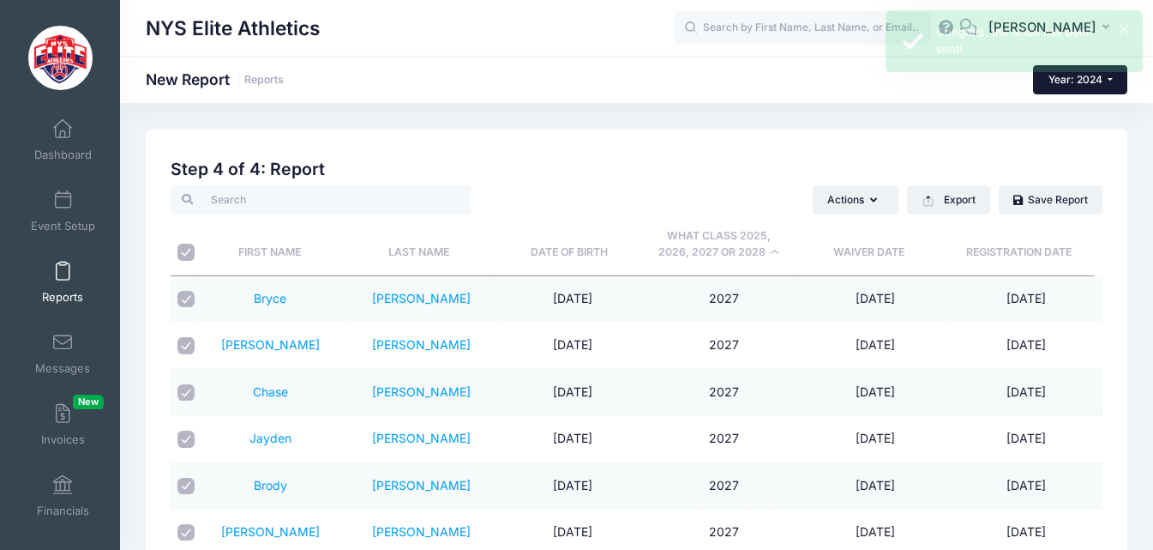
click at [1114, 86] on button "Year: 2024" at bounding box center [1080, 79] width 94 height 29
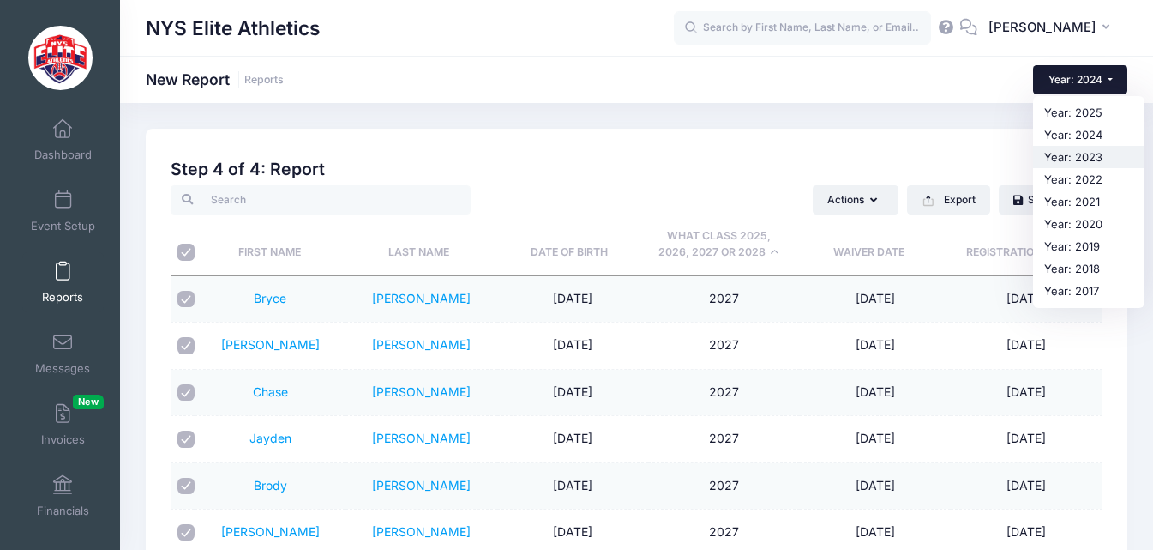
click at [1094, 154] on link "Year: 2023" at bounding box center [1088, 157] width 111 height 22
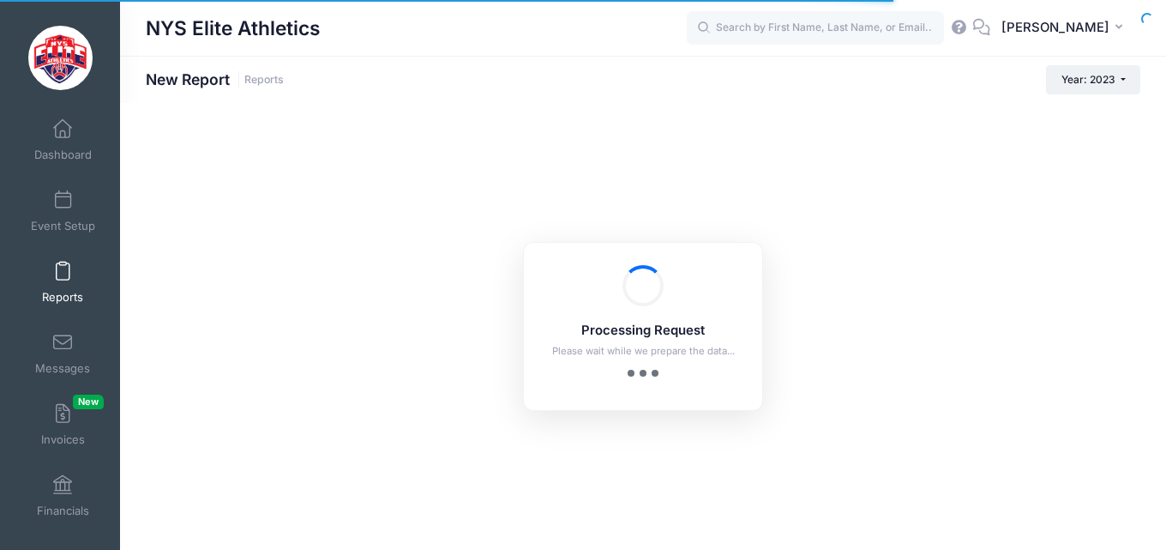
checkbox input "true"
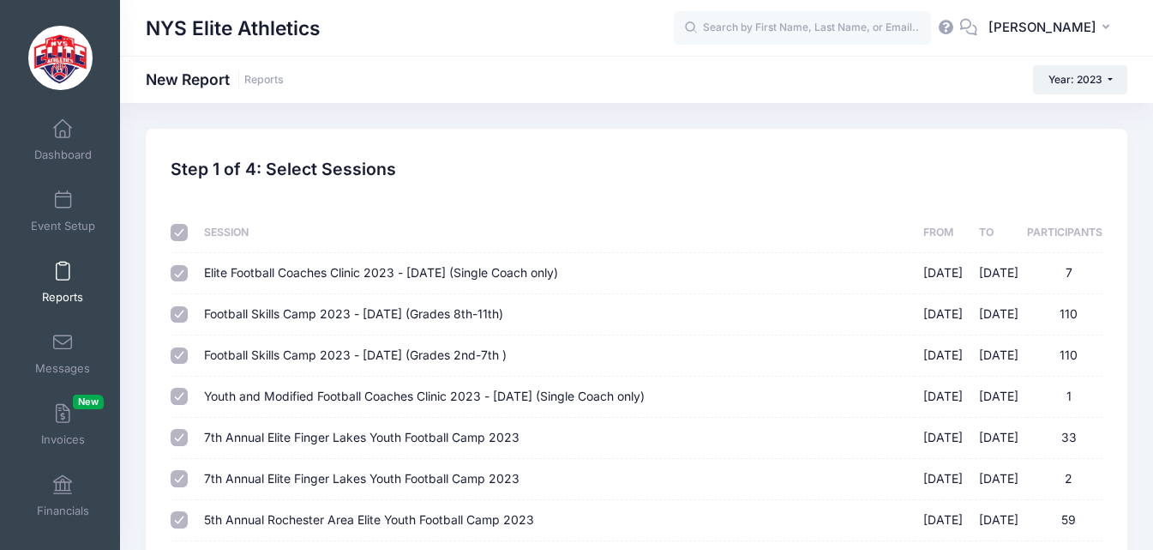
click at [177, 228] on input "checkbox" at bounding box center [179, 232] width 17 height 17
checkbox input "false"
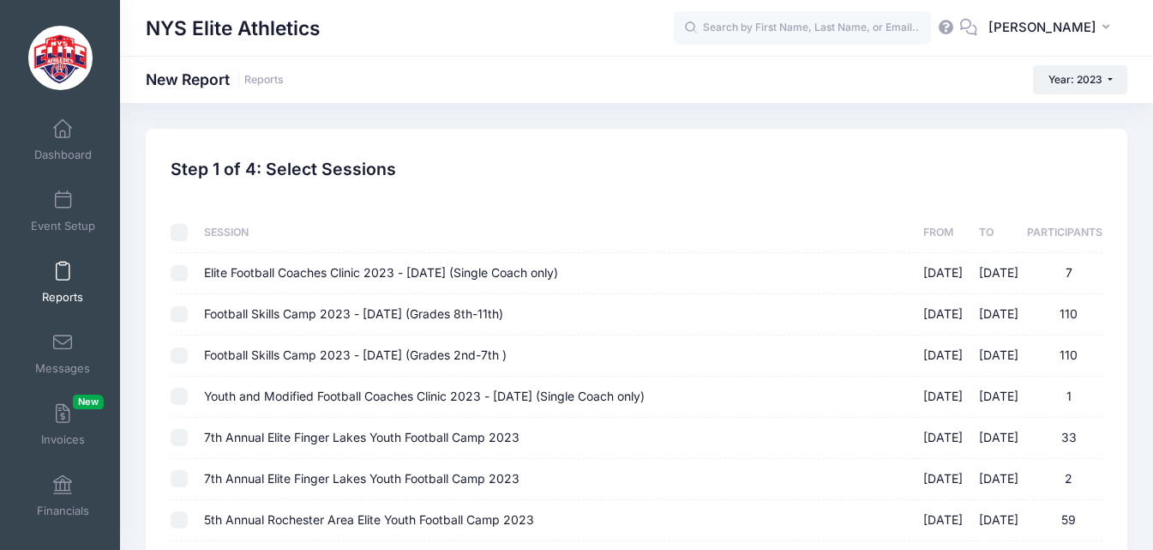
checkbox input "false"
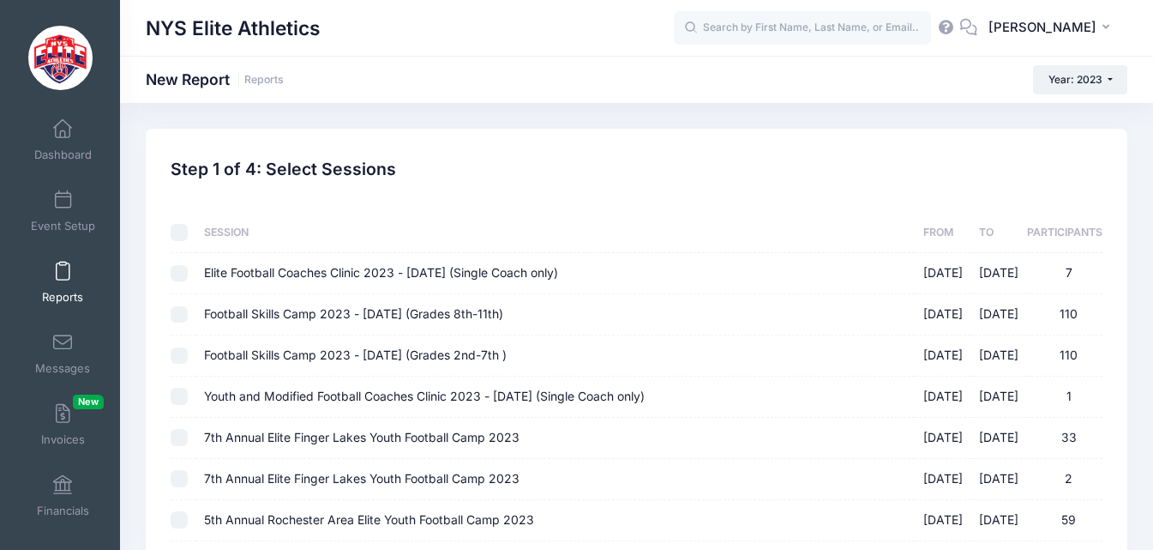
click at [181, 317] on input "Football Skills Camp 2023 - [DATE] (Grades 8th-11th) [DATE] - [DATE] 110" at bounding box center [179, 314] width 17 height 17
checkbox input "true"
click at [180, 355] on input "Football Skills Camp 2023 - [DATE] (Grades 2nd-7th ) [DATE] - [DATE] 110" at bounding box center [179, 355] width 17 height 17
checkbox input "true"
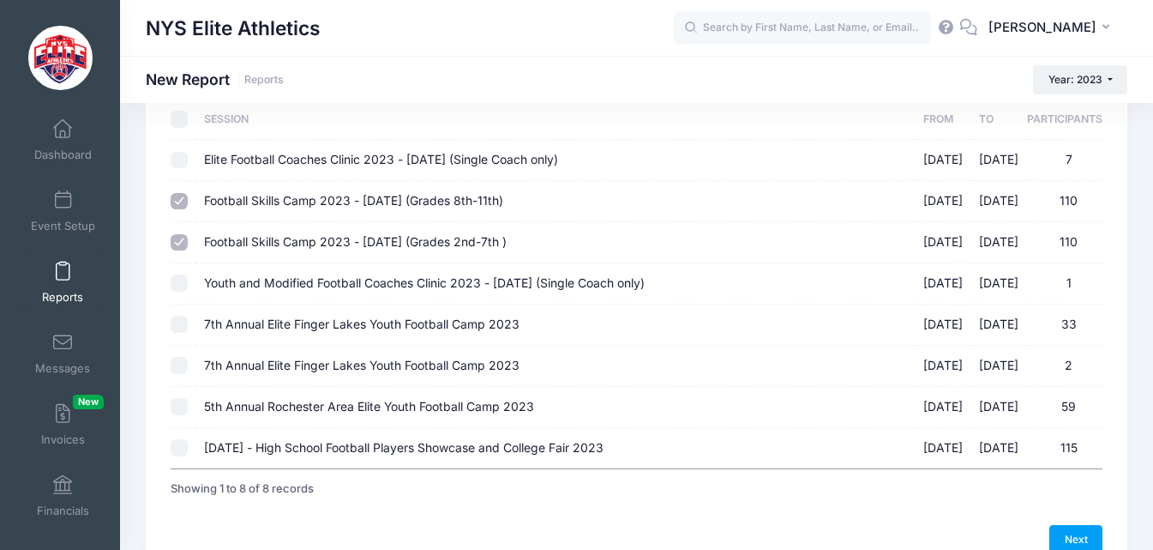
scroll to position [172, 0]
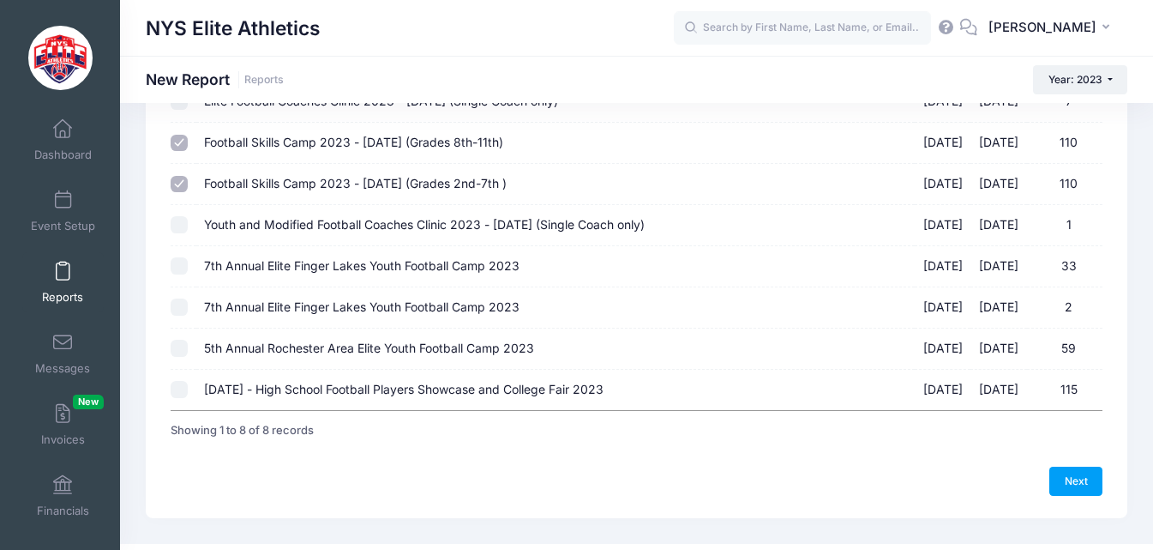
click at [184, 265] on input "7th Annual Elite Finger Lakes Youth Football Camp 2023 [DATE] - [DATE] 33" at bounding box center [179, 265] width 17 height 17
checkbox input "true"
click at [179, 307] on input "7th Annual Elite Finger Lakes Youth Football Camp 2023 [DATE] - [DATE] 2" at bounding box center [179, 306] width 17 height 17
checkbox input "true"
click at [178, 348] on input "5th Annual Rochester Area Elite Youth Football Camp 2023 [DATE] - [DATE] 59" at bounding box center [179, 348] width 17 height 17
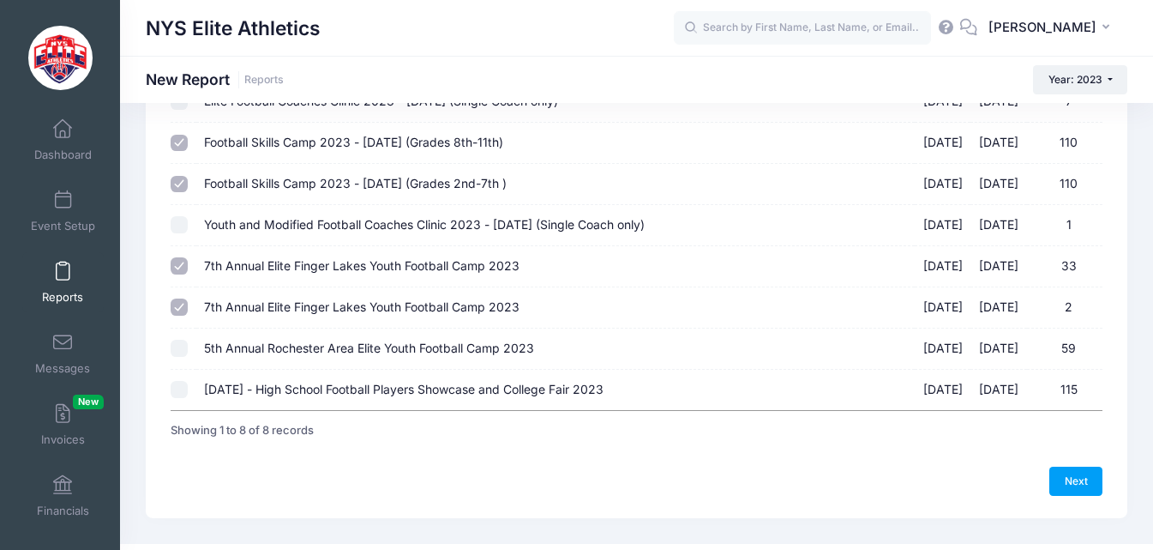
checkbox input "true"
click at [1065, 482] on link "Next" at bounding box center [1076, 481] width 53 height 29
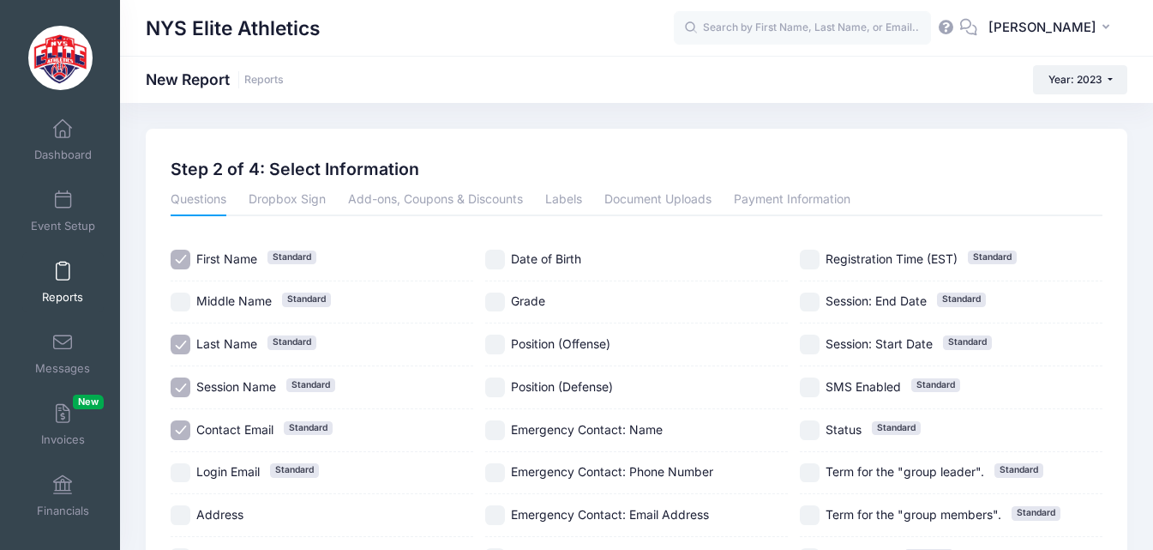
click at [202, 376] on div "Session Name Standard" at bounding box center [322, 387] width 303 height 43
checkbox input "false"
click at [219, 422] on span "Contact Email" at bounding box center [234, 429] width 77 height 15
checkbox input "false"
click at [536, 297] on span "Grade" at bounding box center [528, 300] width 34 height 15
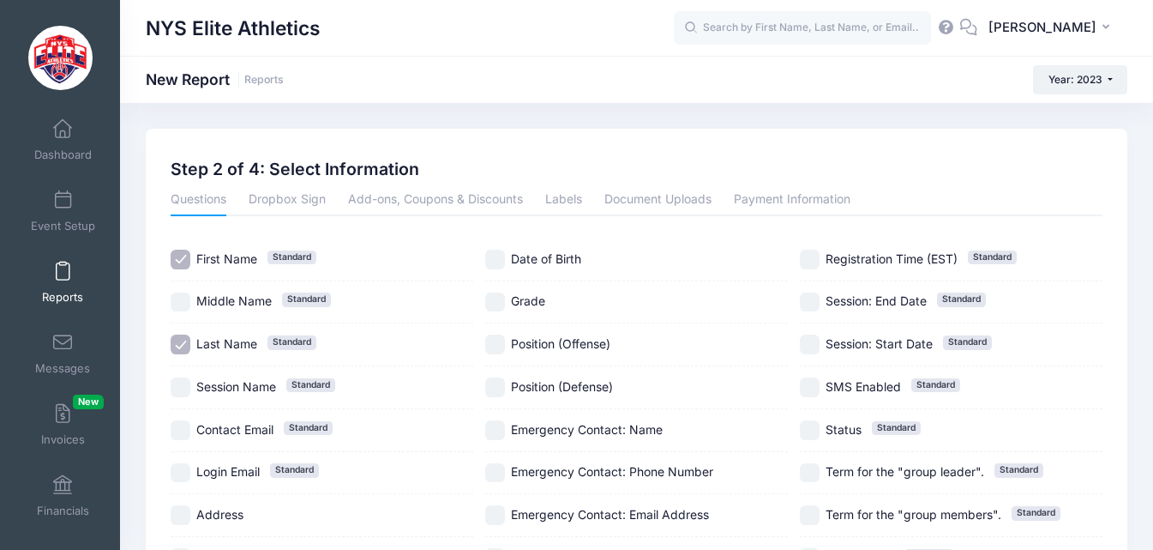
checkbox input "true"
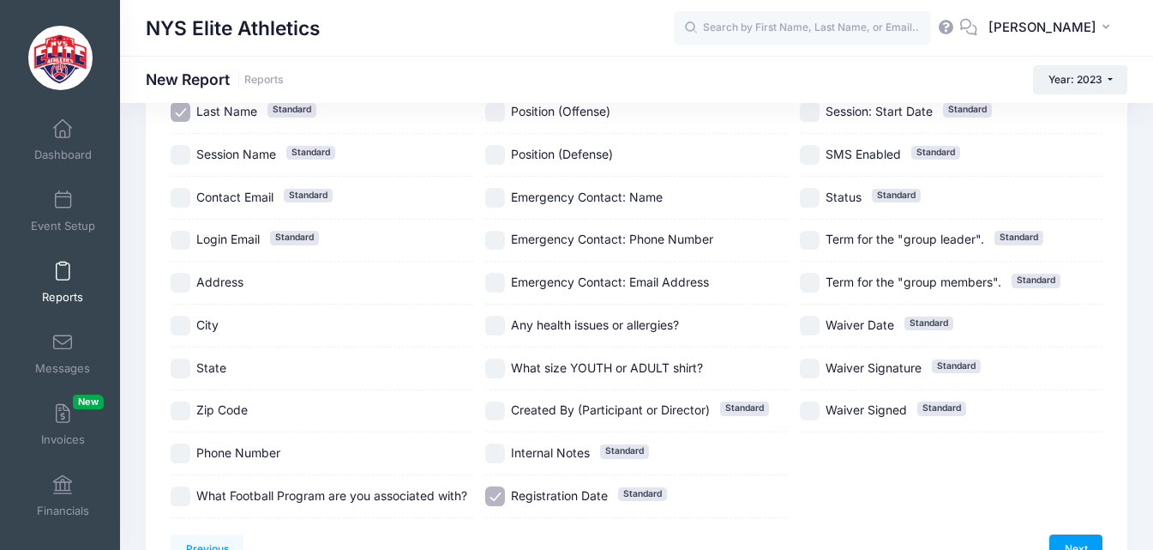
scroll to position [257, 0]
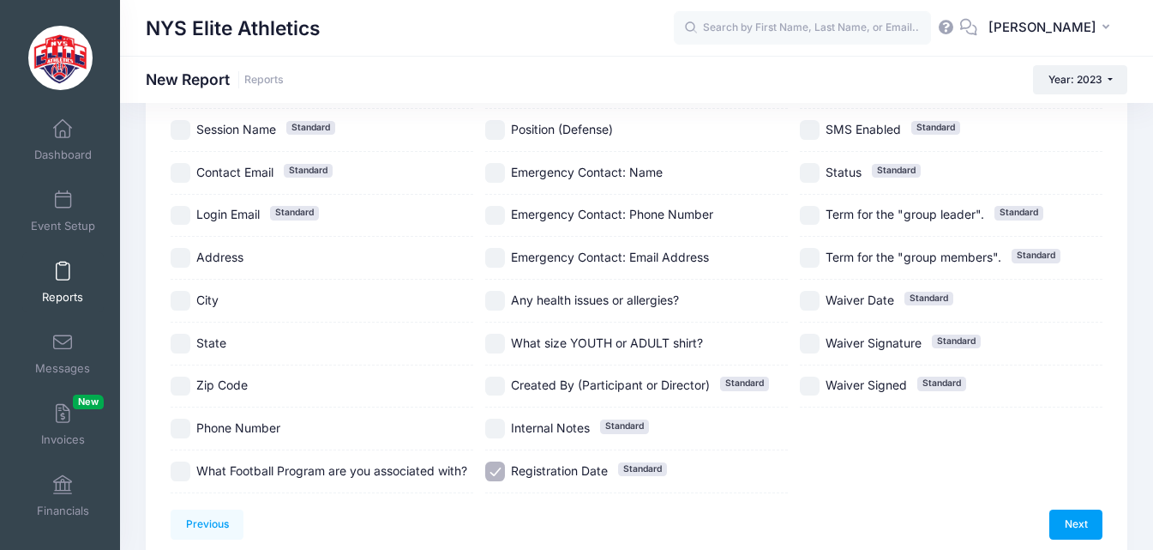
click at [551, 466] on span "Registration Date" at bounding box center [559, 470] width 97 height 15
checkbox input "false"
click at [1069, 523] on link "Next" at bounding box center [1076, 523] width 53 height 29
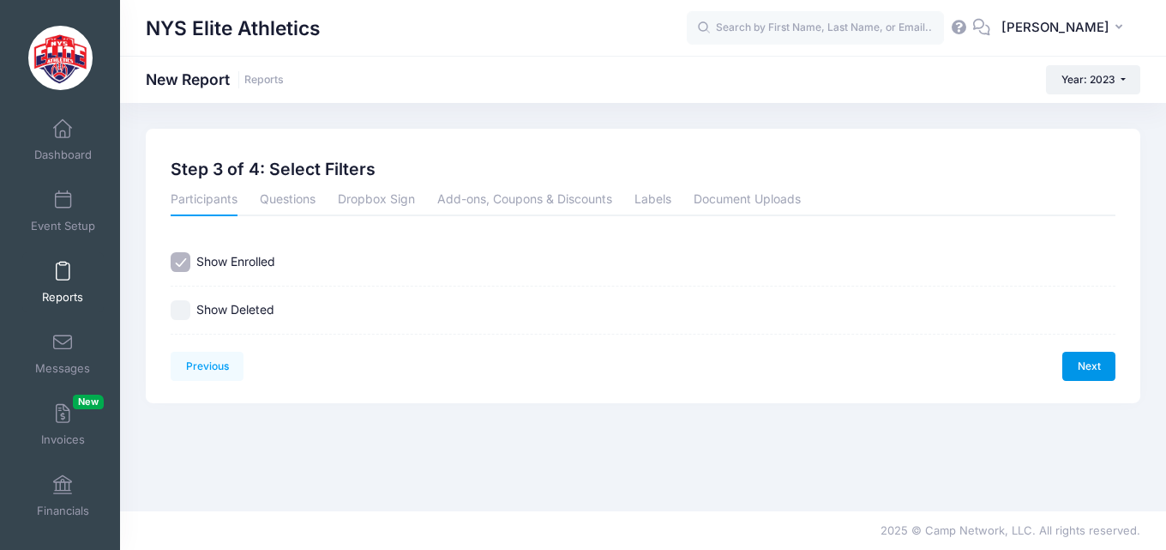
click at [1078, 370] on link "Next" at bounding box center [1089, 366] width 53 height 29
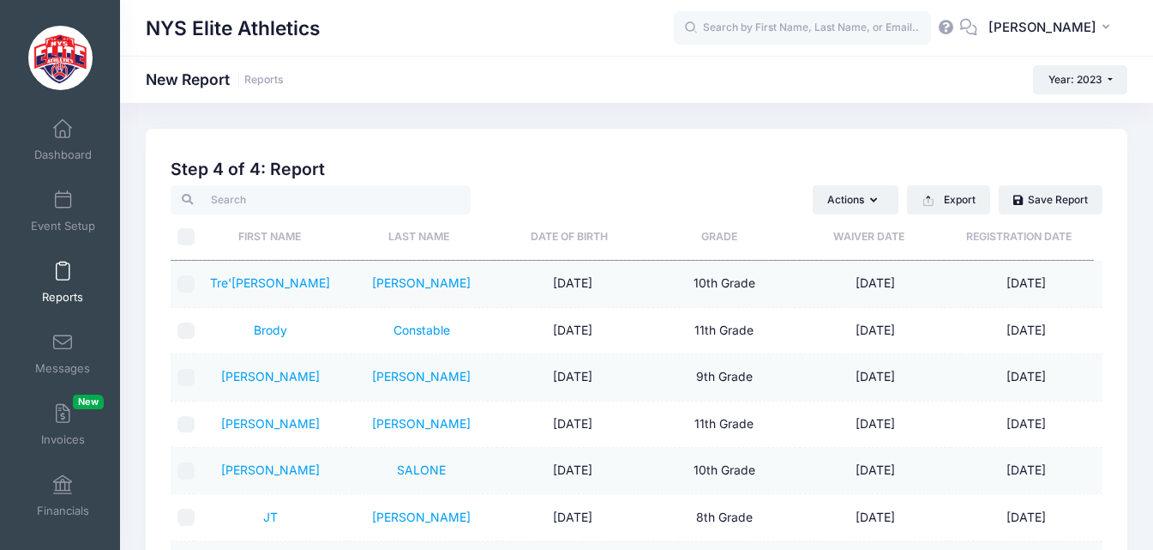
click at [723, 238] on th "Grade" at bounding box center [719, 236] width 150 height 45
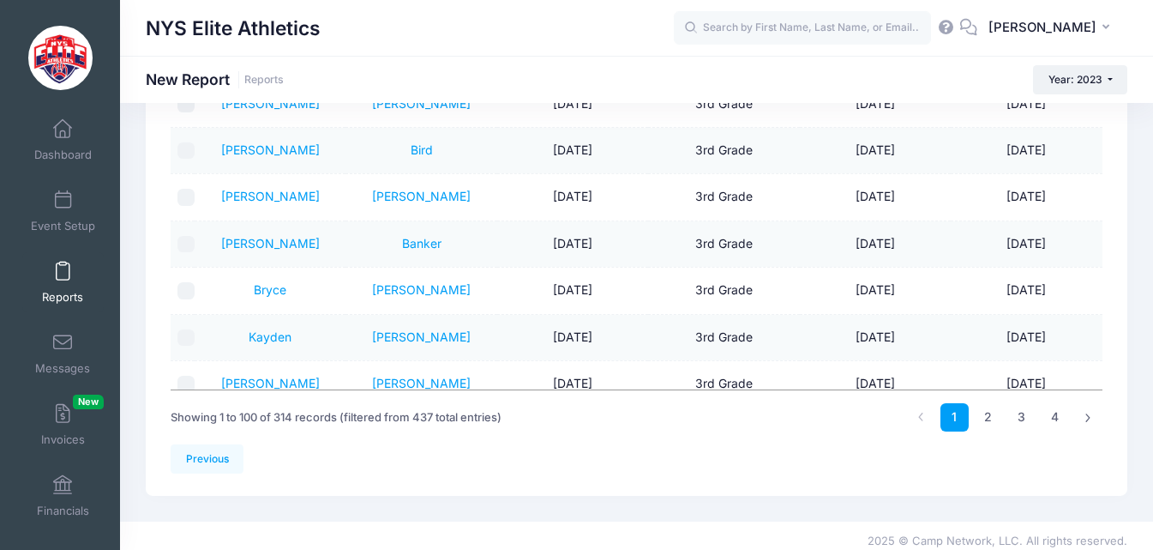
scroll to position [257, 0]
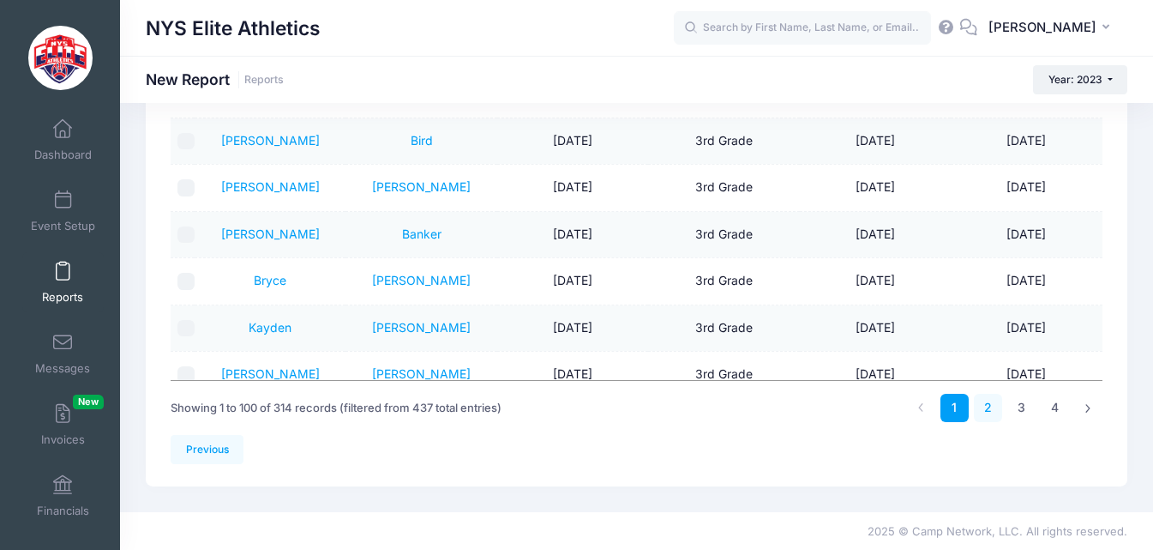
click at [992, 403] on link "2" at bounding box center [988, 408] width 28 height 28
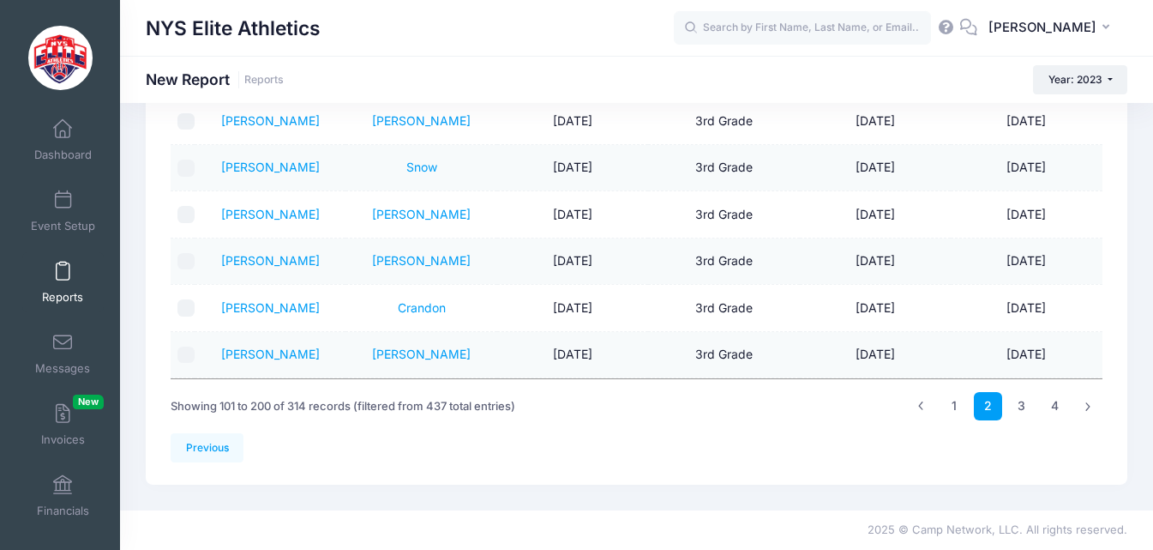
scroll to position [0, 0]
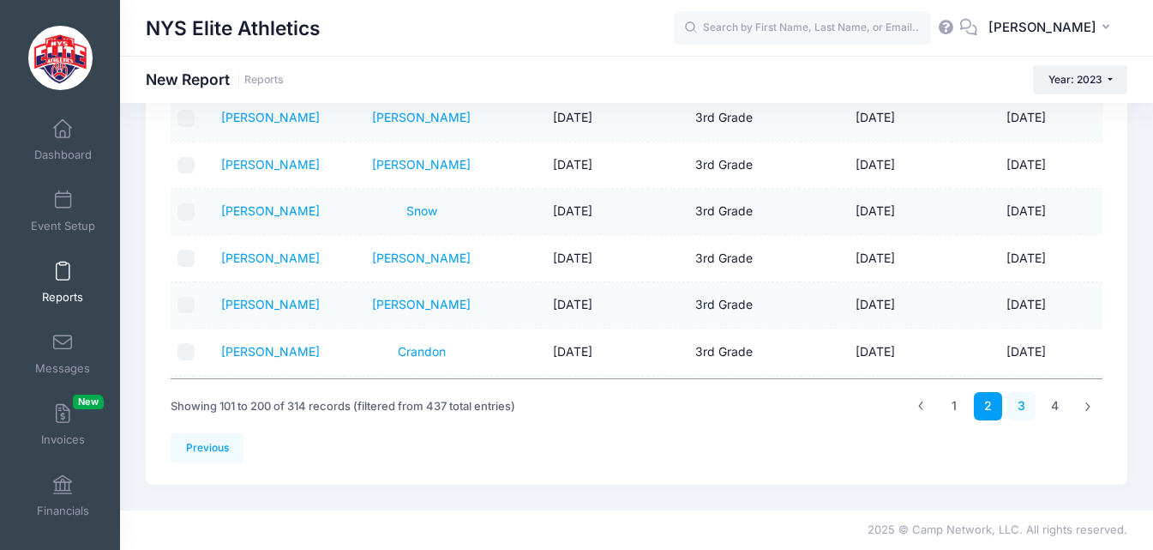
click at [1025, 401] on link "3" at bounding box center [1022, 406] width 28 height 28
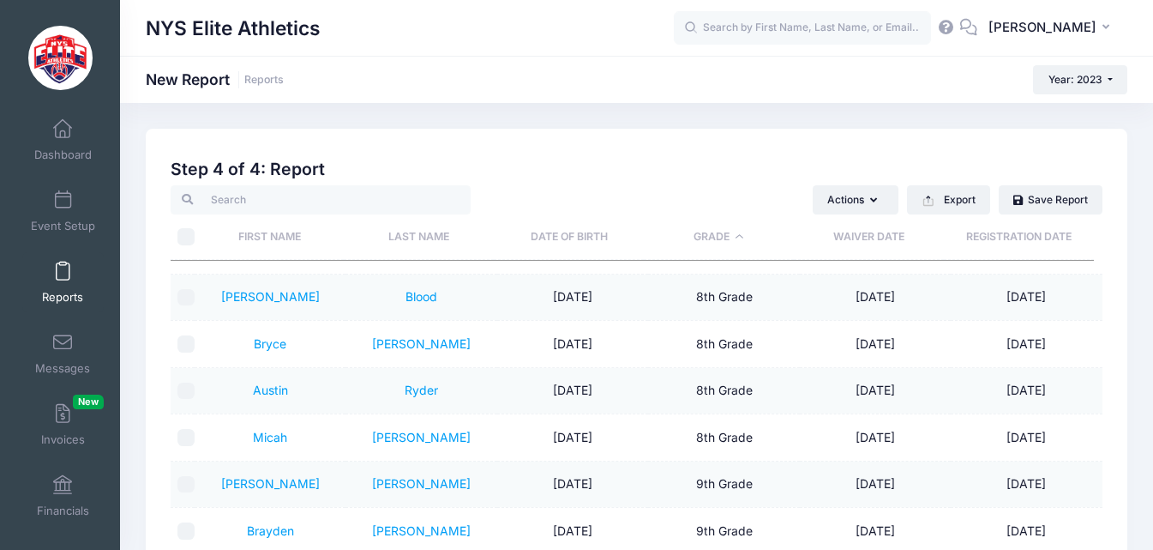
scroll to position [4293, 0]
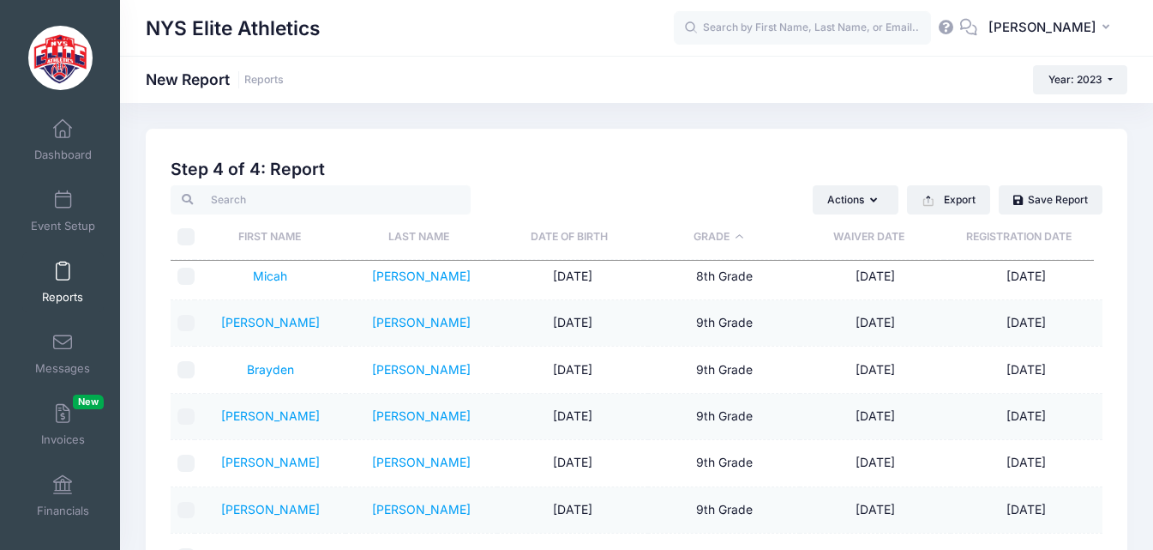
click at [182, 232] on input "\a \a" at bounding box center [186, 236] width 17 height 17
checkbox input "true"
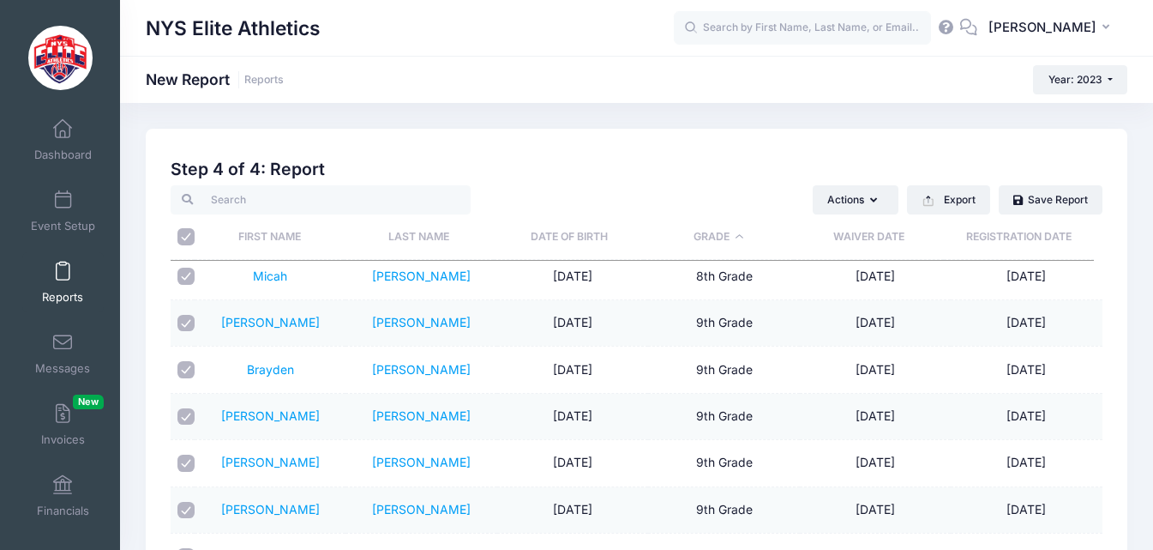
checkbox input "true"
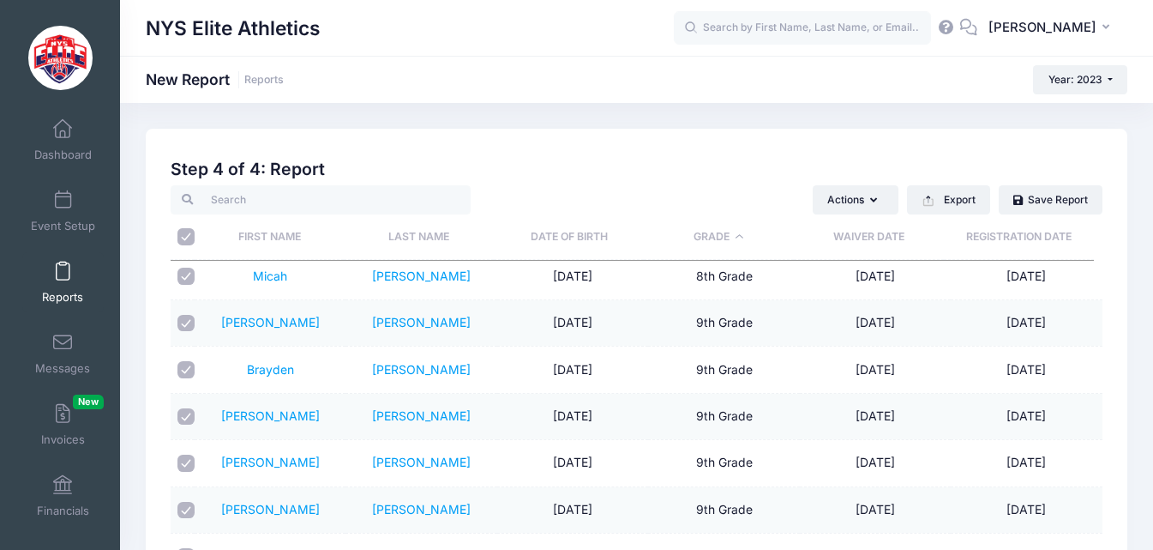
checkbox input "true"
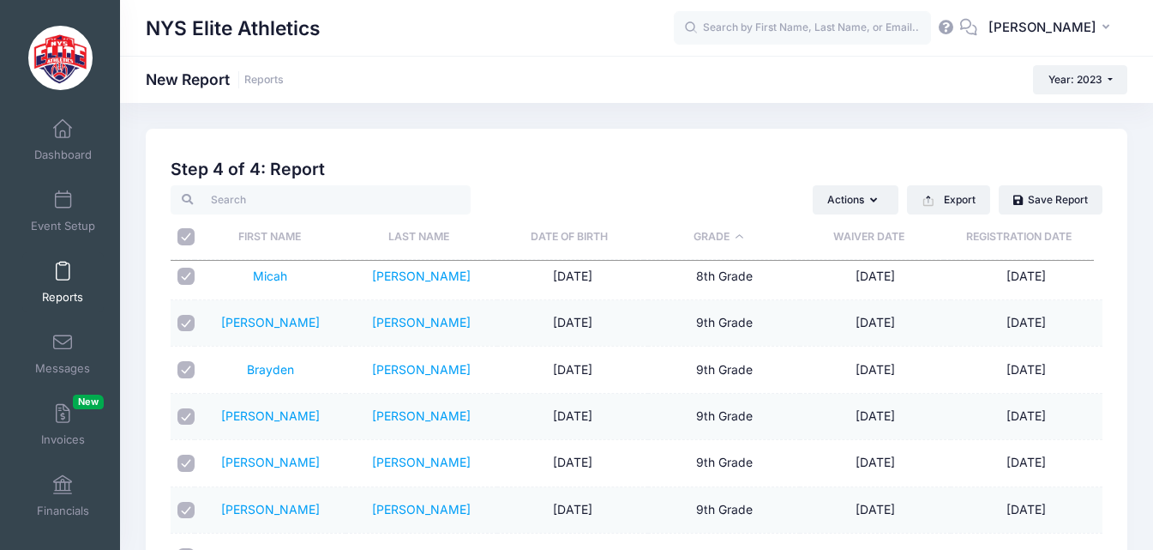
checkbox input "true"
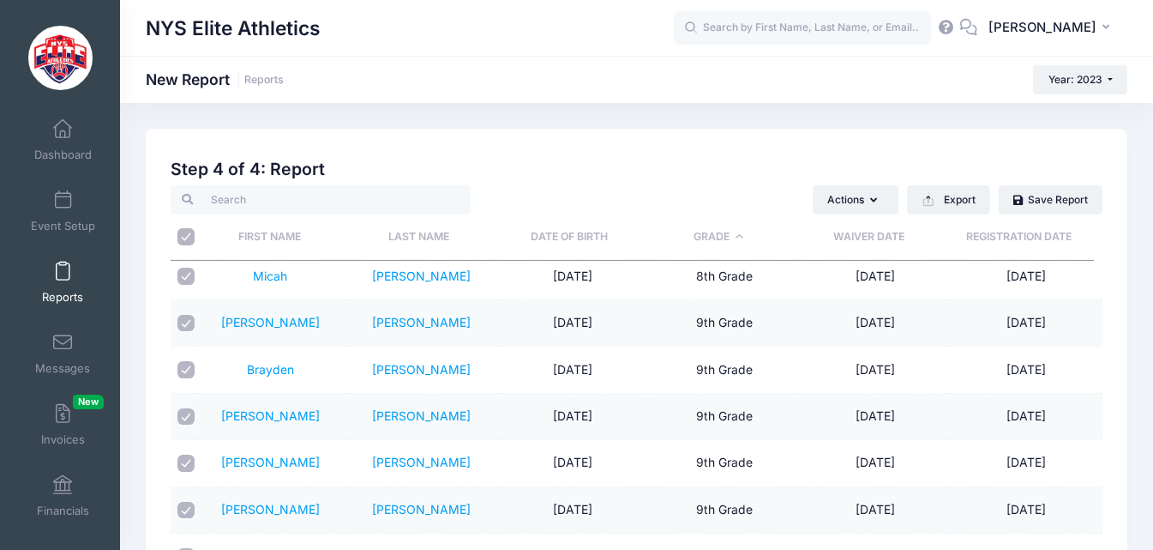
checkbox input "true"
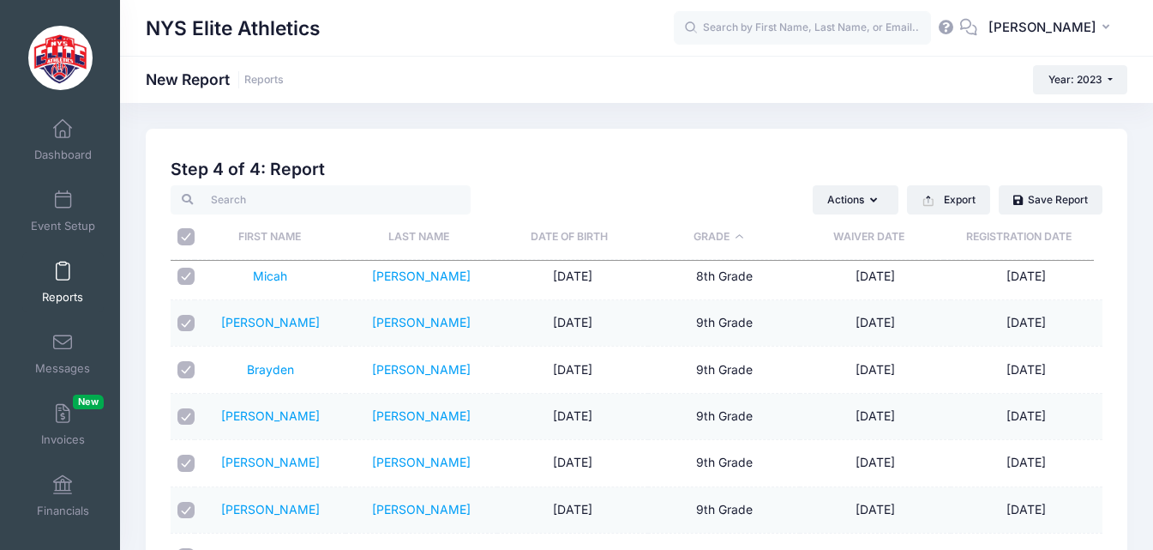
checkbox input "true"
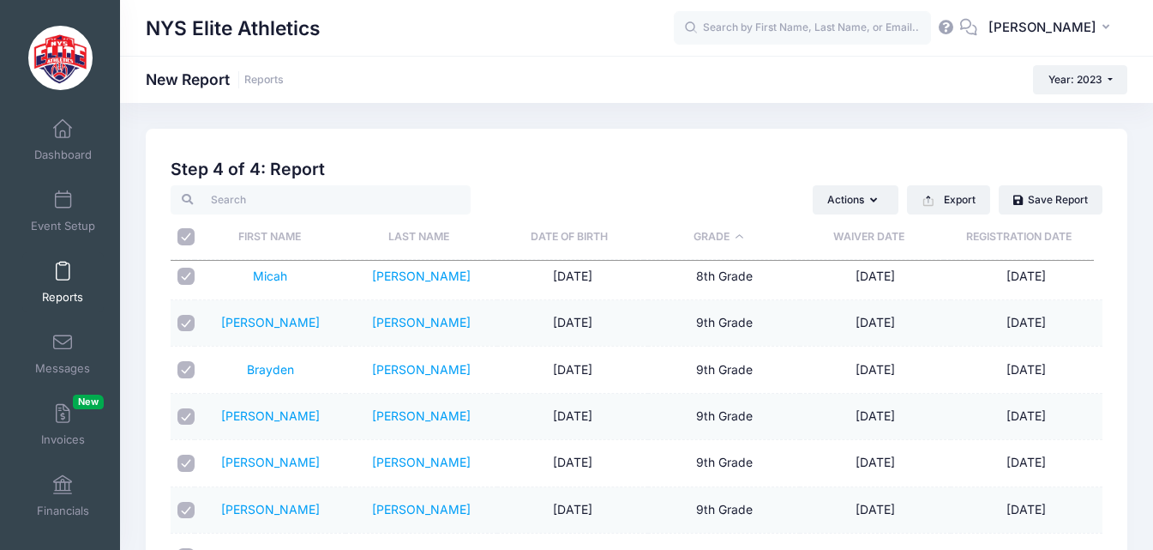
checkbox input "true"
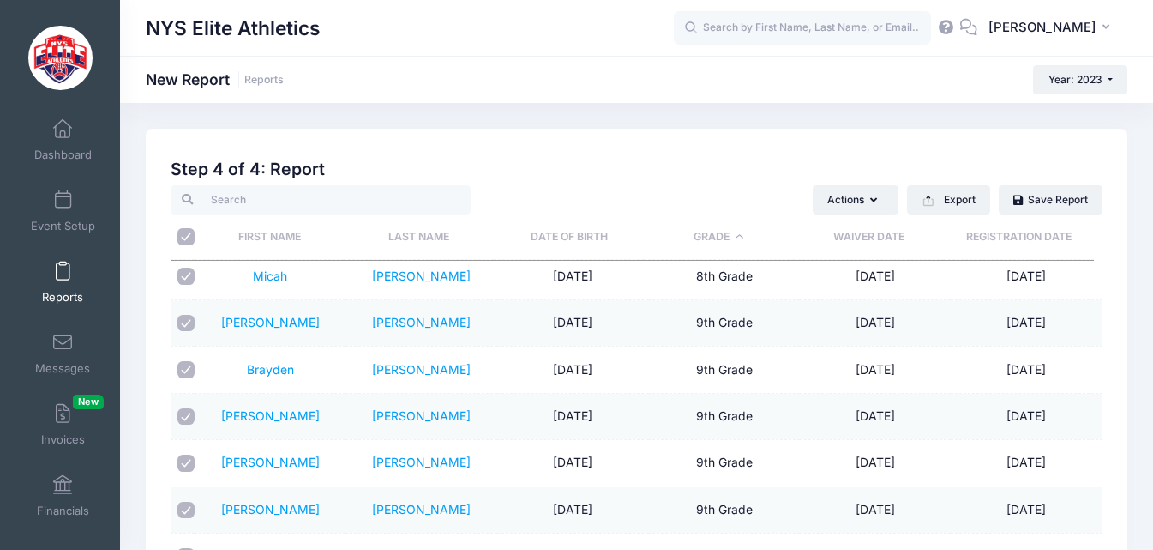
checkbox input "true"
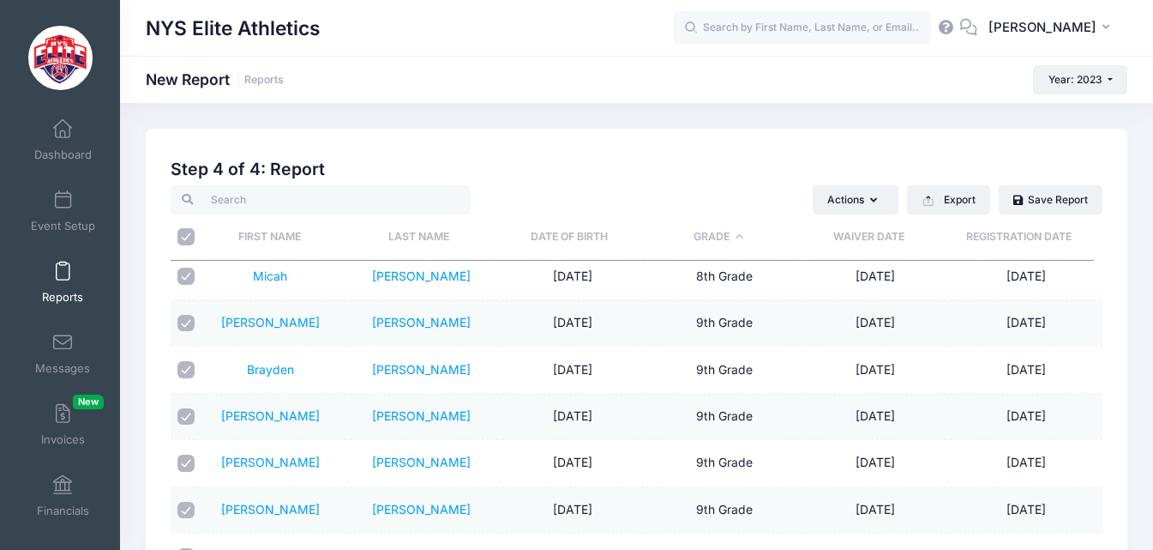
checkbox input "true"
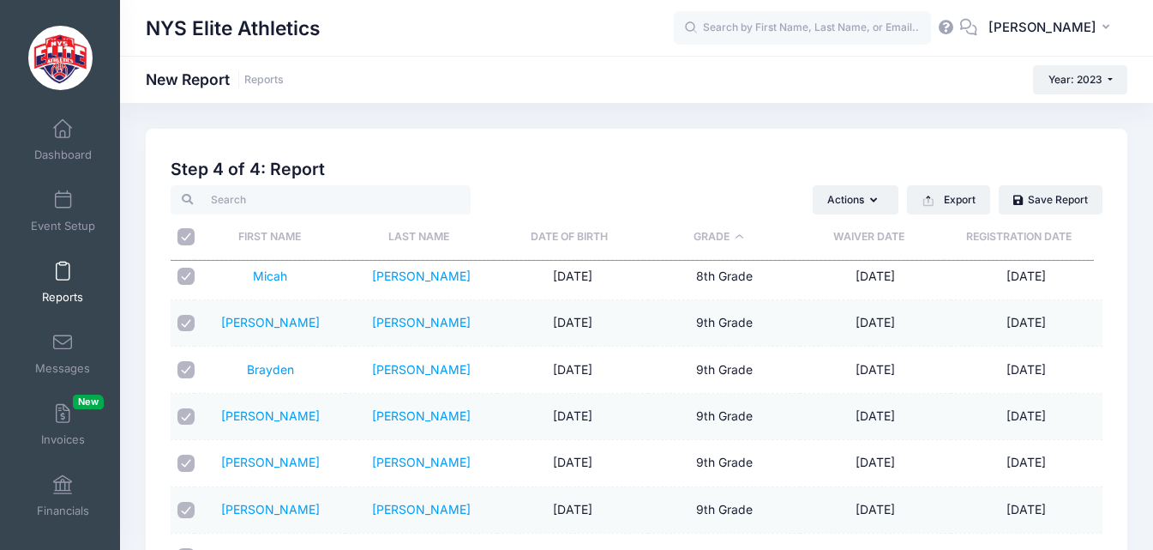
checkbox input "true"
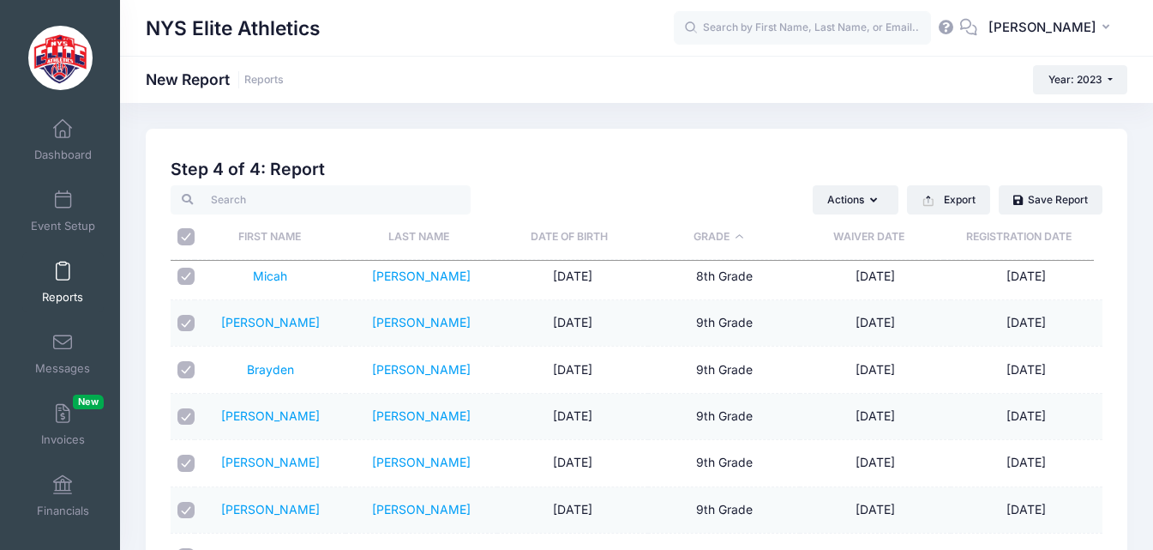
checkbox input "true"
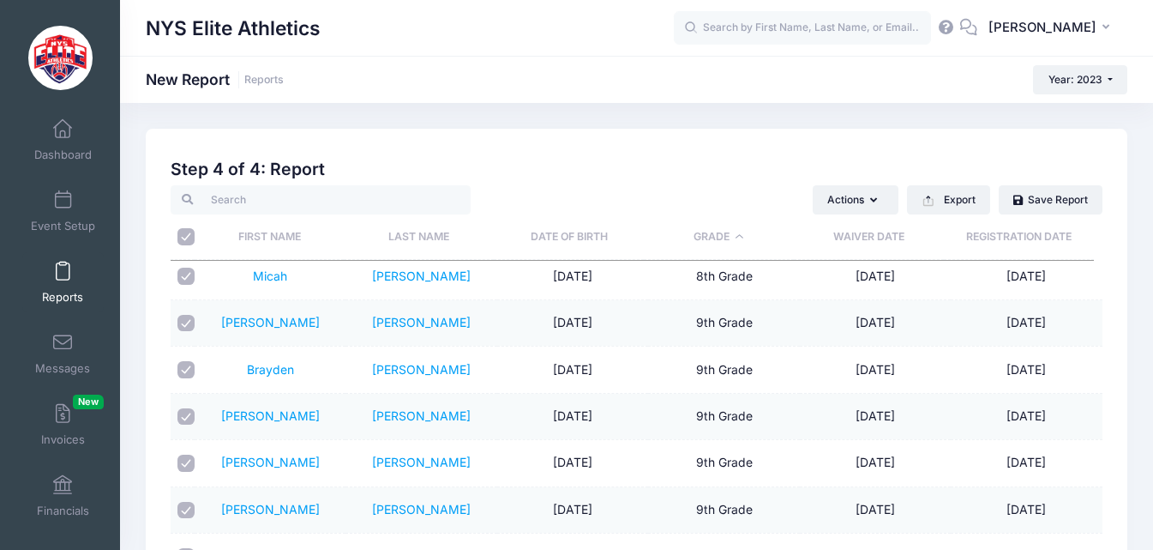
checkbox input "true"
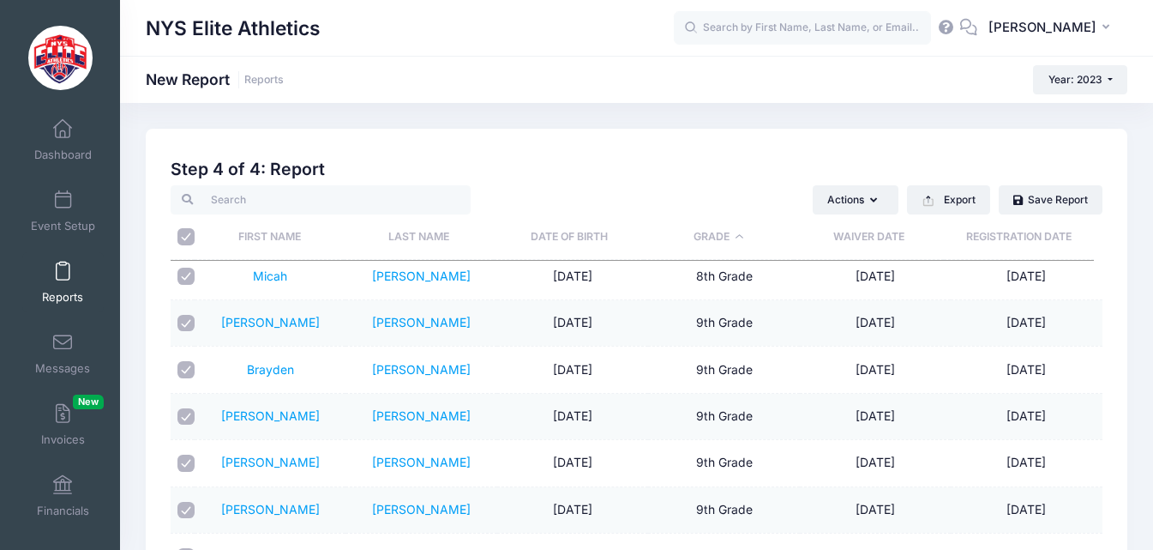
checkbox input "true"
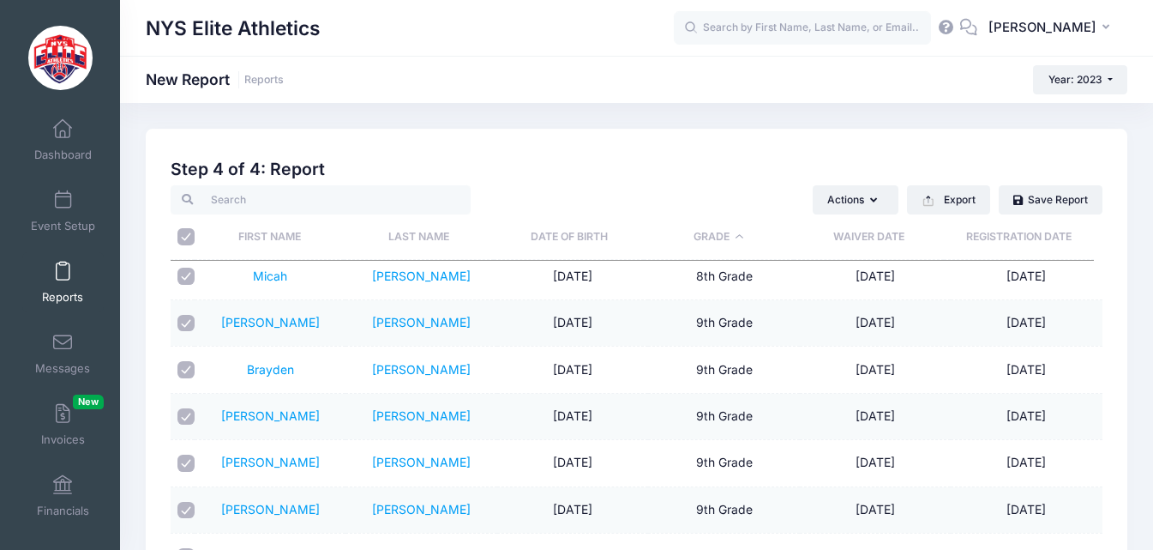
checkbox input "true"
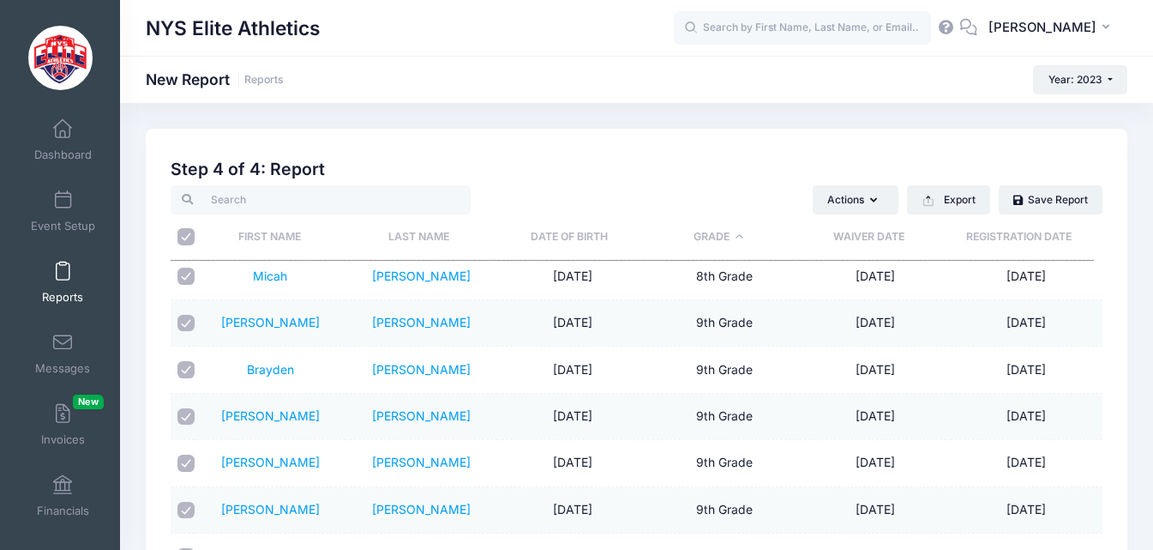
checkbox input "true"
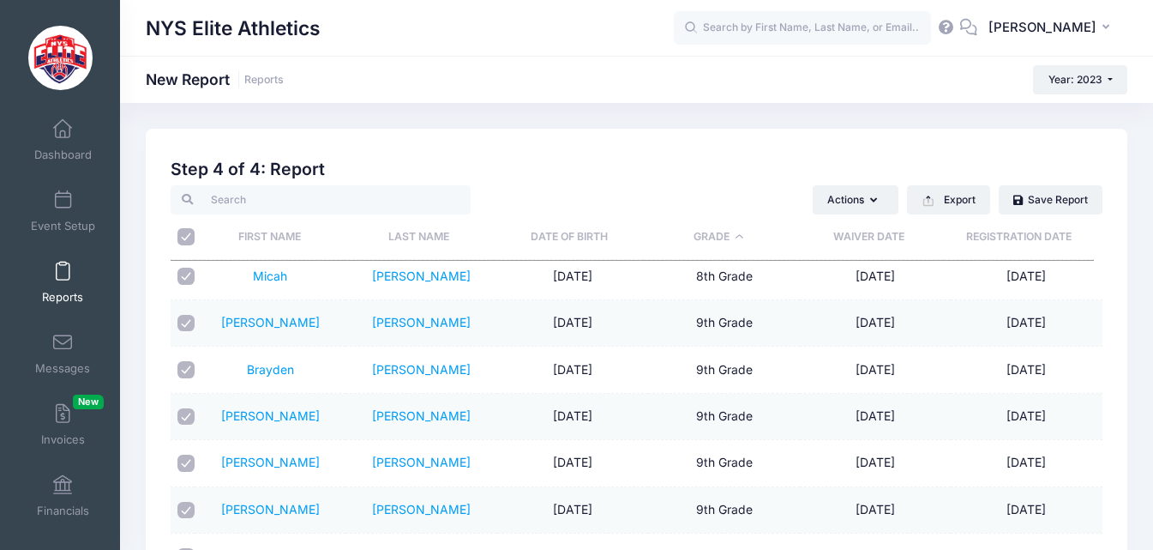
checkbox input "true"
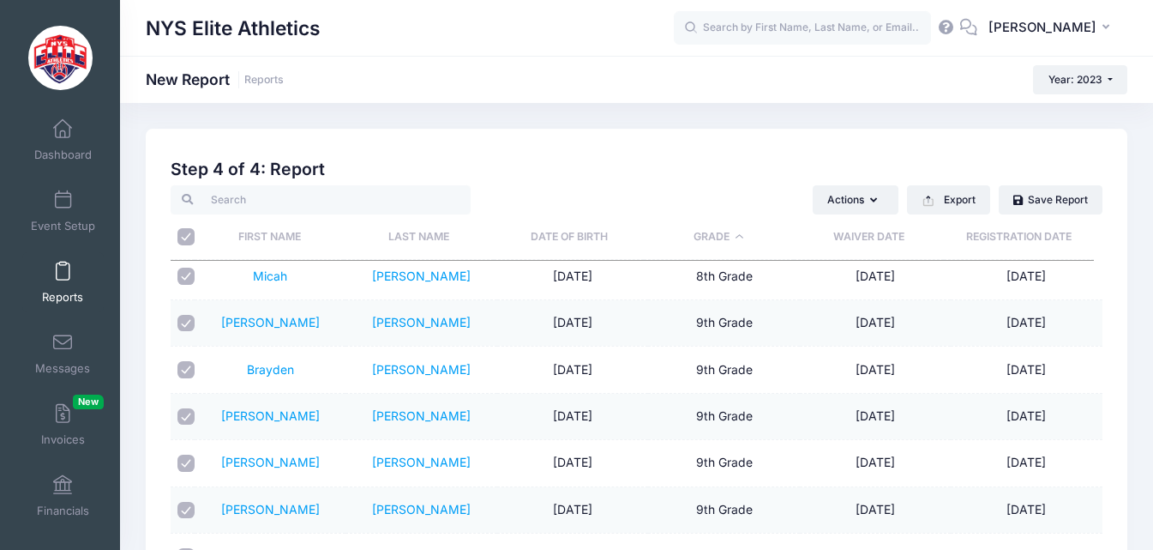
checkbox input "true"
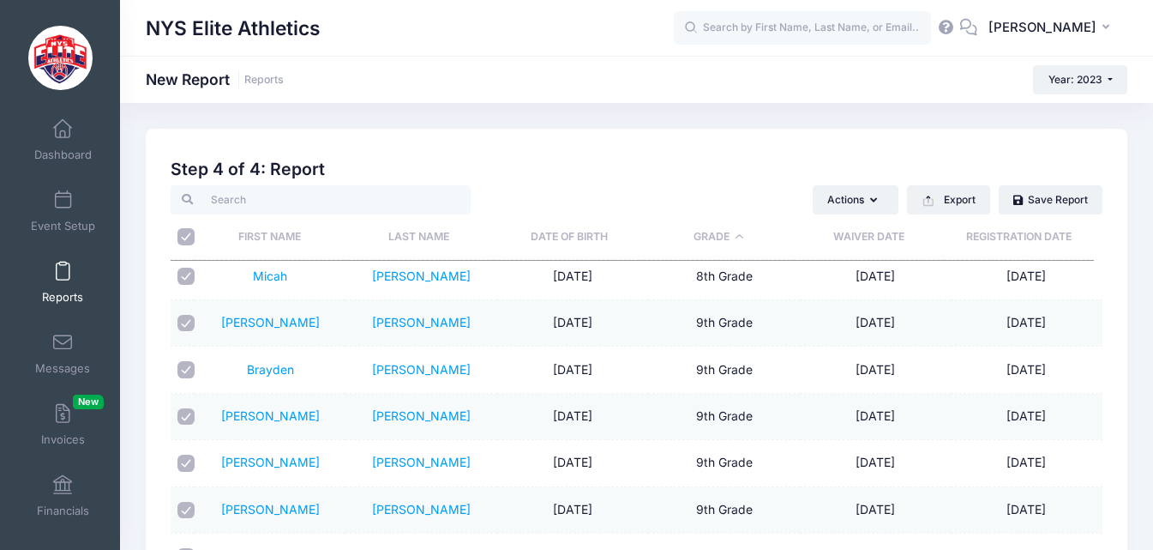
checkbox input "true"
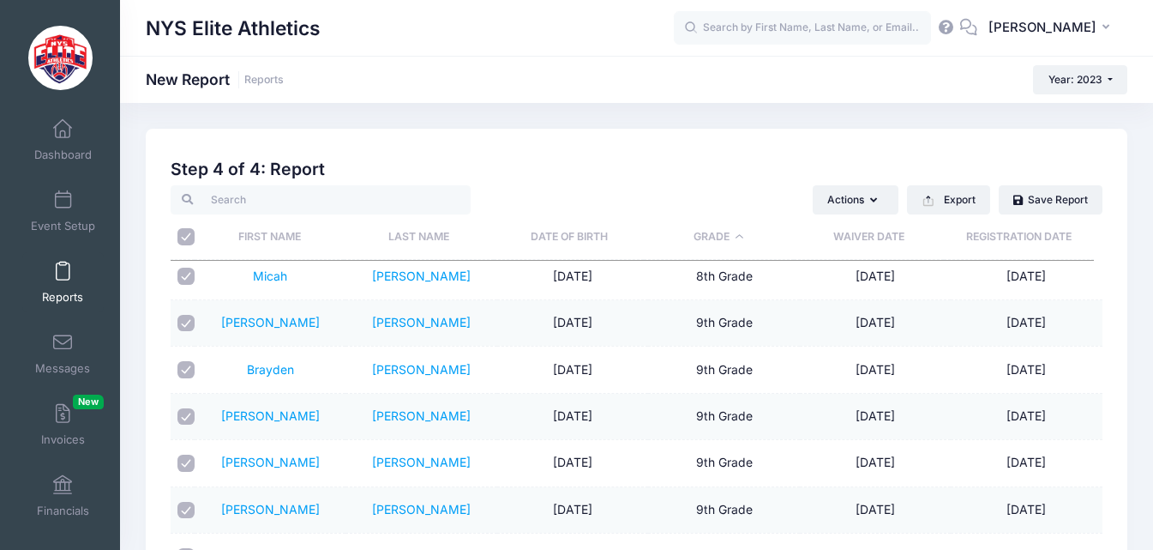
checkbox input "true"
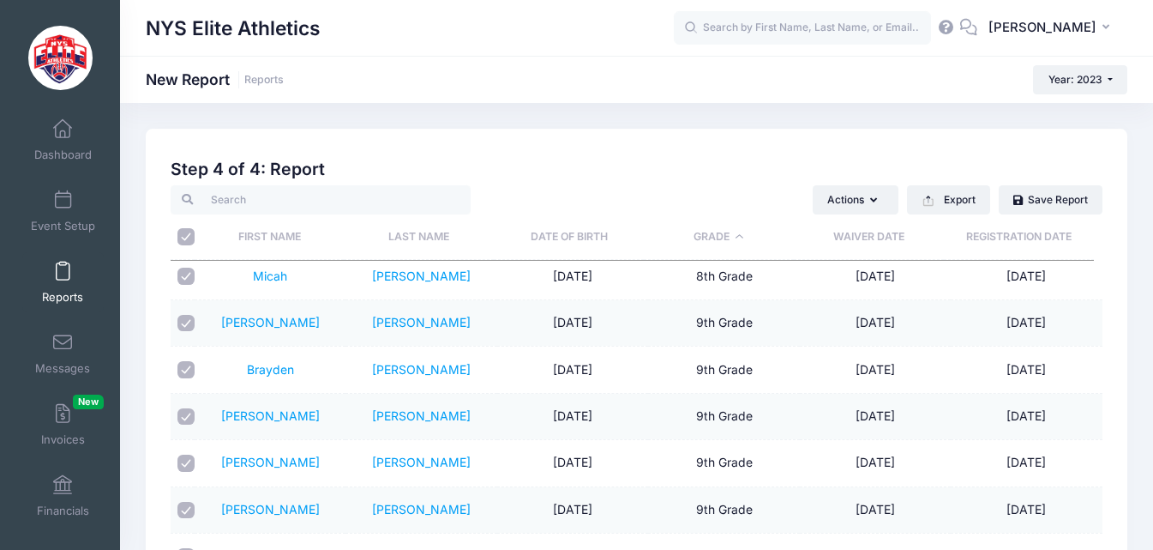
checkbox input "true"
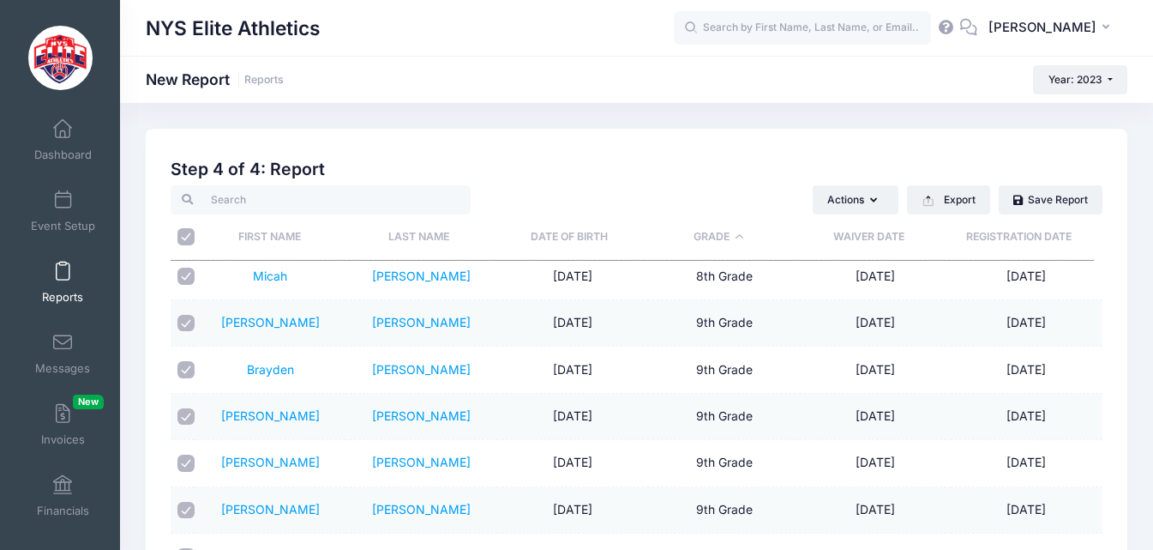
checkbox input "true"
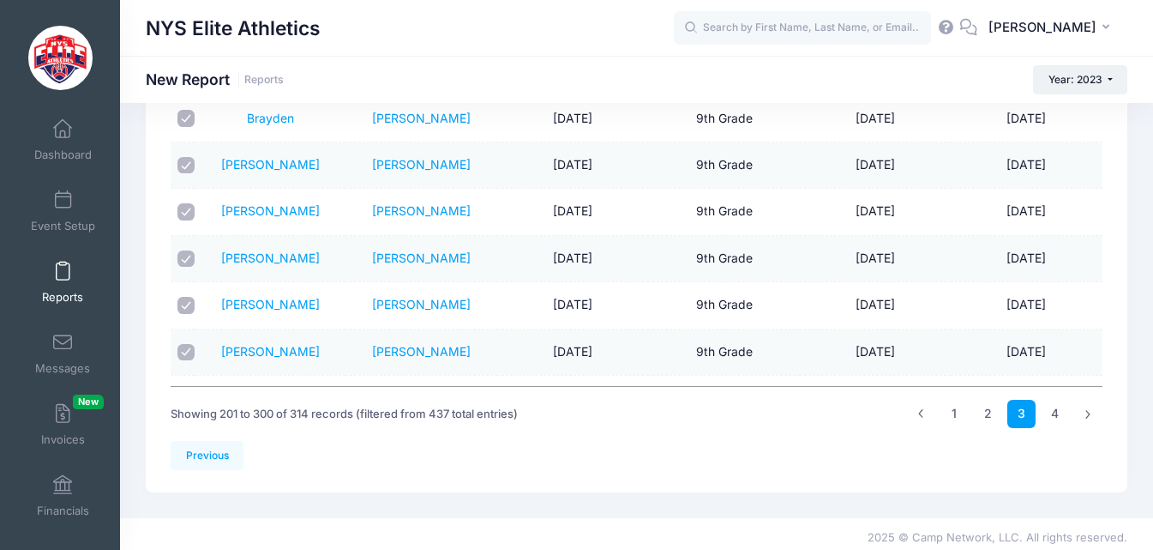
scroll to position [259, 0]
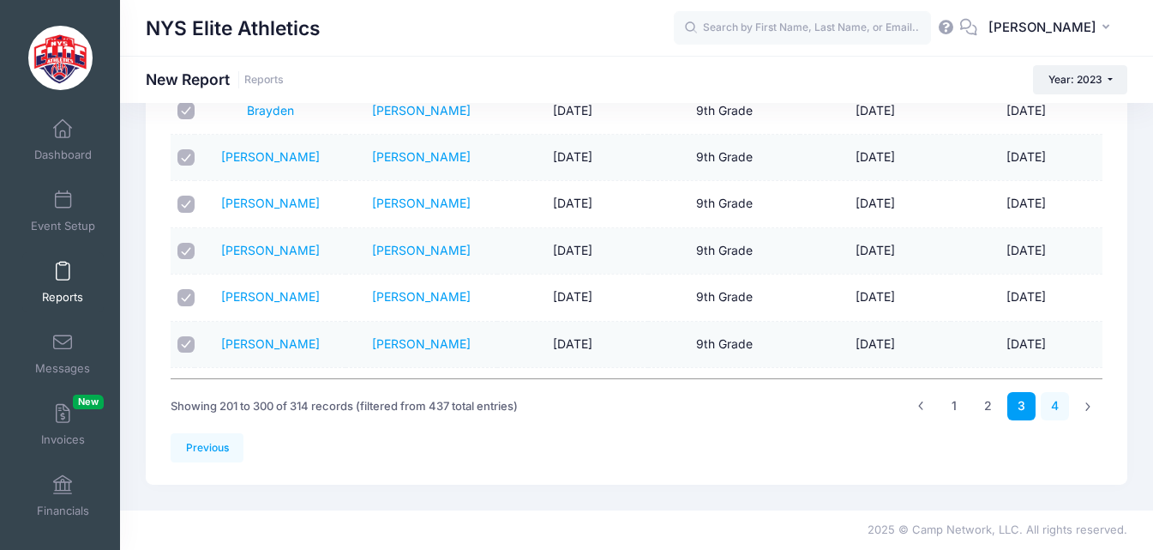
click at [1055, 403] on link "4" at bounding box center [1055, 406] width 28 height 28
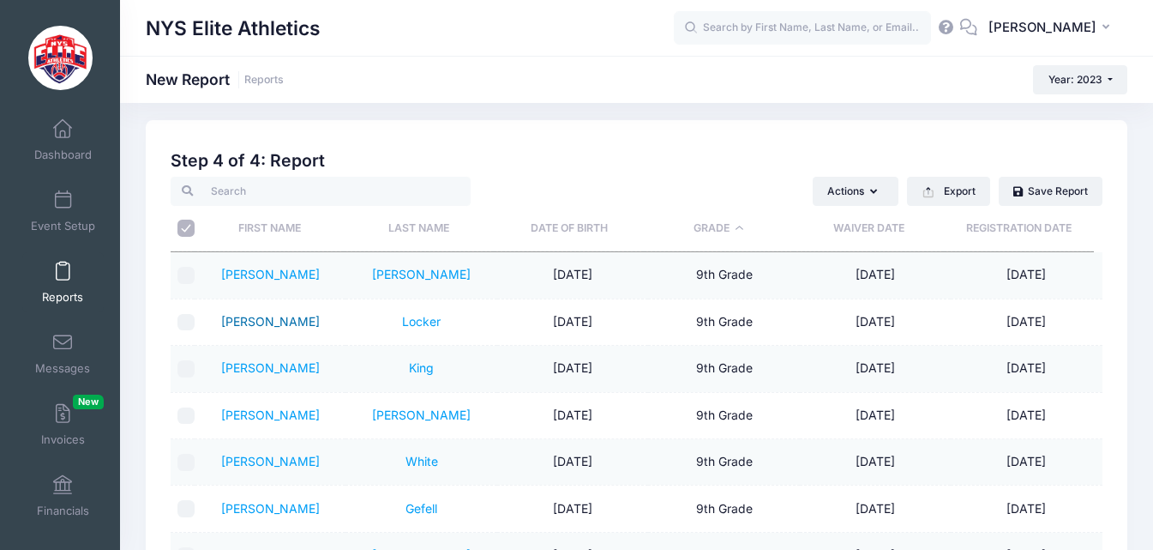
scroll to position [0, 0]
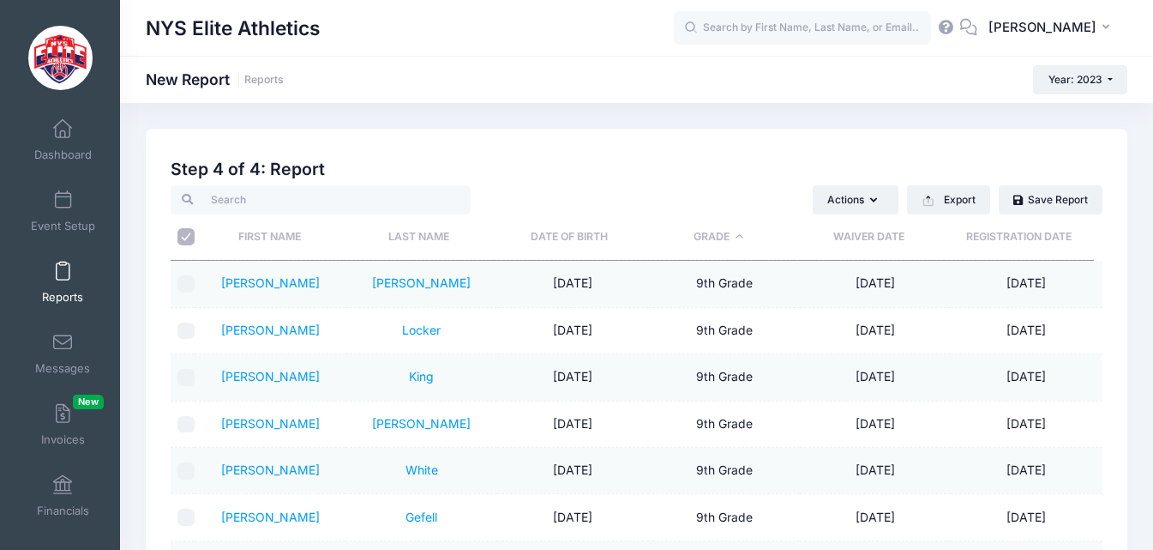
click at [190, 242] on input "\a \a" at bounding box center [186, 236] width 17 height 17
checkbox input "true"
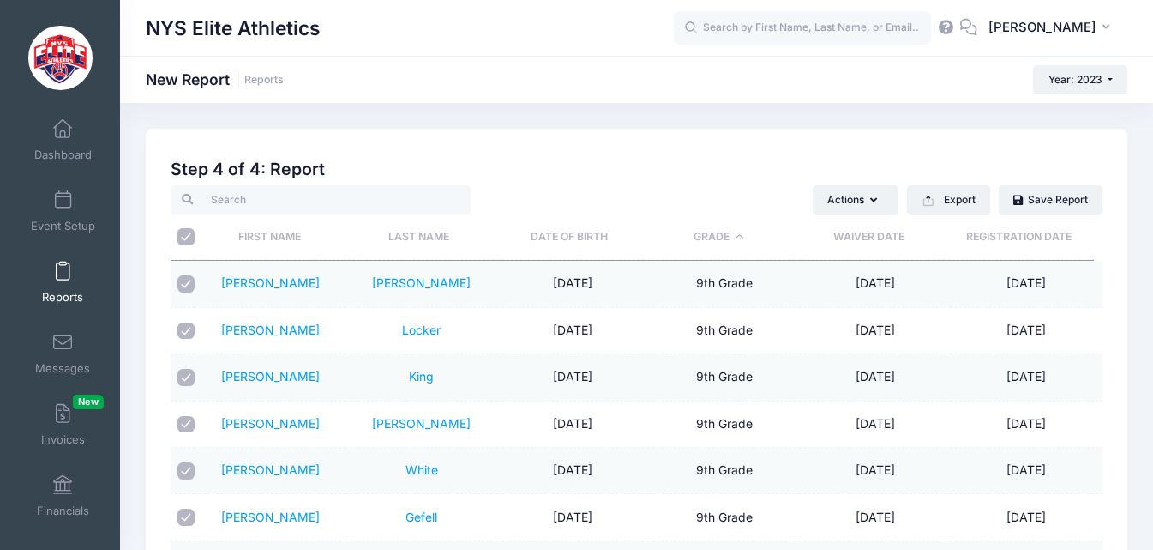
checkbox input "true"
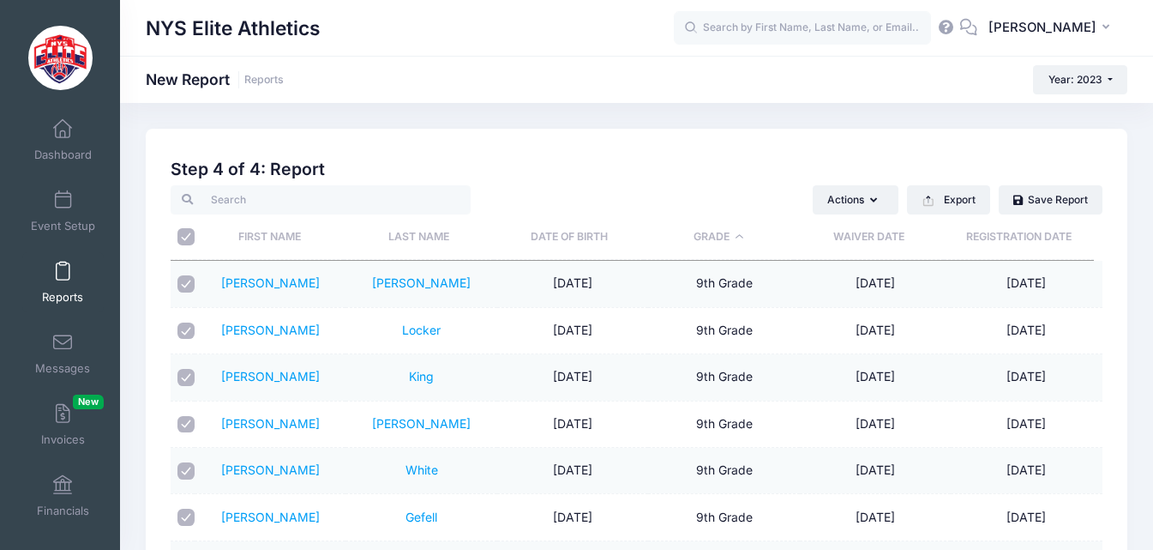
checkbox input "true"
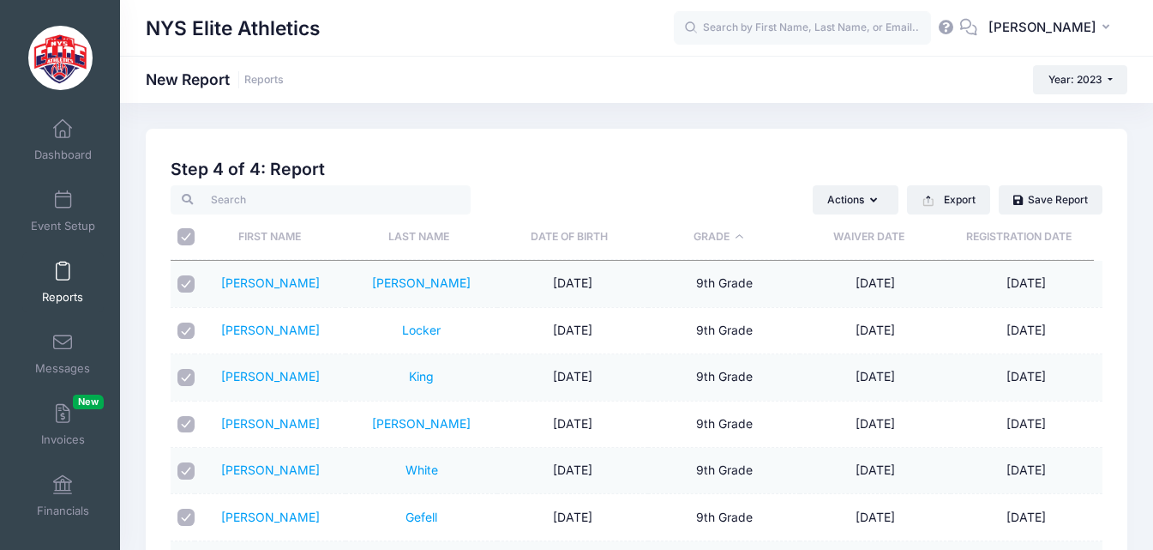
checkbox input "true"
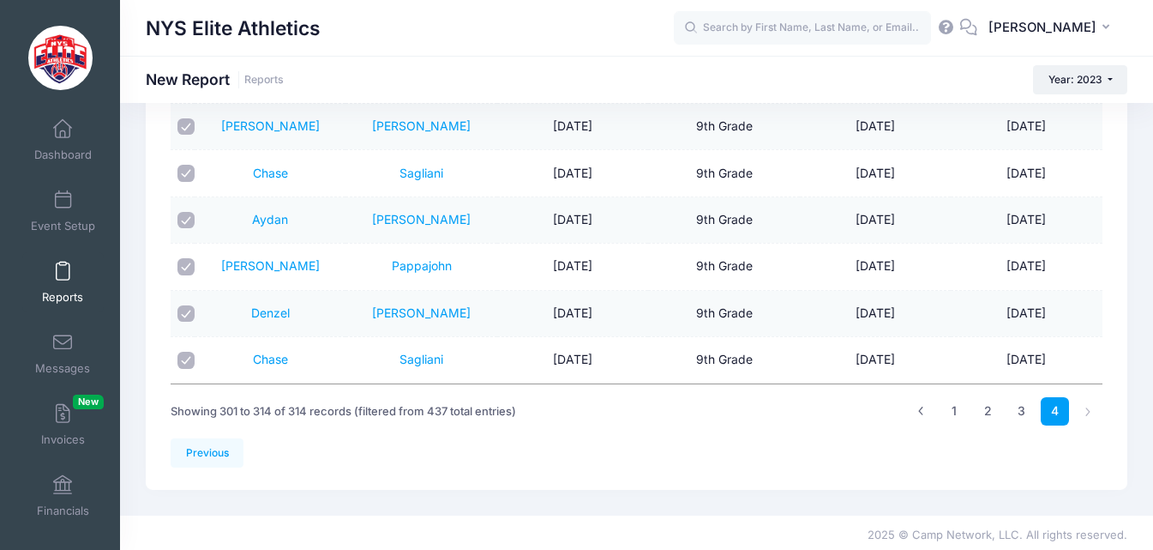
scroll to position [259, 0]
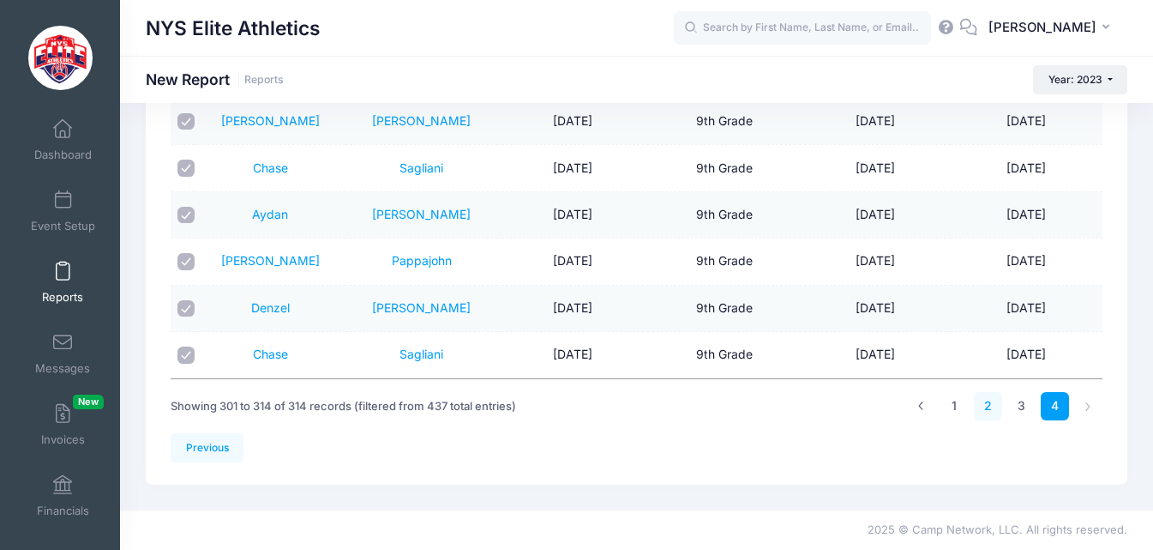
click at [994, 401] on link "2" at bounding box center [988, 406] width 28 height 28
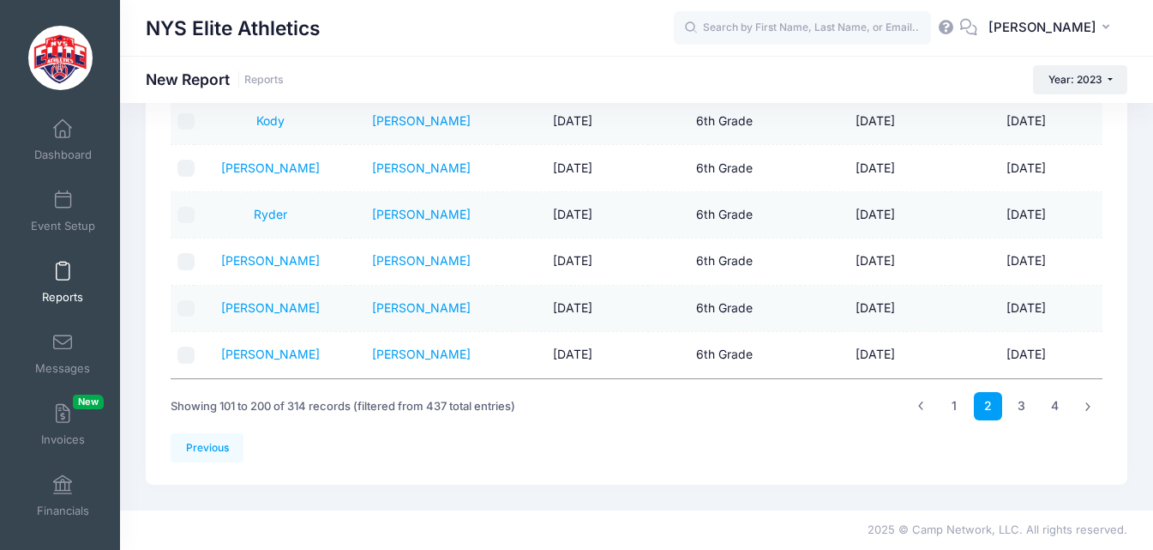
click at [190, 358] on input "checkbox" at bounding box center [186, 354] width 17 height 17
checkbox input "true"
click at [188, 309] on input "checkbox" at bounding box center [186, 308] width 17 height 17
checkbox input "true"
drag, startPoint x: 191, startPoint y: 260, endPoint x: 187, endPoint y: 226, distance: 33.7
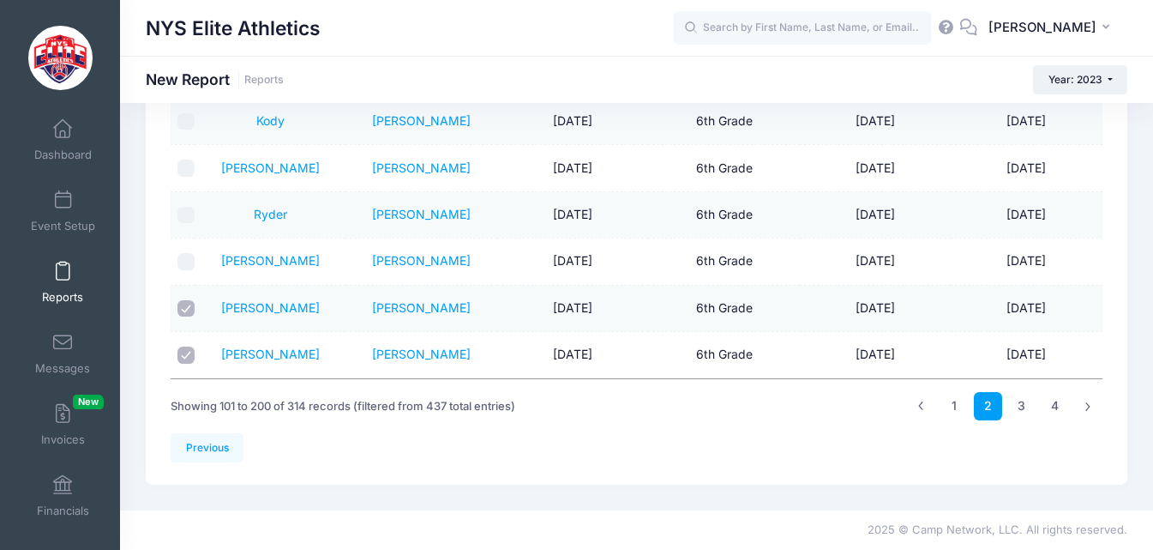
click at [190, 260] on input "checkbox" at bounding box center [186, 261] width 17 height 17
checkbox input "true"
click at [187, 211] on input "checkbox" at bounding box center [186, 215] width 17 height 17
checkbox input "true"
click at [184, 171] on input "checkbox" at bounding box center [186, 168] width 17 height 17
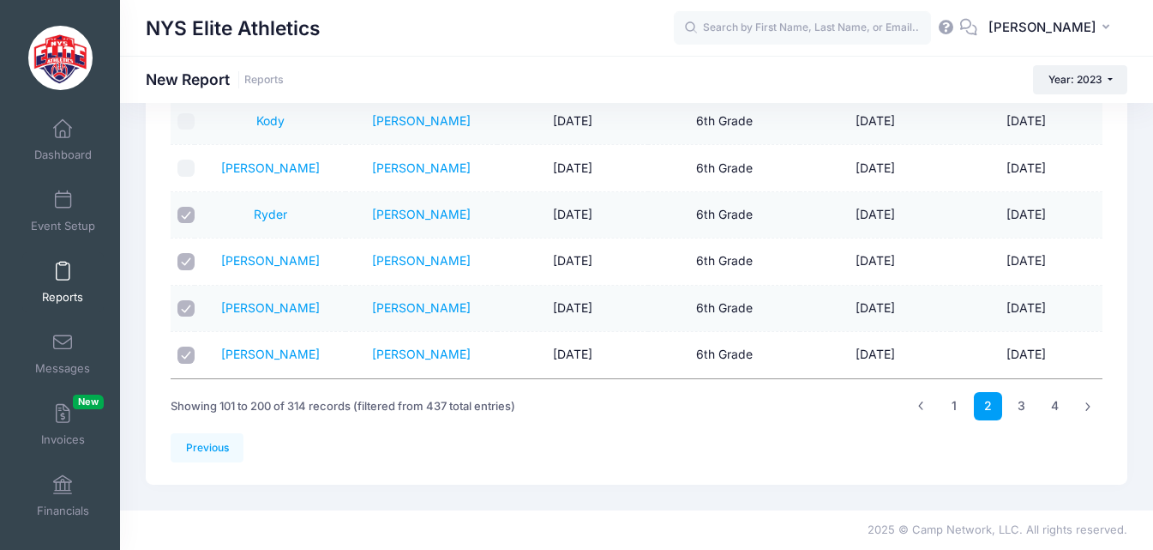
checkbox input "true"
click at [183, 118] on input "checkbox" at bounding box center [186, 121] width 17 height 17
checkbox input "true"
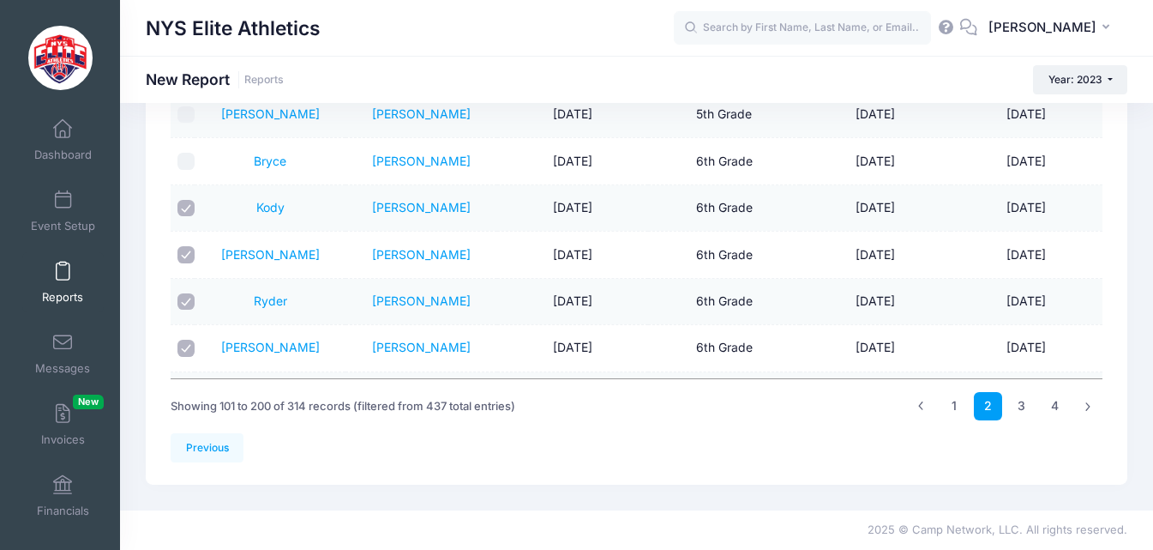
scroll to position [4122, 0]
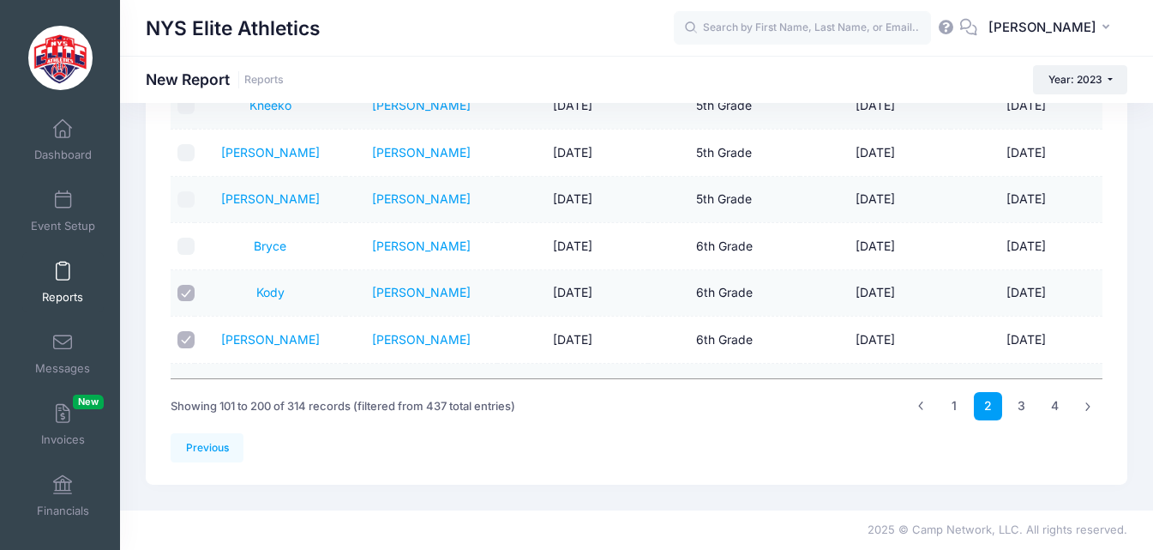
click at [190, 243] on input "checkbox" at bounding box center [186, 246] width 17 height 17
checkbox input "true"
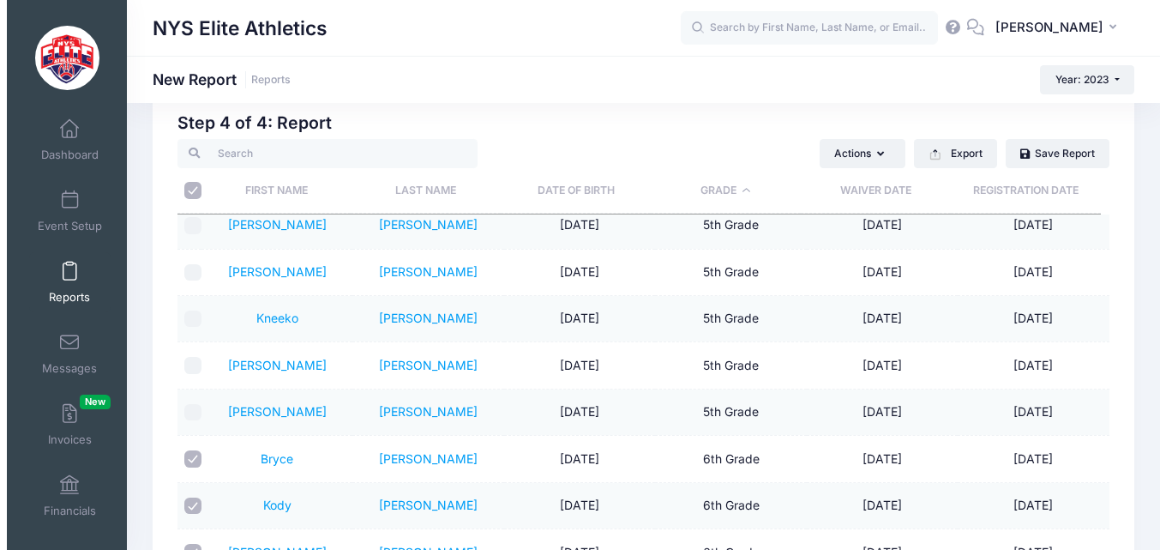
scroll to position [0, 0]
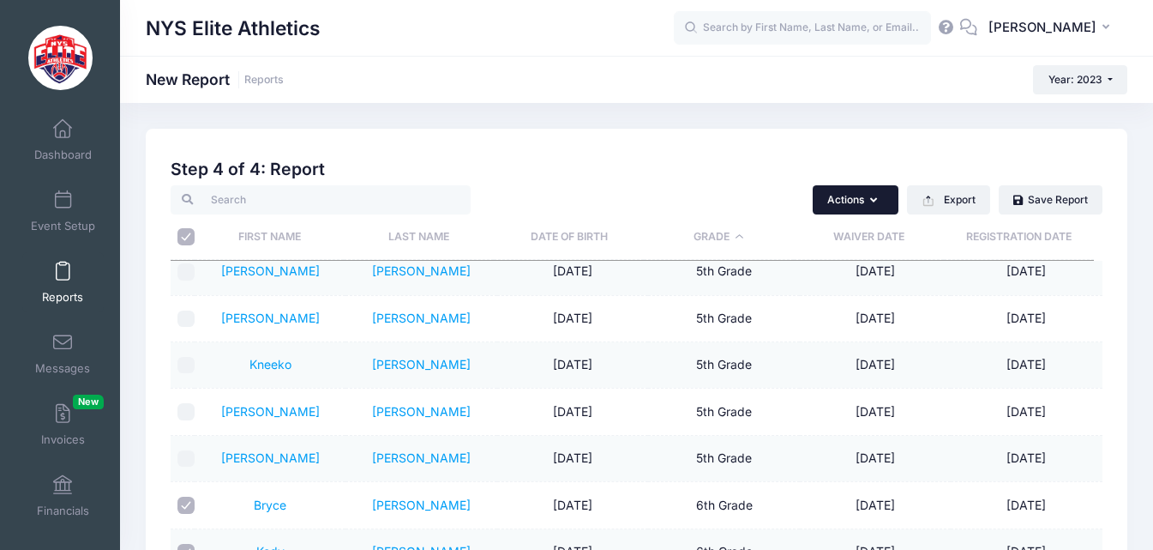
click at [860, 205] on button "Actions" at bounding box center [856, 199] width 86 height 29
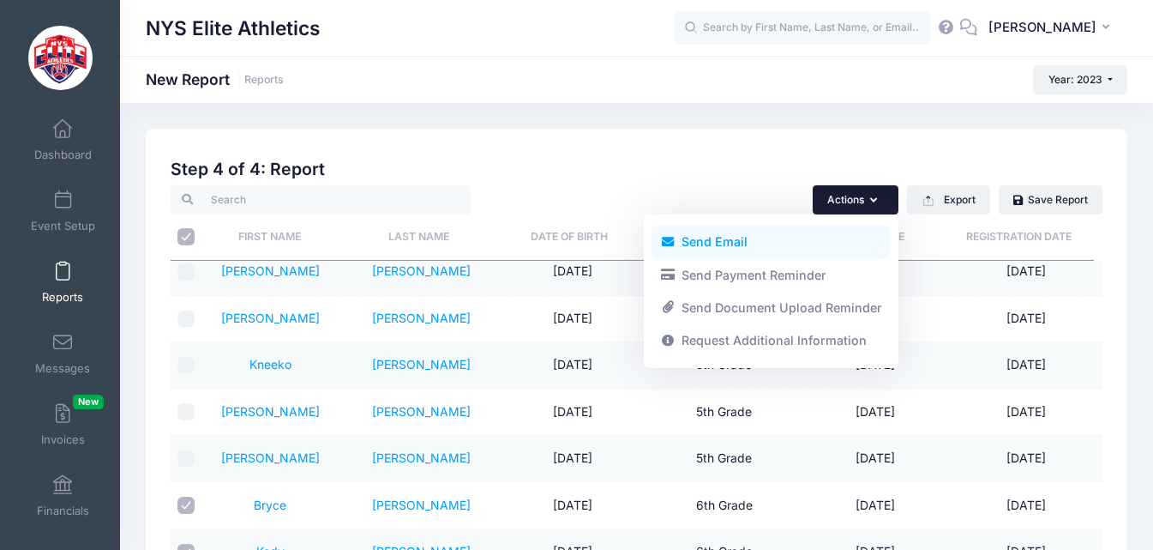
click at [729, 239] on link "Send Email" at bounding box center [771, 242] width 238 height 33
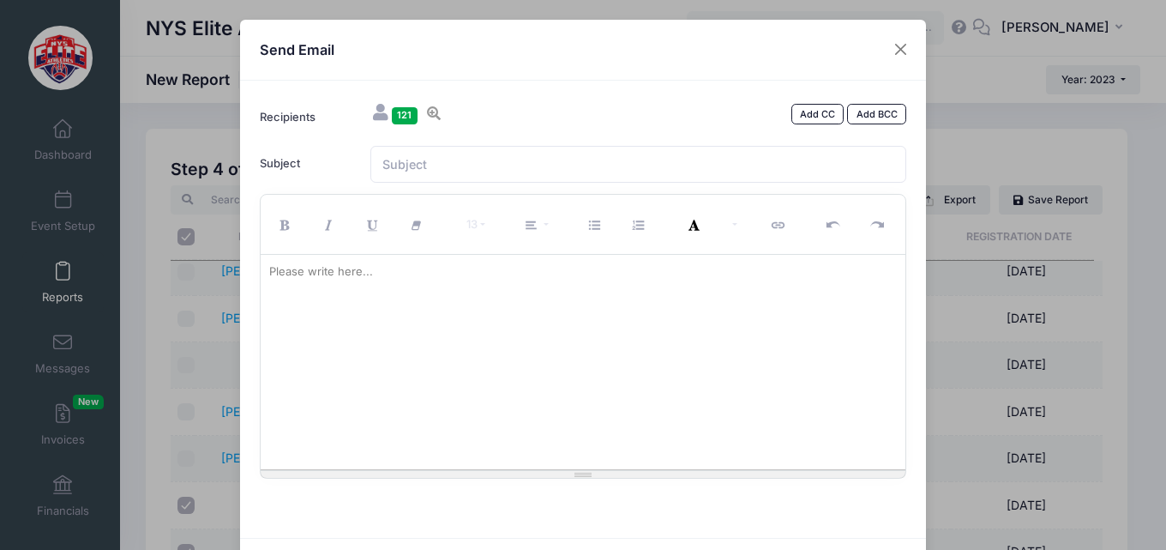
paste div
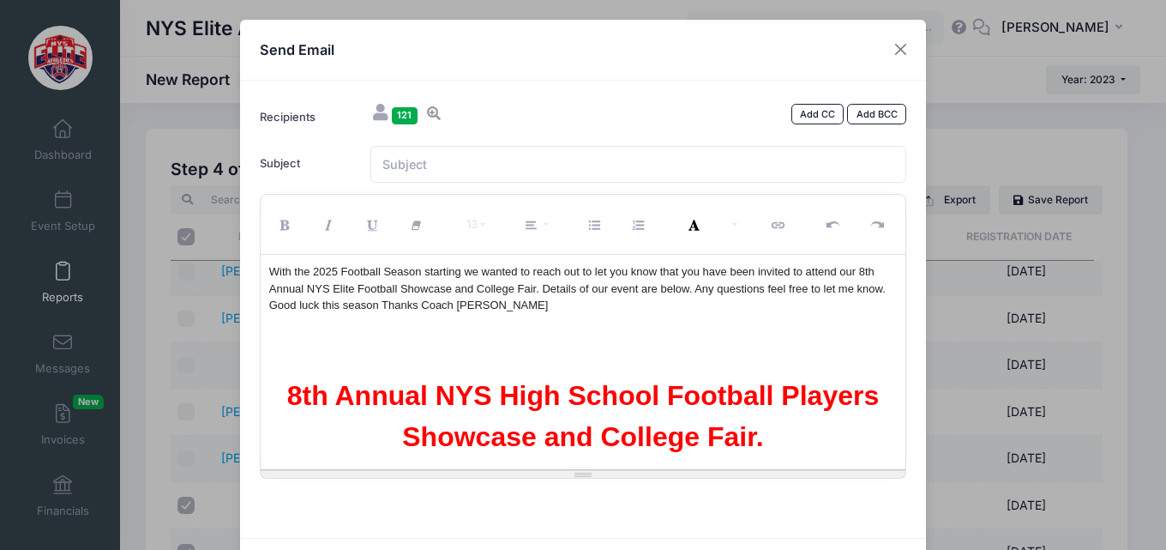
scroll to position [7855, 0]
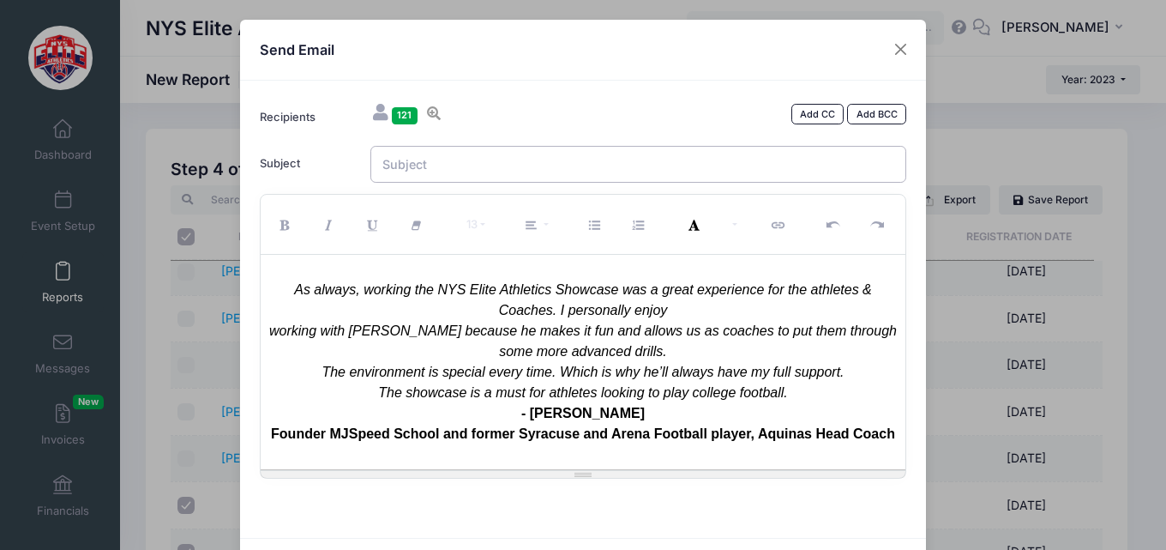
click at [515, 172] on input "Subject" at bounding box center [638, 164] width 537 height 37
type input "8th Annual NYS Elite High School Football Players Showcase - Sign up [DATE] to …"
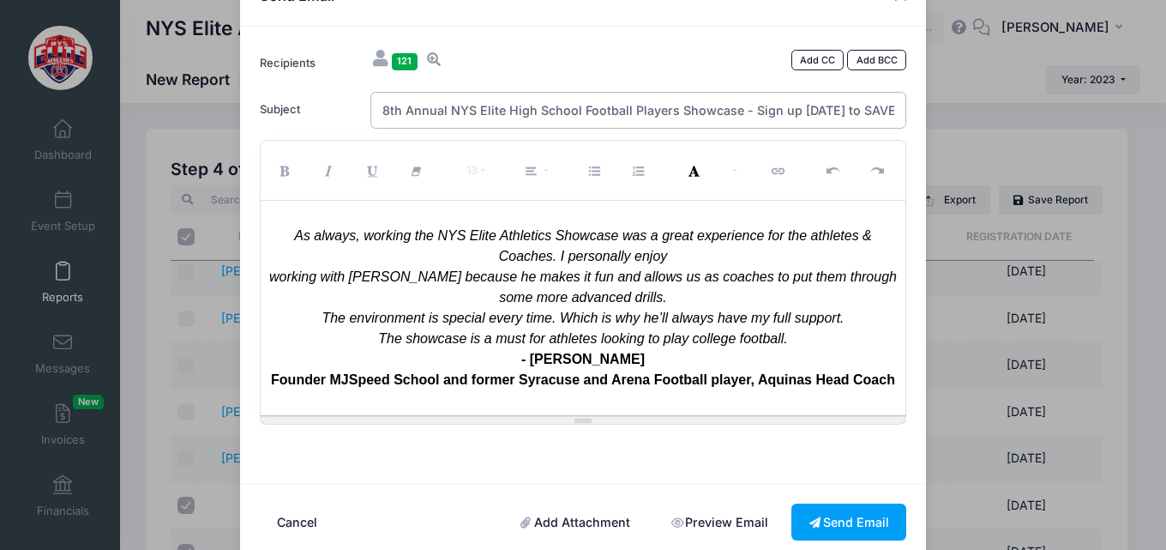
scroll to position [84, 0]
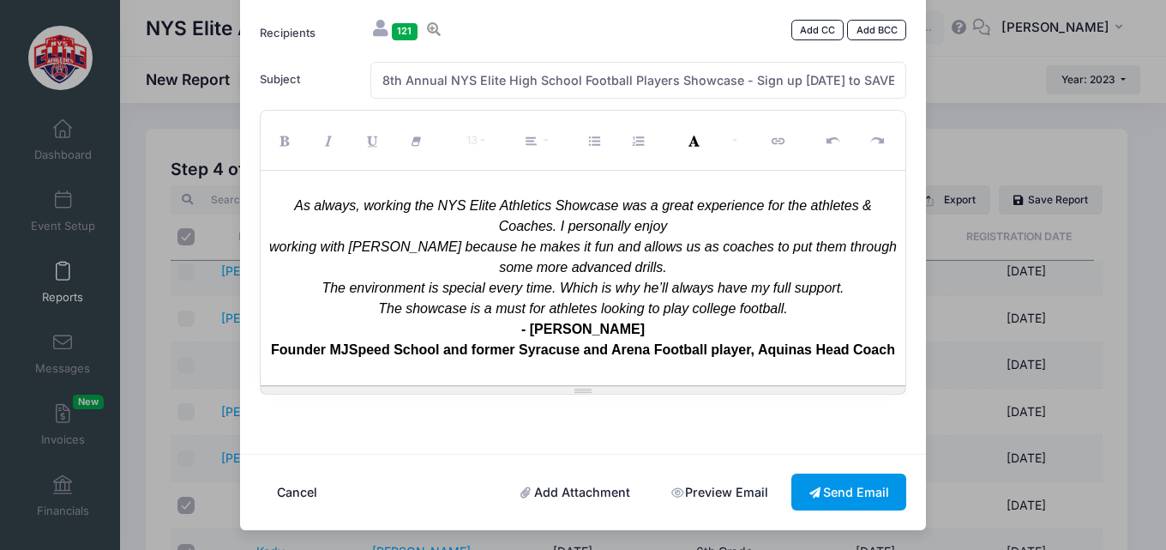
click at [854, 493] on button "Send Email" at bounding box center [849, 491] width 115 height 37
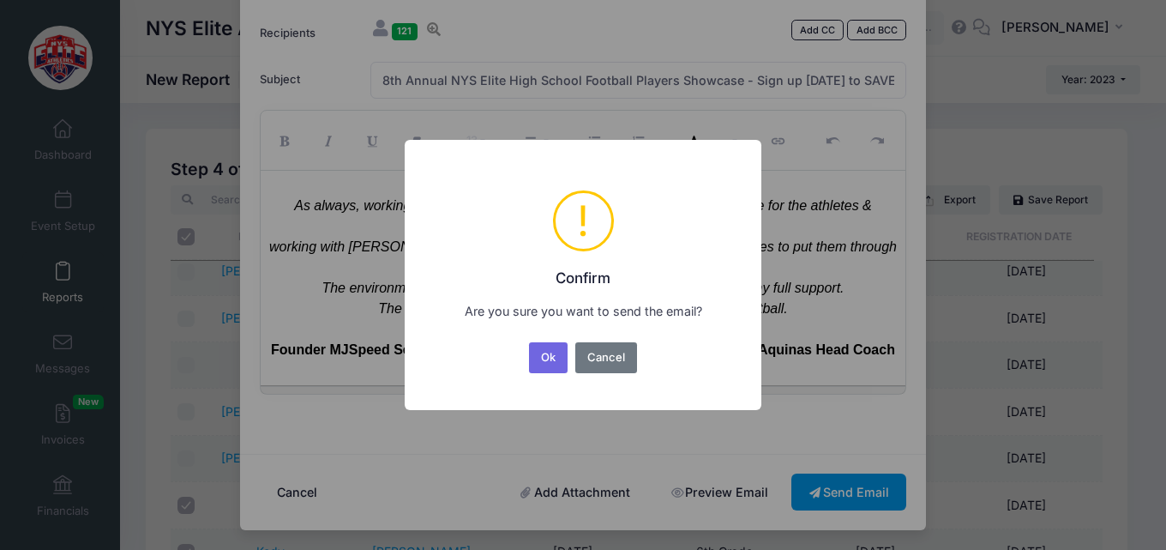
scroll to position [0, 0]
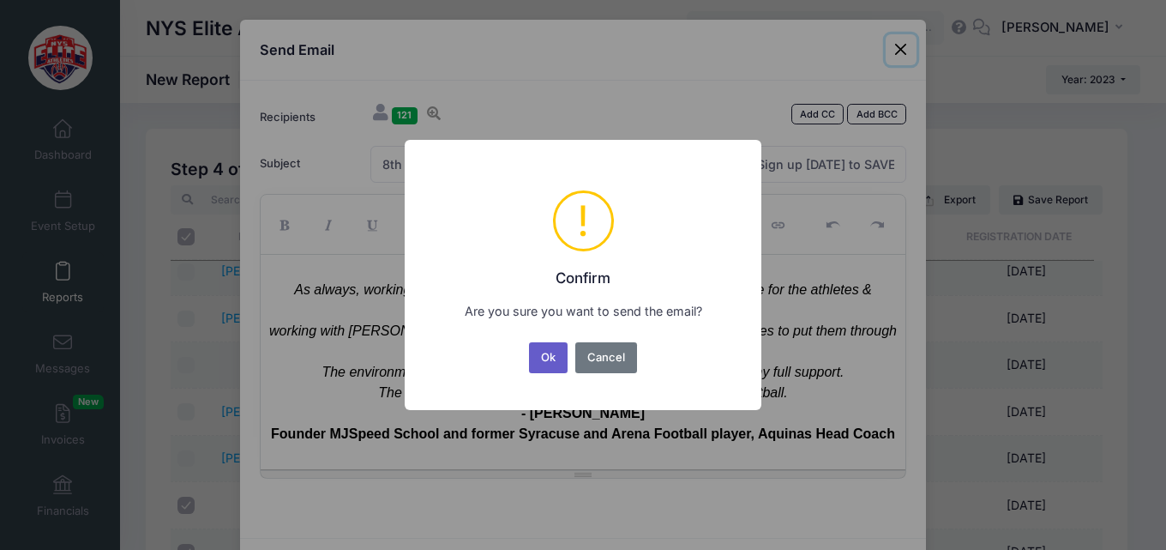
click at [552, 346] on button "Ok" at bounding box center [548, 357] width 39 height 31
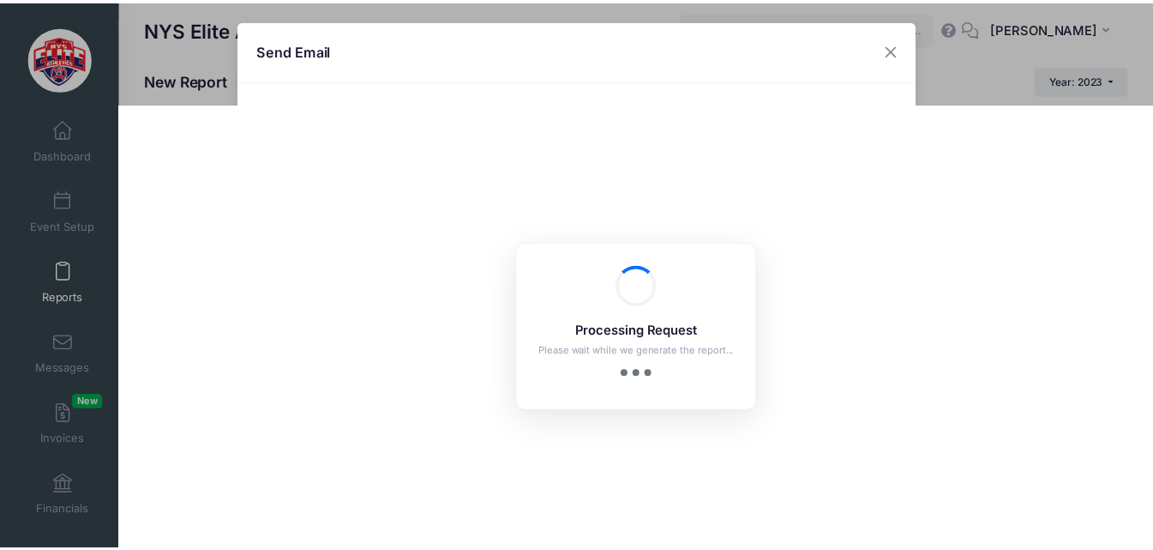
scroll to position [84, 0]
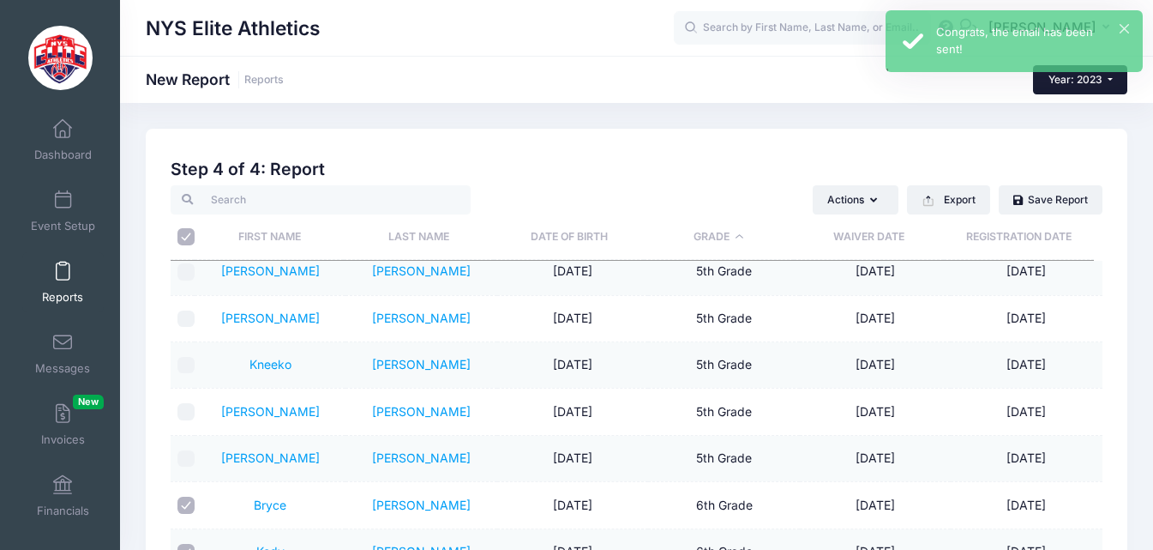
click at [1105, 81] on button "Year: 2023" at bounding box center [1080, 79] width 94 height 29
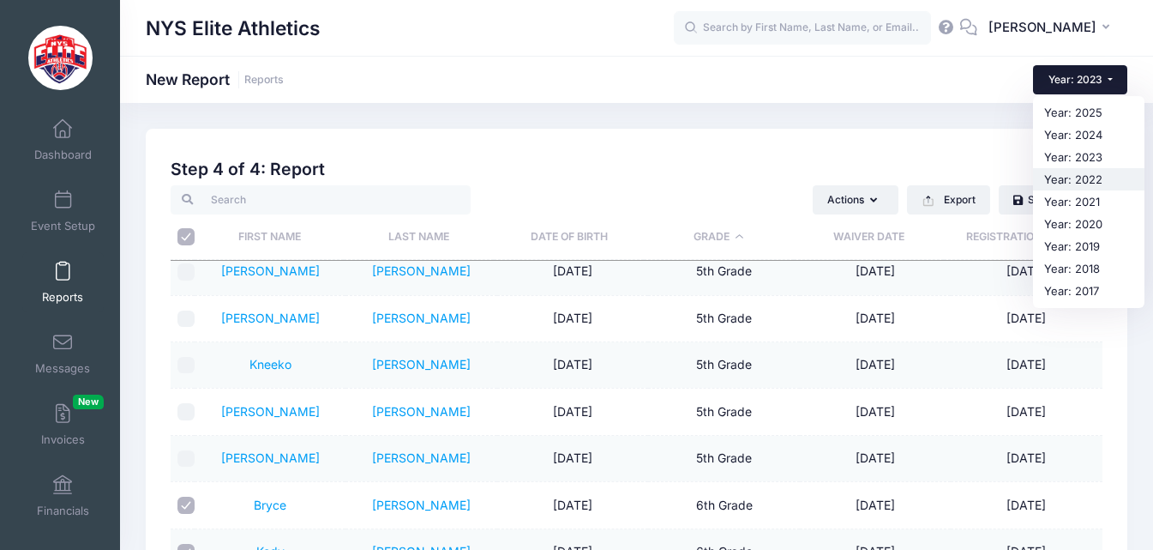
click at [1093, 178] on link "Year: 2022" at bounding box center [1088, 179] width 111 height 22
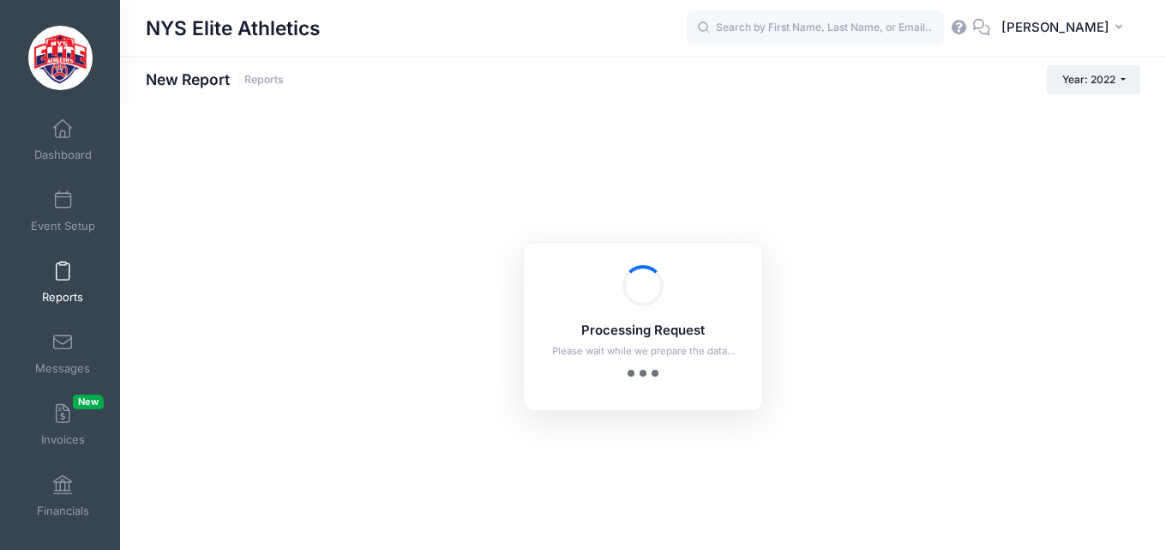
checkbox input "true"
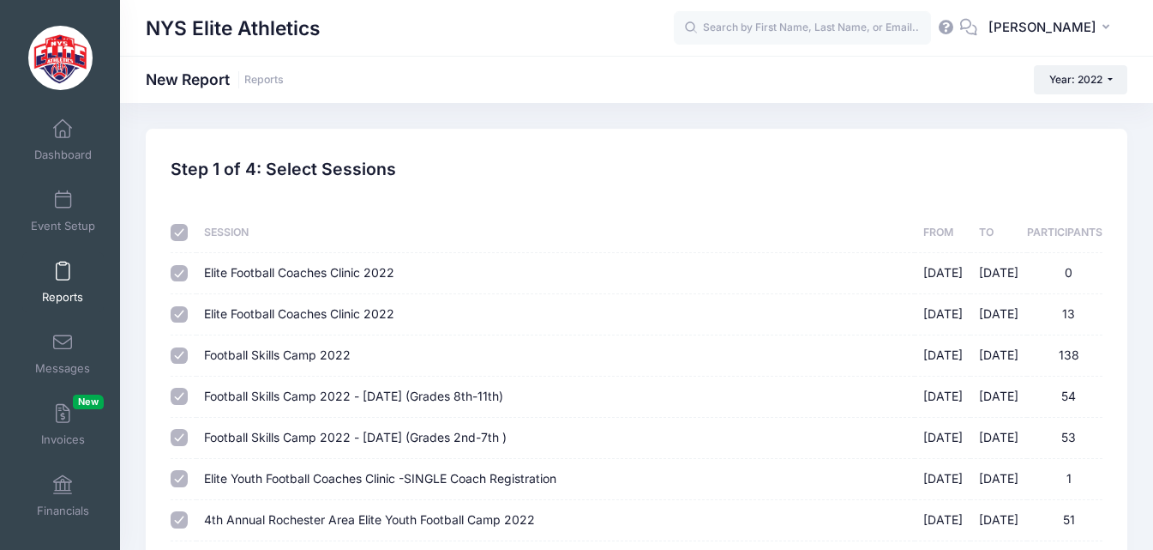
click at [178, 274] on input "Elite Football Coaches Clinic 2022 [DATE] - [DATE] 0" at bounding box center [179, 273] width 17 height 17
checkbox input "false"
click at [183, 322] on input "Elite Football Coaches Clinic 2022 [DATE] - [DATE] 13" at bounding box center [179, 314] width 17 height 17
checkbox input "false"
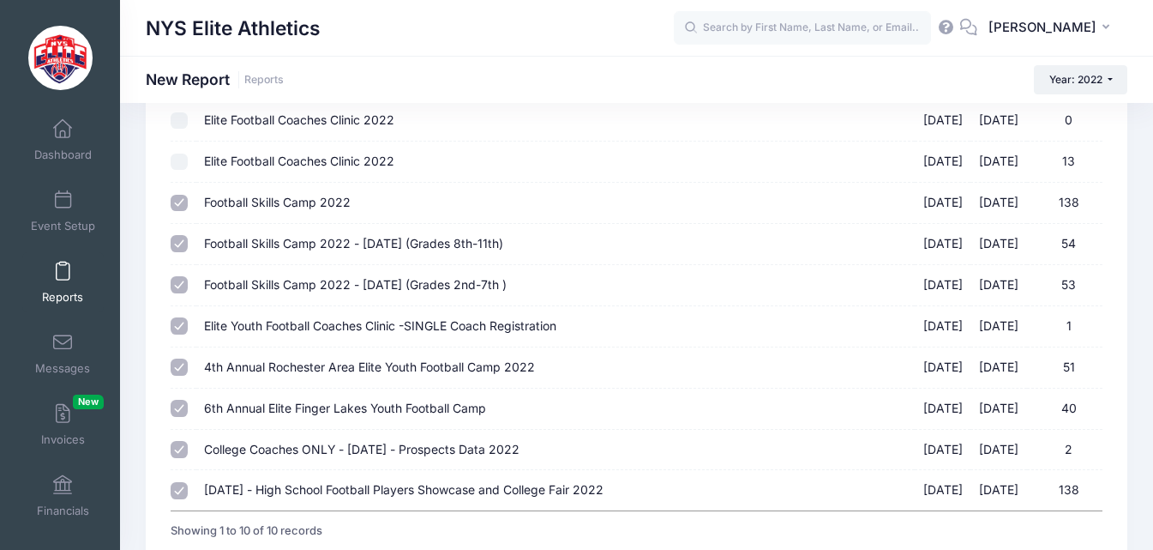
scroll to position [172, 0]
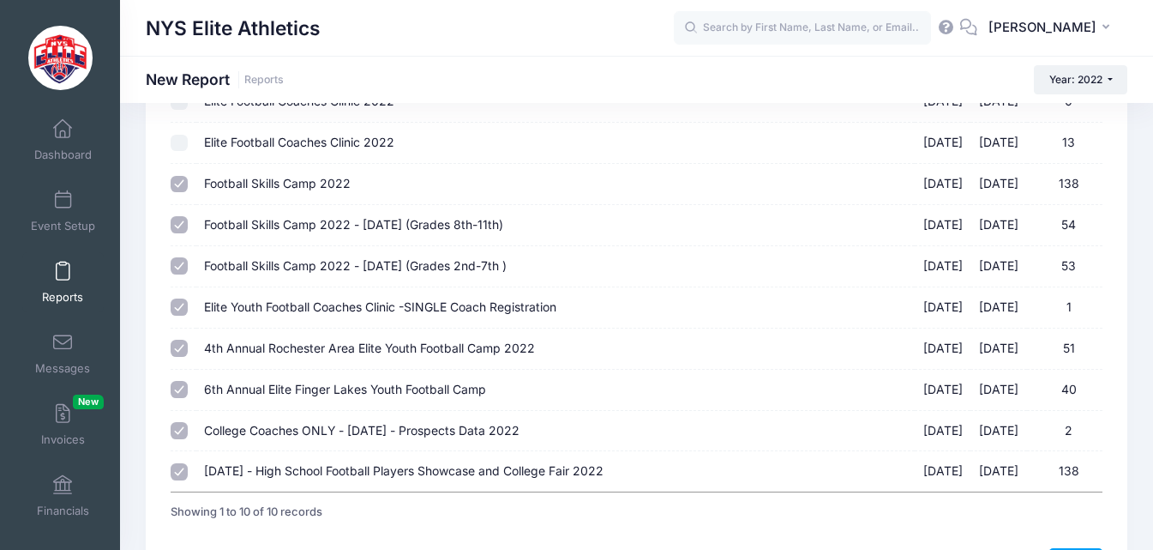
click at [179, 309] on input "Elite Youth Football Coaches Clinic -SINGLE Coach Registration [DATE] - [DATE] 1" at bounding box center [179, 306] width 17 height 17
checkbox input "false"
click at [182, 431] on input "College Coaches ONLY - [DATE] - Prospects Data 2022 [DATE] - [DATE] 2" at bounding box center [179, 430] width 17 height 17
checkbox input "false"
click at [179, 467] on input "[DATE] - High School Football Players Showcase and College Fair 2022 [DATE] - […" at bounding box center [179, 471] width 17 height 17
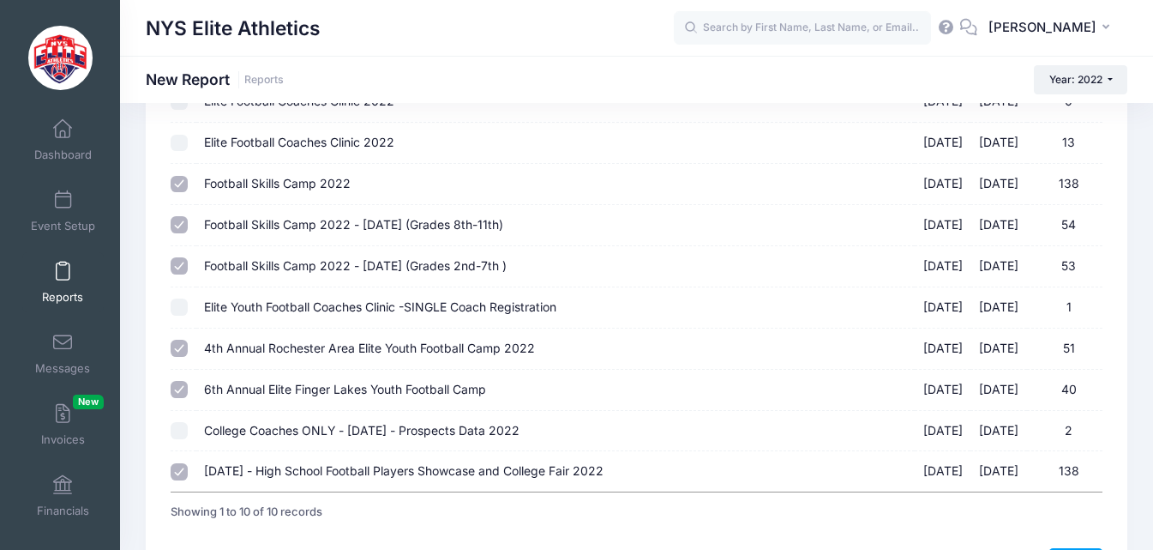
checkbox input "false"
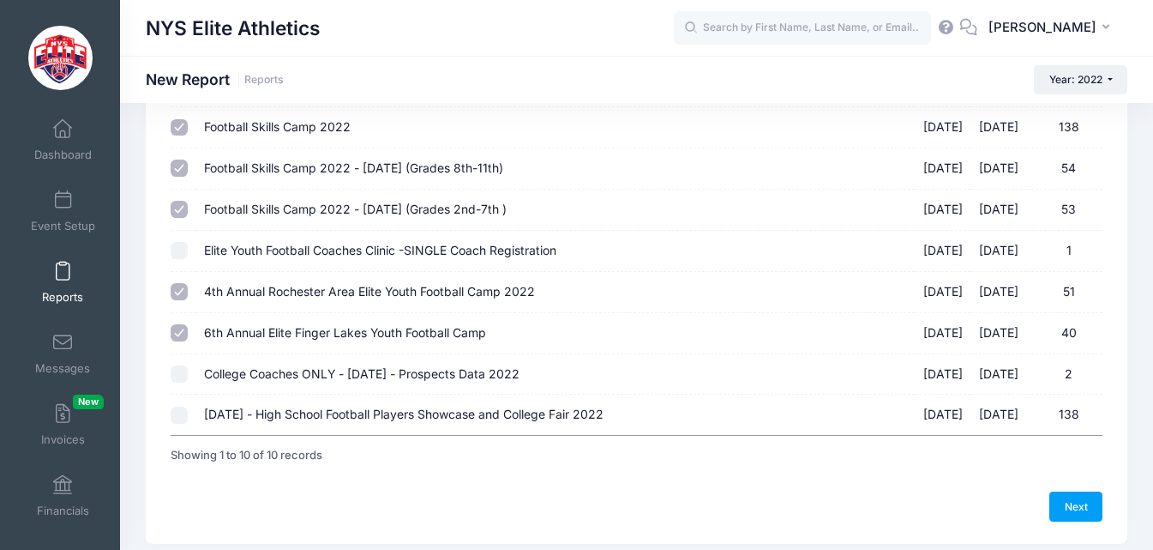
scroll to position [286, 0]
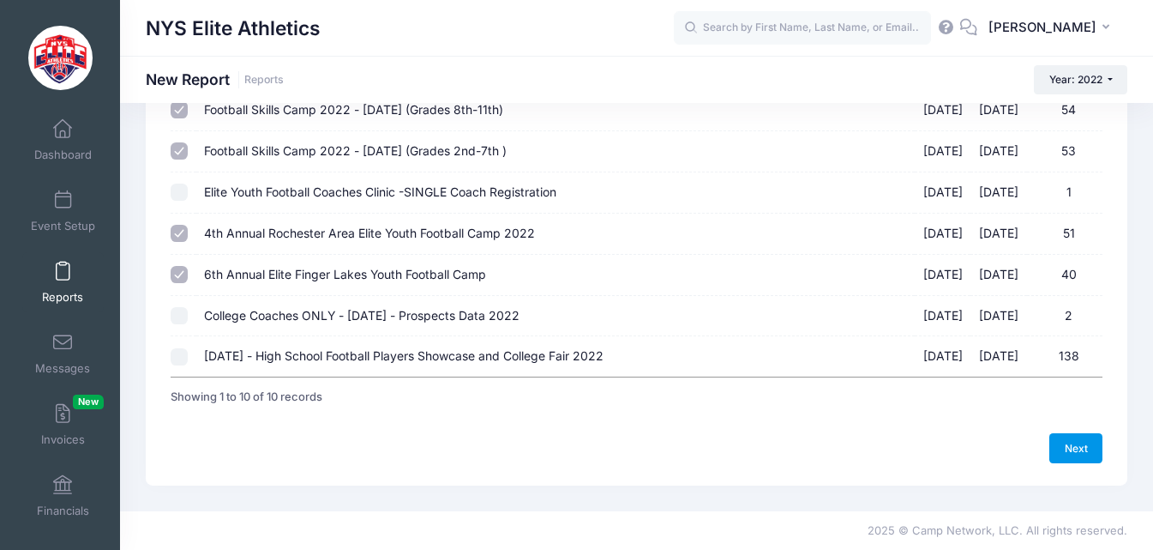
click at [1083, 456] on link "Next" at bounding box center [1076, 447] width 53 height 29
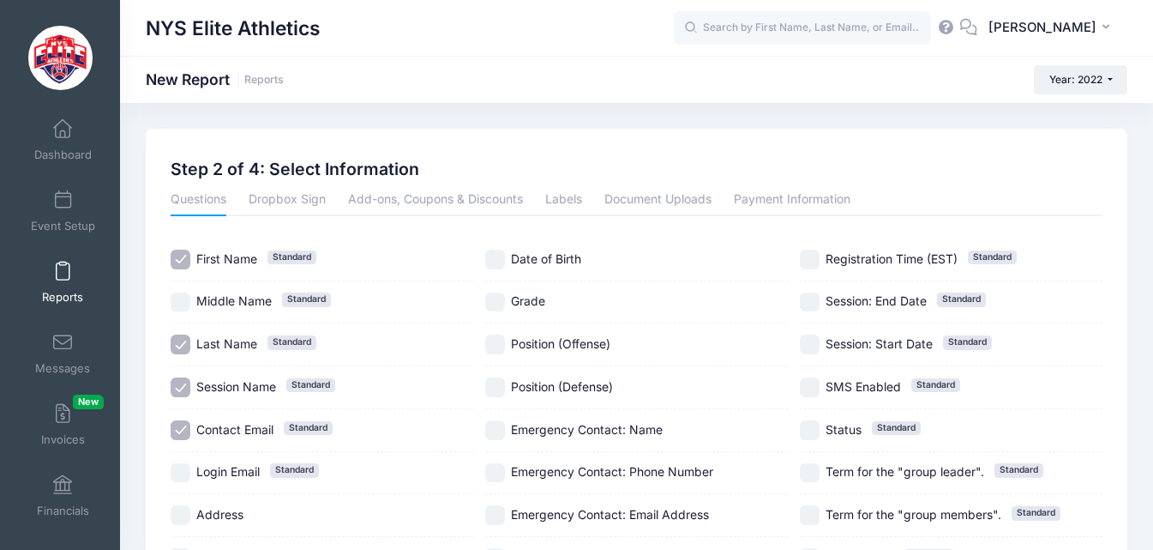
click at [199, 380] on span "Session Name" at bounding box center [236, 386] width 80 height 15
checkbox input "false"
click at [214, 429] on span "Contact Email" at bounding box center [234, 429] width 77 height 15
checkbox input "false"
click at [526, 298] on span "Grade" at bounding box center [528, 300] width 34 height 15
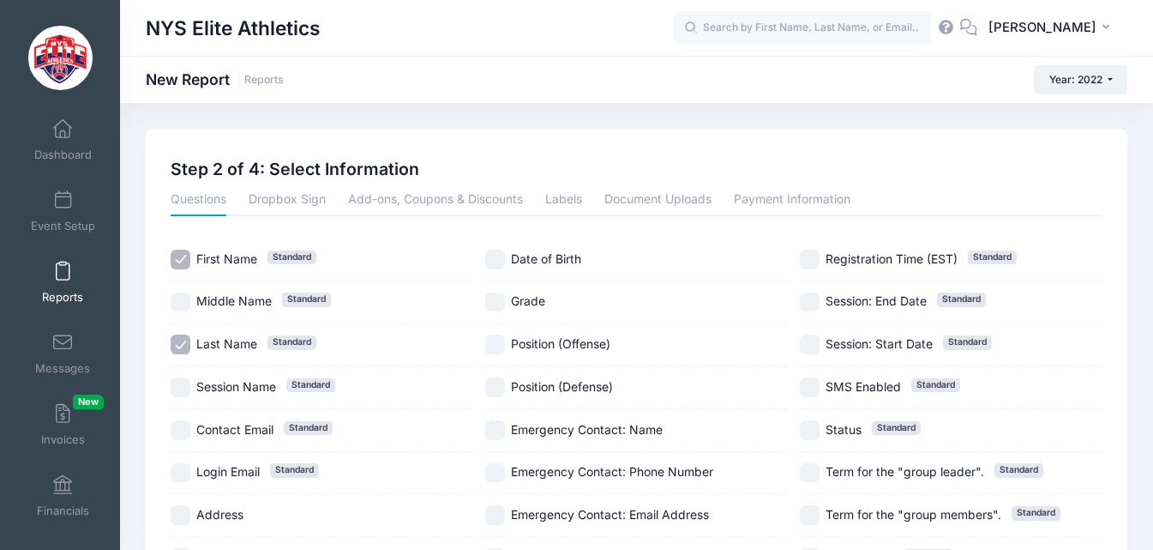
checkbox input "true"
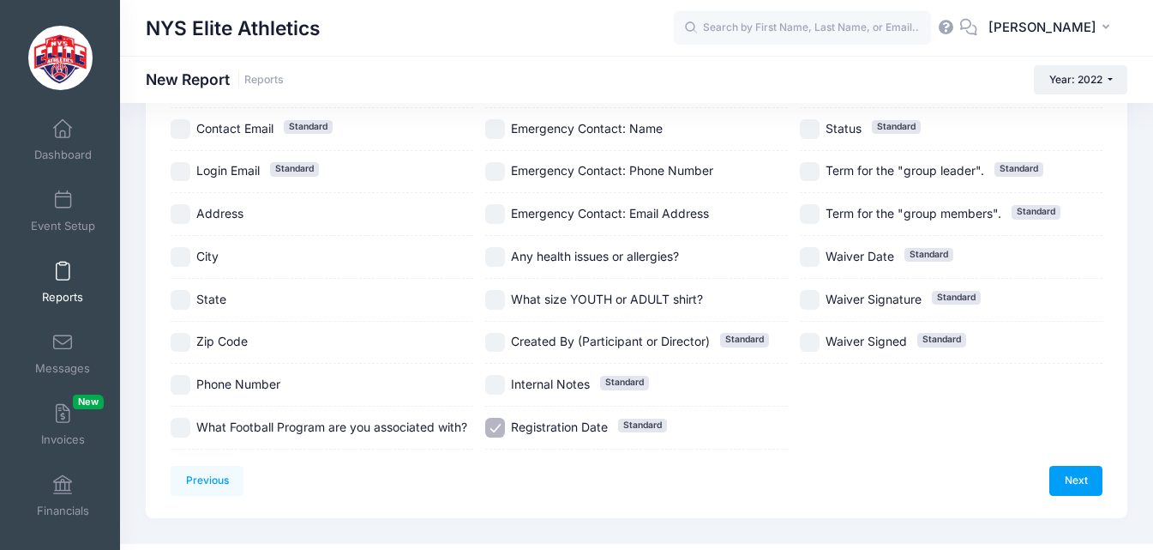
scroll to position [334, 0]
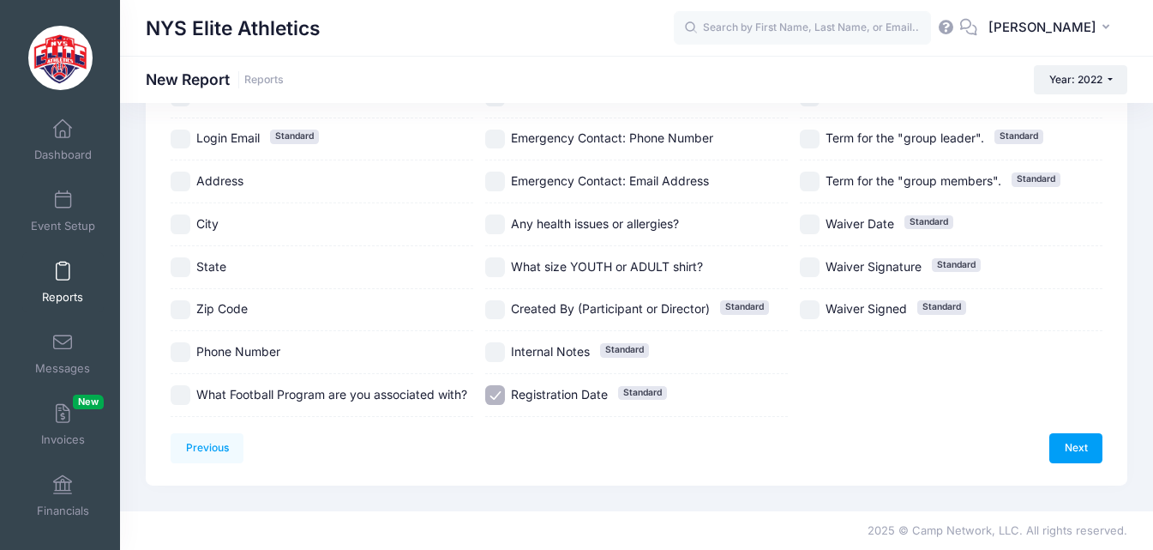
click at [521, 390] on span "Registration Date" at bounding box center [559, 394] width 97 height 15
checkbox input "false"
click at [1082, 442] on link "Next" at bounding box center [1076, 447] width 53 height 29
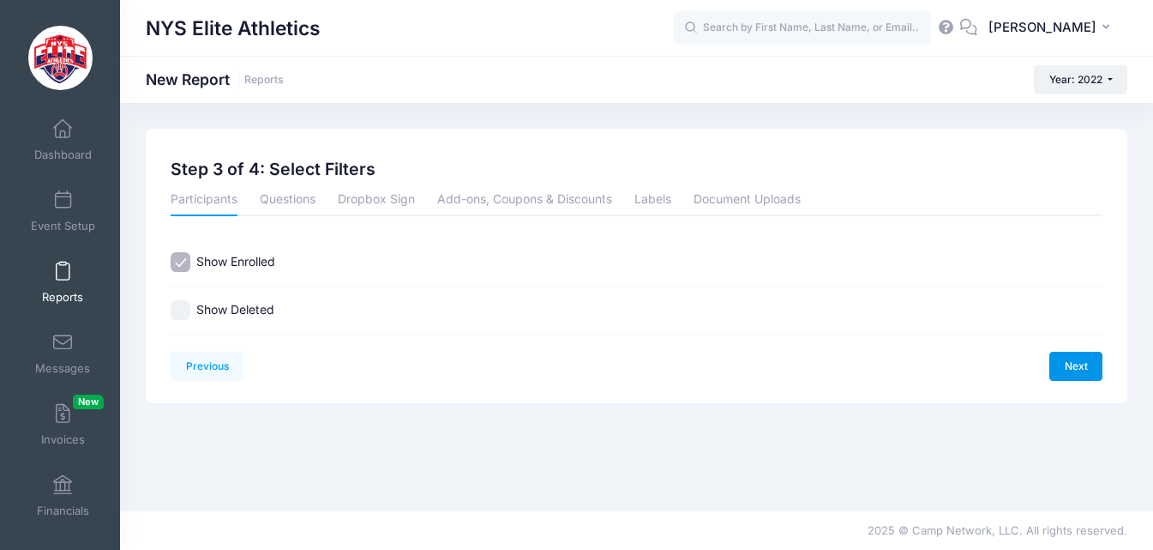
scroll to position [0, 0]
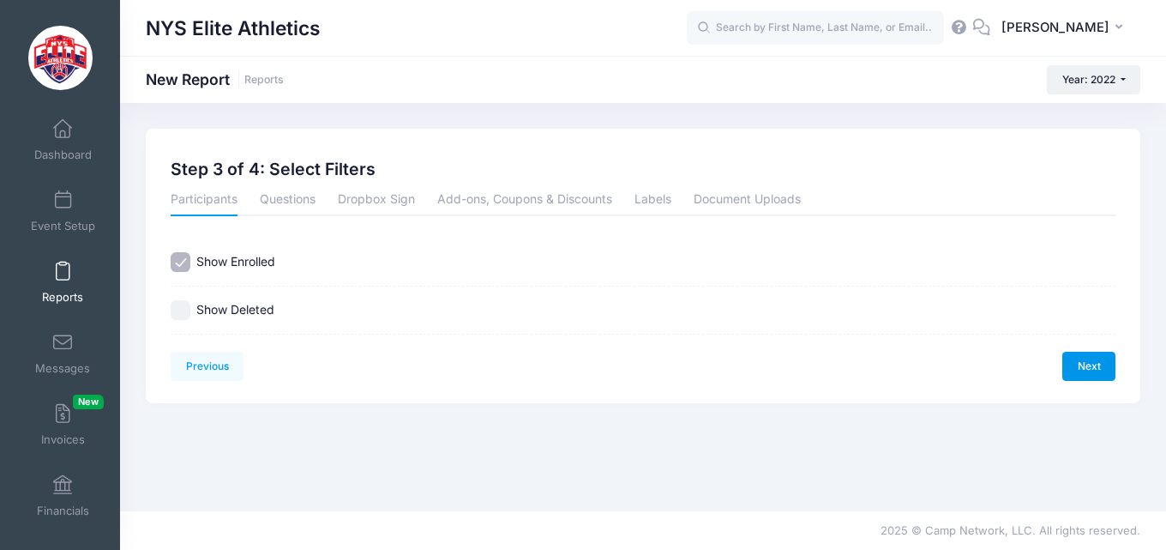
click at [1093, 353] on link "Next" at bounding box center [1089, 366] width 53 height 29
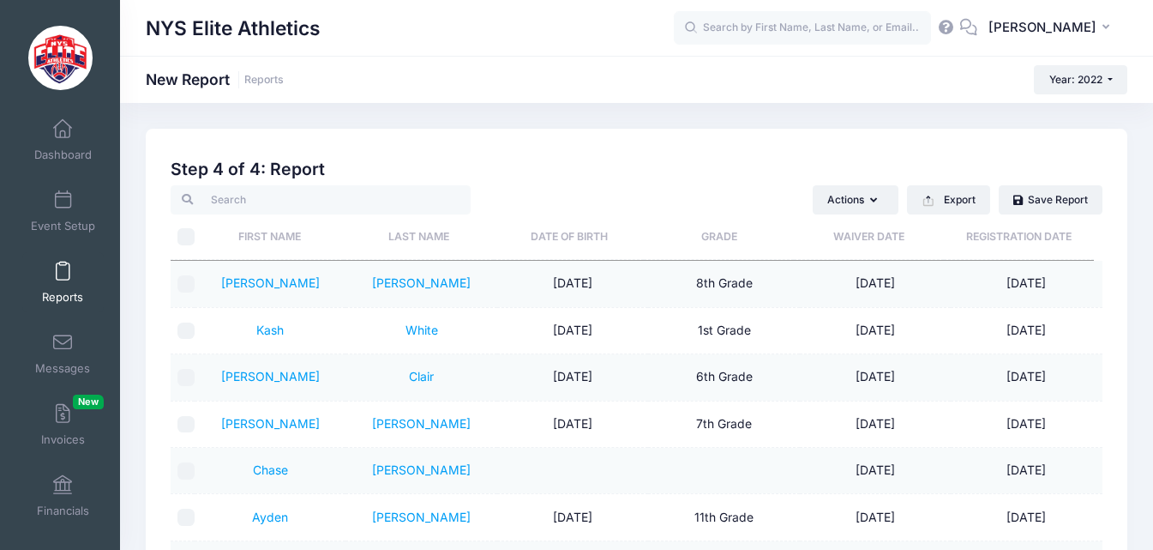
click at [732, 238] on th "Grade" at bounding box center [719, 236] width 150 height 45
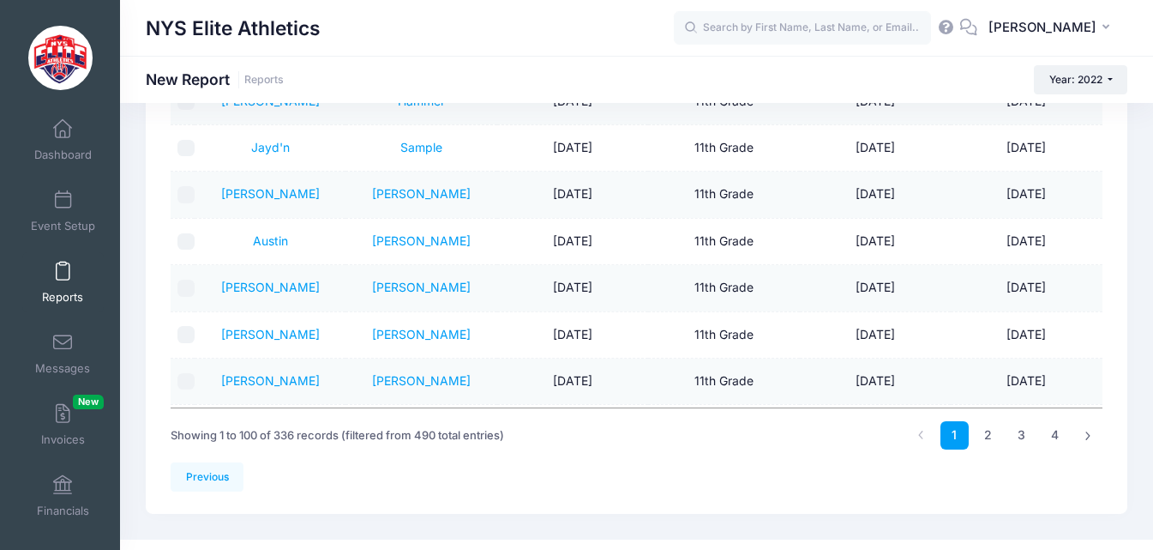
scroll to position [372, 0]
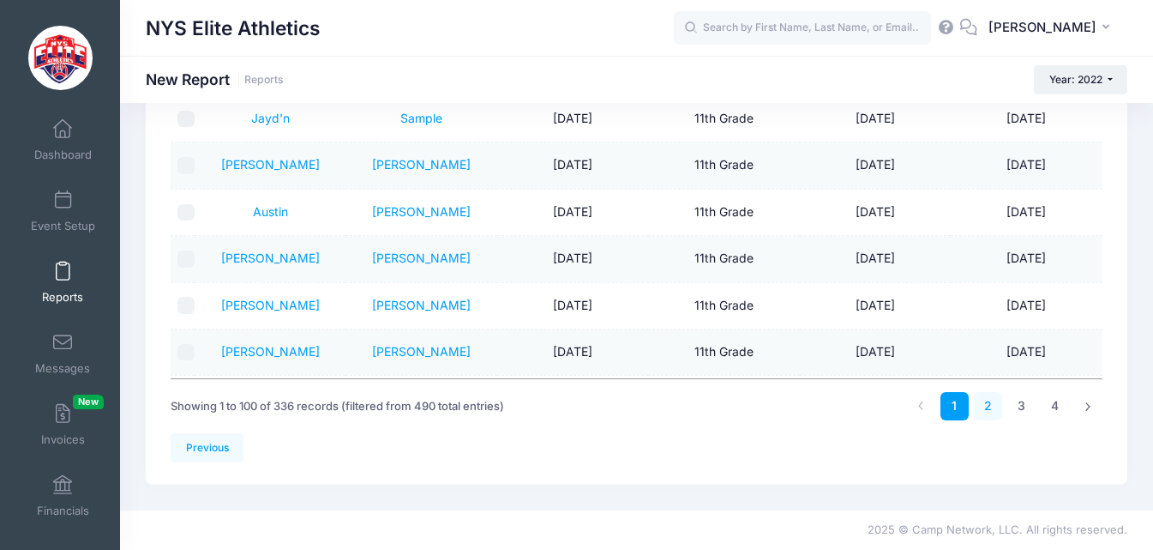
click at [990, 400] on link "2" at bounding box center [988, 406] width 28 height 28
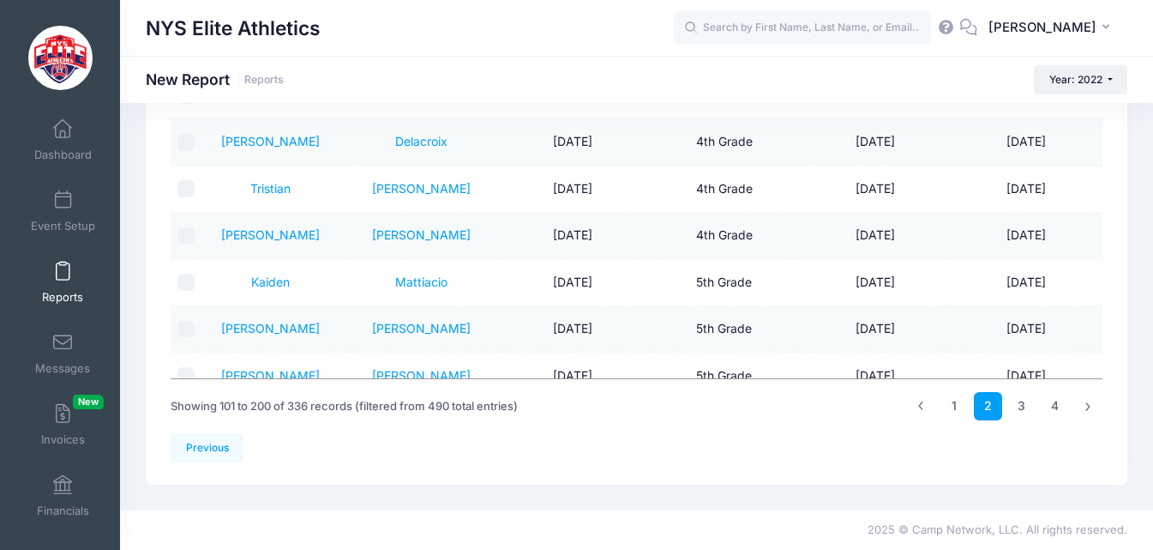
scroll to position [1887, 0]
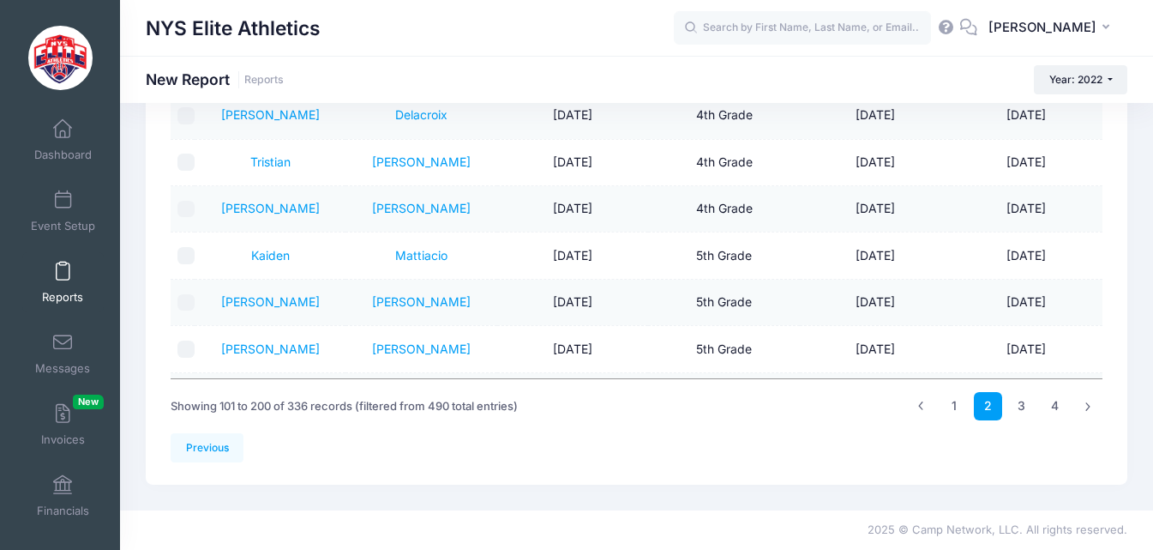
click at [184, 247] on input "checkbox" at bounding box center [186, 255] width 17 height 17
checkbox input "true"
click at [184, 294] on input "checkbox" at bounding box center [186, 302] width 17 height 17
checkbox input "true"
click at [184, 340] on input "checkbox" at bounding box center [186, 348] width 17 height 17
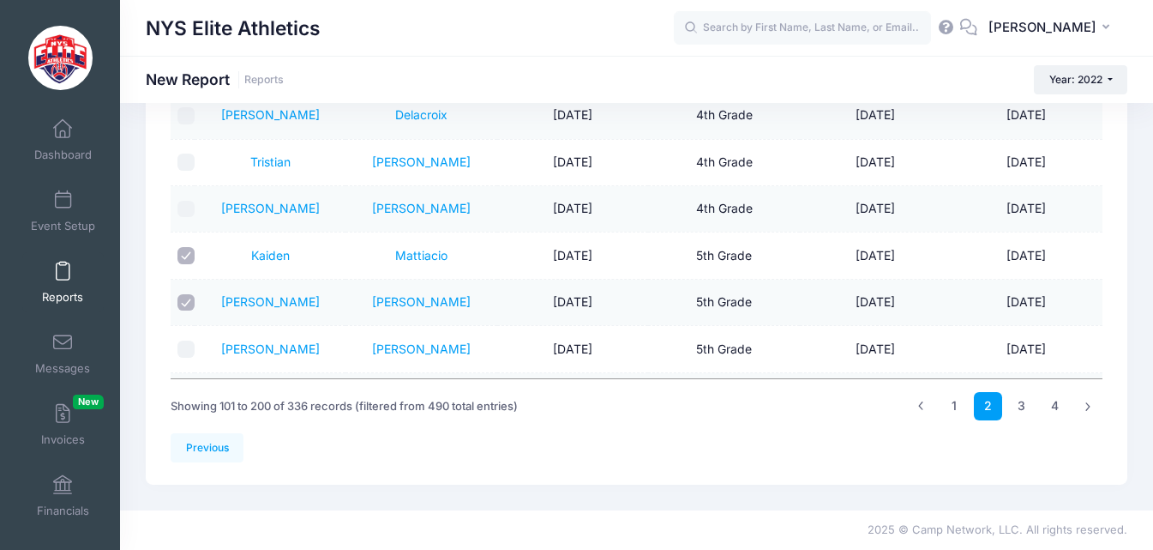
checkbox input "true"
click at [186, 388] on input "checkbox" at bounding box center [186, 396] width 17 height 17
checkbox input "true"
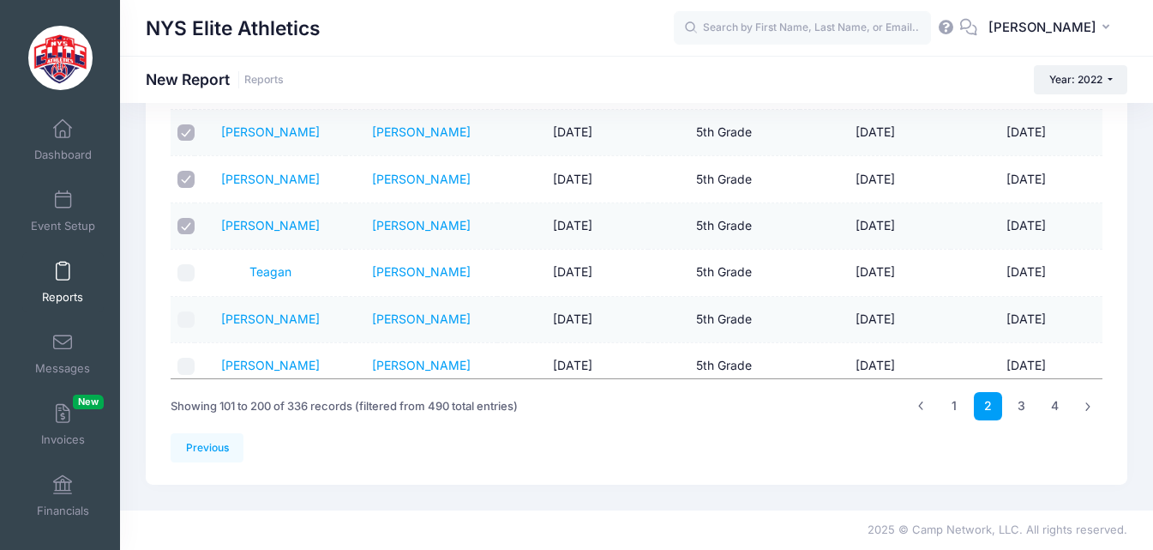
scroll to position [2058, 0]
click at [185, 262] on input "checkbox" at bounding box center [186, 270] width 17 height 17
checkbox input "true"
click at [185, 310] on input "checkbox" at bounding box center [186, 318] width 17 height 17
checkbox input "true"
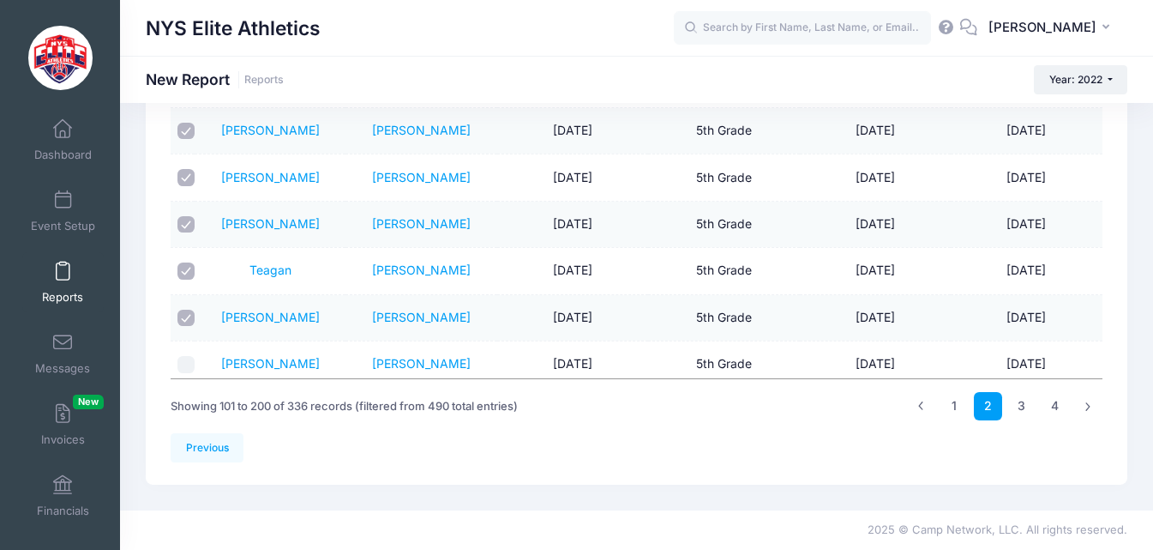
click at [186, 356] on input "checkbox" at bounding box center [186, 364] width 17 height 17
checkbox input "true"
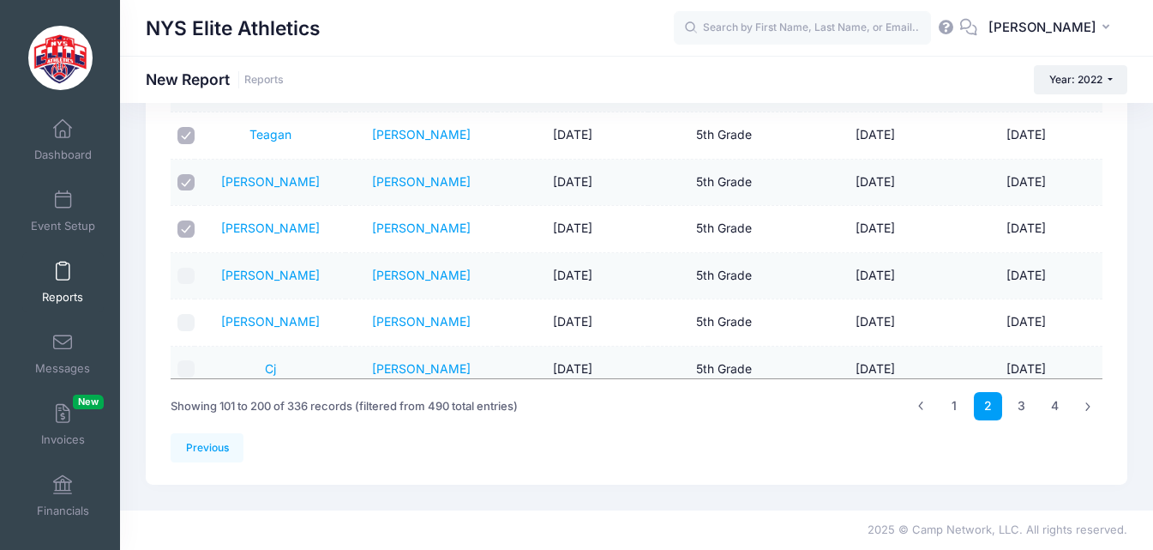
scroll to position [2230, 0]
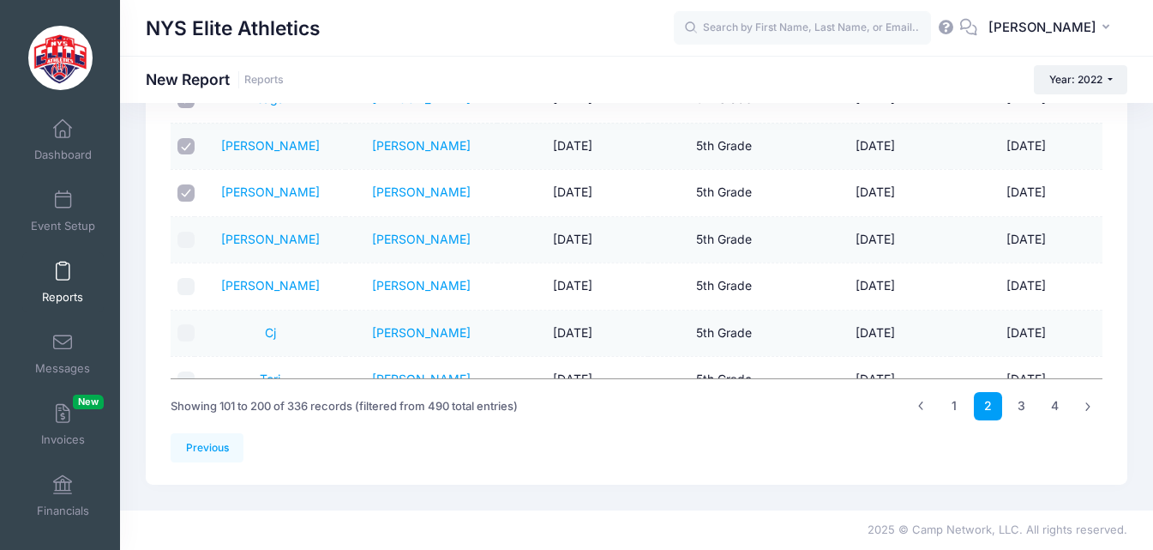
click at [186, 232] on input "checkbox" at bounding box center [186, 240] width 17 height 17
checkbox input "true"
click at [187, 278] on input "checkbox" at bounding box center [186, 286] width 17 height 17
checkbox input "true"
click at [190, 232] on div at bounding box center [186, 240] width 17 height 17
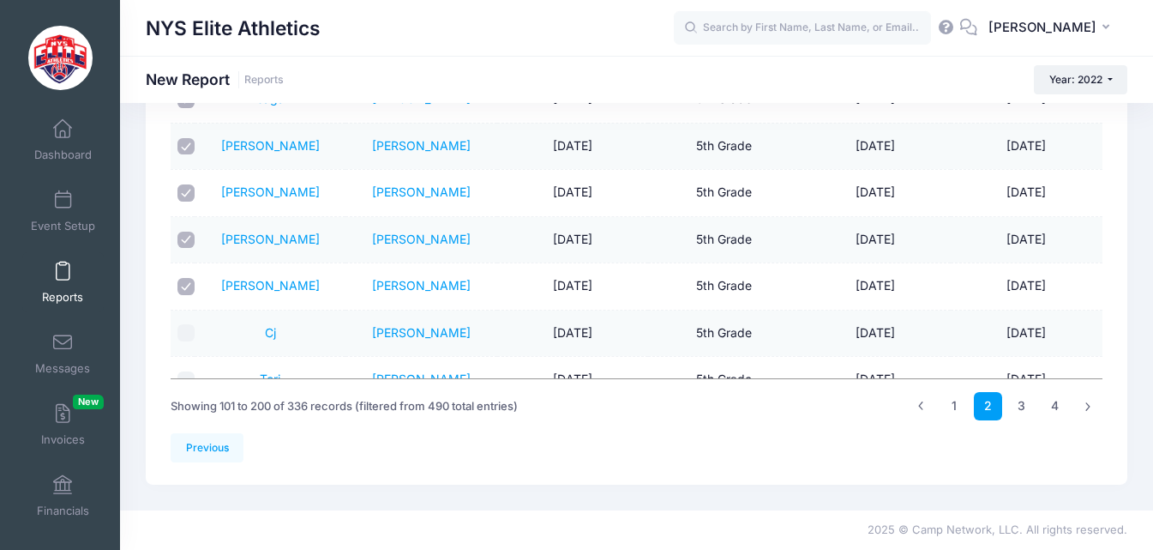
click at [191, 232] on input "checkbox" at bounding box center [186, 240] width 17 height 17
checkbox input "false"
click at [190, 324] on input "checkbox" at bounding box center [186, 332] width 17 height 17
checkbox input "true"
click at [184, 371] on input "checkbox" at bounding box center [186, 379] width 17 height 17
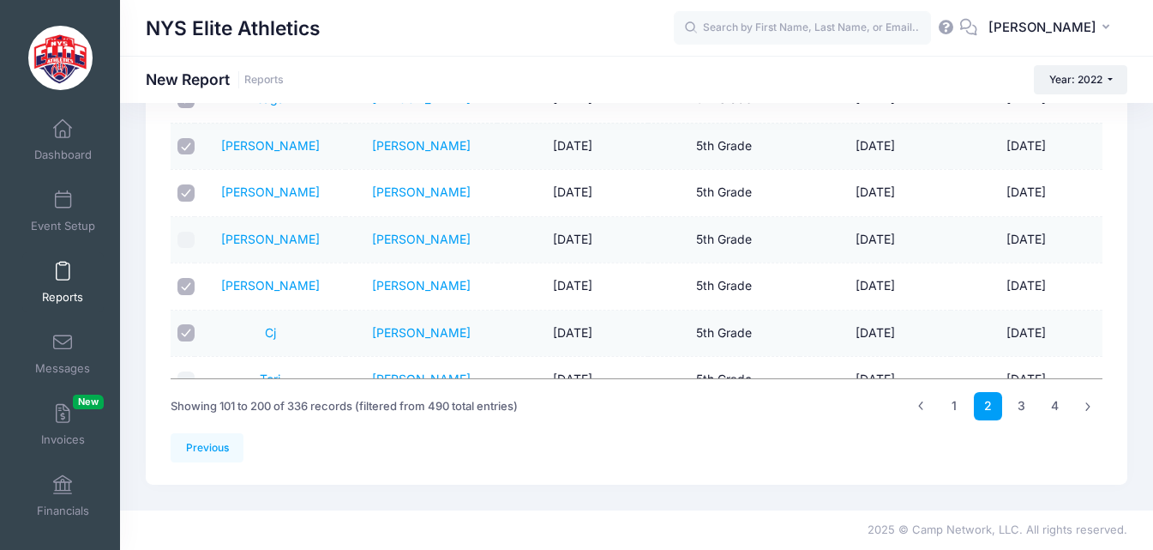
checkbox input "true"
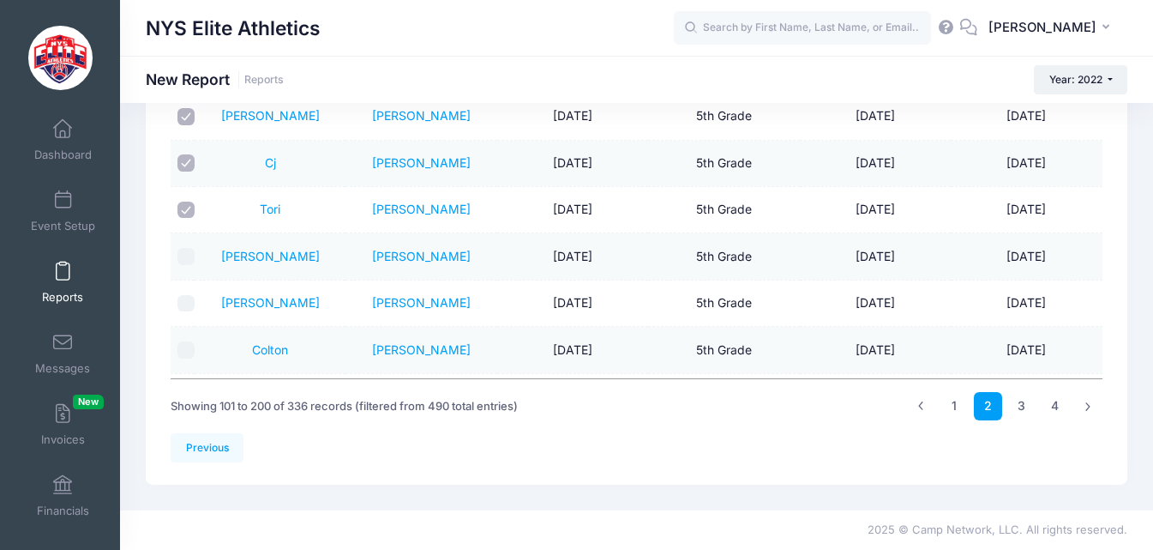
scroll to position [2401, 0]
click at [188, 246] on input "checkbox" at bounding box center [186, 254] width 17 height 17
checkbox input "true"
click at [184, 293] on input "checkbox" at bounding box center [186, 301] width 17 height 17
checkbox input "true"
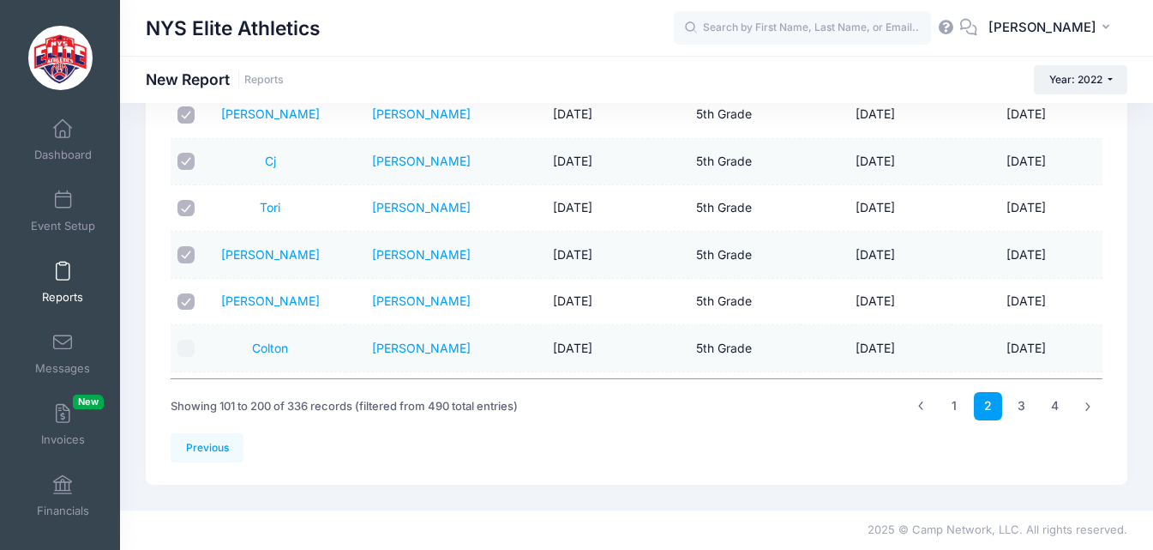
click at [187, 340] on input "checkbox" at bounding box center [186, 348] width 17 height 17
checkbox input "true"
click at [190, 387] on input "checkbox" at bounding box center [186, 395] width 17 height 17
checkbox input "true"
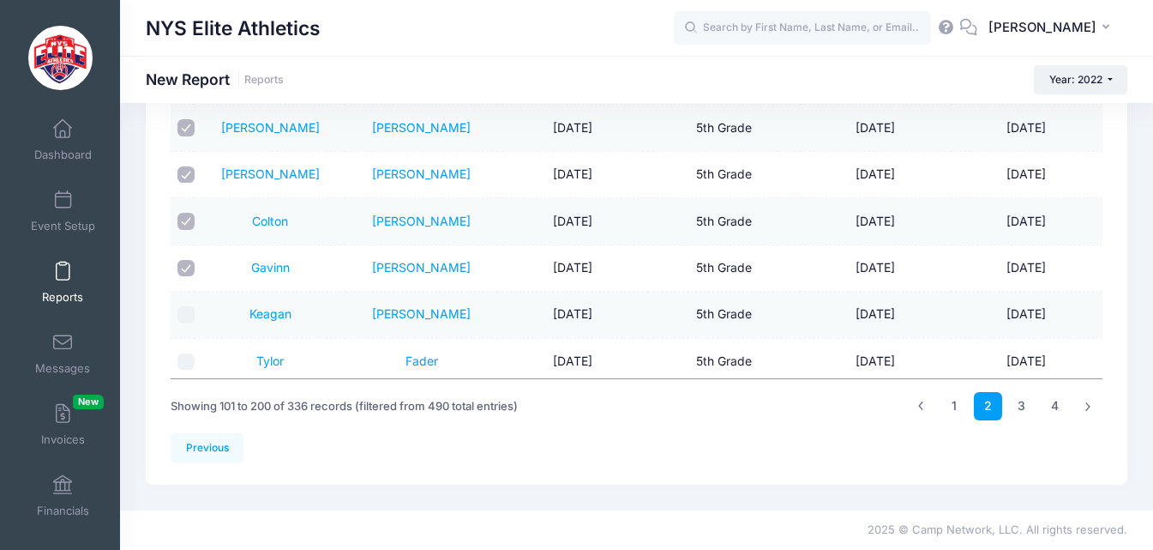
scroll to position [2573, 0]
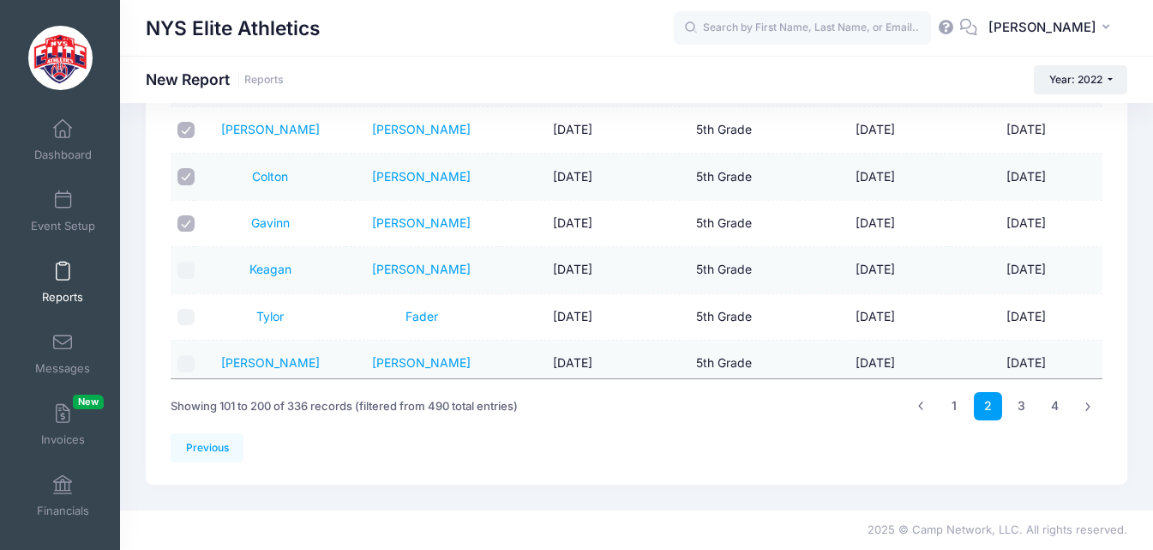
click at [192, 262] on input "checkbox" at bounding box center [186, 270] width 17 height 17
checkbox input "true"
click at [187, 309] on input "checkbox" at bounding box center [186, 317] width 17 height 17
checkbox input "true"
click at [190, 355] on input "checkbox" at bounding box center [186, 363] width 17 height 17
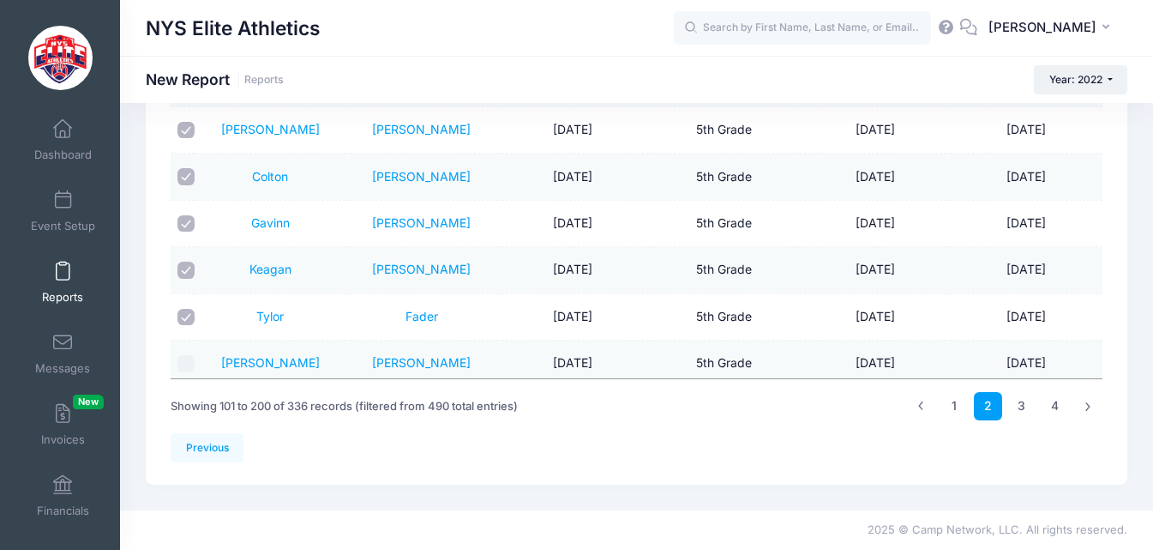
checkbox input "true"
click at [185, 402] on input "checkbox" at bounding box center [186, 410] width 17 height 17
checkbox input "true"
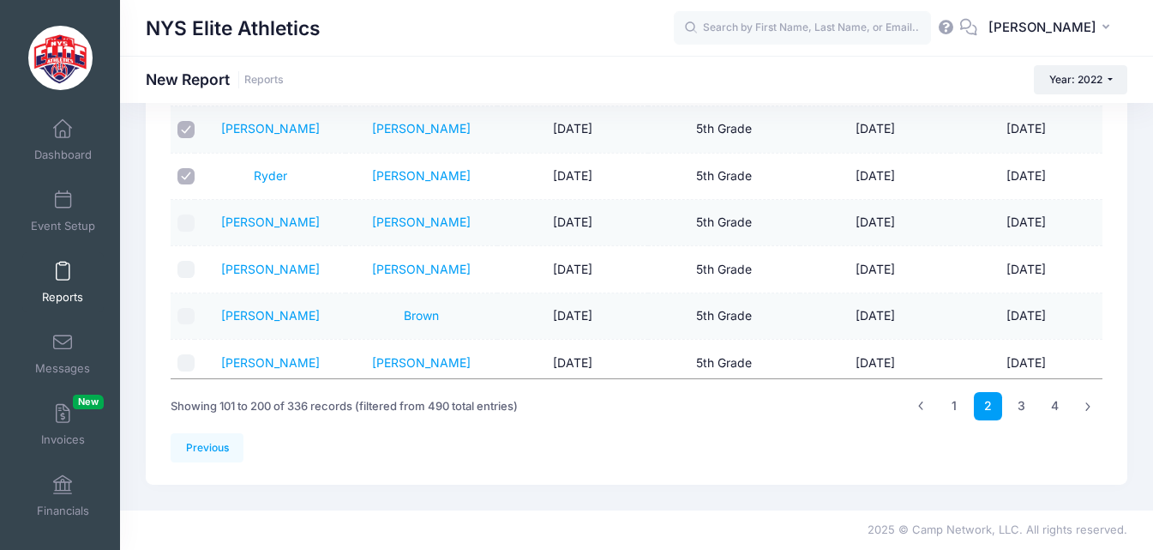
scroll to position [2830, 0]
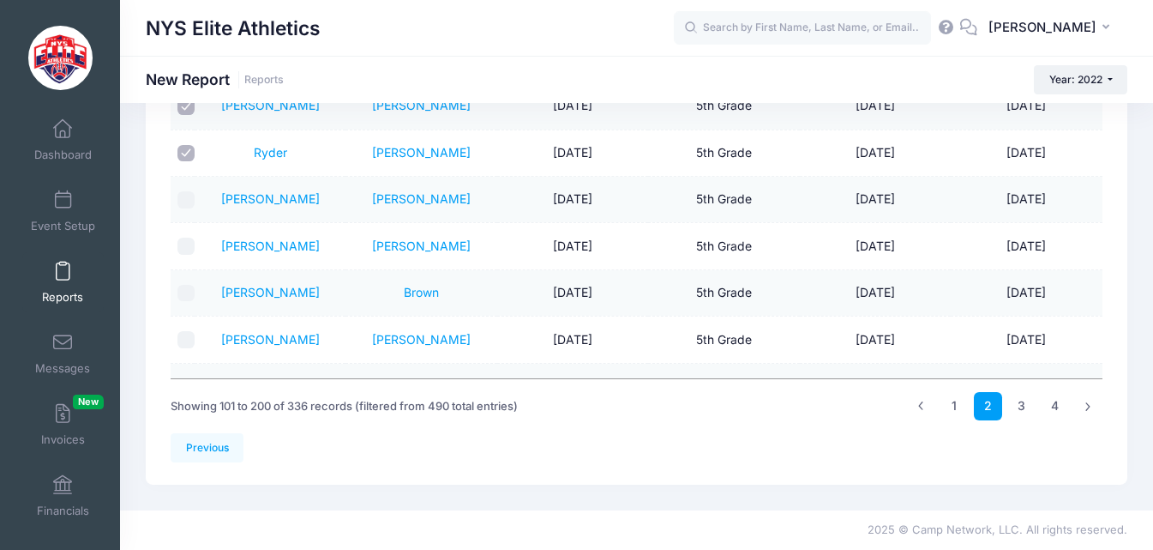
click at [189, 191] on input "checkbox" at bounding box center [186, 199] width 17 height 17
checkbox input "true"
click at [190, 238] on input "checkbox" at bounding box center [186, 246] width 17 height 17
checkbox input "true"
click at [186, 285] on input "checkbox" at bounding box center [186, 293] width 17 height 17
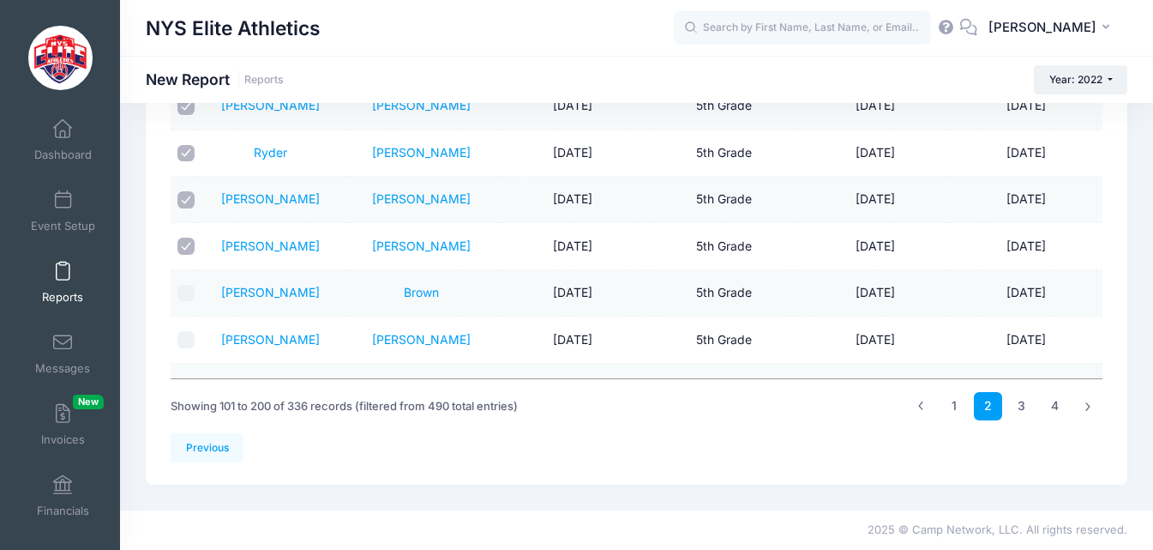
checkbox input "true"
click at [187, 331] on input "checkbox" at bounding box center [186, 339] width 17 height 17
checkbox input "true"
click at [182, 378] on input "checkbox" at bounding box center [186, 386] width 17 height 17
checkbox input "true"
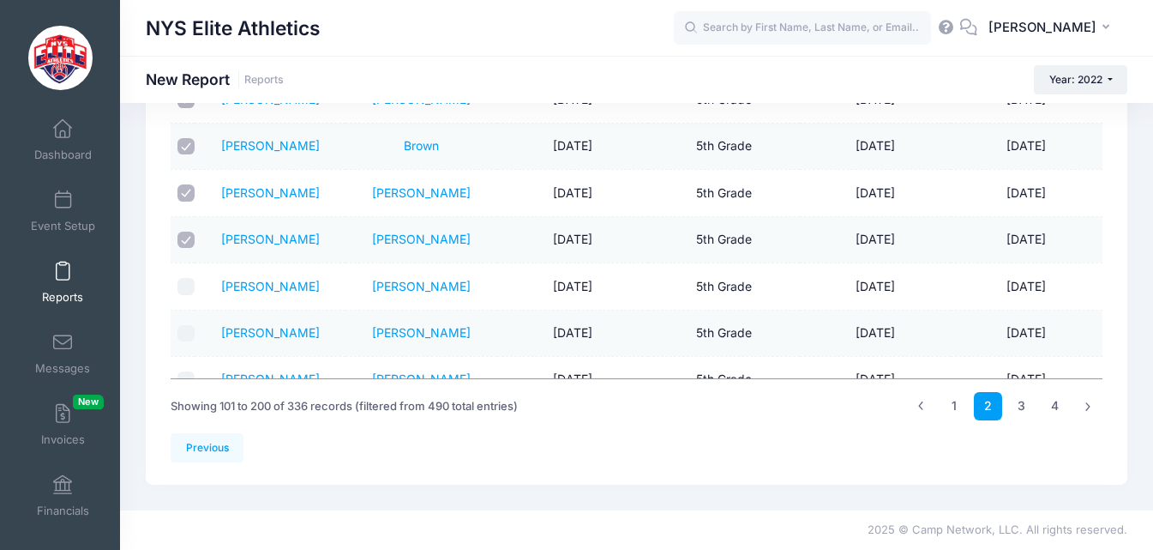
scroll to position [3002, 0]
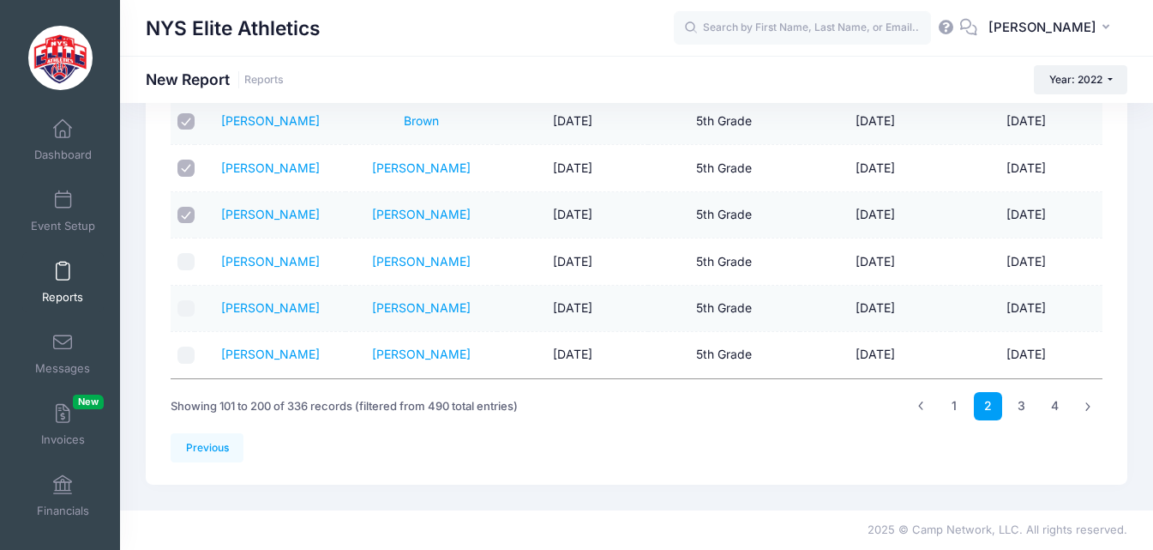
click at [192, 253] on input "checkbox" at bounding box center [186, 261] width 17 height 17
checkbox input "true"
click at [192, 286] on td at bounding box center [183, 309] width 24 height 46
click at [185, 346] on input "checkbox" at bounding box center [186, 354] width 17 height 17
checkbox input "true"
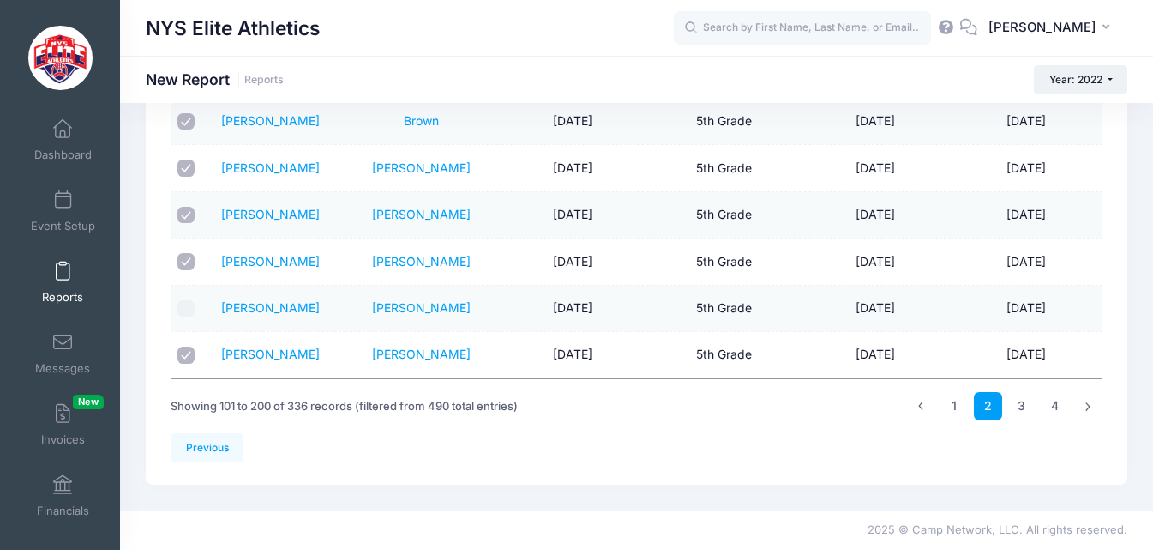
click at [191, 300] on input "checkbox" at bounding box center [186, 308] width 17 height 17
checkbox input "true"
click at [188, 394] on input "checkbox" at bounding box center [186, 402] width 17 height 17
checkbox input "true"
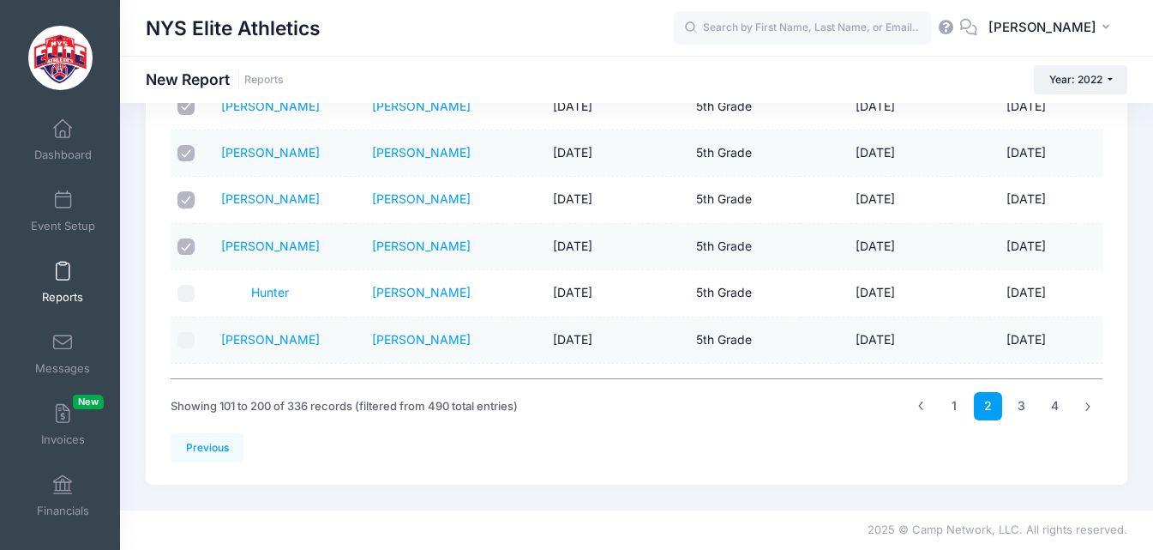
scroll to position [3173, 0]
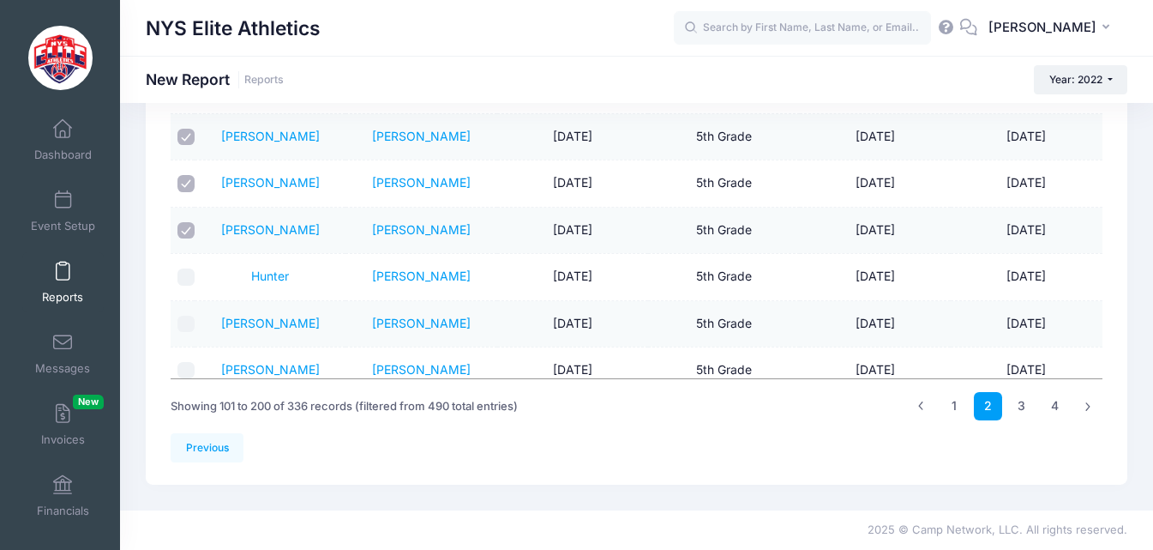
click at [188, 268] on input "checkbox" at bounding box center [186, 276] width 17 height 17
checkbox input "true"
click at [190, 316] on input "checkbox" at bounding box center [186, 324] width 17 height 17
checkbox input "true"
click at [187, 362] on input "checkbox" at bounding box center [186, 370] width 17 height 17
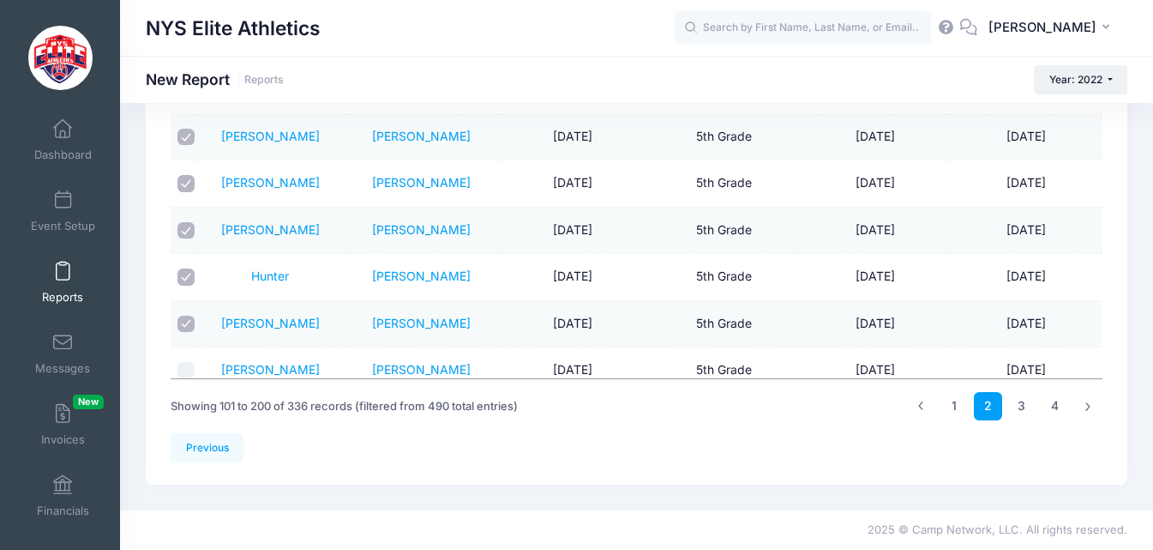
checkbox input "true"
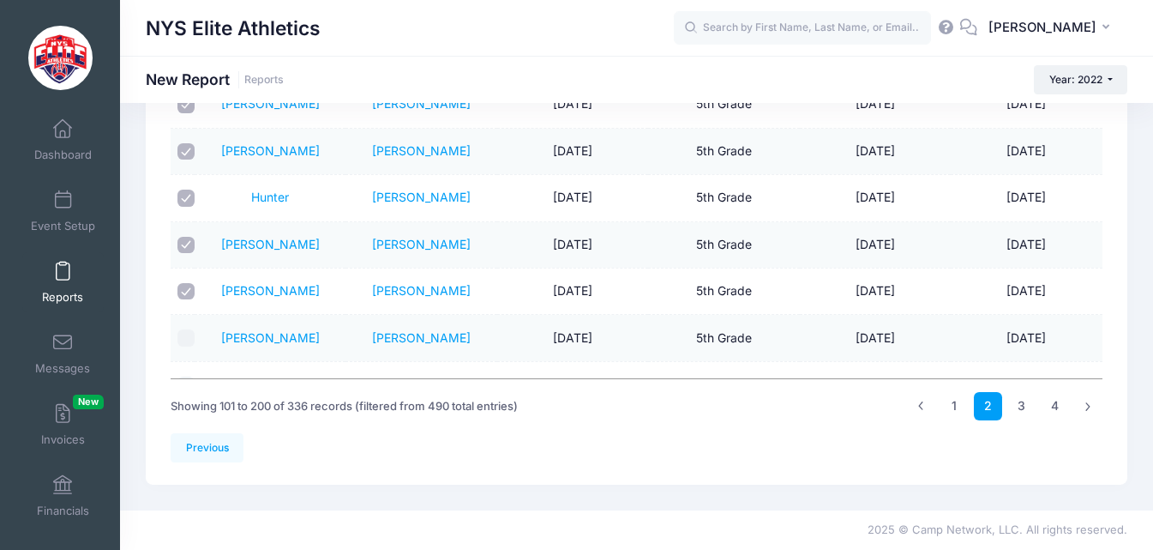
scroll to position [3345, 0]
click at [187, 237] on input "checkbox" at bounding box center [186, 245] width 17 height 17
checkbox input "true"
click at [187, 284] on input "checkbox" at bounding box center [186, 292] width 17 height 17
checkbox input "true"
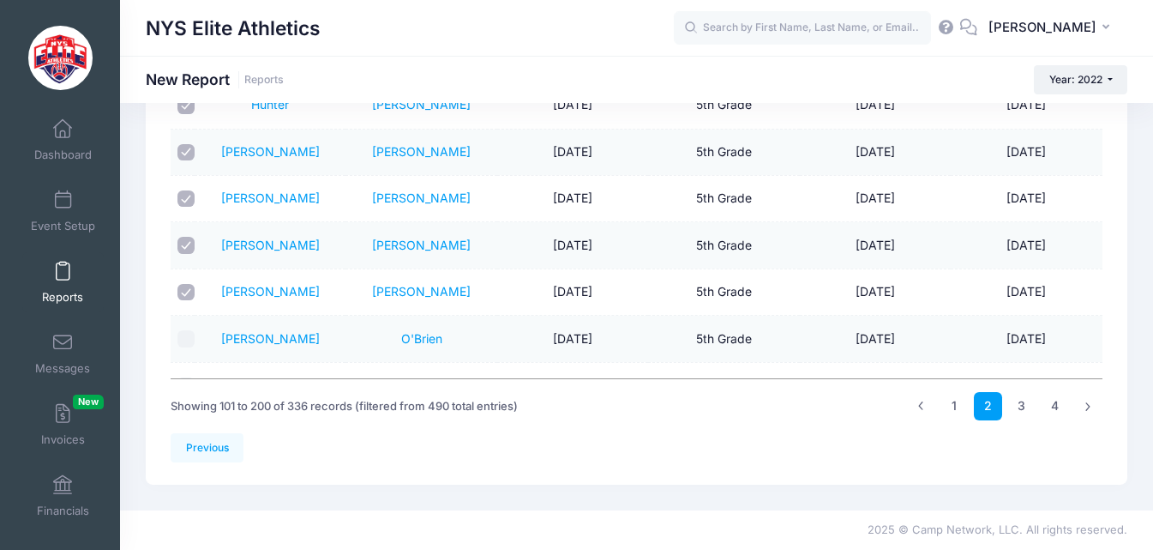
click at [192, 330] on input "checkbox" at bounding box center [186, 338] width 17 height 17
checkbox input "true"
click at [187, 377] on input "checkbox" at bounding box center [186, 385] width 17 height 17
checkbox input "true"
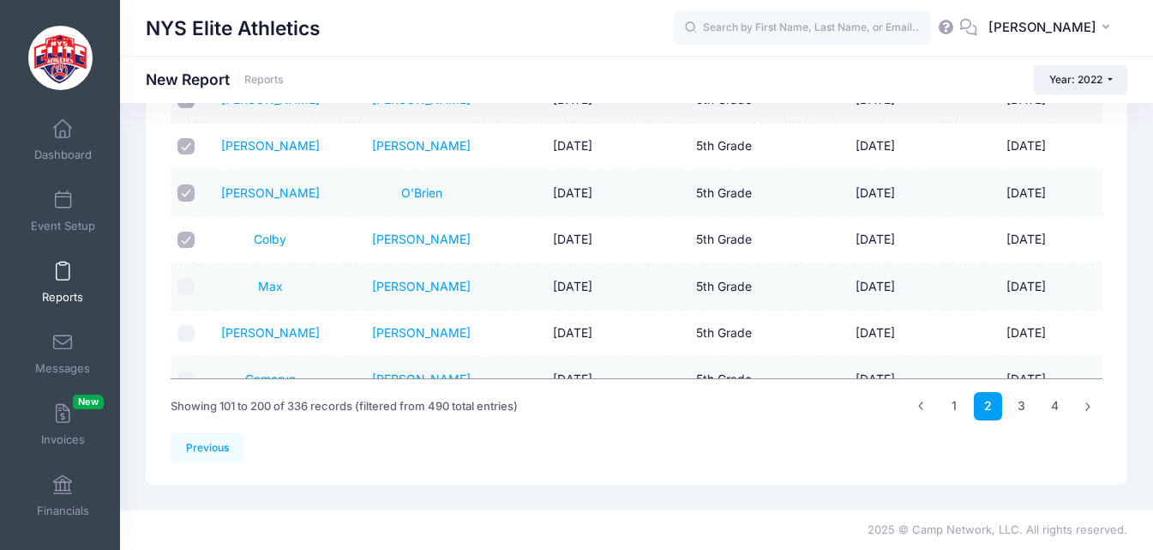
scroll to position [3516, 0]
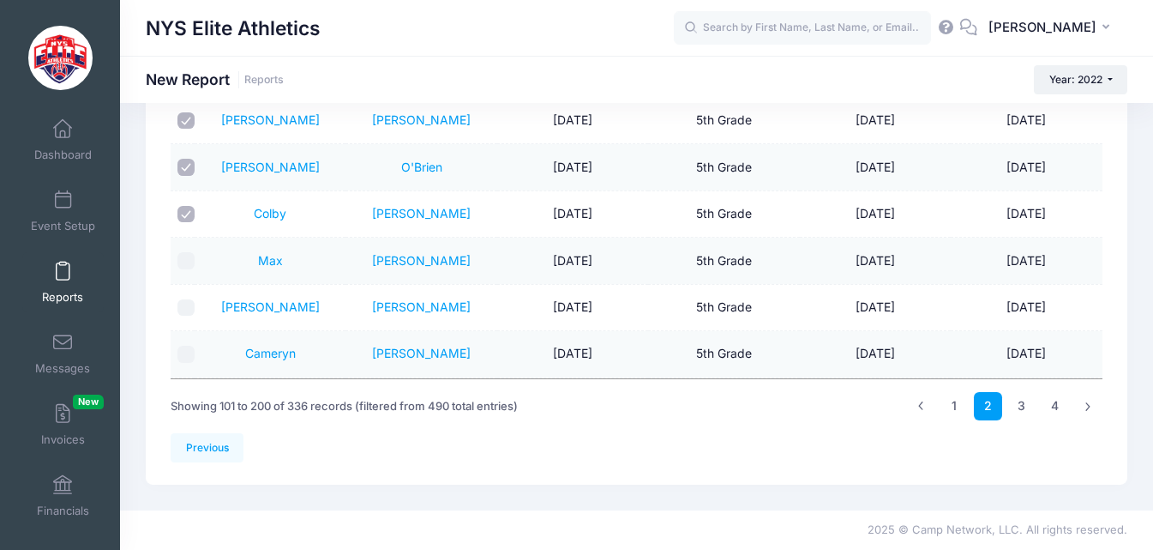
click at [189, 252] on input "checkbox" at bounding box center [186, 260] width 17 height 17
checkbox input "true"
click at [193, 299] on input "checkbox" at bounding box center [186, 307] width 17 height 17
checkbox input "true"
click at [196, 331] on td "Cameryn" at bounding box center [270, 354] width 151 height 46
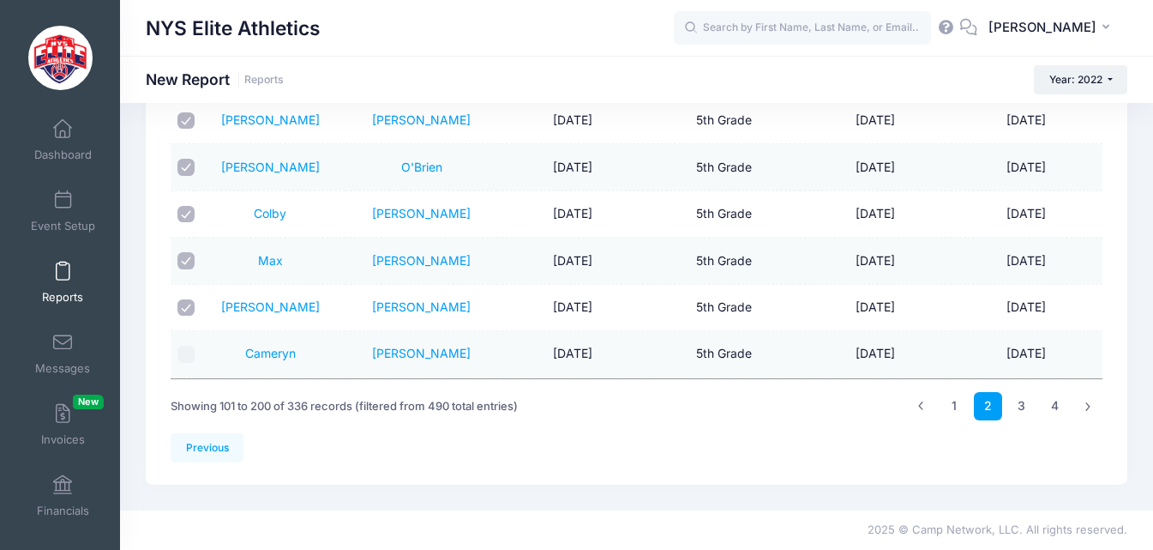
click at [185, 411] on input "checkbox" at bounding box center [186, 419] width 17 height 17
checkbox input "true"
click at [192, 346] on input "checkbox" at bounding box center [186, 354] width 17 height 17
checkbox input "true"
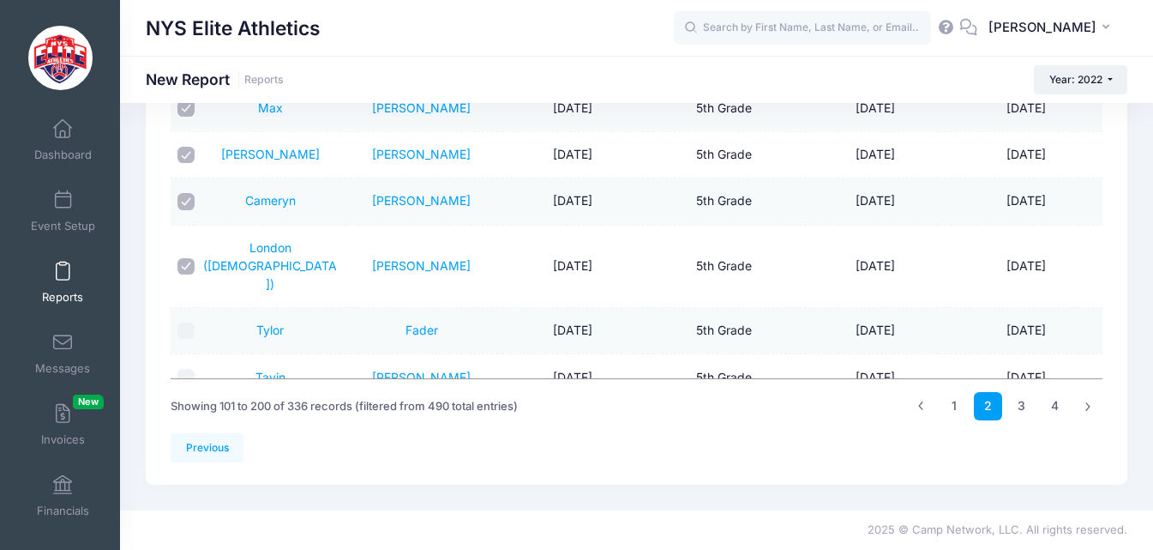
scroll to position [3688, 0]
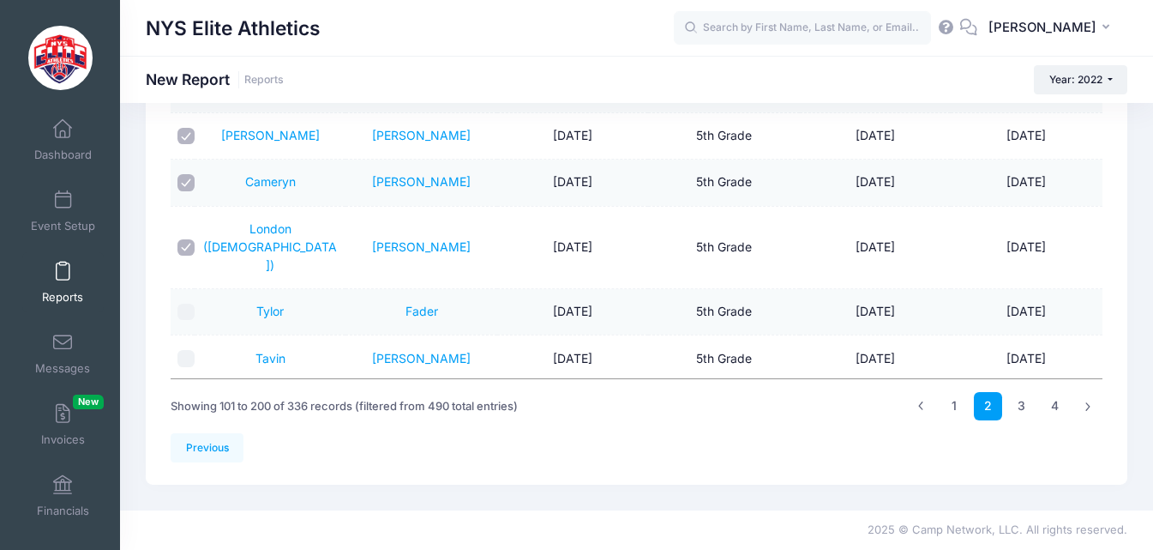
click at [184, 304] on input "checkbox" at bounding box center [186, 312] width 17 height 17
checkbox input "true"
click at [191, 350] on input "checkbox" at bounding box center [186, 358] width 17 height 17
checkbox input "true"
click at [189, 397] on input "checkbox" at bounding box center [186, 405] width 17 height 17
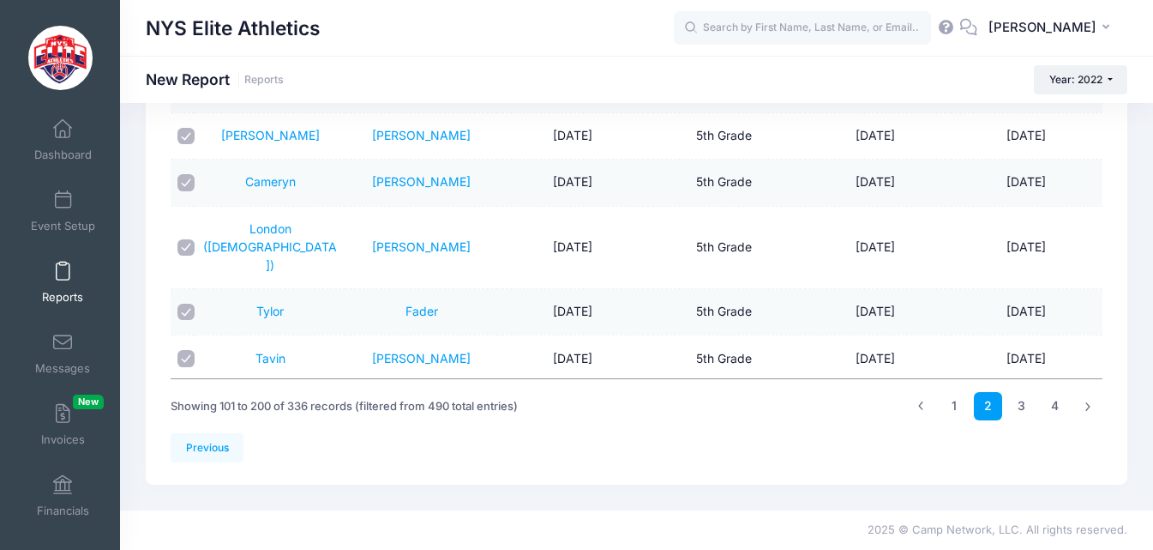
checkbox input "true"
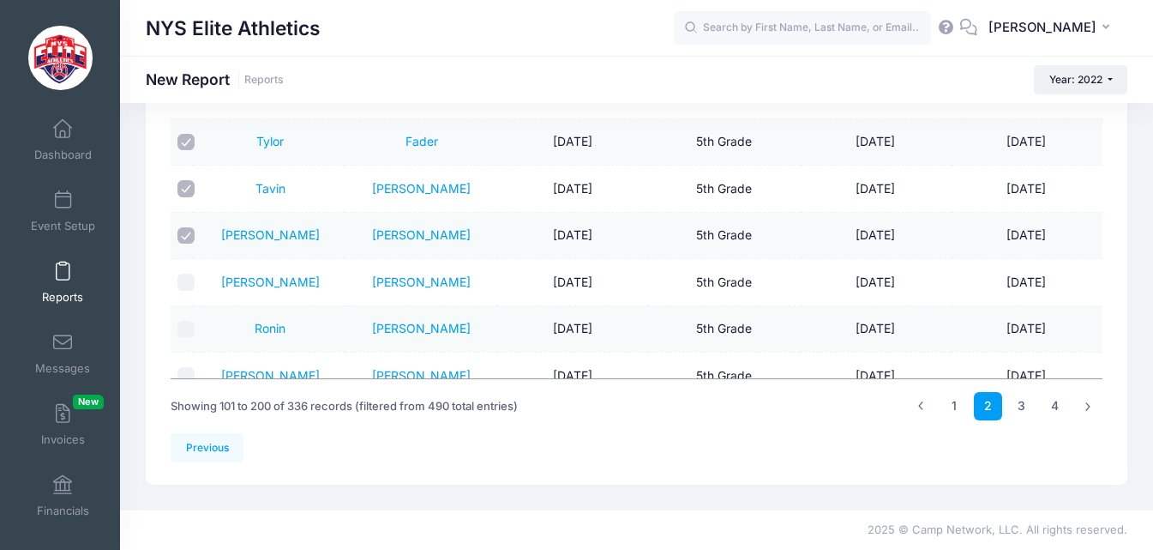
scroll to position [3859, 0]
click at [185, 272] on input "checkbox" at bounding box center [186, 280] width 17 height 17
checkbox input "true"
click at [191, 319] on input "checkbox" at bounding box center [186, 327] width 17 height 17
checkbox input "true"
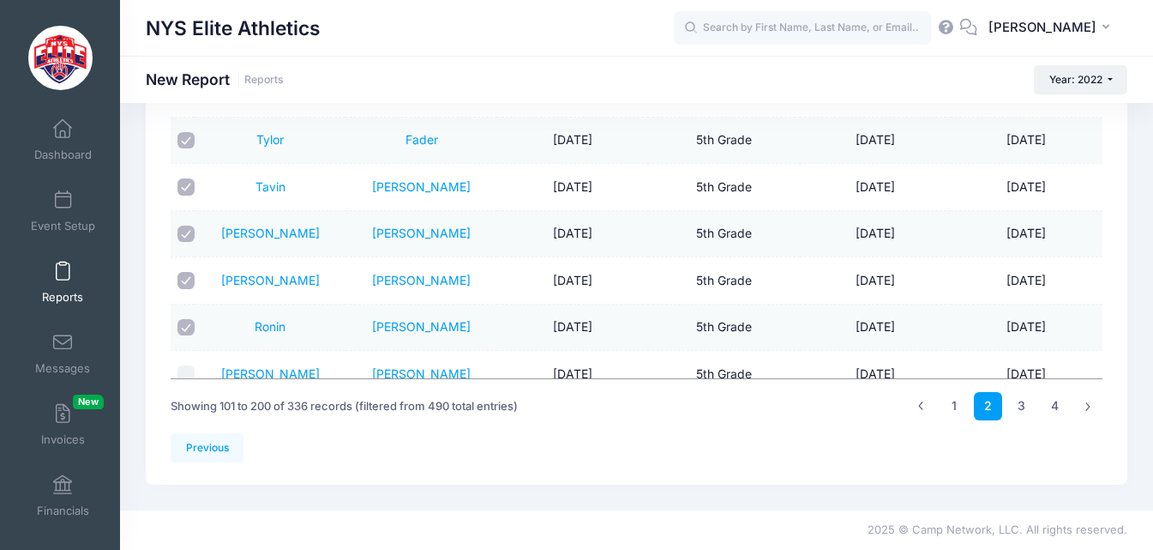
click at [190, 365] on input "checkbox" at bounding box center [186, 373] width 17 height 17
checkbox input "true"
click at [191, 413] on input "checkbox" at bounding box center [186, 421] width 17 height 17
checkbox input "true"
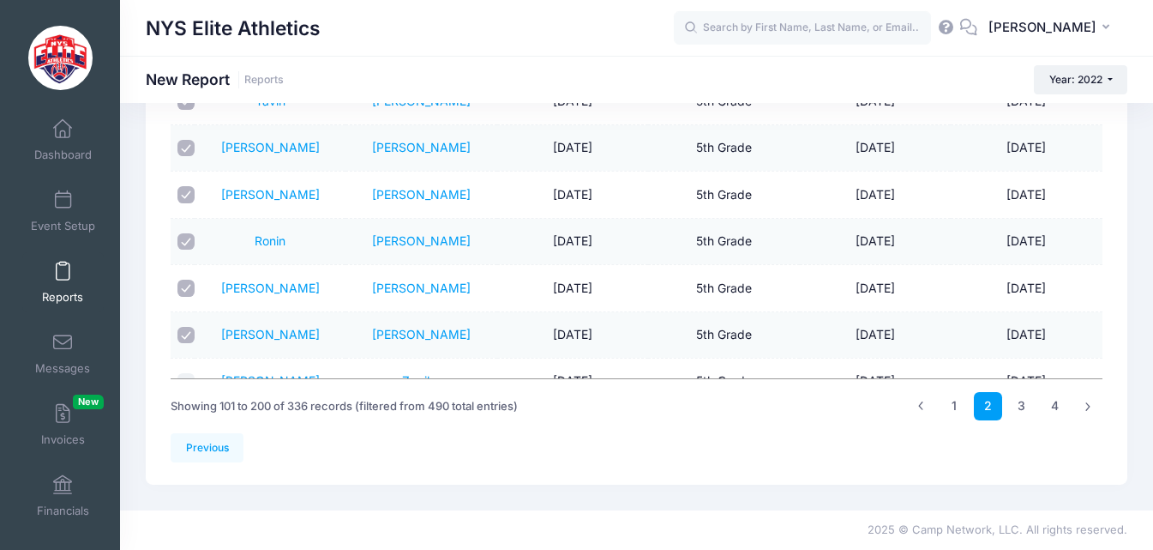
click at [192, 373] on input "checkbox" at bounding box center [186, 381] width 17 height 17
checkbox input "true"
click at [188, 420] on input "checkbox" at bounding box center [186, 428] width 17 height 17
checkbox input "true"
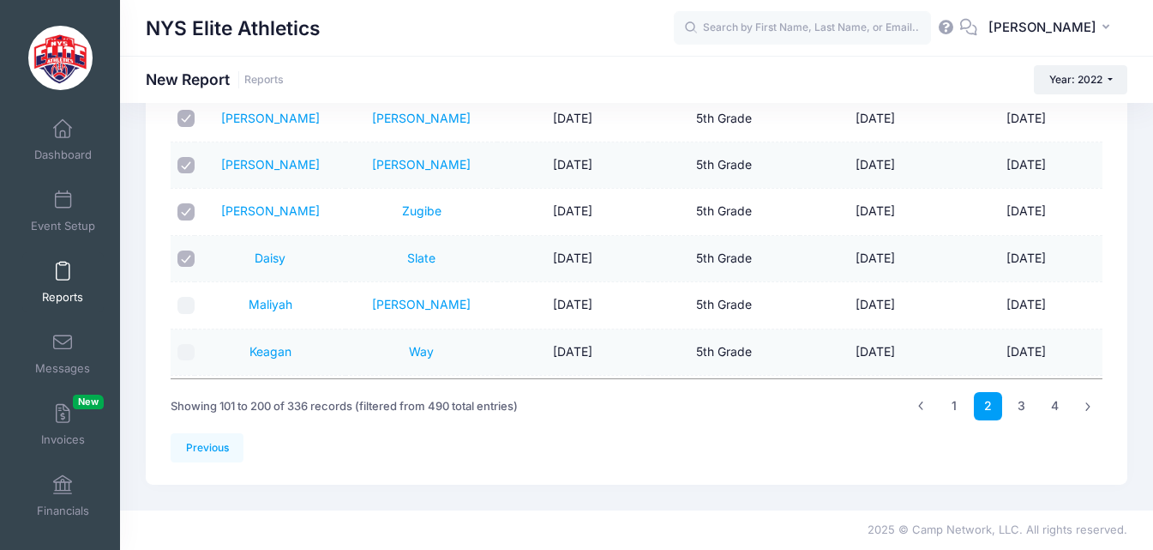
scroll to position [4116, 0]
click at [184, 295] on input "checkbox" at bounding box center [186, 303] width 17 height 17
checkbox input "true"
click at [192, 328] on td at bounding box center [183, 351] width 24 height 46
click at [188, 388] on input "checkbox" at bounding box center [186, 396] width 17 height 17
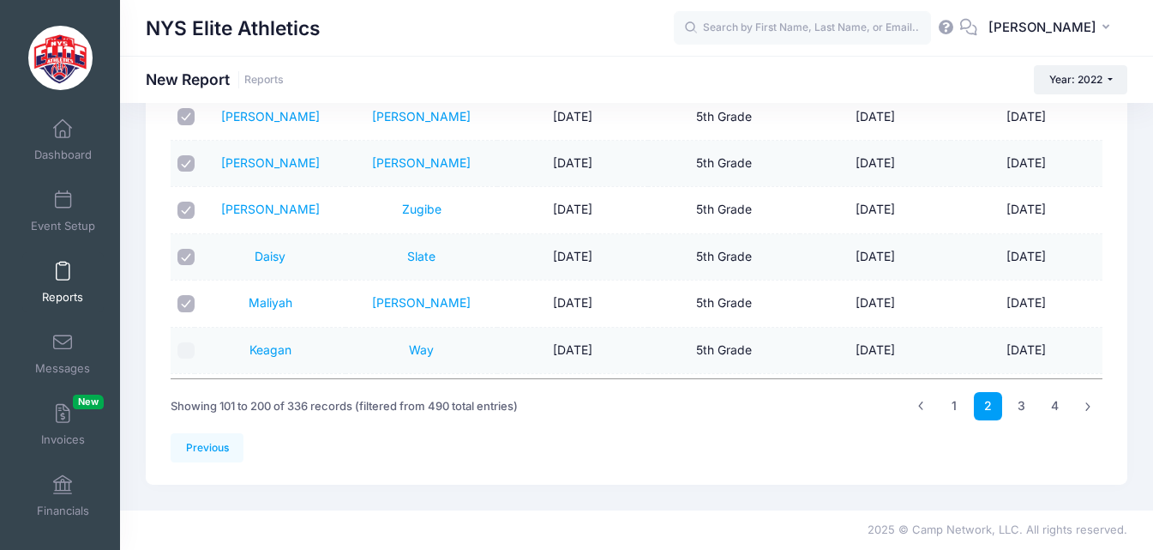
checkbox input "true"
click at [201, 328] on td "Keagan" at bounding box center [270, 351] width 151 height 46
click at [190, 342] on input "checkbox" at bounding box center [186, 350] width 17 height 17
checkbox input "true"
click at [190, 249] on input "checkbox" at bounding box center [186, 257] width 17 height 17
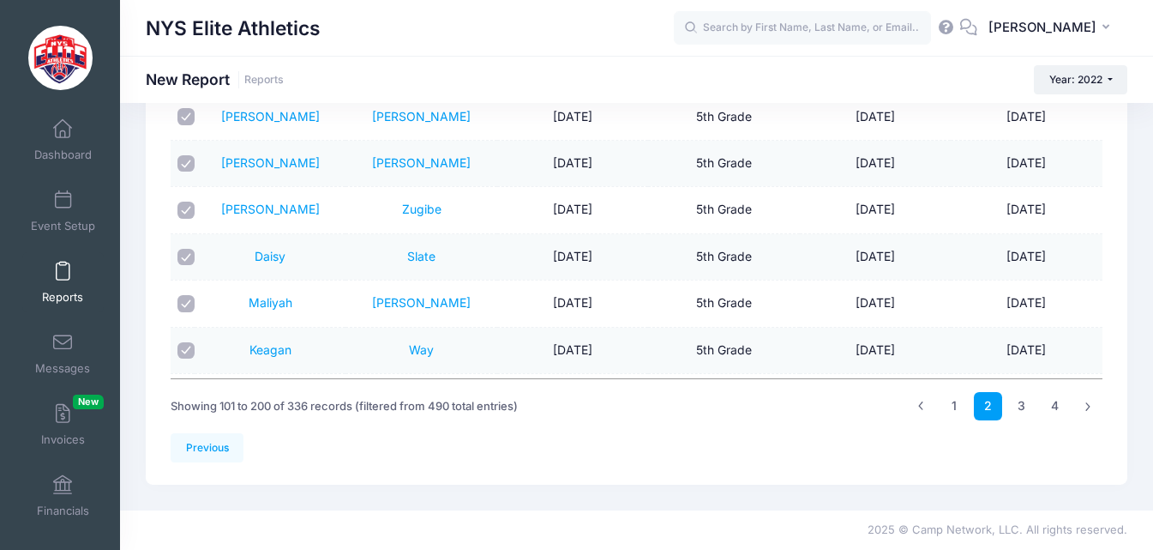
checkbox input "false"
click at [190, 435] on input "checkbox" at bounding box center [186, 443] width 17 height 17
checkbox input "true"
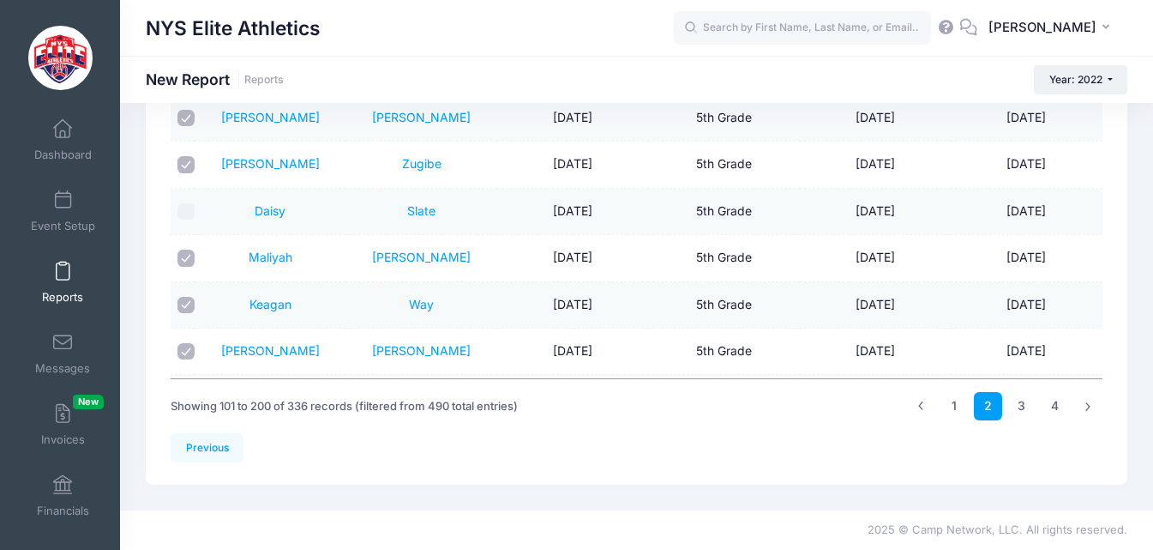
scroll to position [4180, 0]
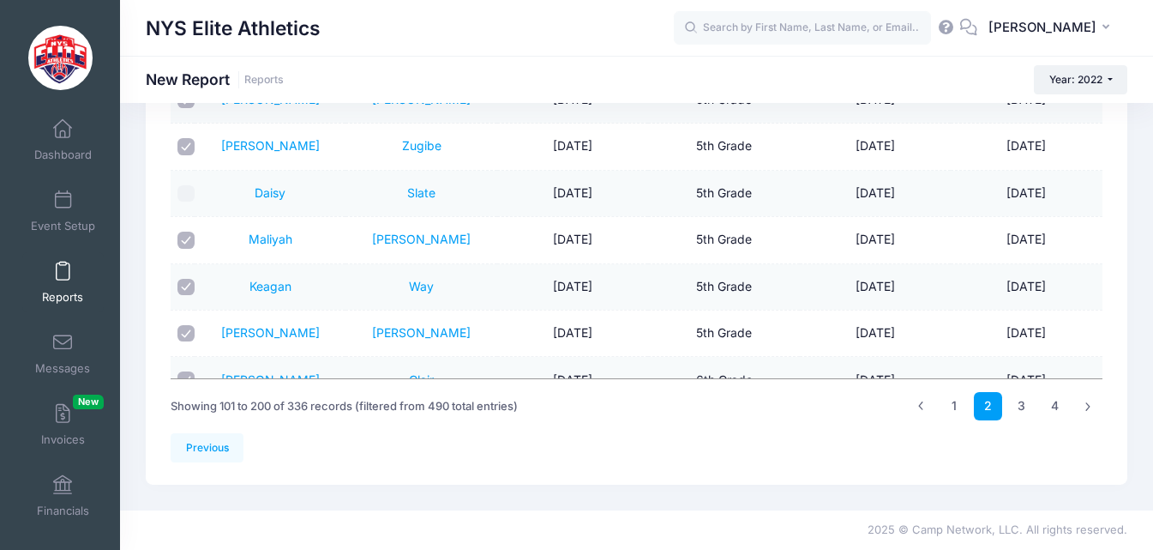
click at [190, 419] on input "checkbox" at bounding box center [186, 427] width 17 height 17
checkbox input "true"
click at [1018, 398] on link "3" at bounding box center [1022, 406] width 28 height 28
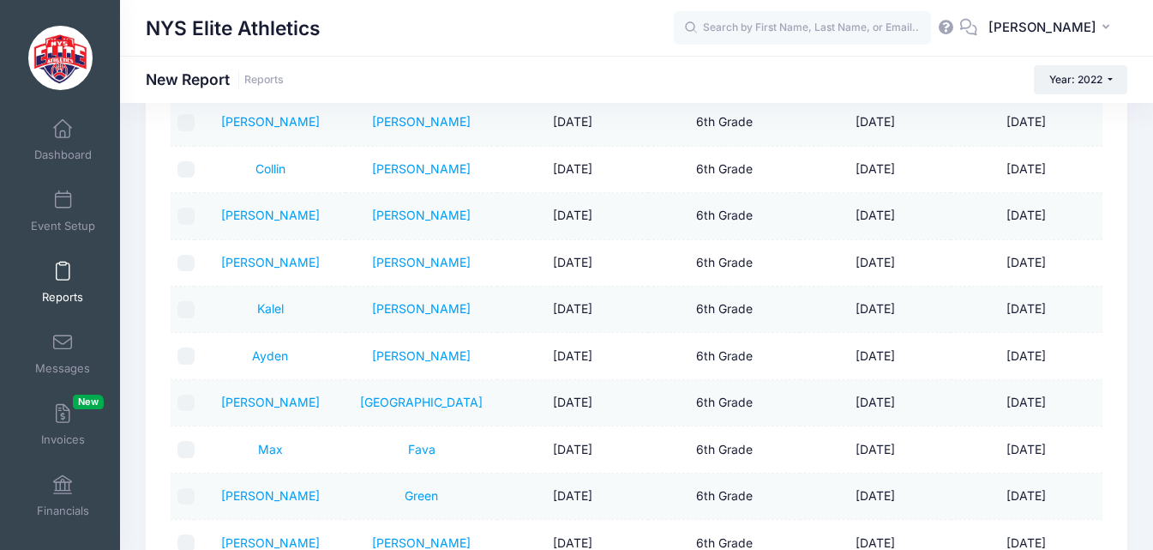
scroll to position [115, 0]
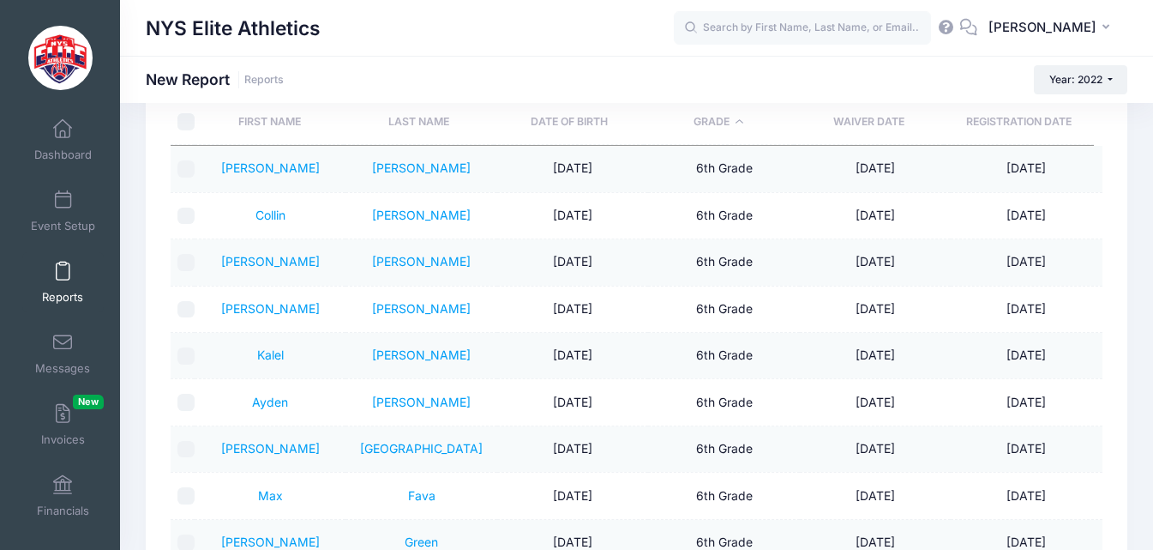
click at [193, 123] on input "\a \a" at bounding box center [186, 121] width 17 height 17
checkbox input "true"
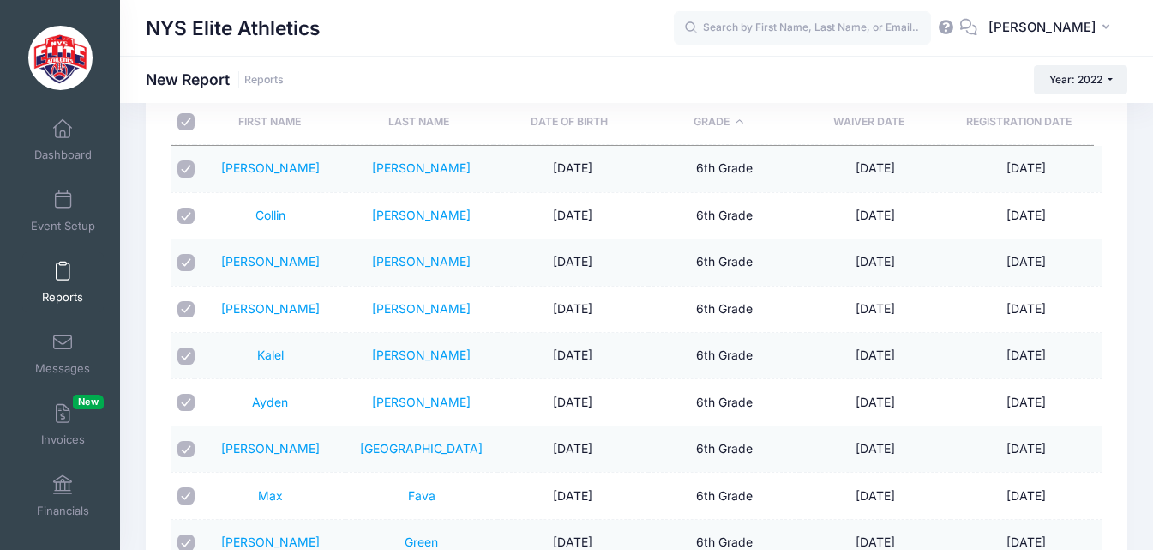
checkbox input "true"
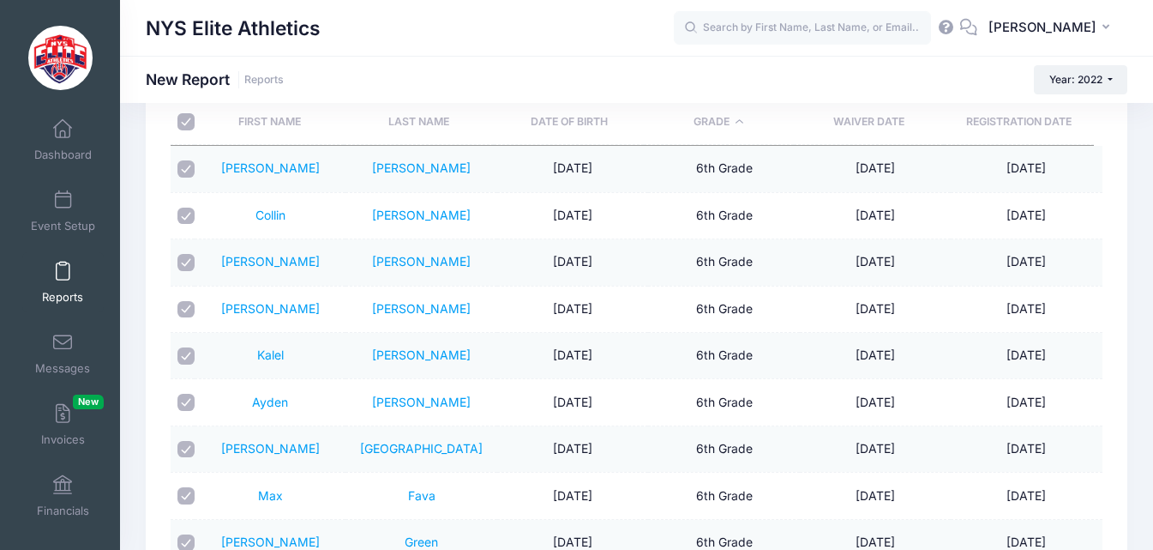
checkbox input "true"
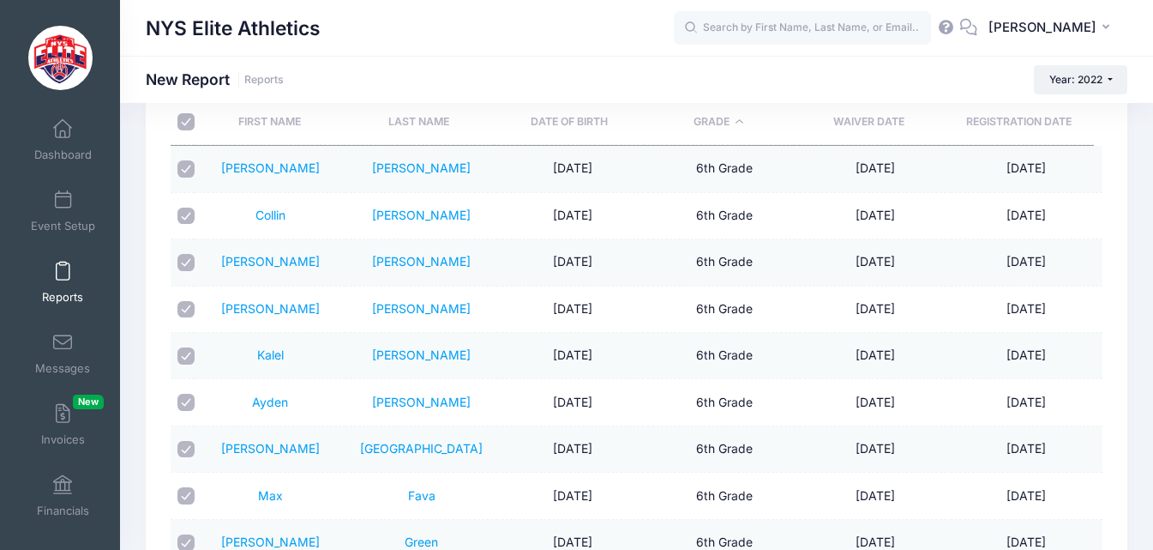
checkbox input "true"
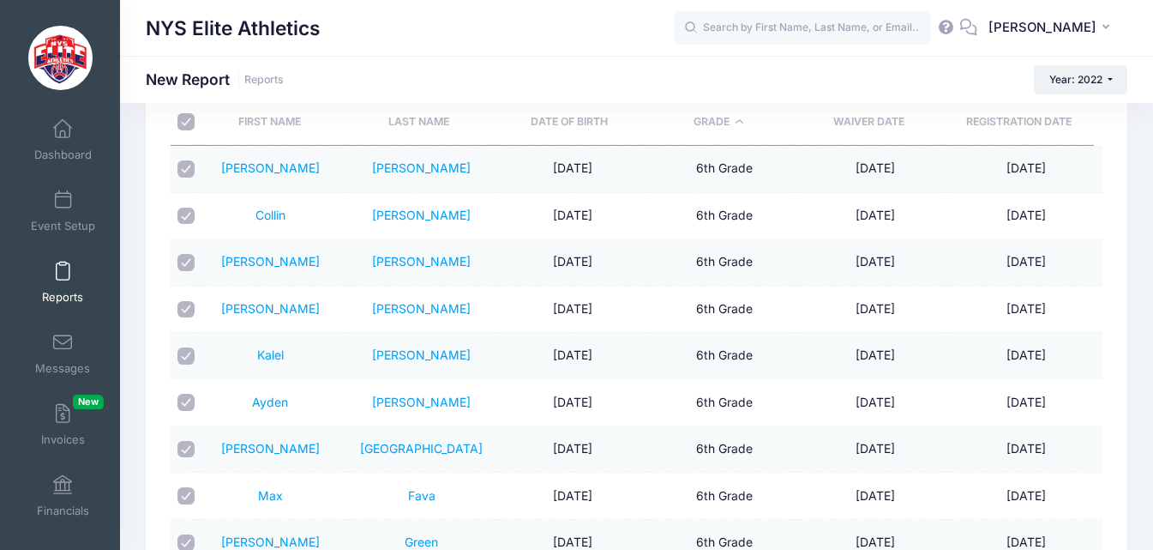
checkbox input "true"
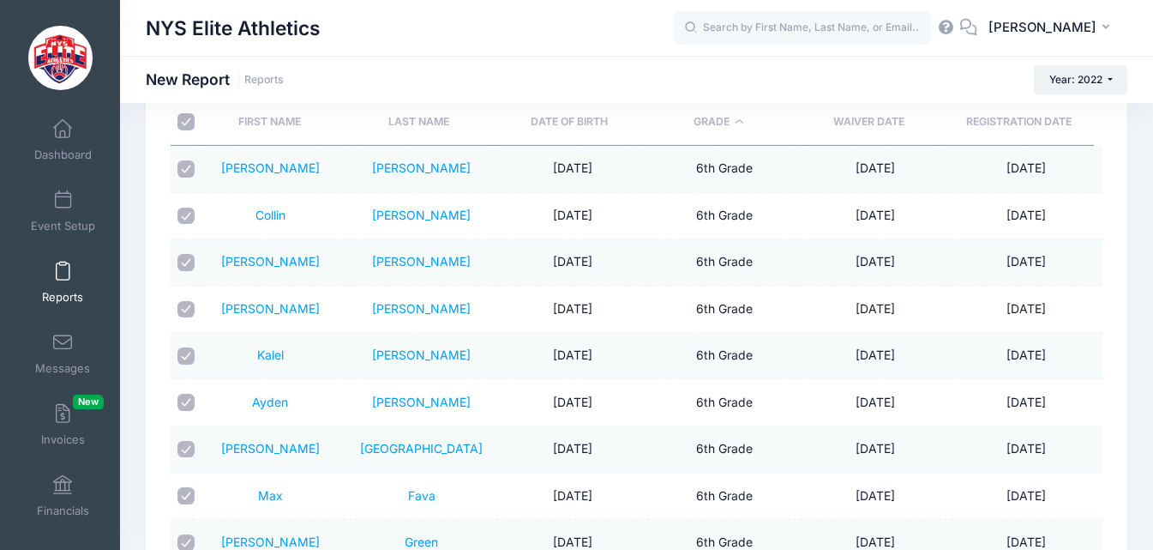
checkbox input "true"
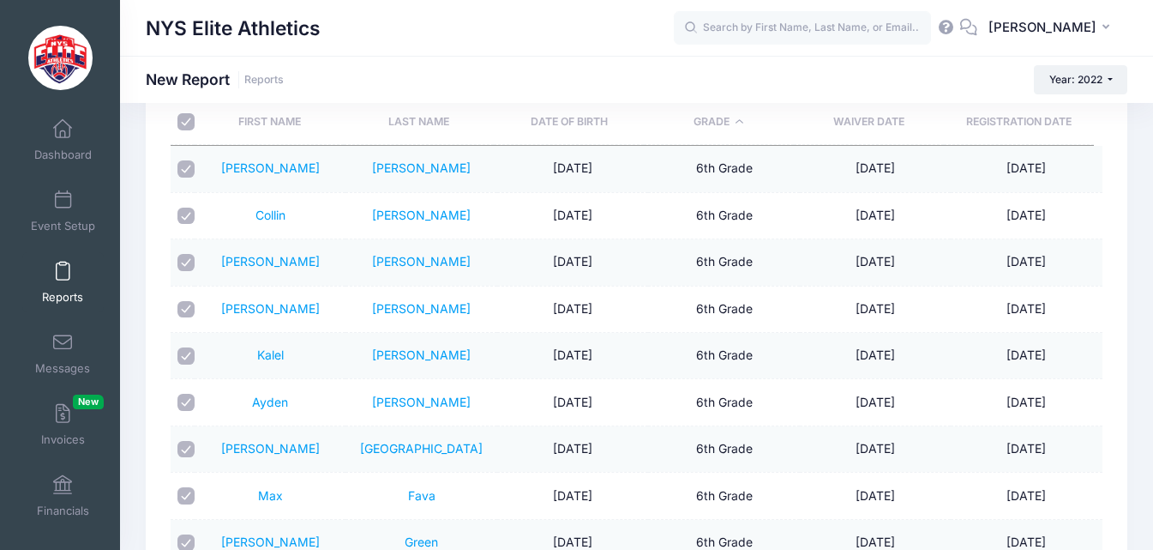
checkbox input "true"
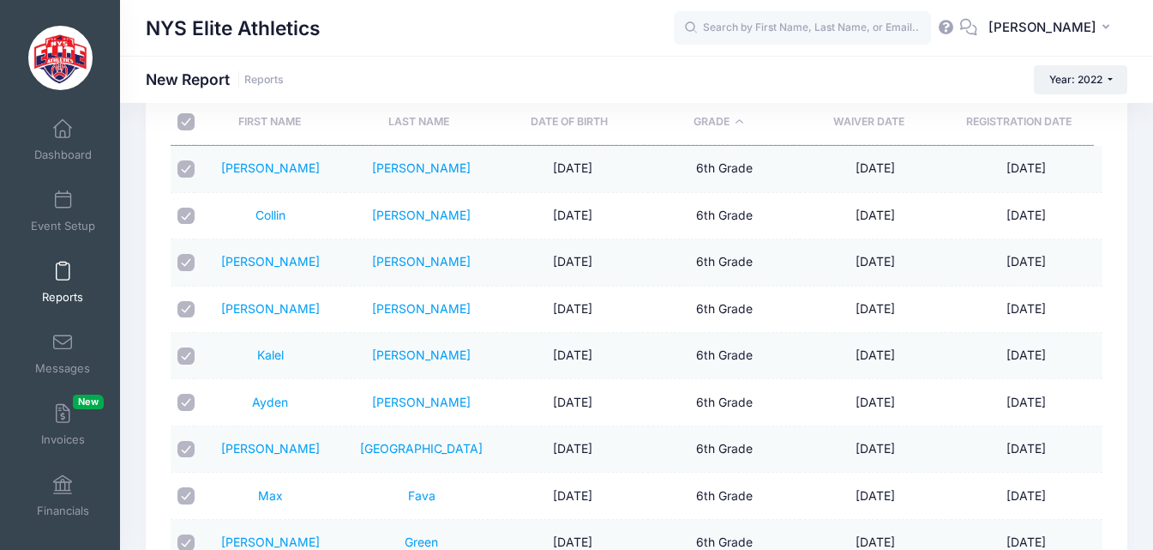
checkbox input "true"
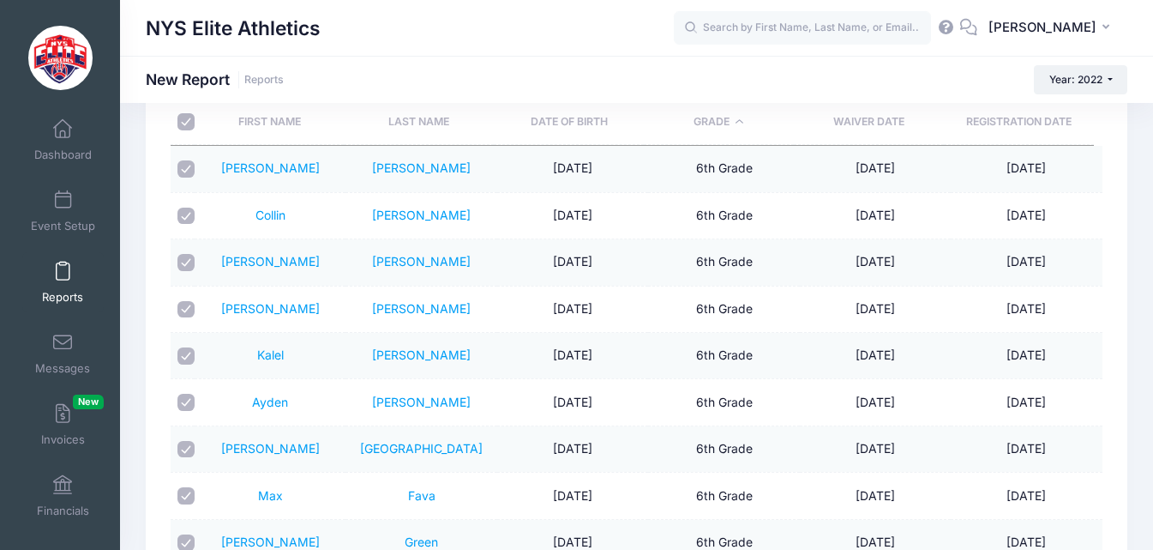
checkbox input "true"
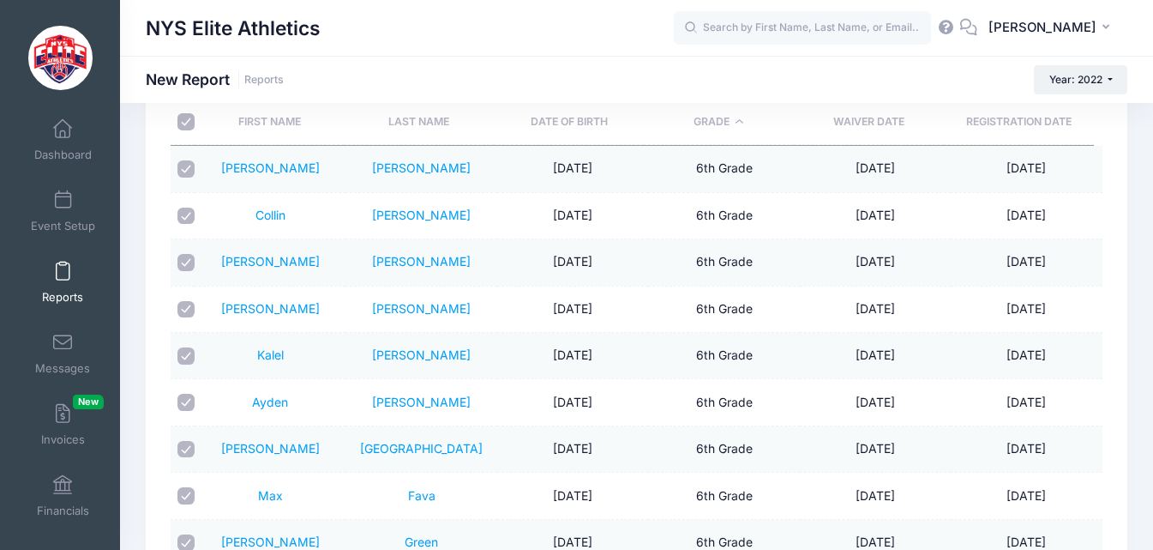
checkbox input "true"
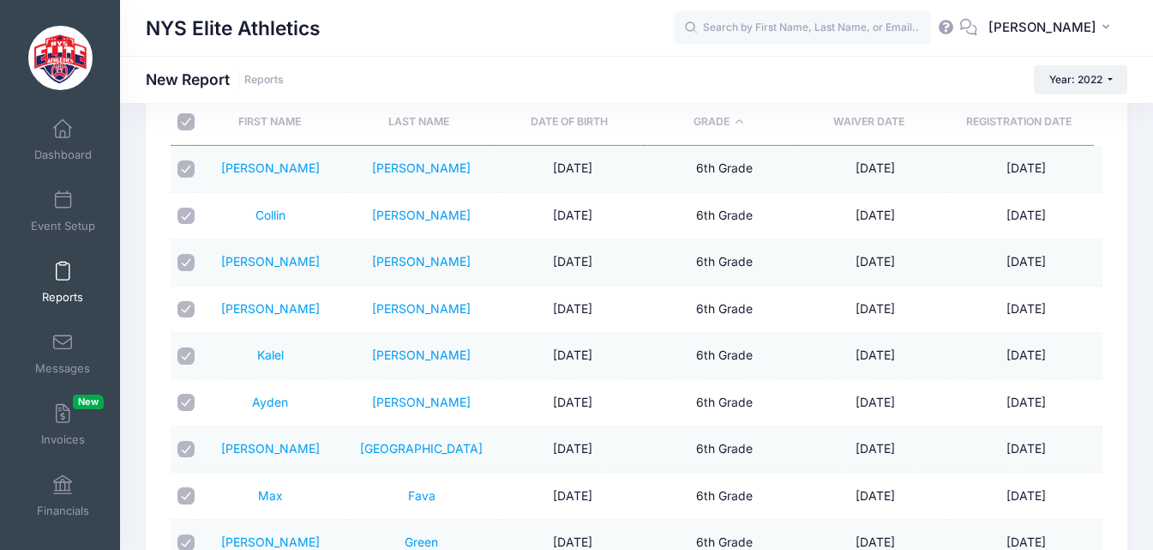
checkbox input "true"
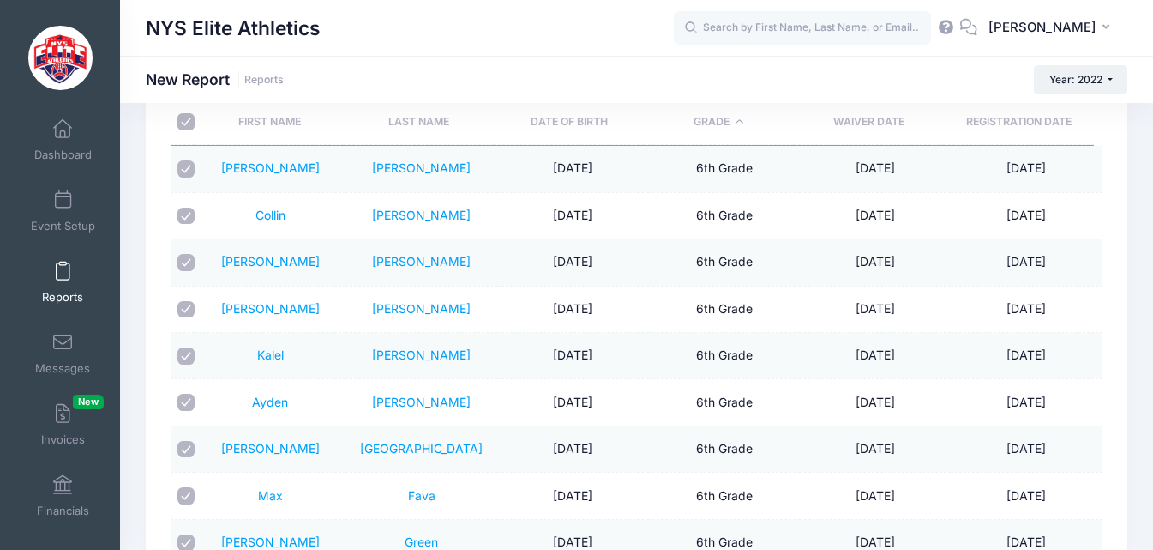
checkbox input "true"
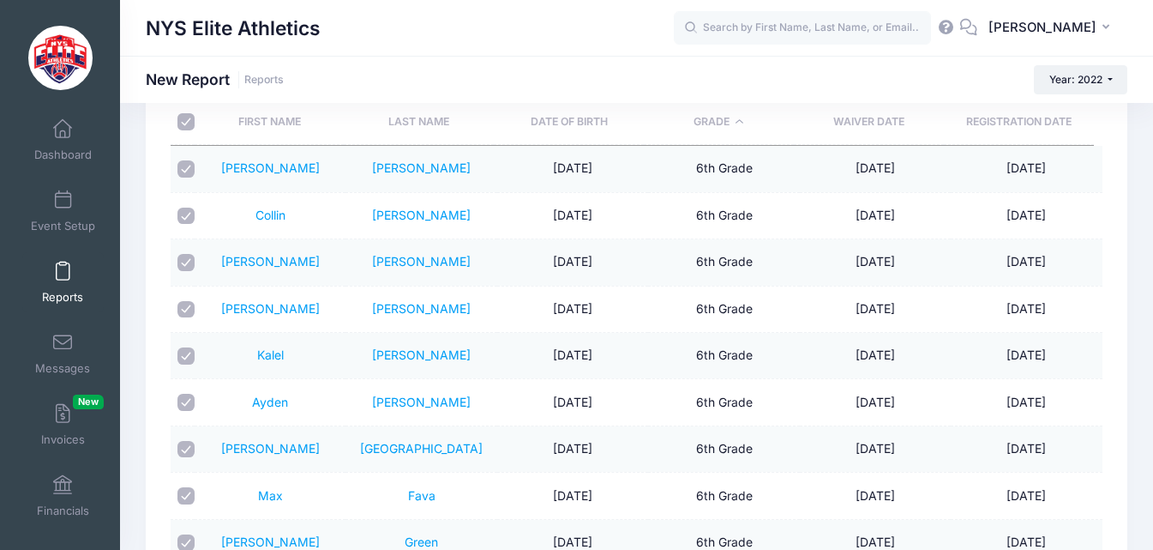
checkbox input "true"
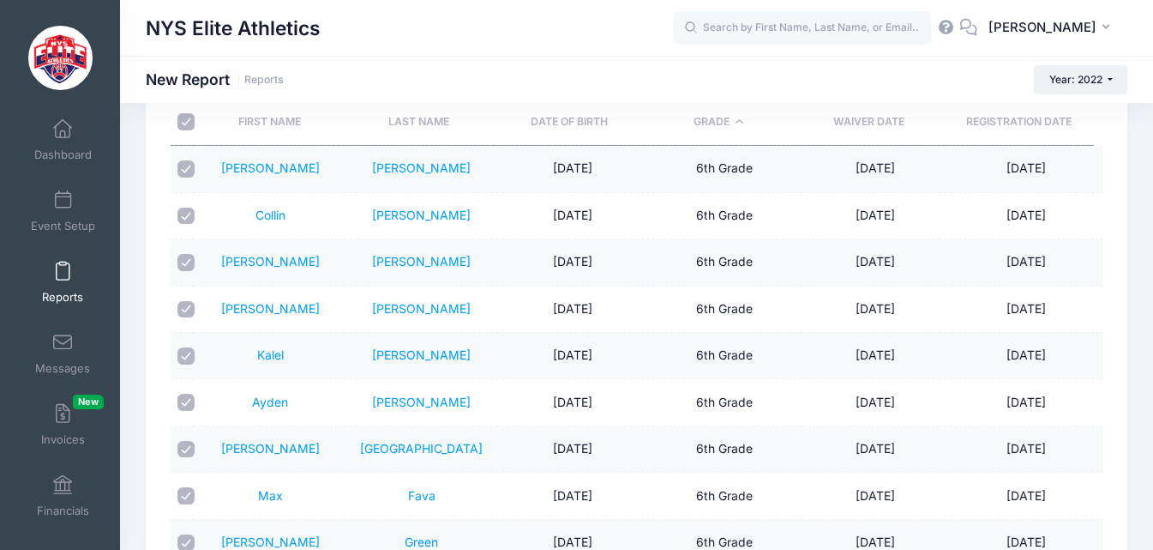
checkbox input "true"
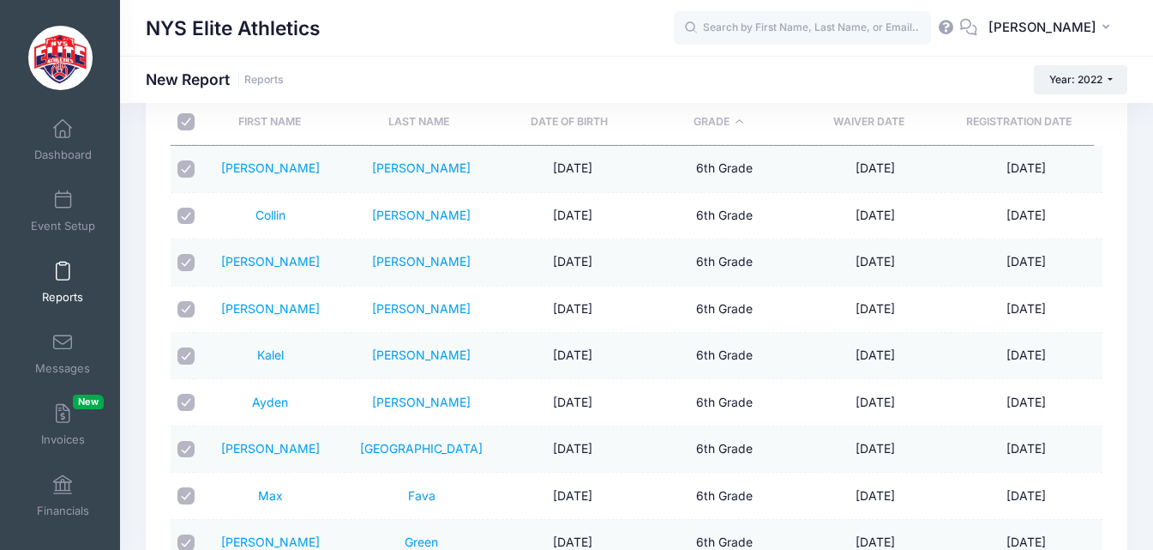
checkbox input "true"
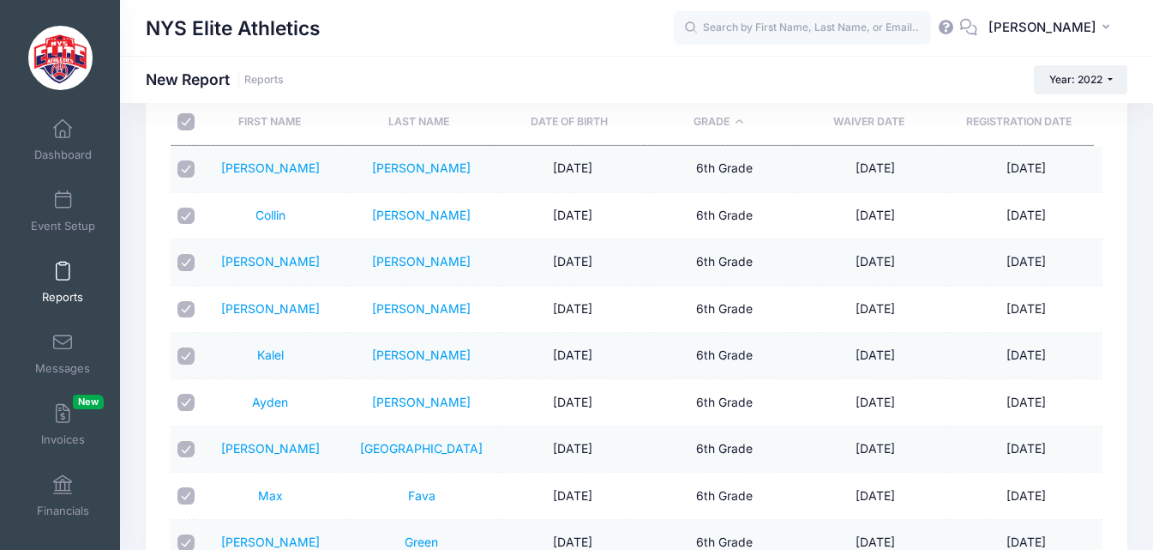
checkbox input "true"
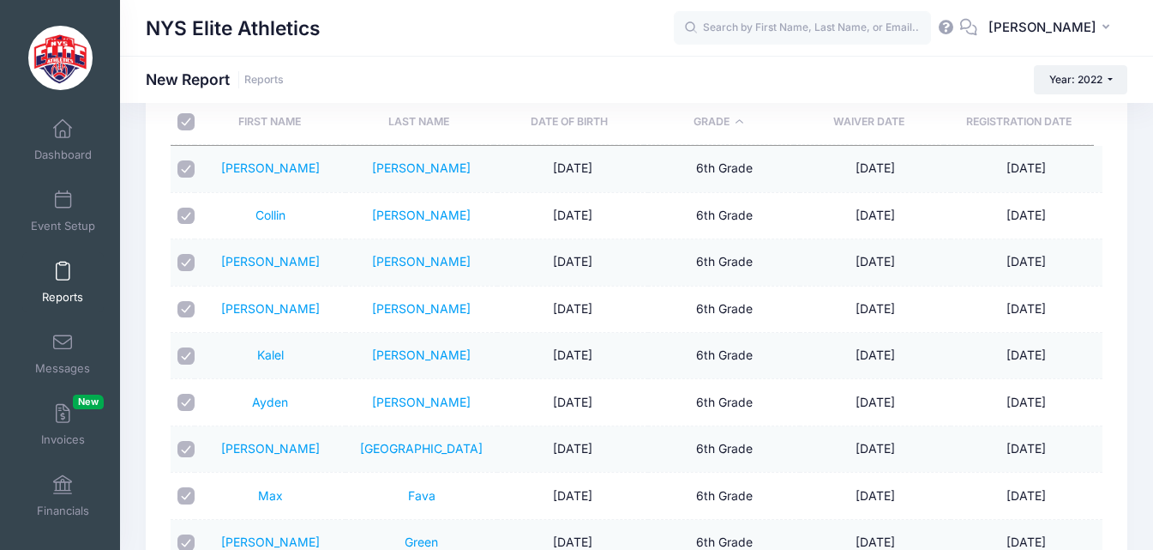
checkbox input "true"
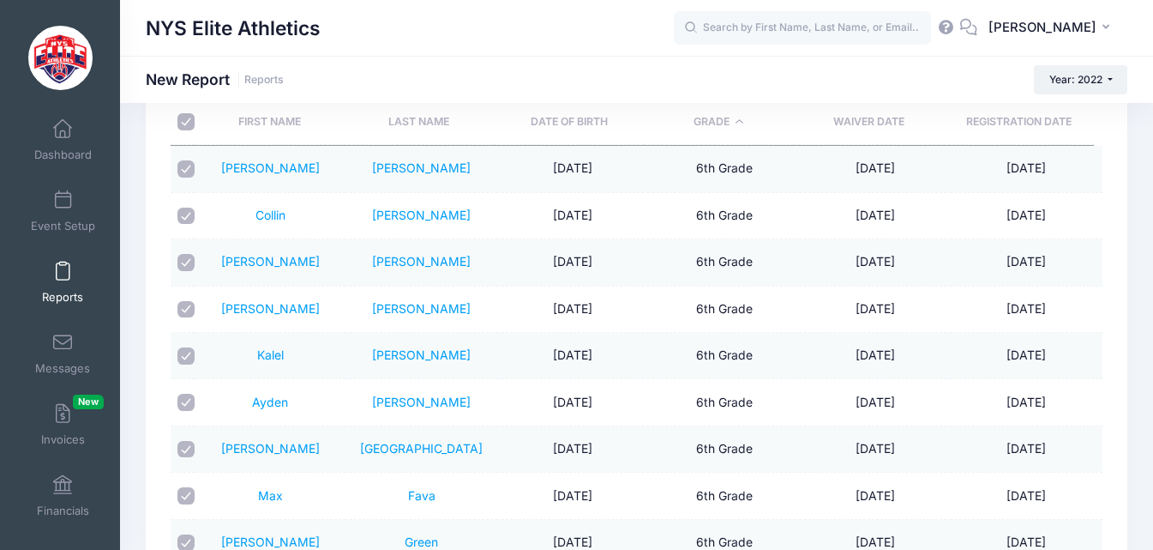
checkbox input "true"
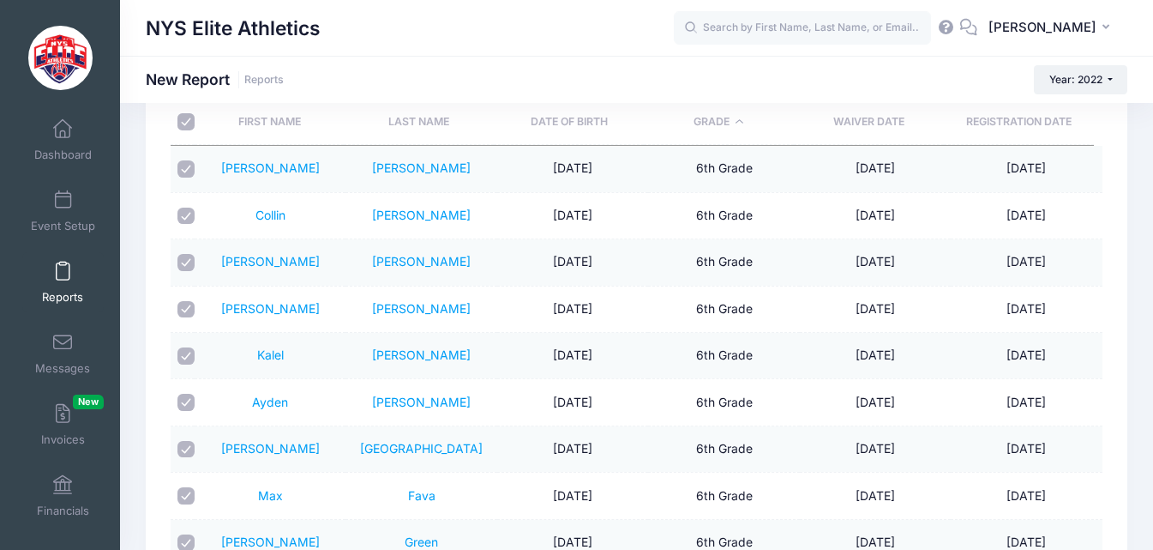
checkbox input "true"
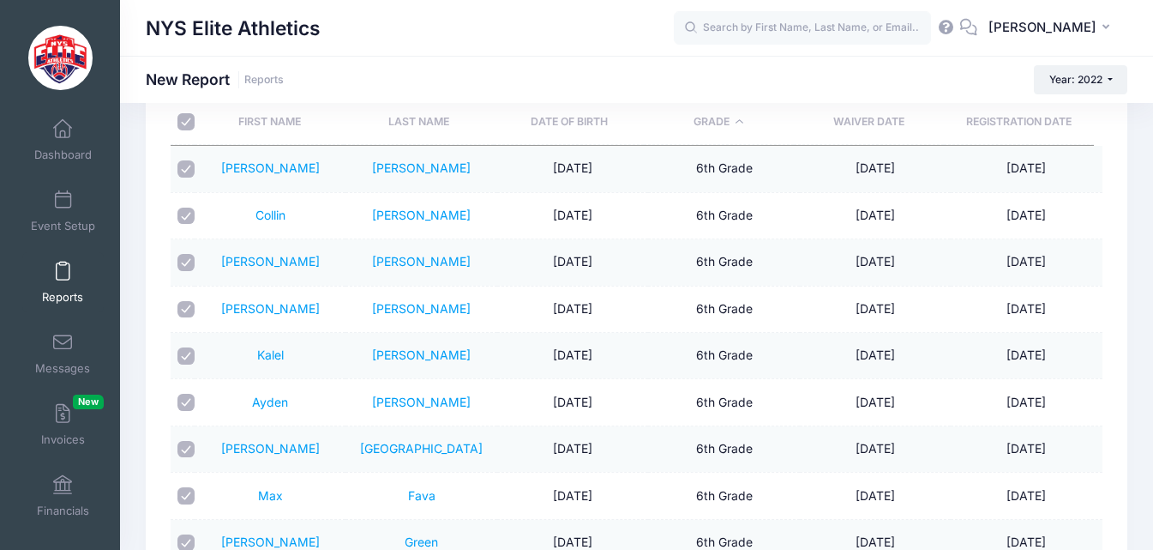
checkbox input "true"
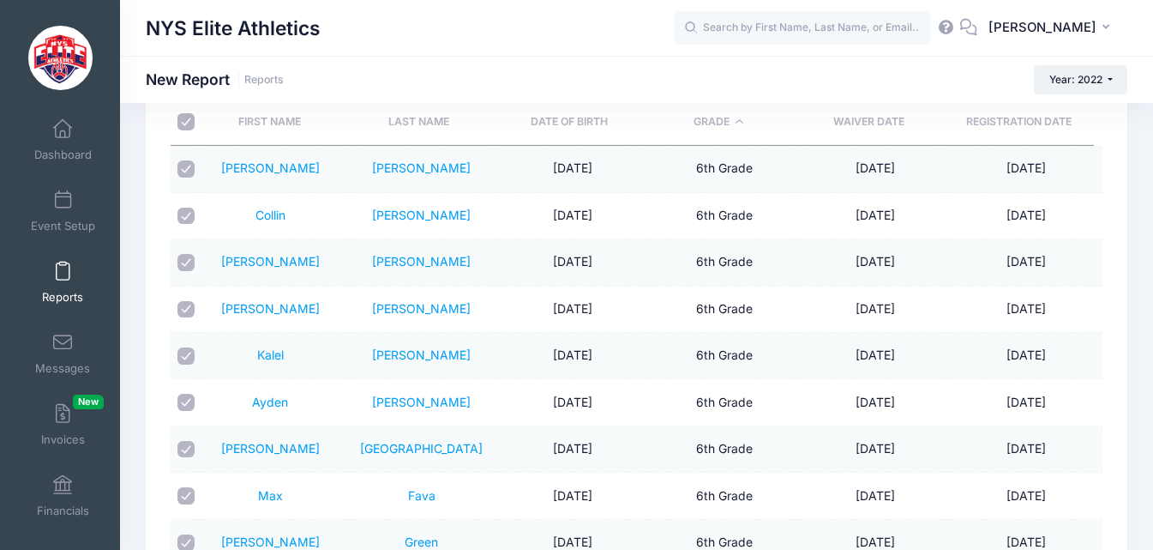
checkbox input "true"
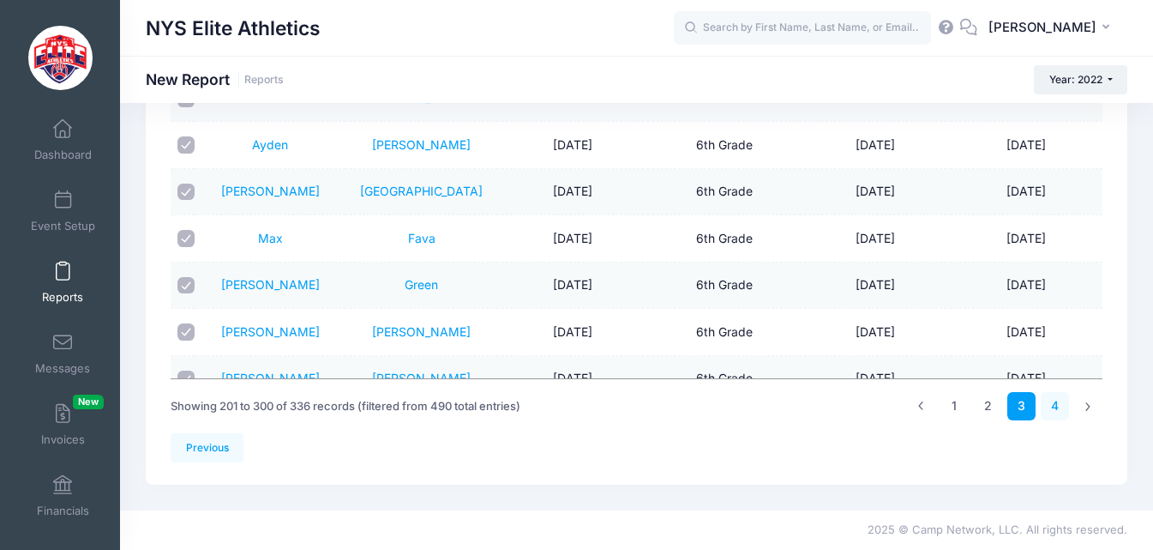
click at [1056, 406] on link "4" at bounding box center [1055, 406] width 28 height 28
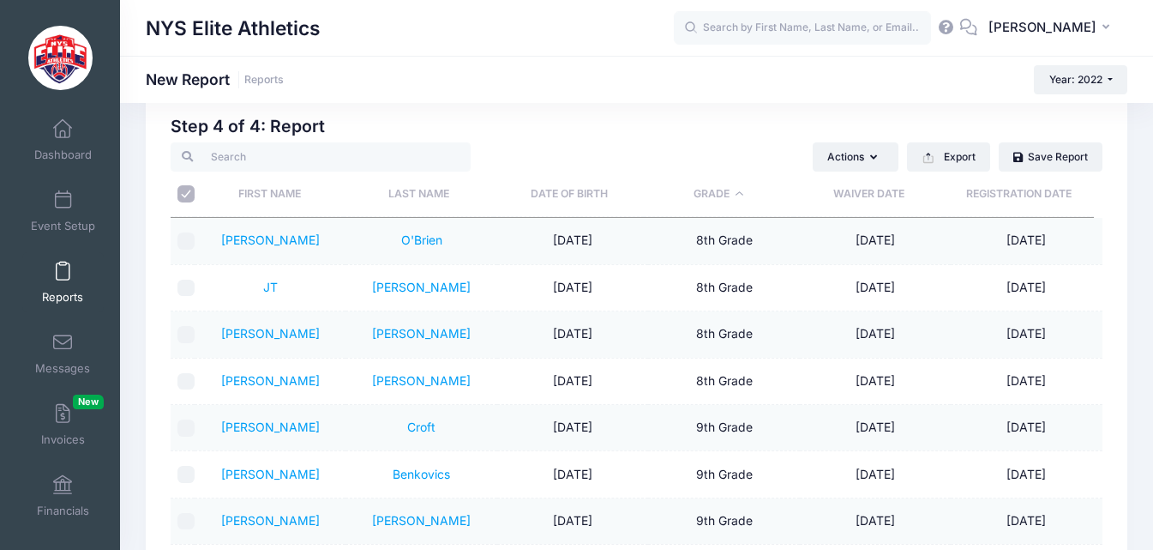
scroll to position [29, 0]
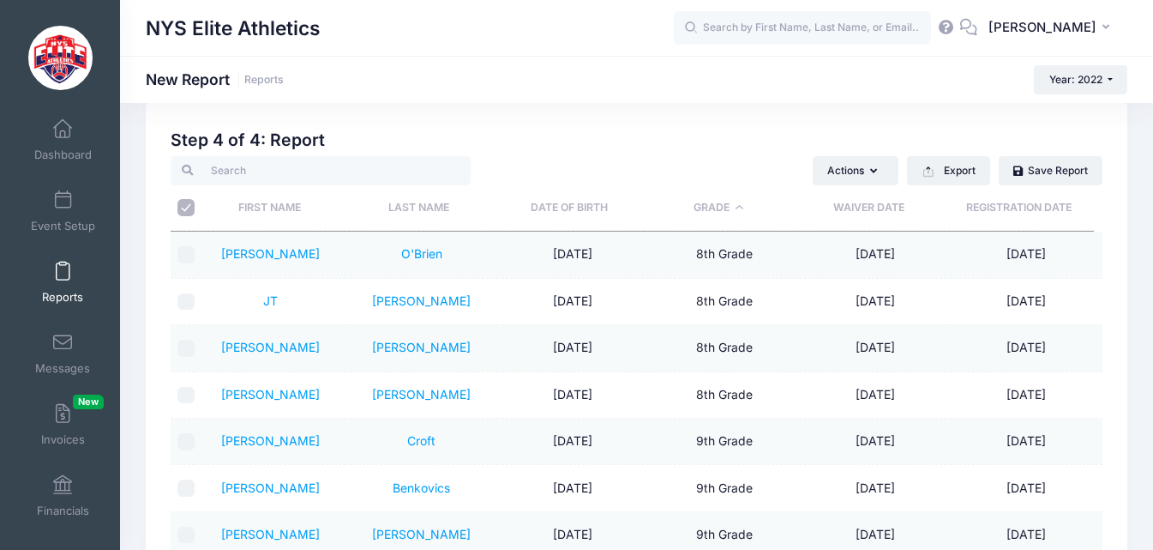
click at [184, 257] on input "checkbox" at bounding box center [186, 254] width 17 height 17
checkbox input "true"
click at [187, 304] on input "checkbox" at bounding box center [186, 301] width 17 height 17
checkbox input "true"
click at [185, 346] on input "checkbox" at bounding box center [186, 348] width 17 height 17
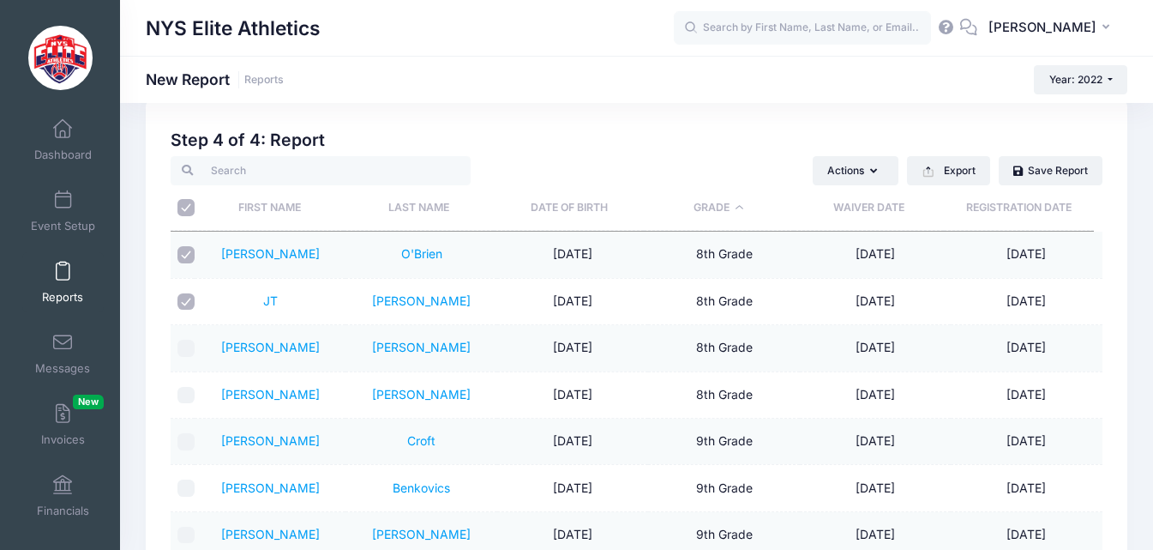
checkbox input "true"
click at [179, 393] on input "checkbox" at bounding box center [186, 395] width 17 height 17
click at [184, 390] on input "checkbox" at bounding box center [186, 395] width 17 height 17
checkbox input "false"
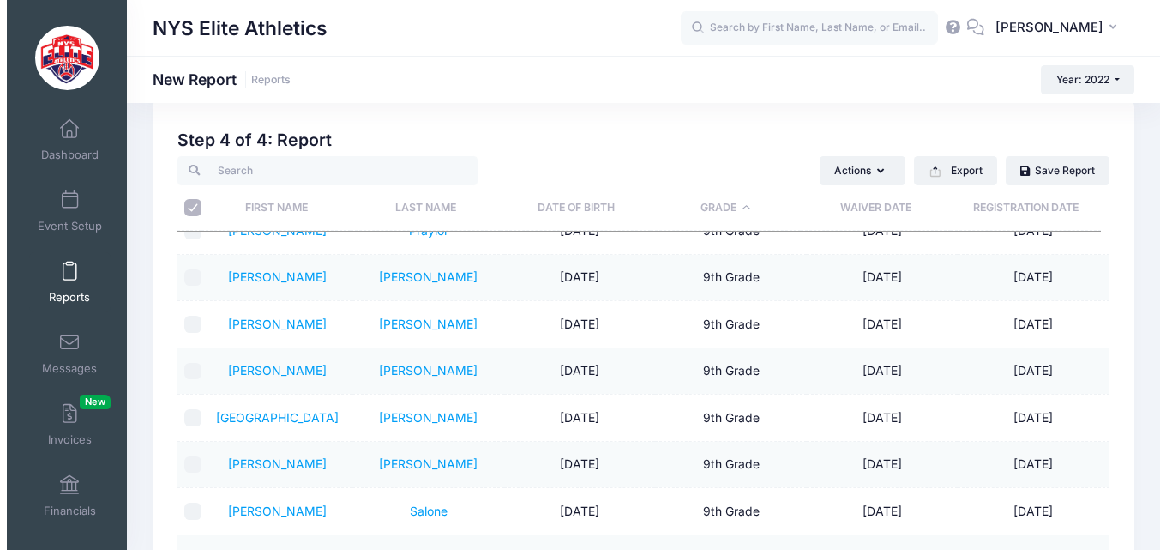
scroll to position [0, 0]
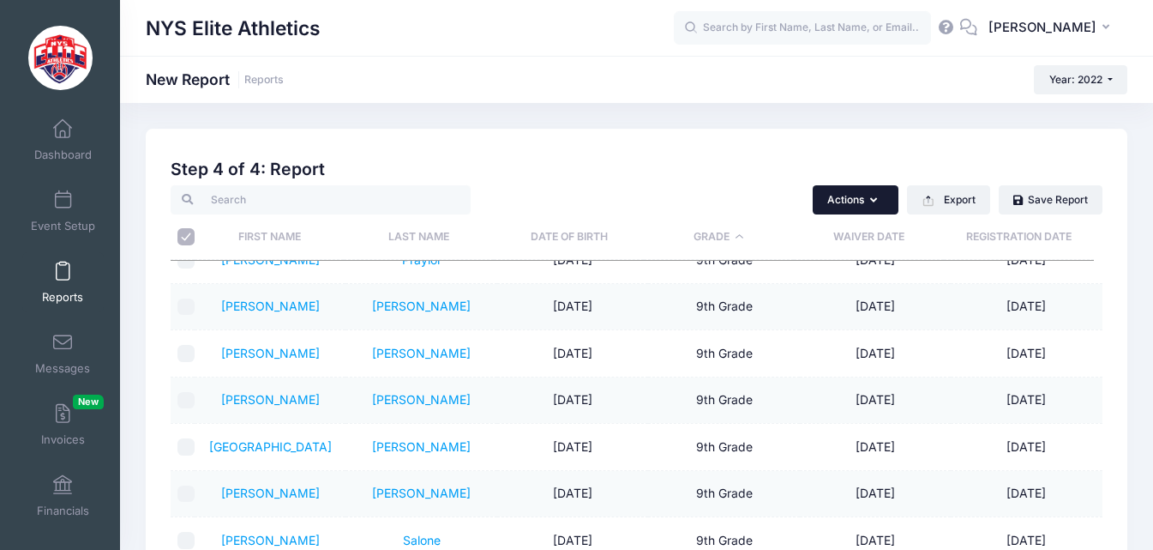
click at [865, 200] on button "Actions" at bounding box center [856, 199] width 86 height 29
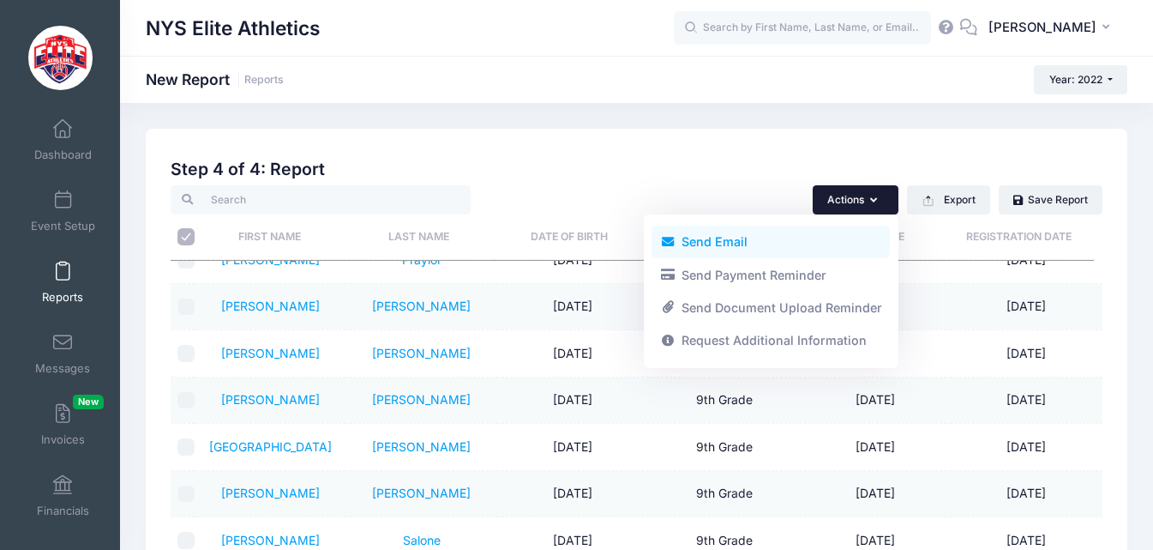
click at [732, 239] on link "Send Email" at bounding box center [771, 242] width 238 height 33
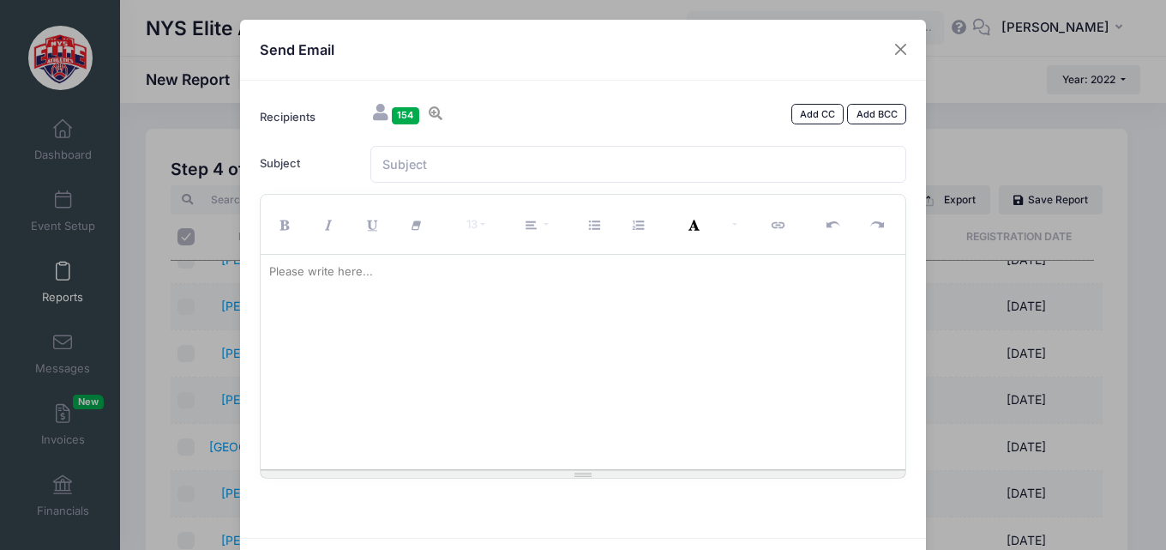
paste div
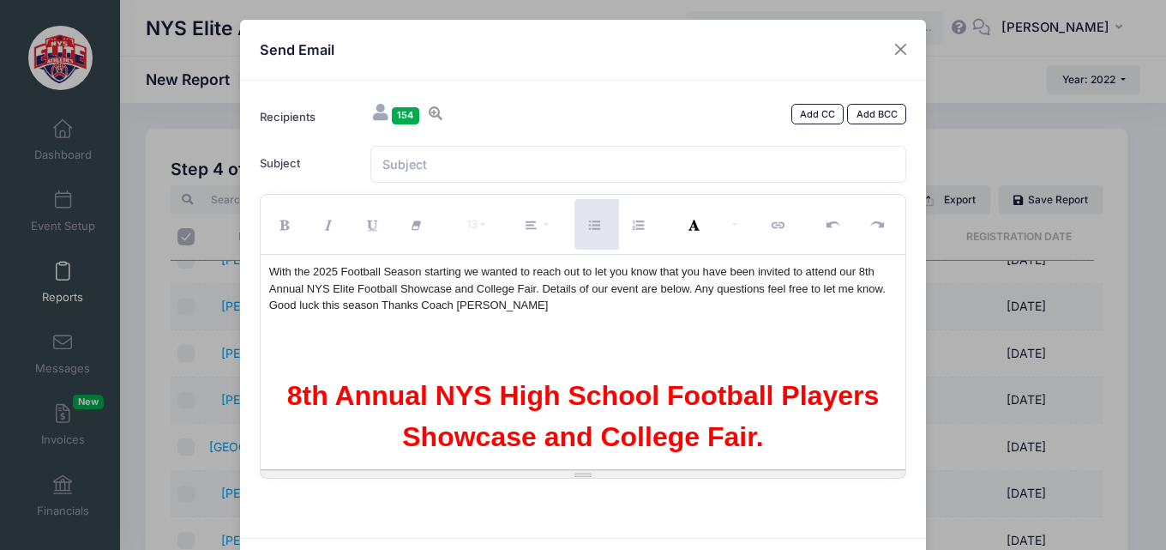
scroll to position [7855, 0]
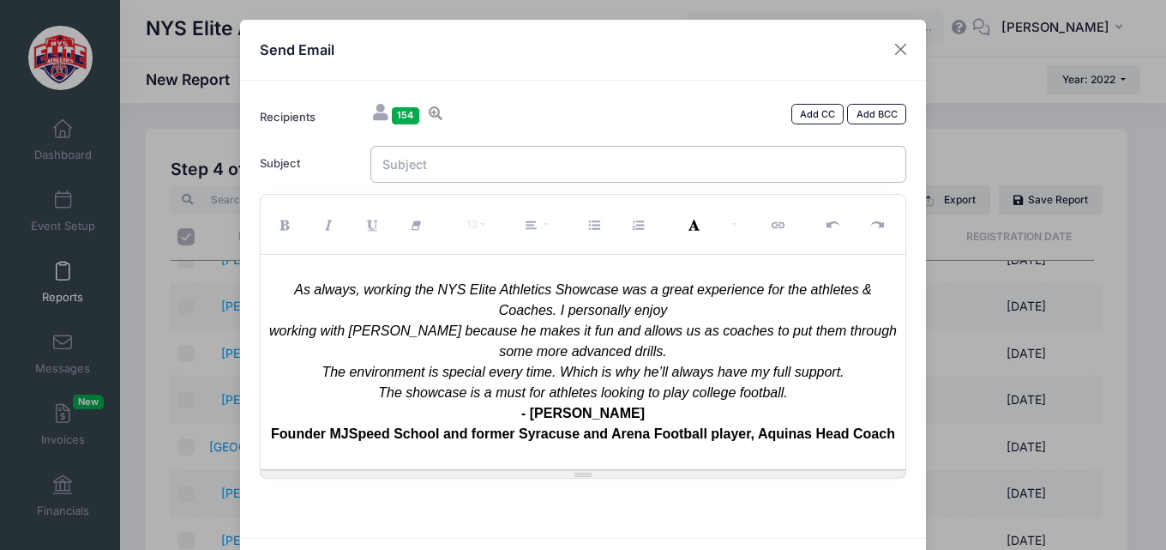
click at [646, 168] on input "Subject" at bounding box center [638, 164] width 537 height 37
type input "8th Annual NYS Elite High School Football Players Showcase - Sign up [DATE] to …"
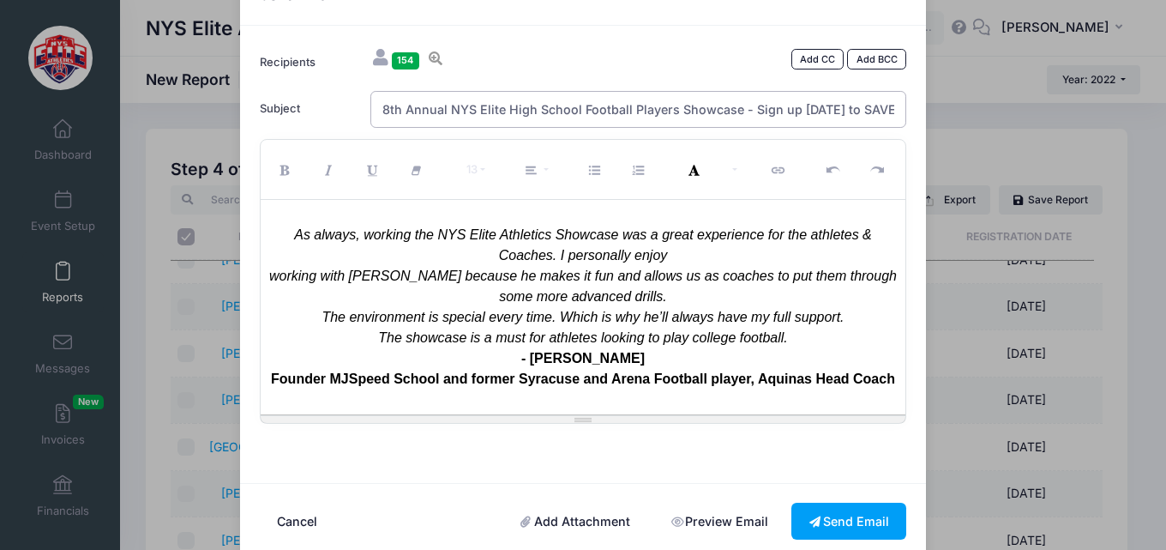
scroll to position [84, 0]
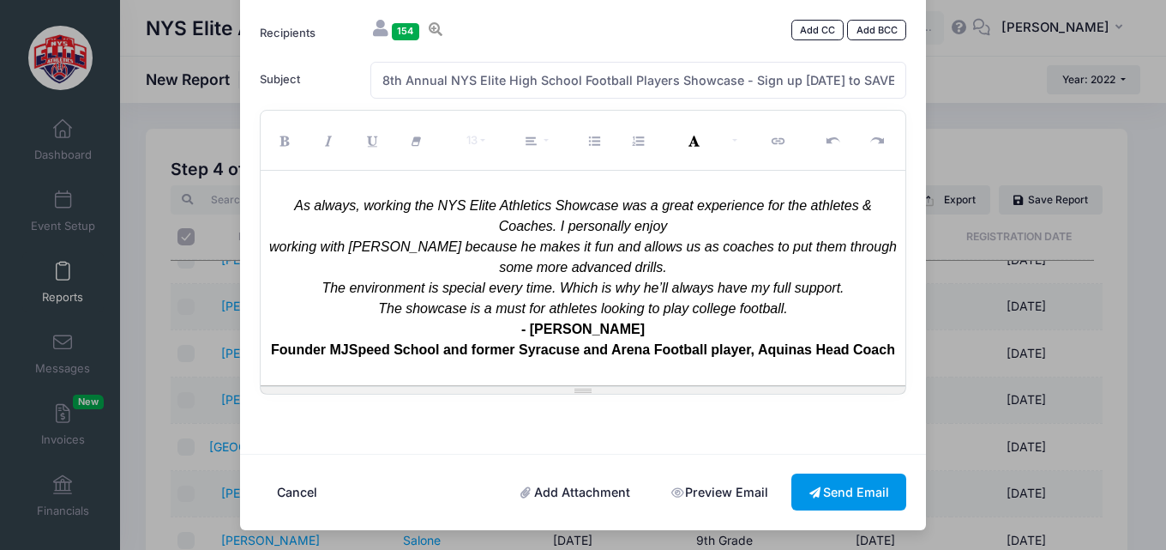
click at [843, 494] on button "Send Email" at bounding box center [849, 491] width 115 height 37
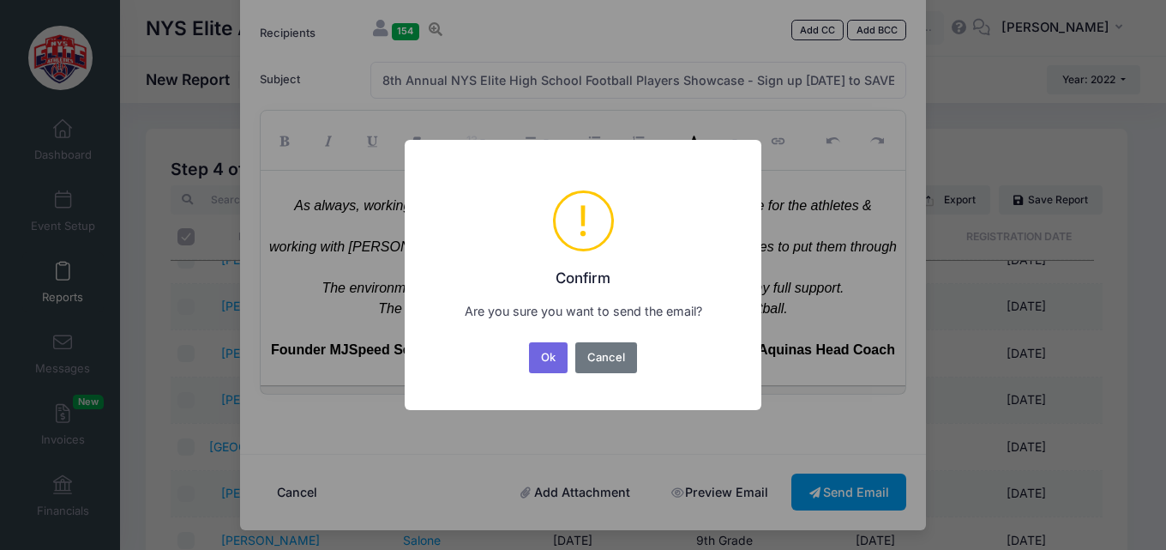
scroll to position [0, 0]
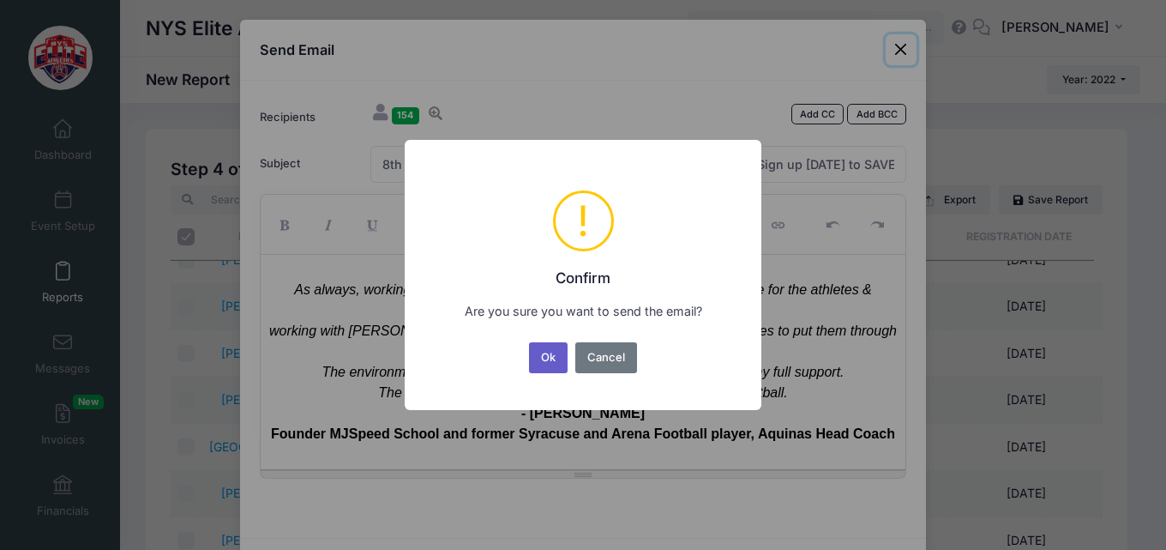
click at [548, 358] on button "Ok" at bounding box center [548, 357] width 39 height 31
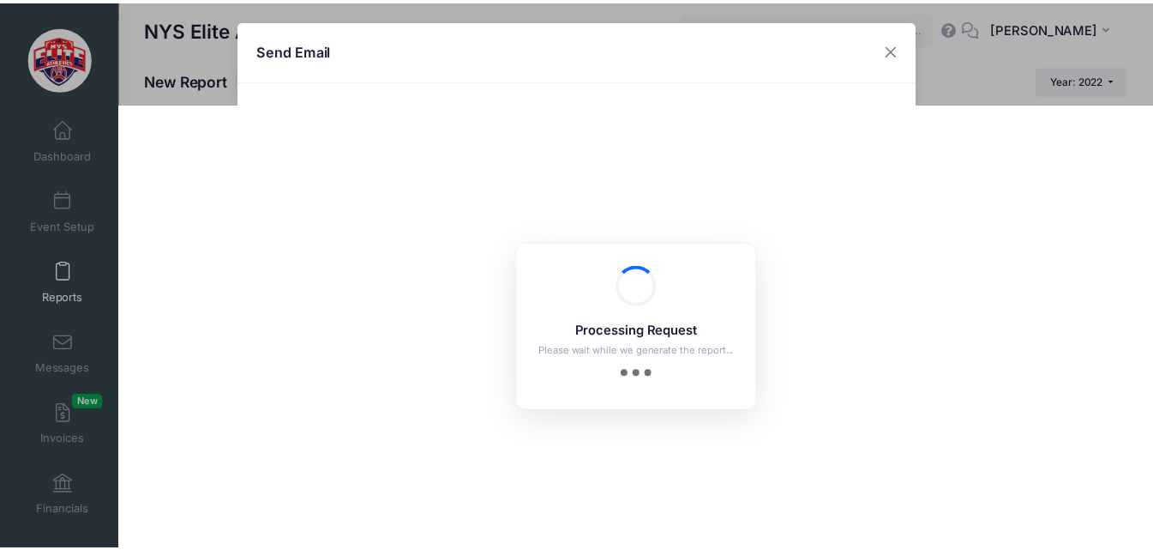
scroll to position [84, 0]
